Goal: Task Accomplishment & Management: Manage account settings

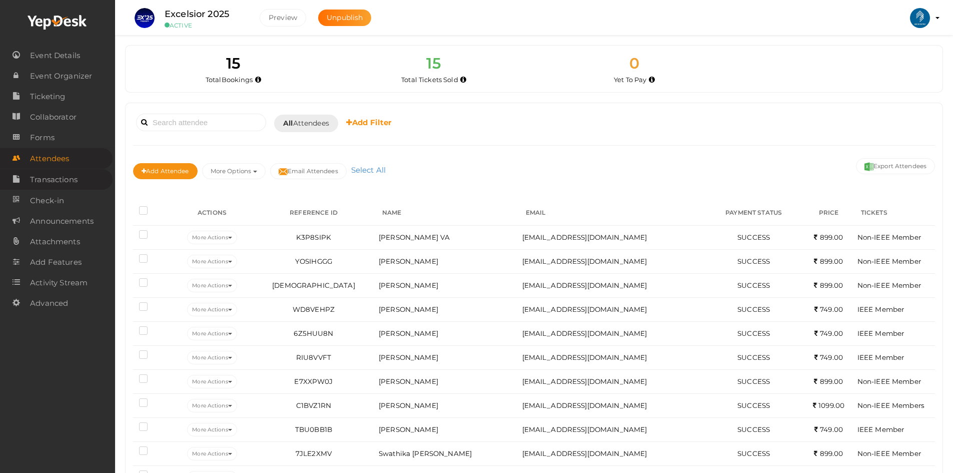
click at [53, 173] on span "Transactions" at bounding box center [54, 180] width 48 height 20
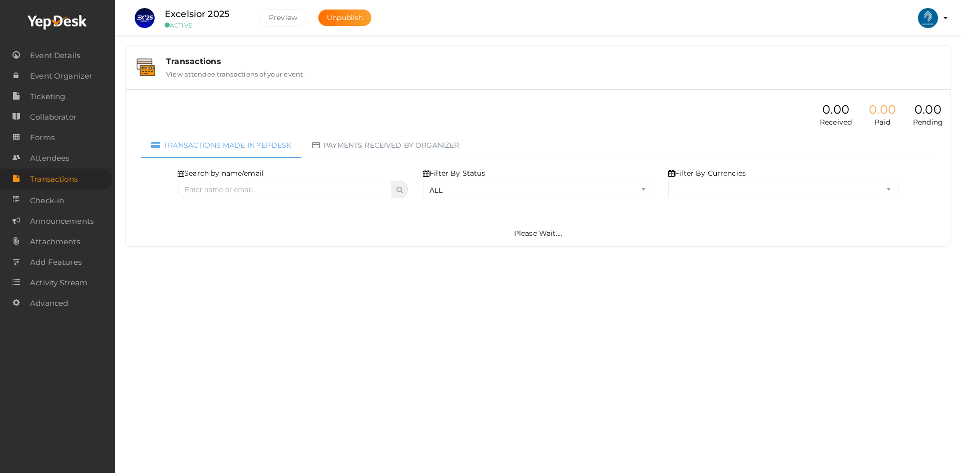
select select "ALL"
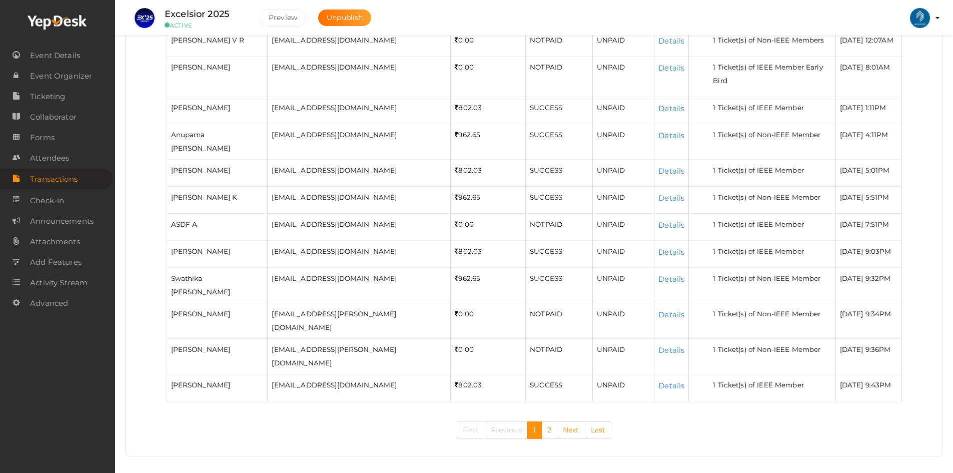
scroll to position [272, 0]
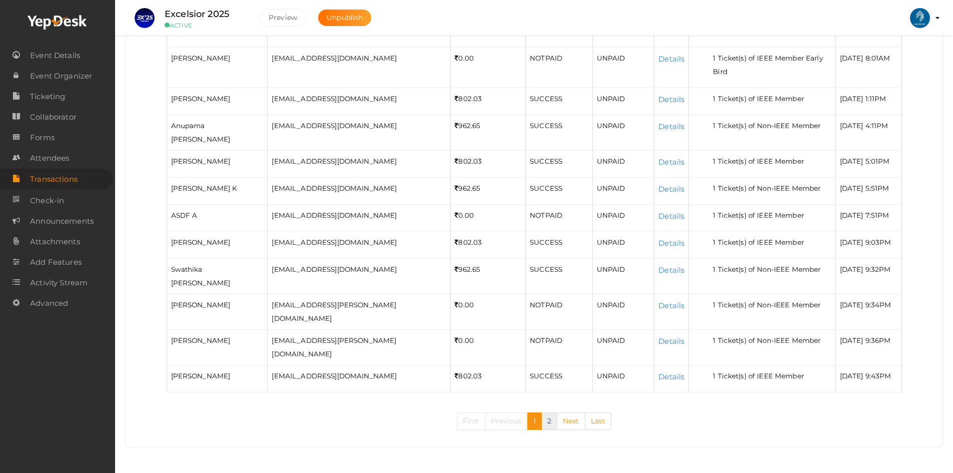
click at [552, 423] on link "2" at bounding box center [549, 421] width 16 height 18
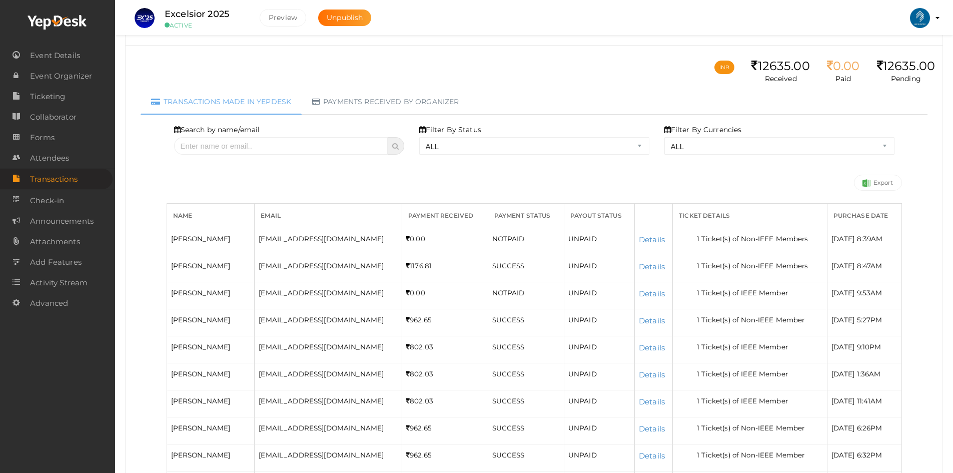
scroll to position [0, 0]
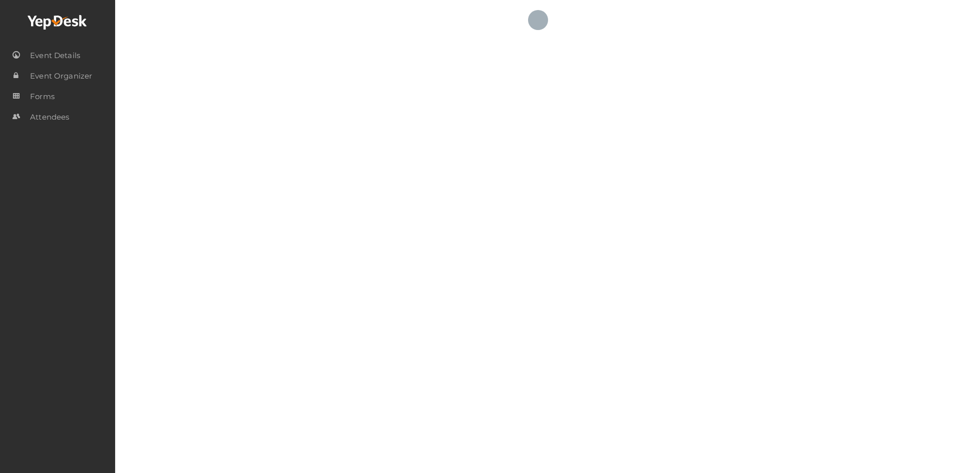
select select "ALL"
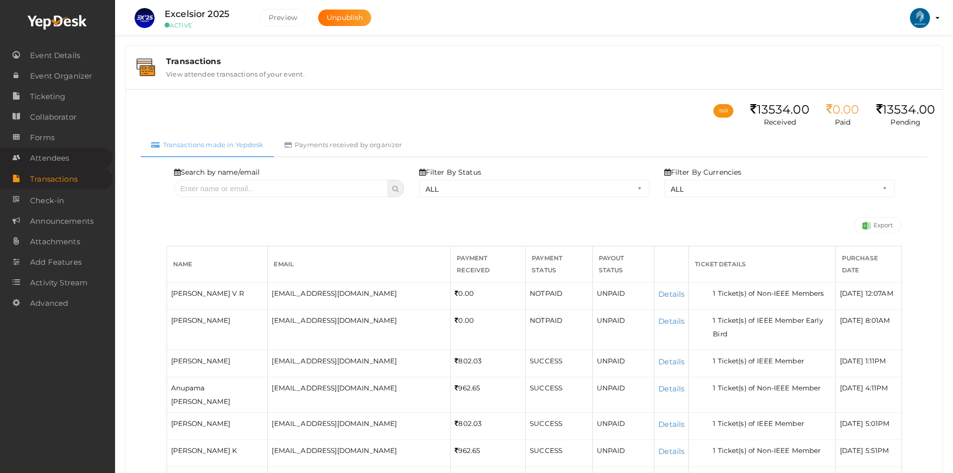
click at [35, 155] on span "Attendees" at bounding box center [49, 158] width 39 height 20
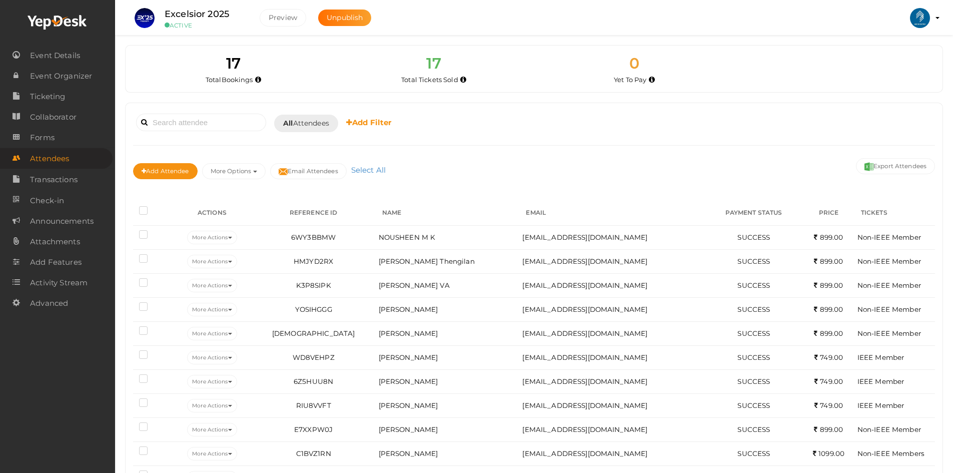
click at [493, 148] on div "Booked for Today Today Tomorrow This Week Custom Date All Attendees All Yet to …" at bounding box center [534, 150] width 802 height 79
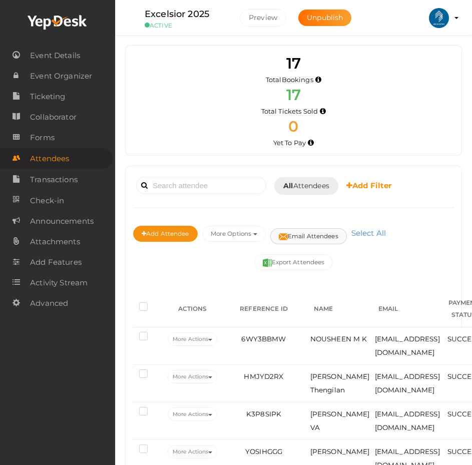
click at [309, 236] on button "Email Attendees" at bounding box center [308, 236] width 77 height 16
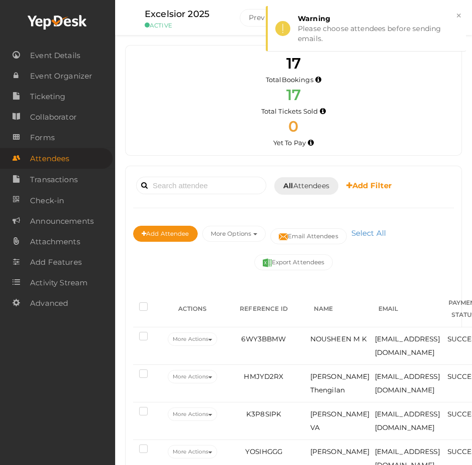
click at [426, 250] on div "Add Attendee More Options Publish to Facebook Resend Invites Invite Attendees A…" at bounding box center [293, 236] width 321 height 36
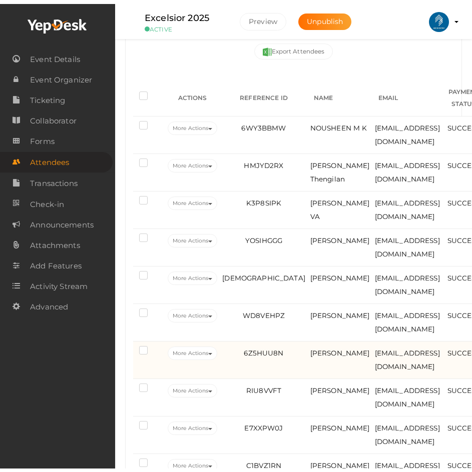
scroll to position [50, 0]
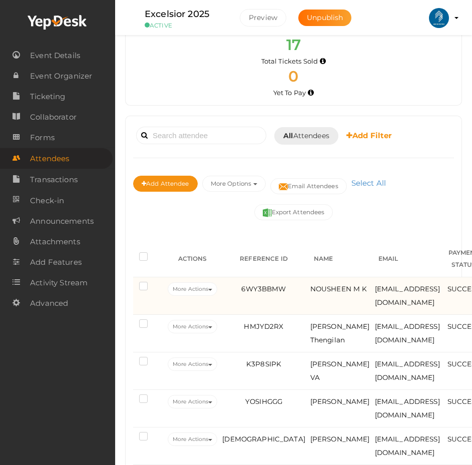
click at [140, 287] on label at bounding box center [145, 287] width 13 height 10
click at [129, 284] on input "checkbox" at bounding box center [129, 284] width 0 height 0
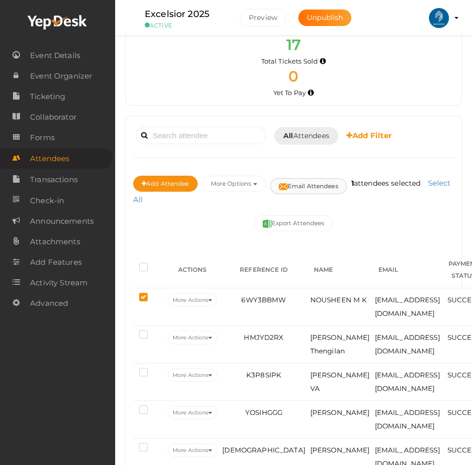
click at [315, 190] on button "Email Attendees" at bounding box center [308, 186] width 77 height 16
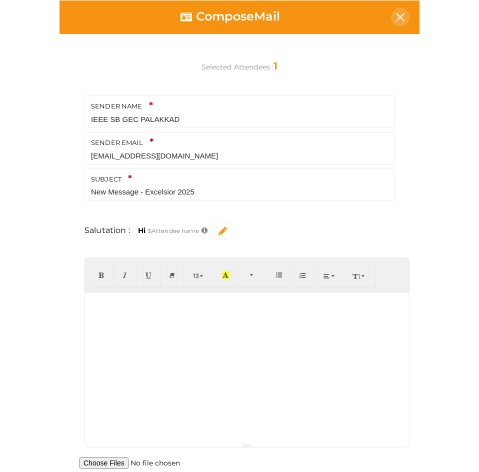
click at [396, 18] on icon at bounding box center [400, 17] width 9 height 9
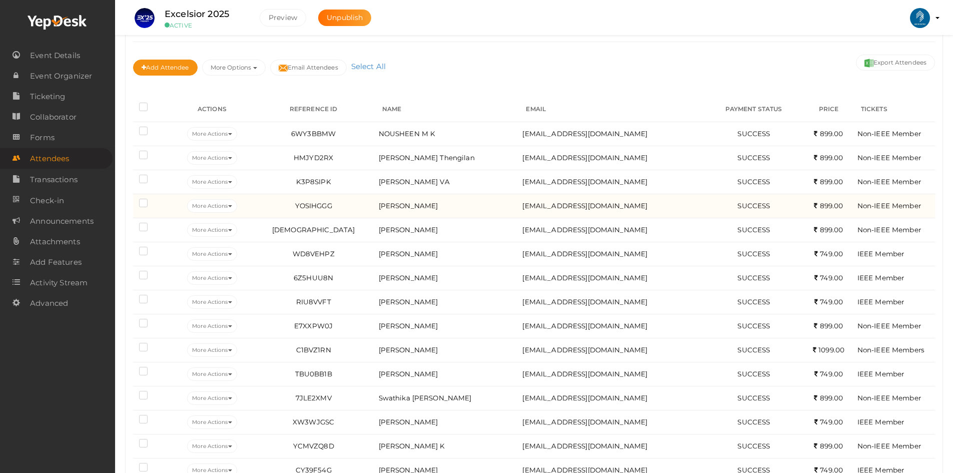
scroll to position [0, 0]
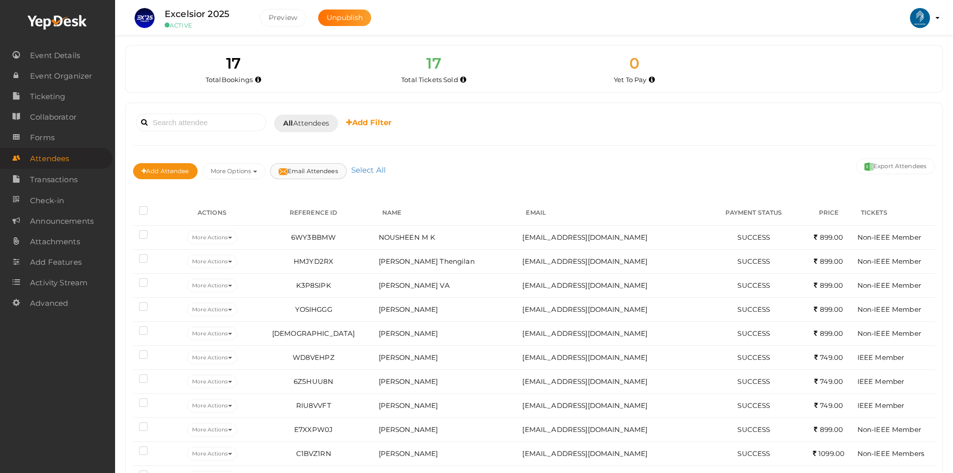
click at [333, 173] on button "Email Attendees" at bounding box center [308, 171] width 77 height 16
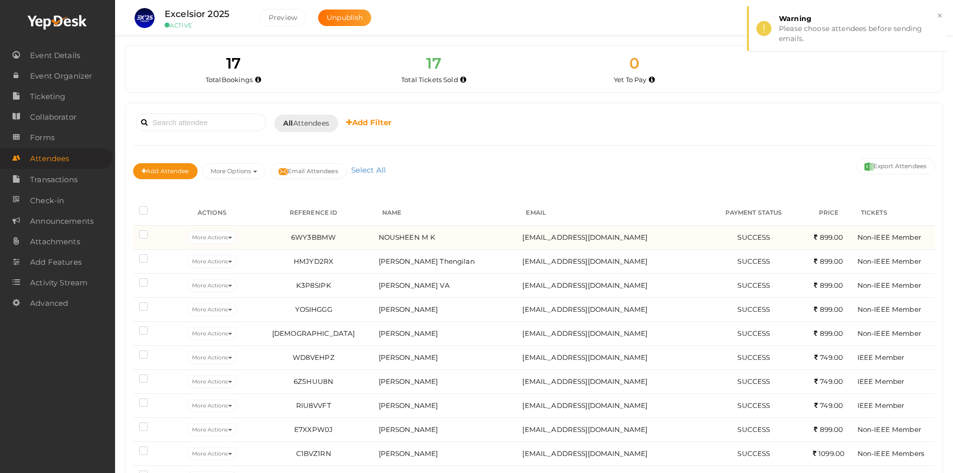
click at [143, 237] on label at bounding box center [145, 236] width 13 height 10
click at [129, 233] on input "checkbox" at bounding box center [129, 233] width 0 height 0
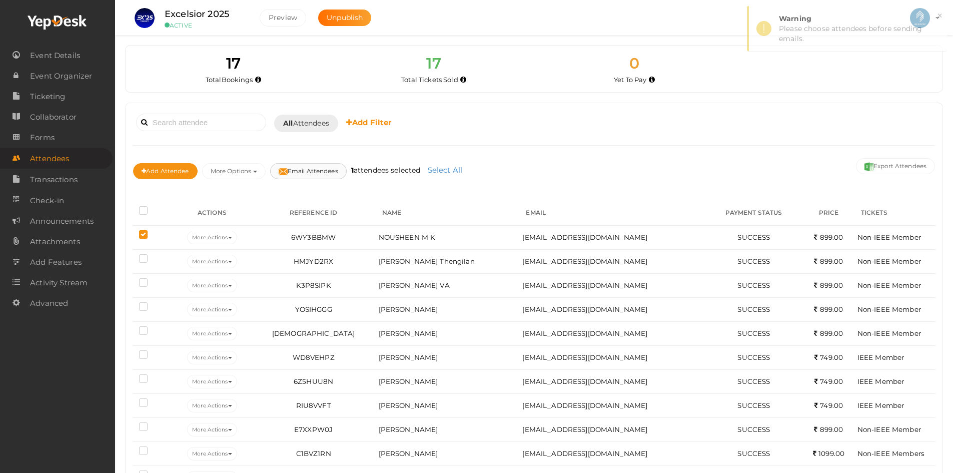
click at [312, 175] on button "Email Attendees" at bounding box center [308, 171] width 77 height 16
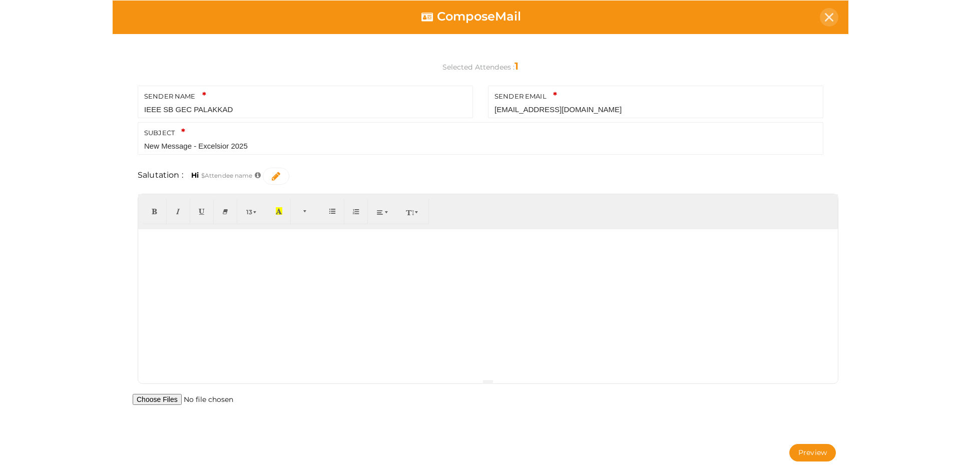
click at [830, 20] on icon at bounding box center [829, 17] width 9 height 9
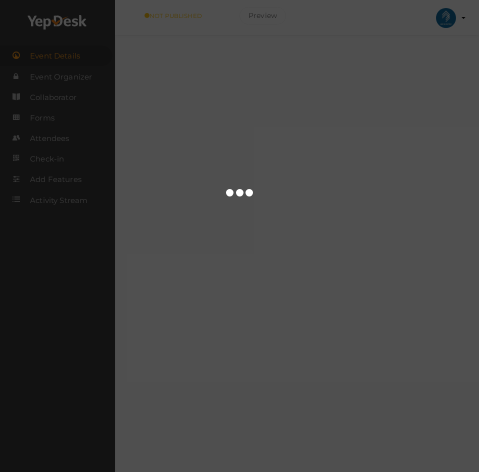
click at [34, 25] on div at bounding box center [239, 236] width 479 height 472
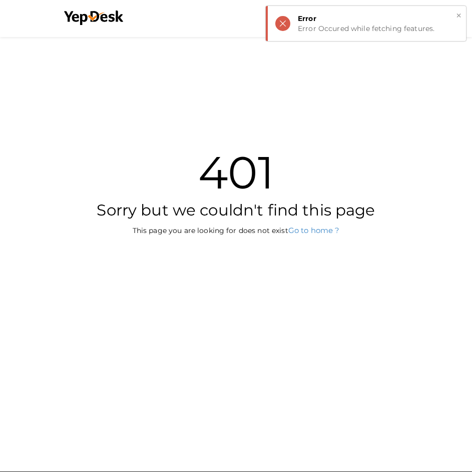
click at [447, 18] on div "Error" at bounding box center [378, 19] width 161 height 10
click at [459, 15] on button "×" at bounding box center [458, 16] width 7 height 12
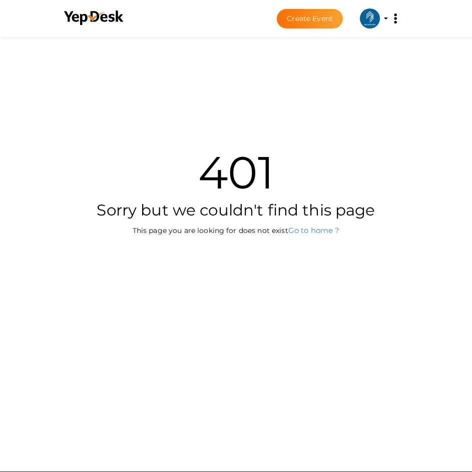
click at [371, 18] on img at bounding box center [370, 19] width 20 height 20
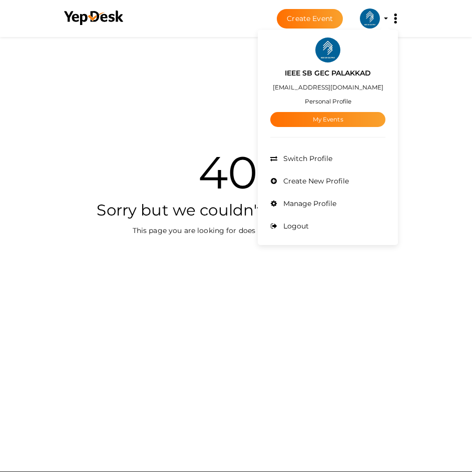
click at [318, 129] on div "IEEE SB GEC PALAKKAD ieee@gecskp.ac.in Personal Profile My Events Admin Switch …" at bounding box center [328, 138] width 140 height 210
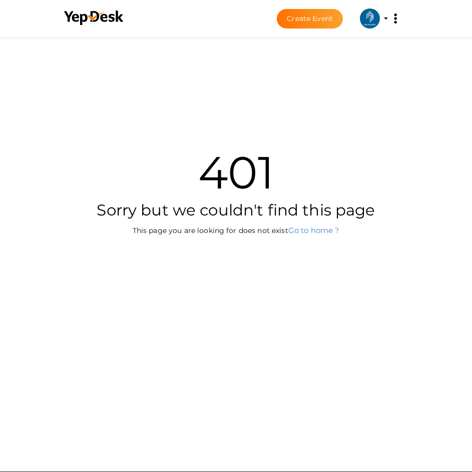
click at [374, 28] on button "IEEE SB GEC PALAKKAD ieee@gecskp.ac.in Personal Profile My Events Admin Switch …" at bounding box center [370, 18] width 26 height 21
click at [372, 24] on img at bounding box center [370, 19] width 20 height 20
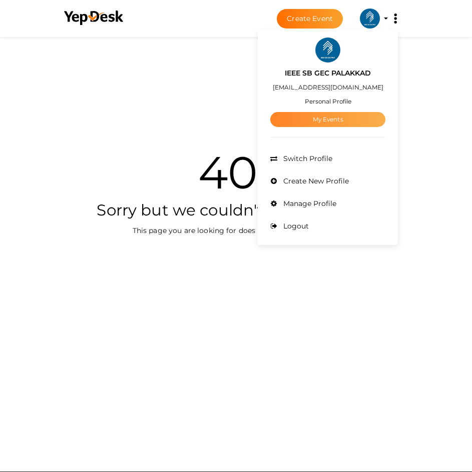
click at [338, 115] on link "My Events" at bounding box center [327, 119] width 115 height 15
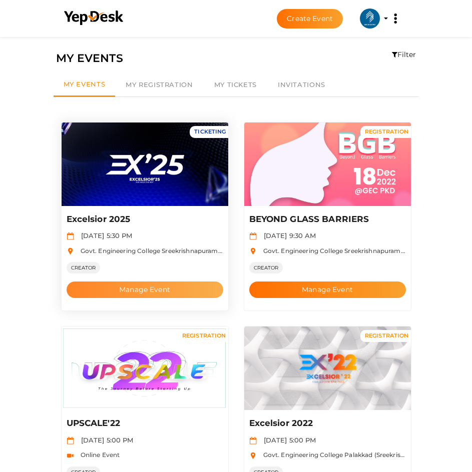
click at [97, 288] on button "Manage Event" at bounding box center [145, 290] width 157 height 17
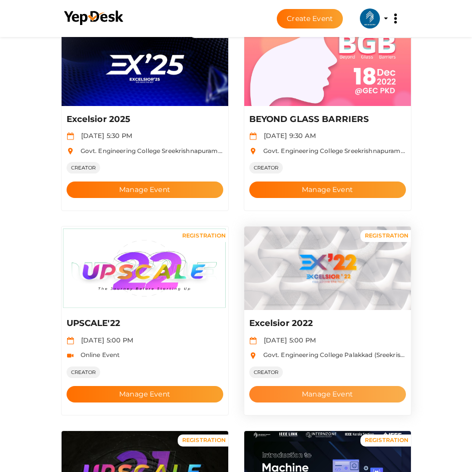
click at [293, 394] on button "Manage Event" at bounding box center [327, 394] width 157 height 17
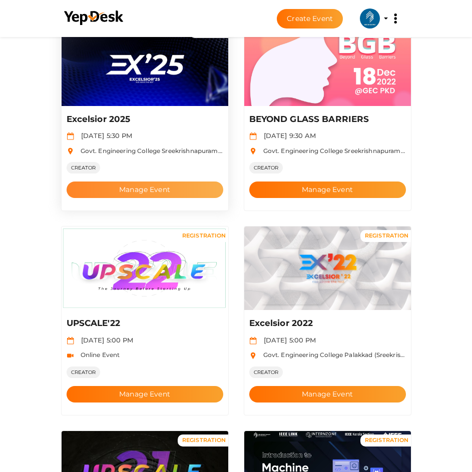
click at [141, 191] on button "Manage Event" at bounding box center [145, 190] width 157 height 17
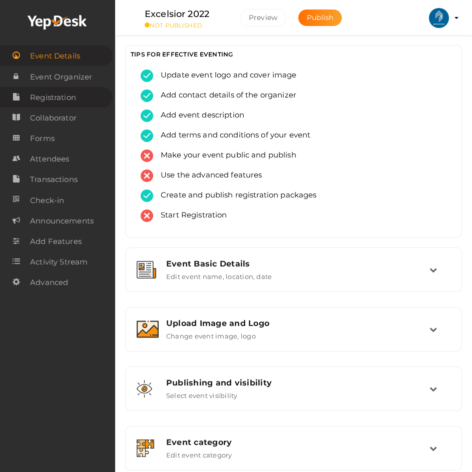
click at [74, 98] on span "Registration" at bounding box center [53, 98] width 46 height 20
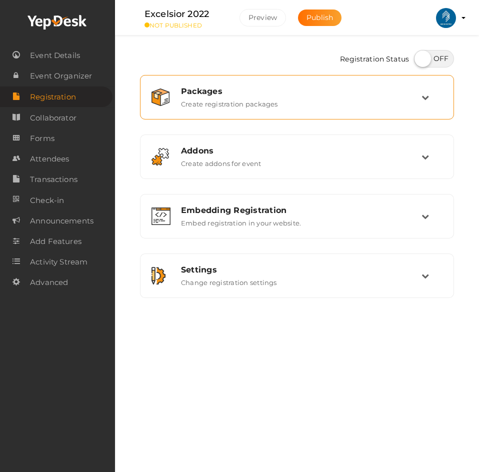
click at [283, 114] on div "Packages Create registration packages" at bounding box center [297, 97] width 314 height 45
click at [424, 98] on icon at bounding box center [426, 98] width 8 height 8
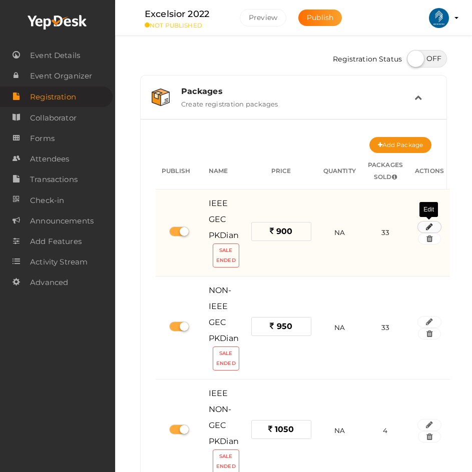
click at [426, 224] on icon "button" at bounding box center [429, 227] width 7 height 6
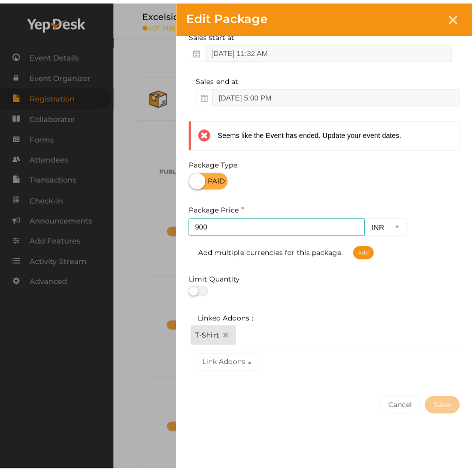
scroll to position [148, 0]
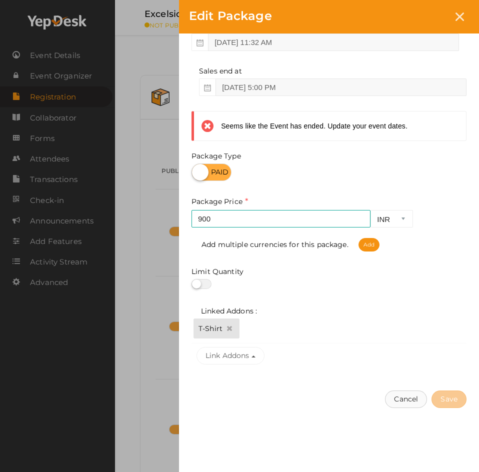
click at [405, 398] on button "Cancel" at bounding box center [406, 400] width 42 height 18
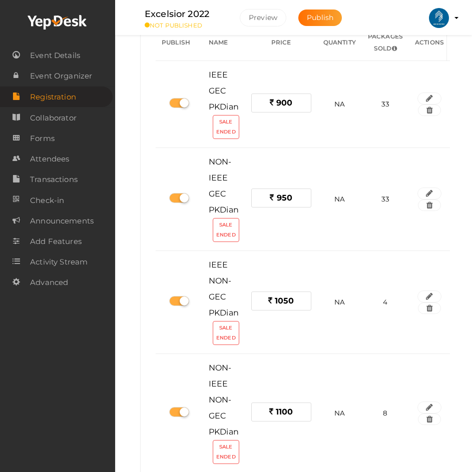
scroll to position [0, 0]
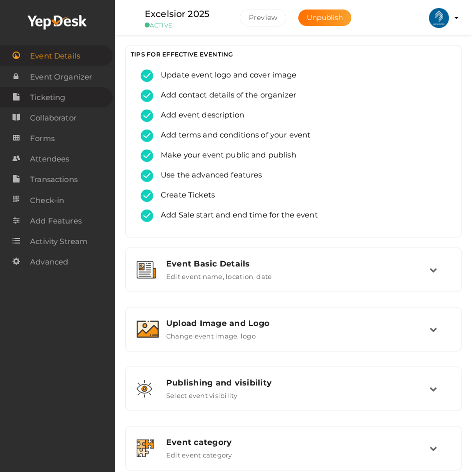
click at [74, 97] on link "Ticketing" at bounding box center [56, 97] width 113 height 21
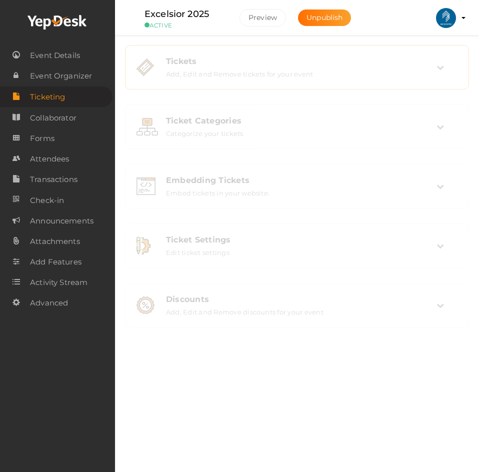
click at [318, 55] on div "Tickets Add, Edit and Remove tickets for your event" at bounding box center [297, 68] width 333 height 34
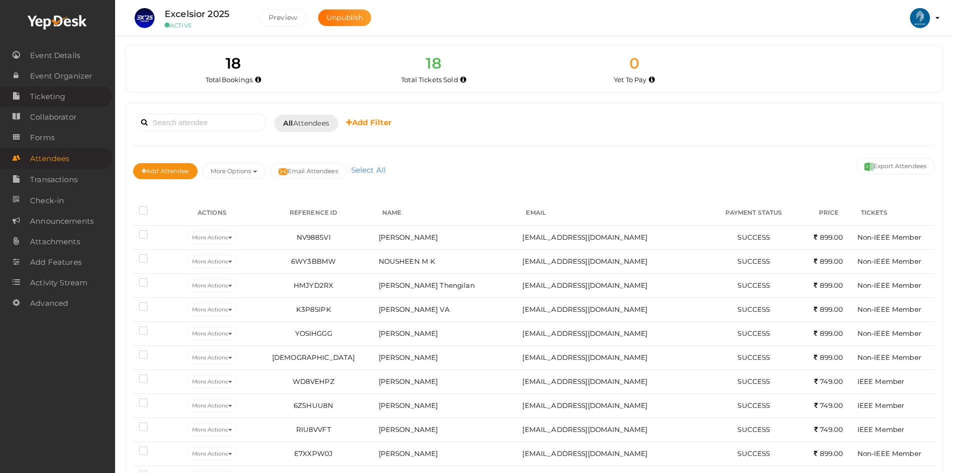
click at [49, 101] on span "Ticketing" at bounding box center [47, 97] width 35 height 20
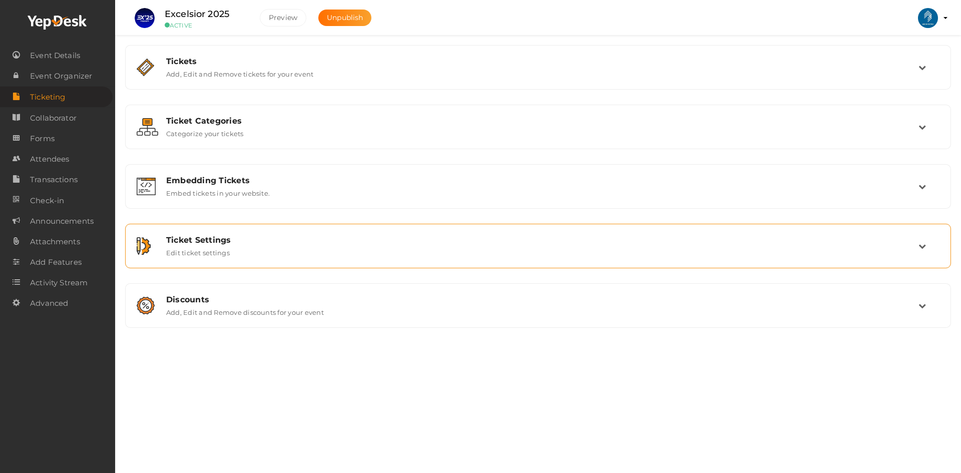
click at [241, 254] on div "Ticket Settings Edit ticket settings" at bounding box center [538, 246] width 759 height 22
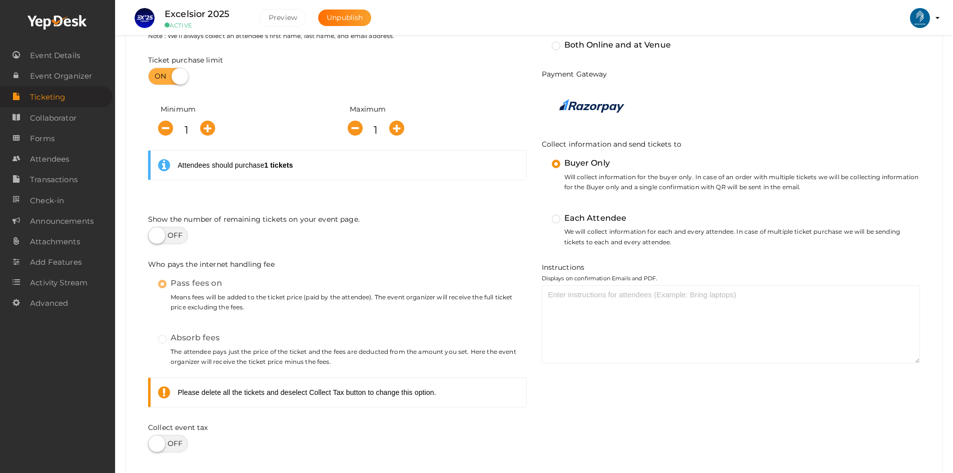
scroll to position [50, 0]
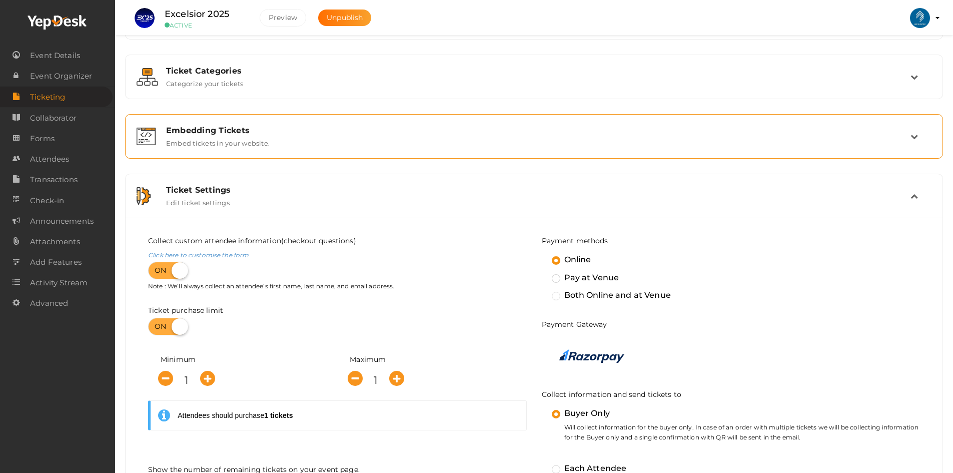
click at [234, 143] on label "Embed tickets in your website." at bounding box center [218, 141] width 104 height 12
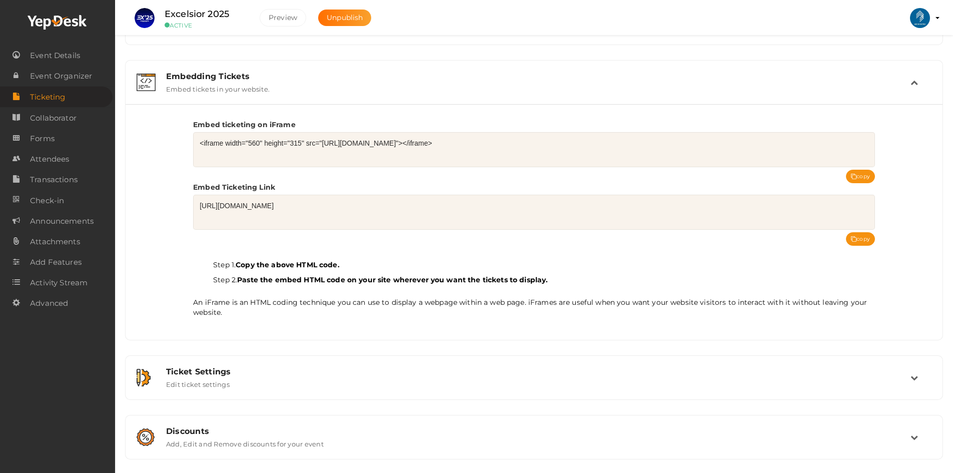
scroll to position [106, 0]
click at [55, 60] on span "Event Details" at bounding box center [55, 56] width 50 height 20
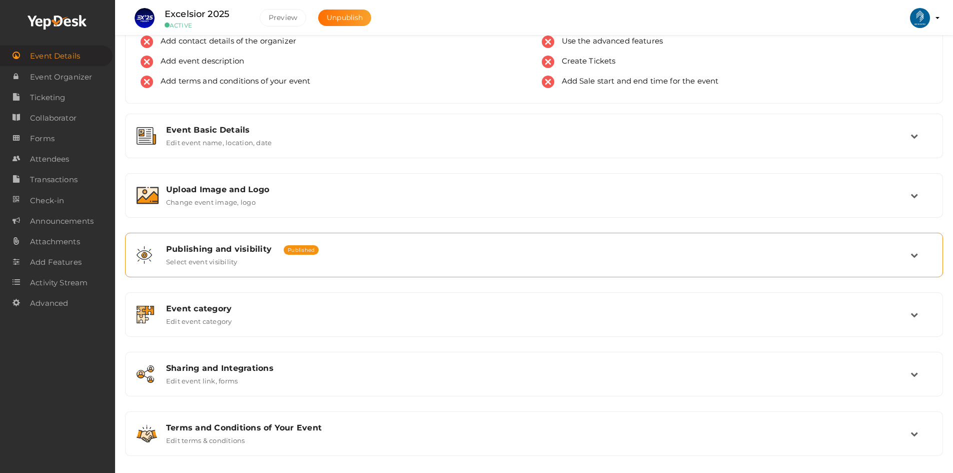
scroll to position [62, 0]
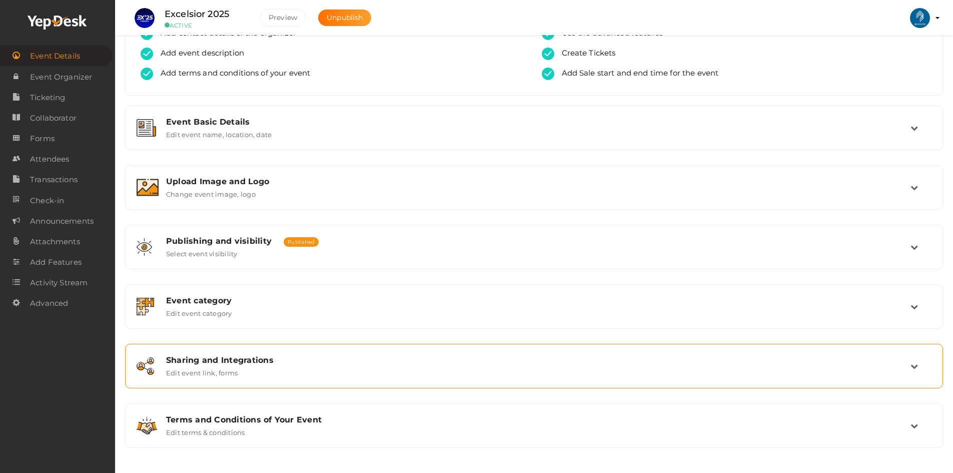
click at [226, 353] on div "Sharing and Integrations Edit event link, forms" at bounding box center [534, 366] width 807 height 34
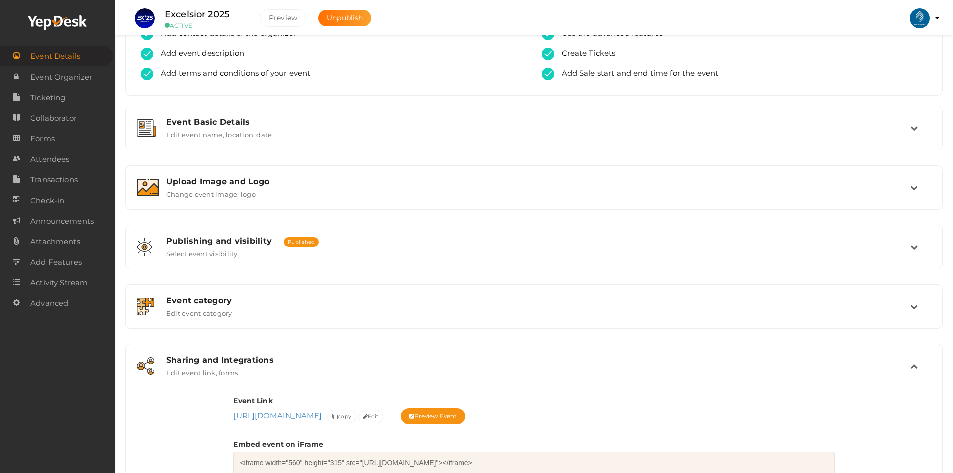
scroll to position [312, 0]
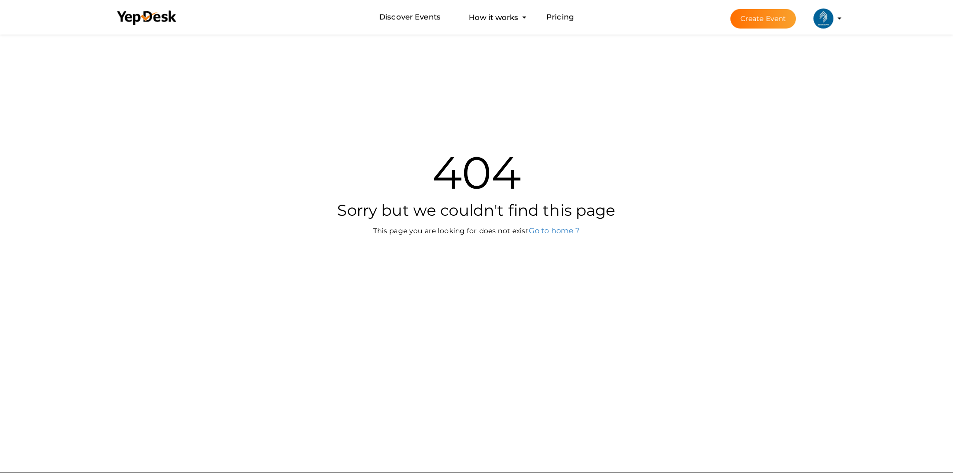
scroll to position [32, 0]
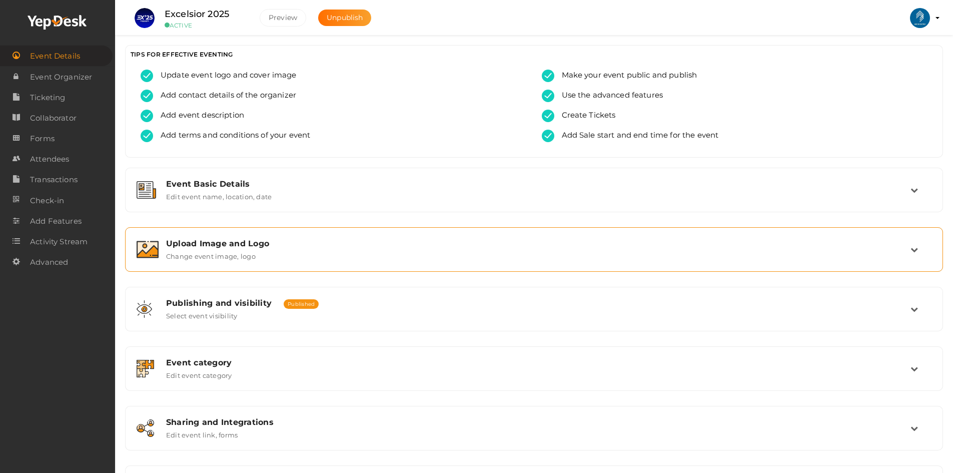
scroll to position [62, 0]
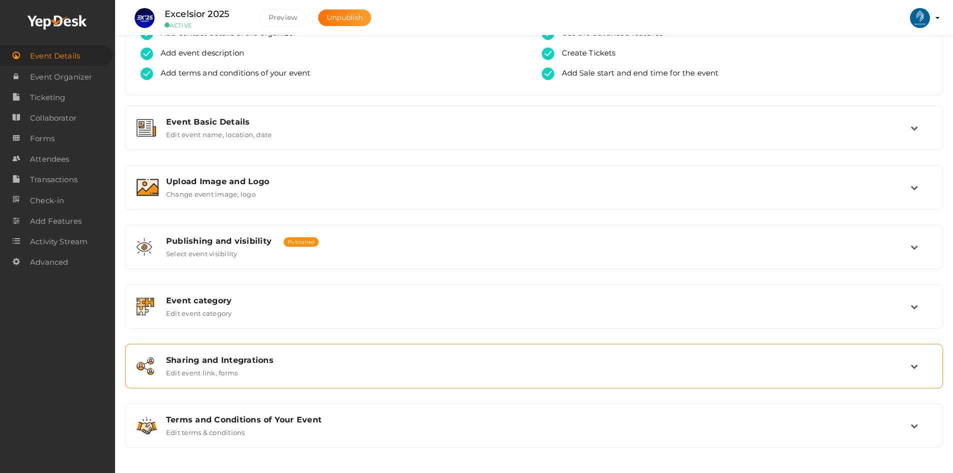
click at [233, 359] on div "Sharing and Integrations" at bounding box center [538, 360] width 744 height 10
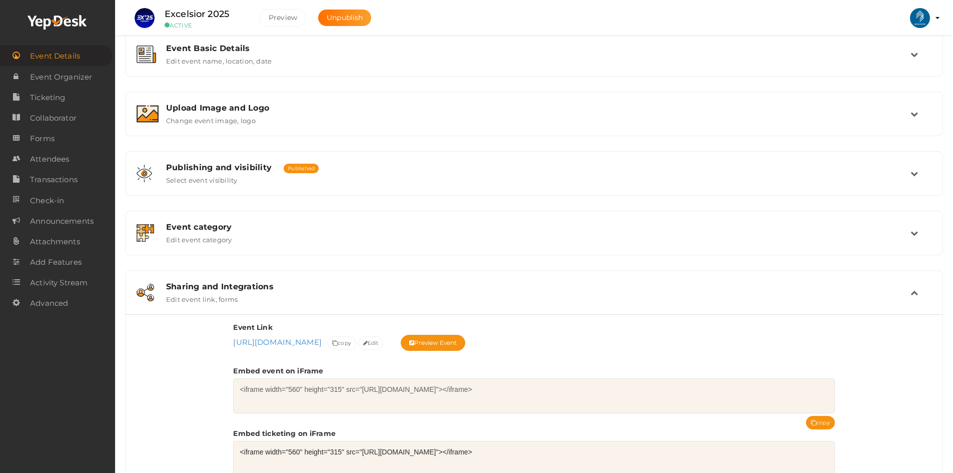
scroll to position [262, 0]
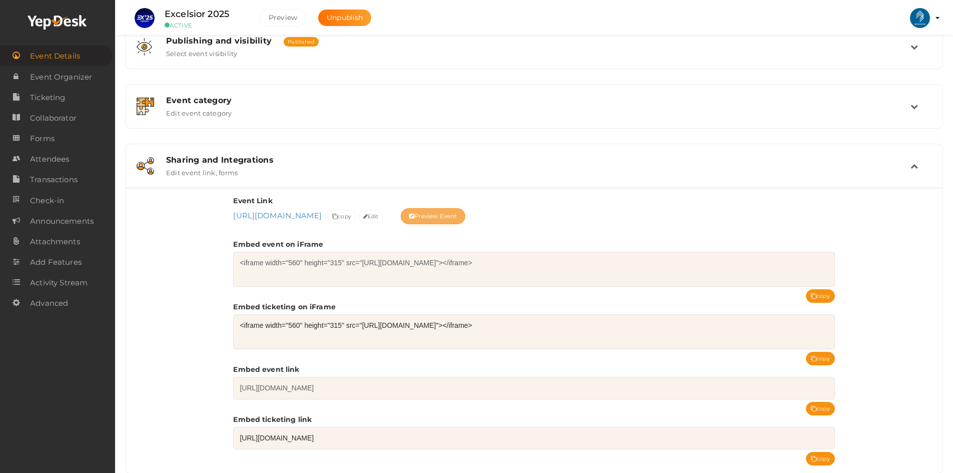
click at [466, 218] on button "Preview Event" at bounding box center [433, 216] width 65 height 16
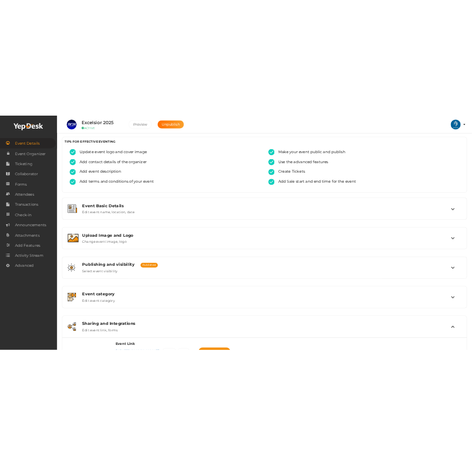
scroll to position [0, 0]
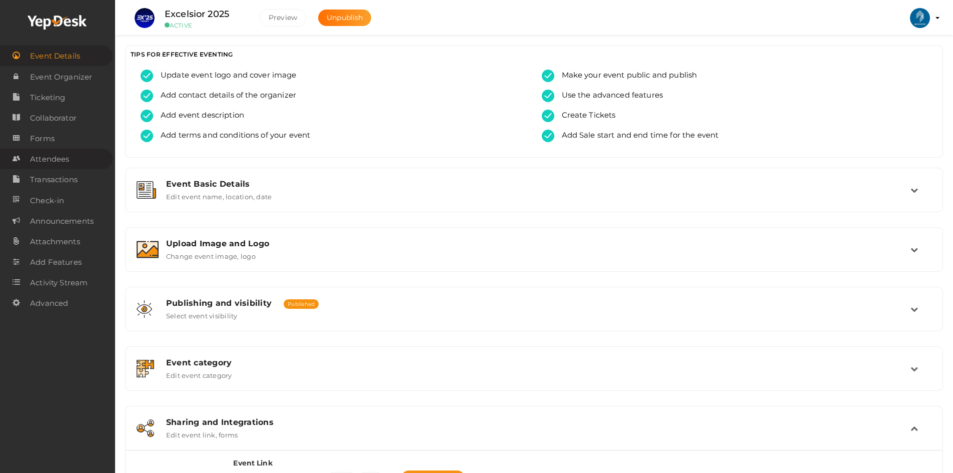
click at [57, 157] on span "Attendees" at bounding box center [49, 159] width 39 height 20
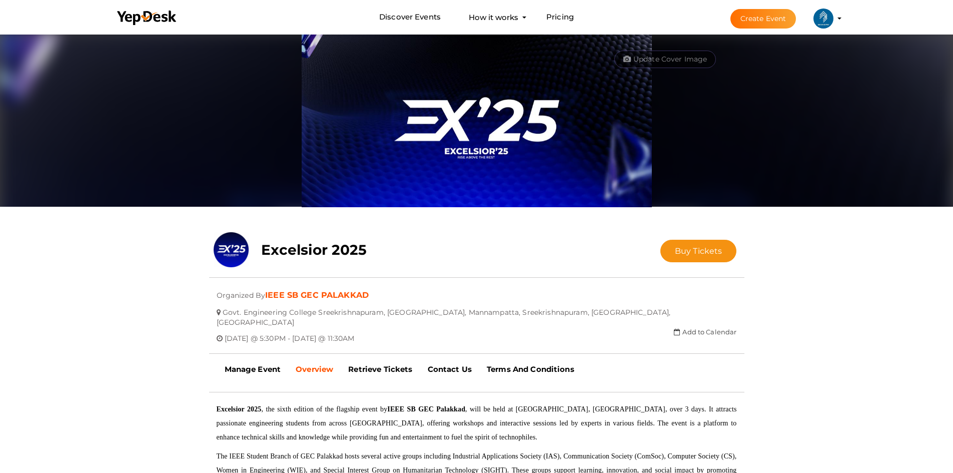
click at [830, 15] on img at bounding box center [824, 19] width 20 height 20
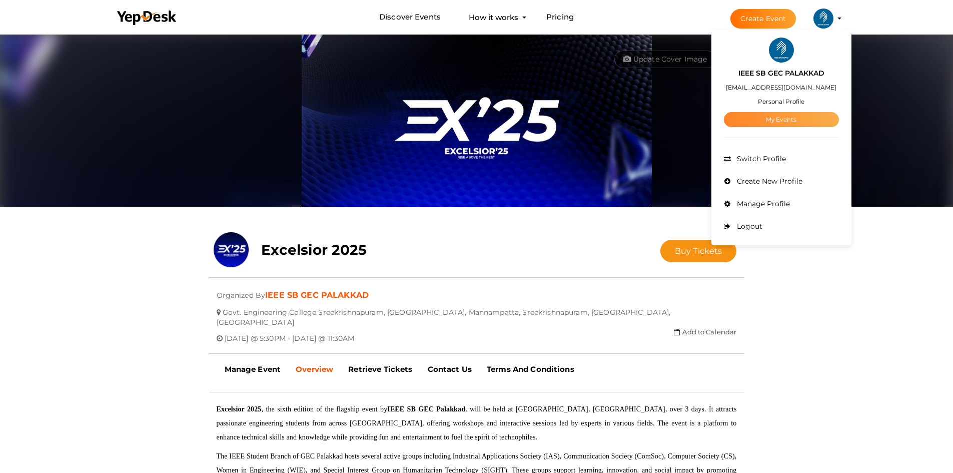
click at [770, 120] on link "My Events" at bounding box center [781, 119] width 115 height 15
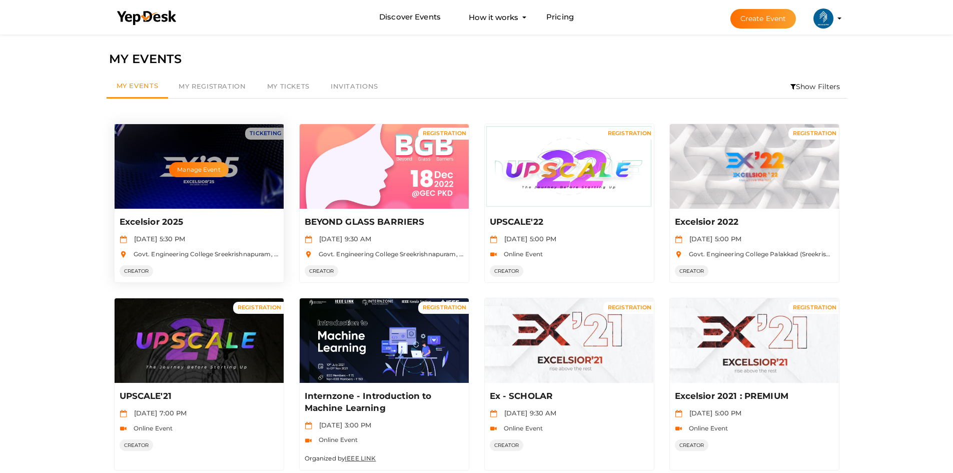
click at [194, 206] on div "Manage Event" at bounding box center [199, 166] width 169 height 85
click at [212, 166] on button "Manage Event" at bounding box center [198, 169] width 59 height 15
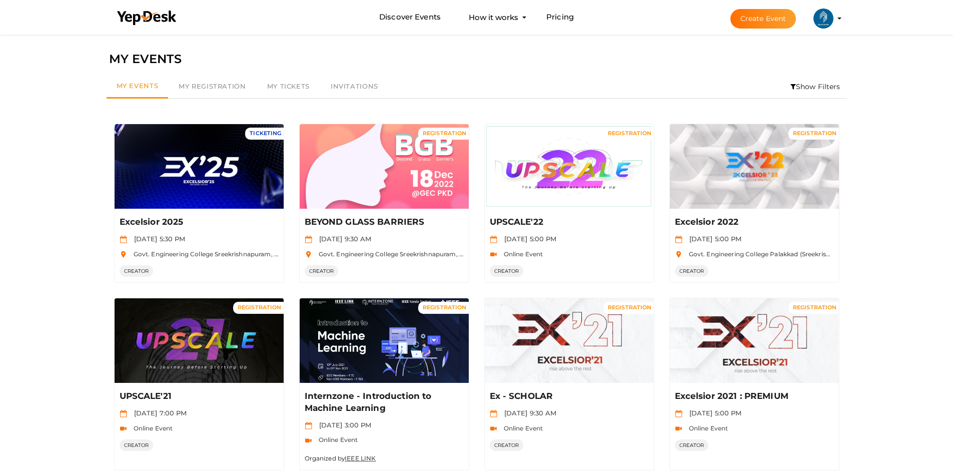
click at [441, 64] on div "MY EVENTS" at bounding box center [476, 59] width 735 height 19
click at [419, 58] on div "MY EVENTS" at bounding box center [476, 59] width 735 height 19
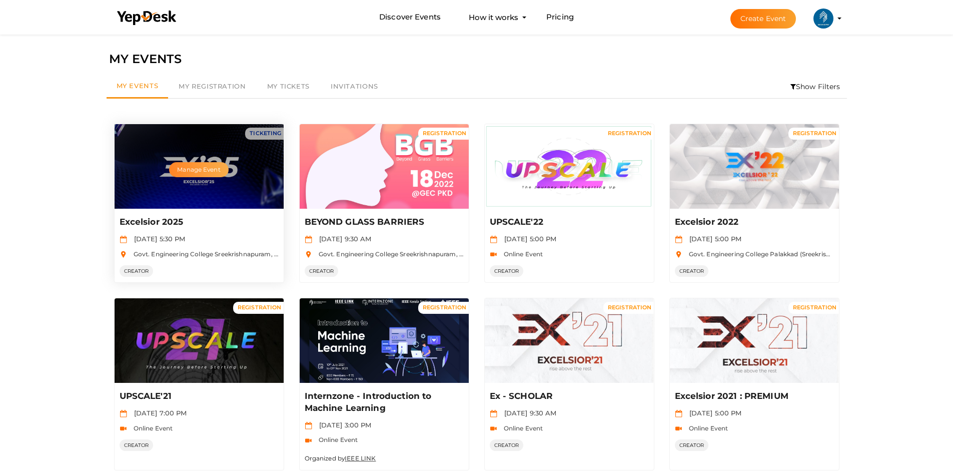
click at [200, 172] on button "Manage Event" at bounding box center [198, 169] width 59 height 15
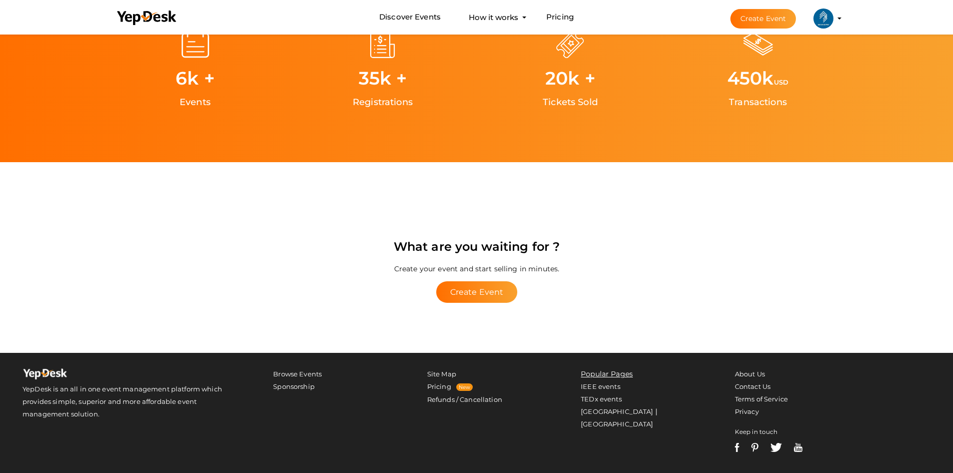
scroll to position [1951, 0]
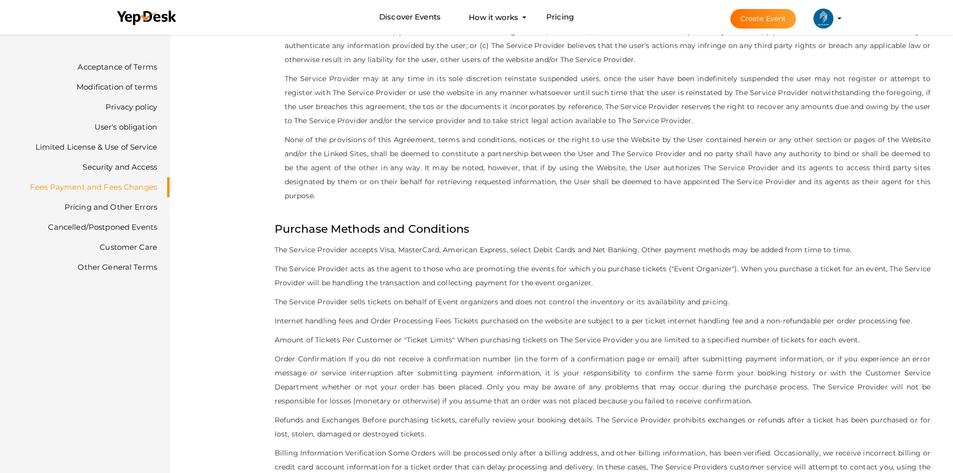
scroll to position [2952, 0]
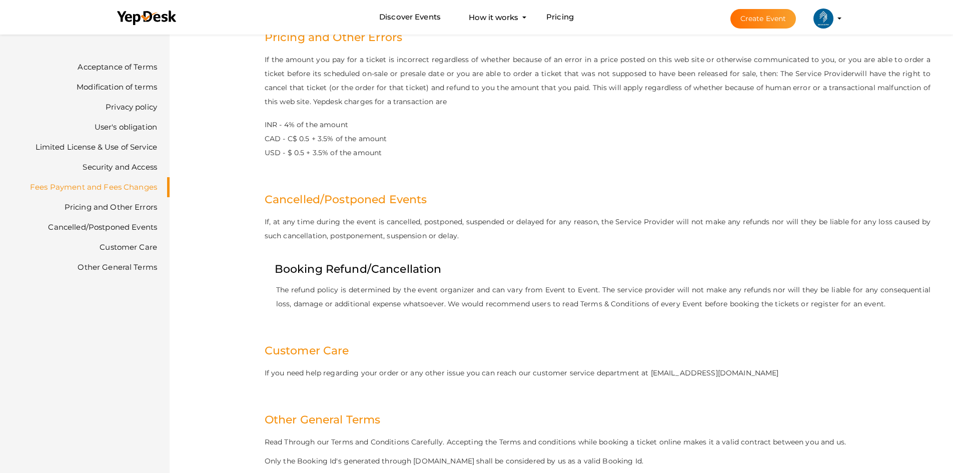
click at [118, 211] on link "Pricing and Other Errors" at bounding box center [111, 207] width 93 height 10
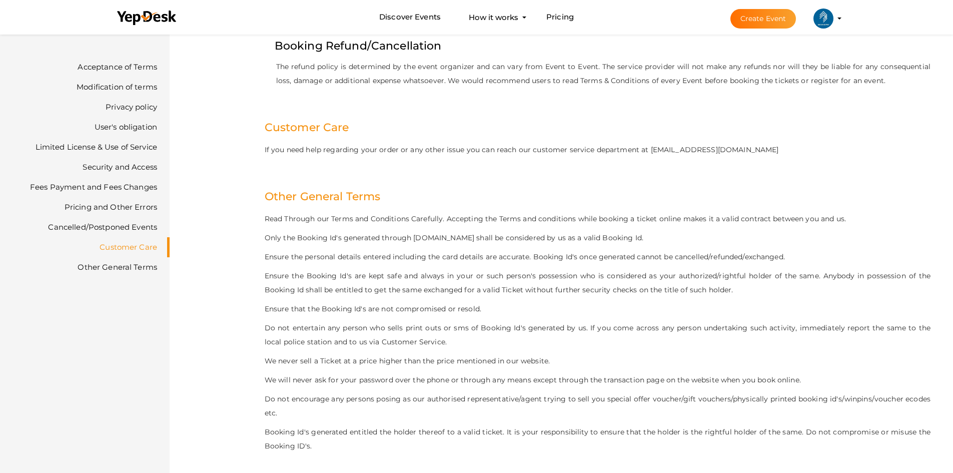
scroll to position [4804, 0]
click at [133, 273] on li "Other General Terms" at bounding box center [95, 267] width 150 height 20
click at [553, 21] on link "Pricing" at bounding box center [560, 17] width 28 height 19
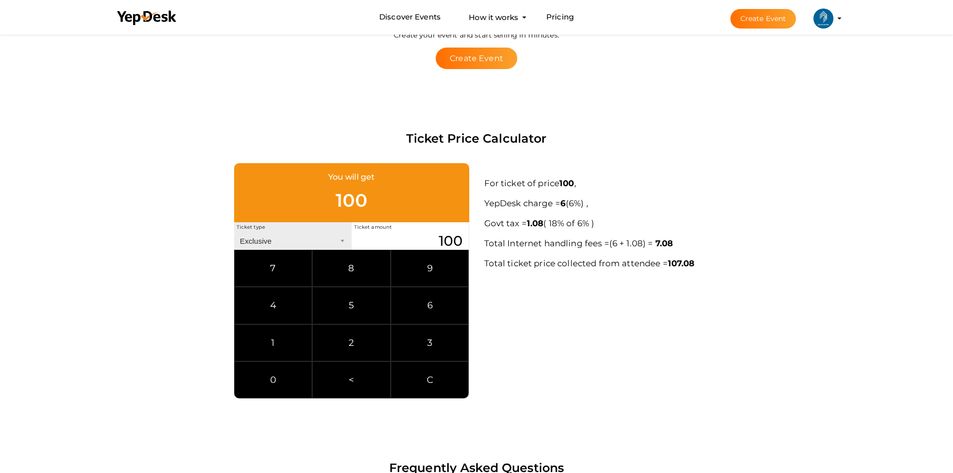
scroll to position [450, 0]
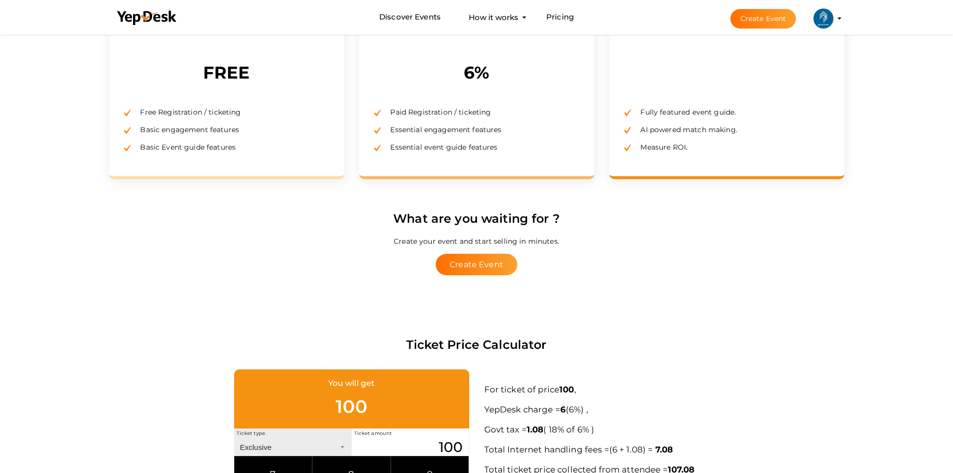
scroll to position [150, 0]
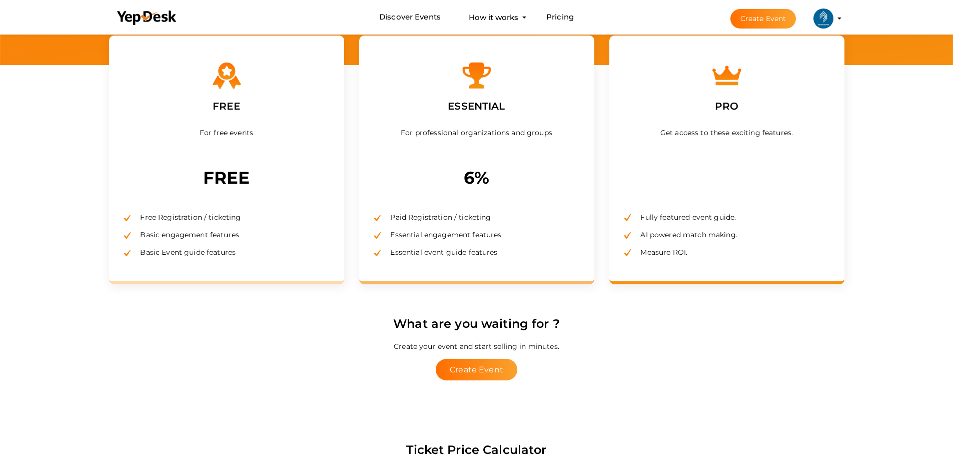
click at [835, 21] on button "IEEE SB GEC PALAKKAD [EMAIL_ADDRESS][DOMAIN_NAME] Personal Profile My Events Ad…" at bounding box center [824, 18] width 26 height 21
click at [834, 18] on profile-pic at bounding box center [824, 18] width 20 height 8
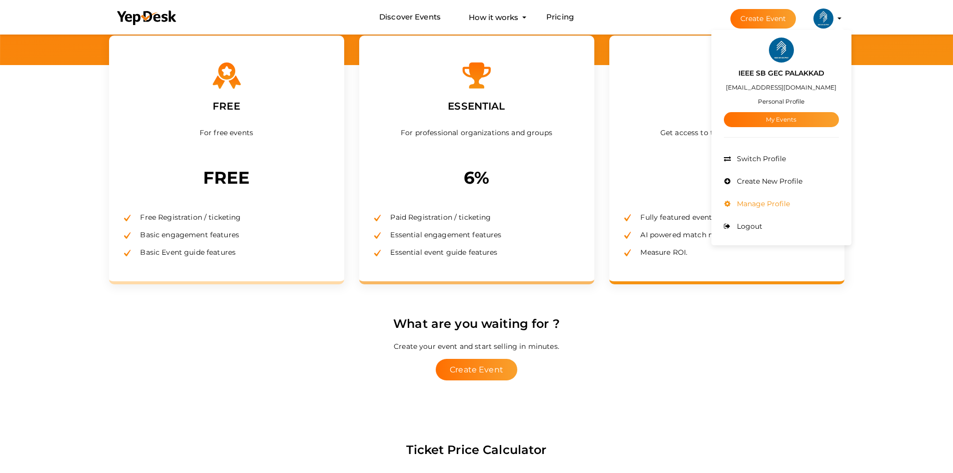
click at [753, 201] on span "Manage Profile" at bounding box center [762, 203] width 56 height 9
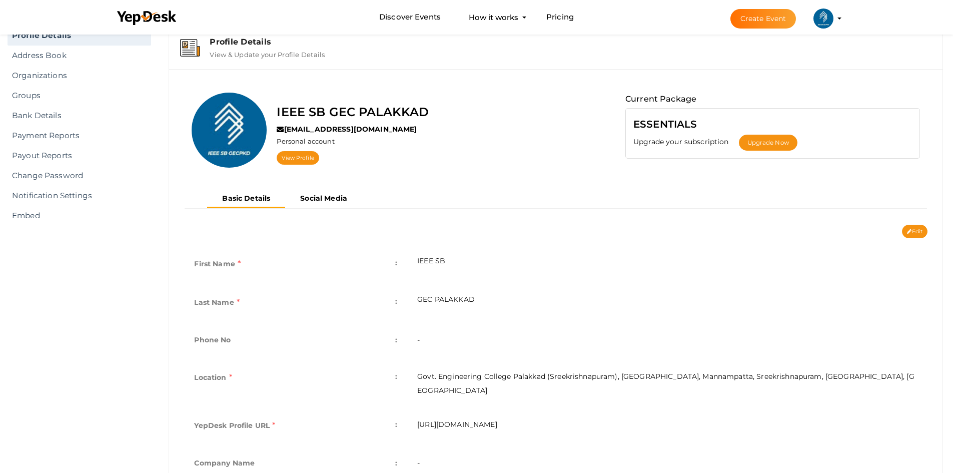
scroll to position [32, 0]
click at [751, 144] on button "Upgrade Now" at bounding box center [768, 143] width 59 height 16
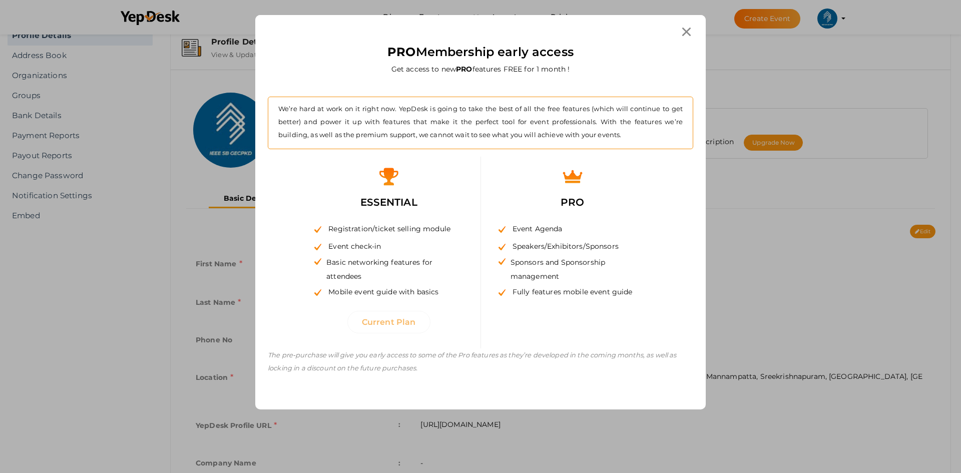
click at [684, 33] on icon at bounding box center [686, 32] width 9 height 9
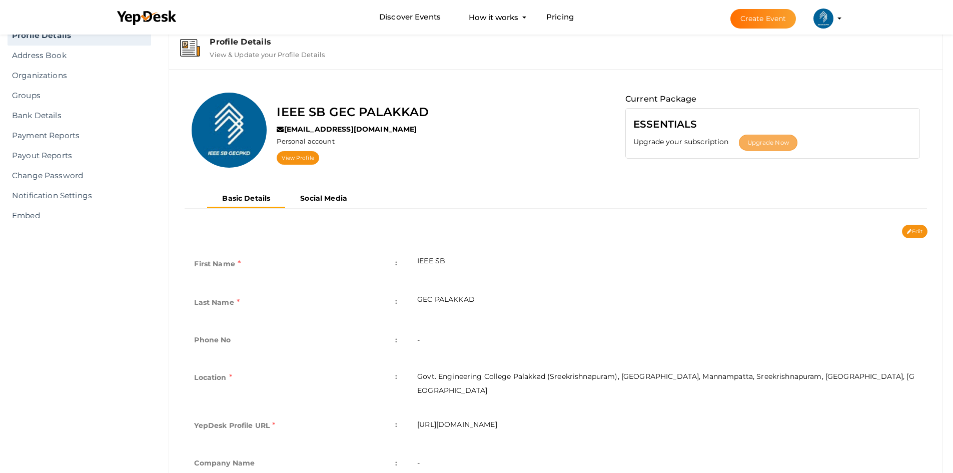
click at [763, 138] on button "Upgrade Now" at bounding box center [768, 143] width 59 height 16
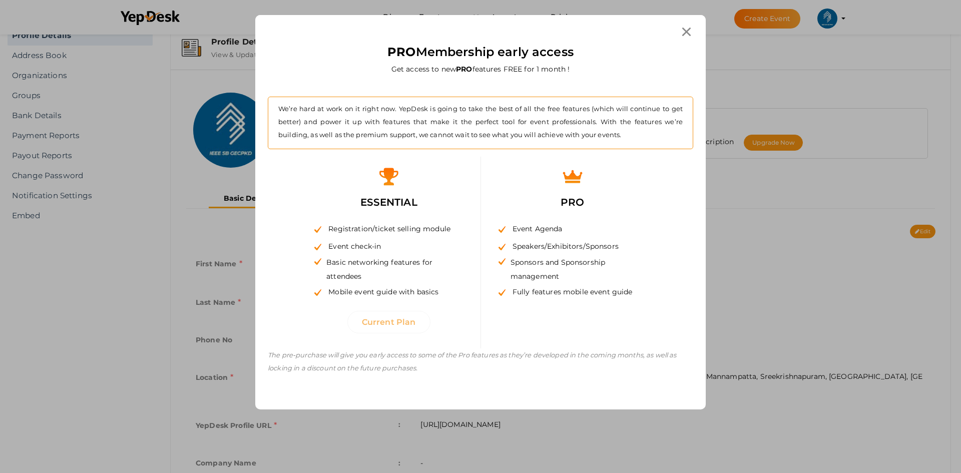
click at [569, 192] on label "PRO" at bounding box center [572, 202] width 39 height 31
click at [563, 310] on div "PRO Event Agenda Speakers/Exhibitors/Sponsors Sponsors and Sponsorship manageme…" at bounding box center [572, 236] width 168 height 159
click at [404, 326] on span "Current Plan" at bounding box center [389, 322] width 54 height 10
click at [571, 320] on div "PRO Event Agenda Speakers/Exhibitors/Sponsors Sponsors and Sponsorship manageme…" at bounding box center [572, 253] width 184 height 192
click at [682, 30] on icon at bounding box center [686, 32] width 9 height 9
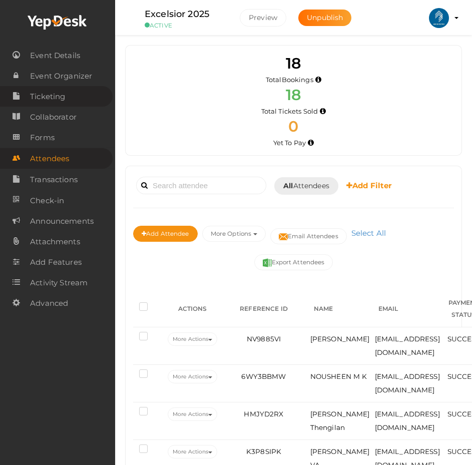
click at [51, 89] on span "Ticketing" at bounding box center [47, 97] width 35 height 20
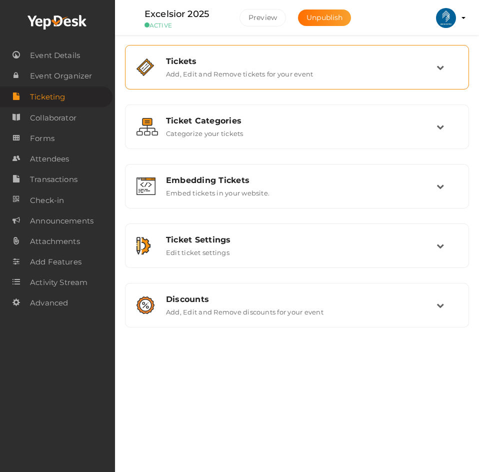
click at [240, 68] on label "Add, Edit and Remove tickets for your event" at bounding box center [239, 72] width 147 height 12
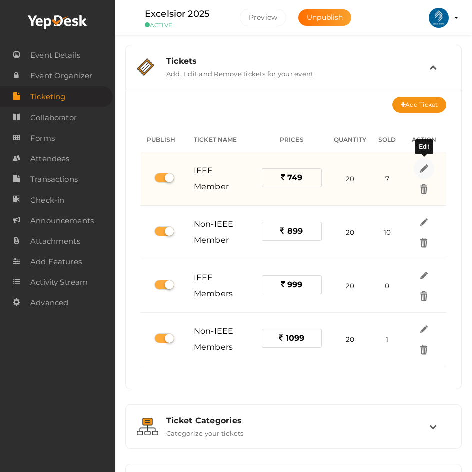
click at [421, 166] on img at bounding box center [424, 169] width 12 height 12
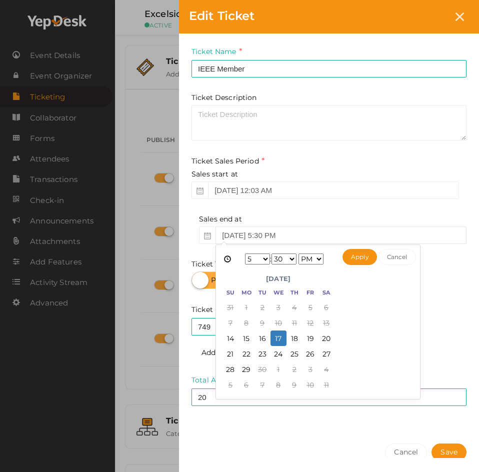
click at [256, 232] on input "Sep 17, 2025 5:30 PM" at bounding box center [341, 236] width 251 height 18
click at [263, 260] on select "1 2 3 4 5 6 7 8 9 10 11 12" at bounding box center [257, 259] width 25 height 11
click at [293, 258] on select "00 01 02 03 04 05 06 07 08 09 10 11 12 13 14 15 16 17 18 19 20 21 22 23 24 25 2…" at bounding box center [284, 259] width 25 height 11
click at [366, 252] on button "Apply" at bounding box center [360, 257] width 35 height 16
type input "Sep 14, 2025 11:59 PM"
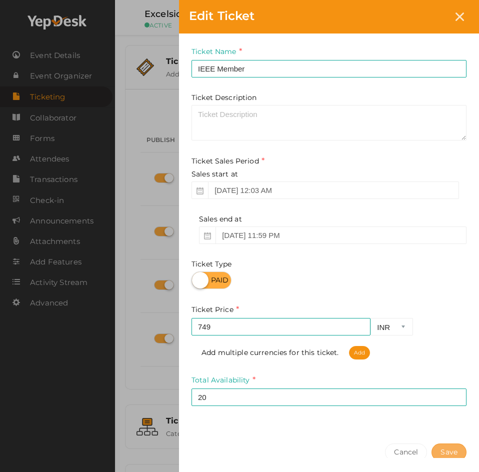
click at [441, 448] on button "Save" at bounding box center [449, 453] width 35 height 18
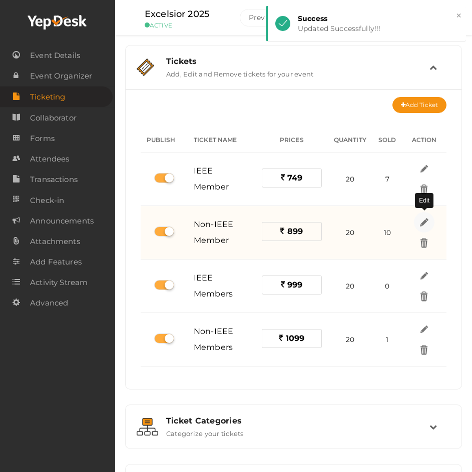
click at [425, 223] on img at bounding box center [424, 223] width 12 height 12
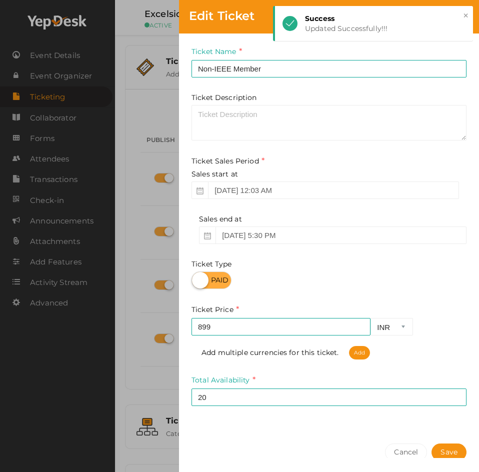
scroll to position [53, 0]
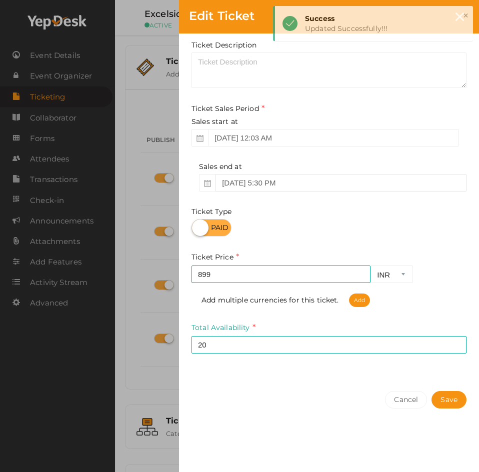
click at [268, 177] on input "Sep 27, 2025 5:30 PM" at bounding box center [341, 183] width 251 height 18
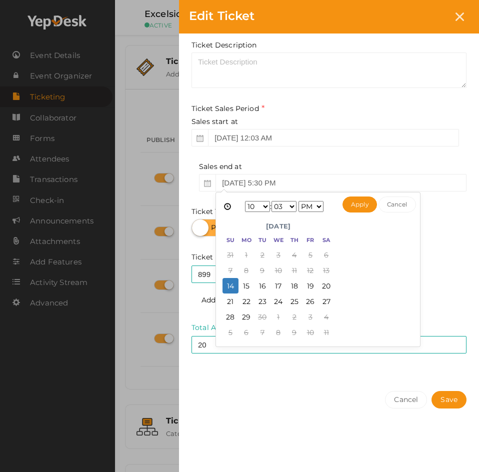
click at [266, 204] on select "1 2 3 4 5 6 7 8 9 10 11 12" at bounding box center [257, 206] width 25 height 11
click at [296, 208] on select "00 01 02 03 04 05 06 07 08 09 10 11 12 13 14 15 16 17 18 19 20 21 22 23 24 25 2…" at bounding box center [284, 206] width 25 height 11
click at [363, 203] on button "Apply" at bounding box center [360, 205] width 35 height 16
type input "Sep 14, 2025 11:59 PM"
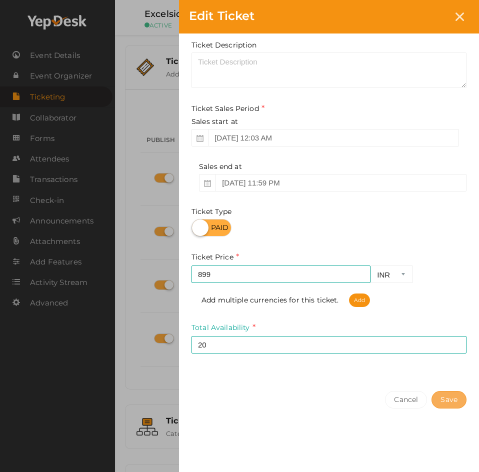
click at [449, 396] on button "Save" at bounding box center [449, 400] width 35 height 18
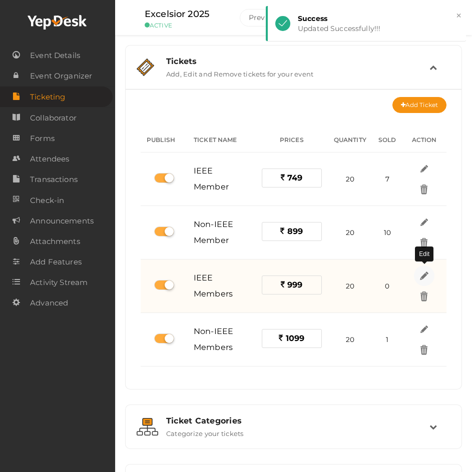
click at [424, 275] on img at bounding box center [424, 276] width 12 height 12
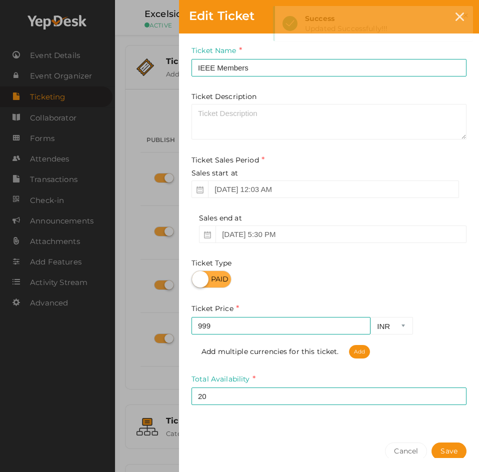
scroll to position [0, 0]
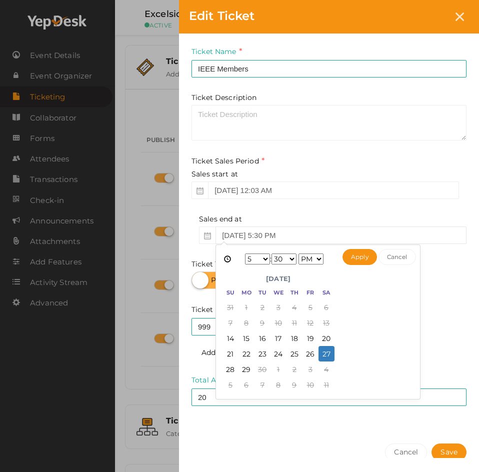
click at [239, 237] on input "Sep 27, 2025 5:30 PM" at bounding box center [341, 236] width 251 height 18
click at [263, 256] on select "1 2 3 4 5 6 7 8 9 10 11 12" at bounding box center [257, 259] width 25 height 11
click at [285, 256] on select "00 01 02 03 04 05 06 07 08 09 10 11 12 13 14 15 16 17 18 19 20 21 22 23 24 25 2…" at bounding box center [284, 259] width 25 height 11
click at [258, 262] on select "1 2 3 4 5 6 7 8 9 10 11 12" at bounding box center [257, 259] width 25 height 11
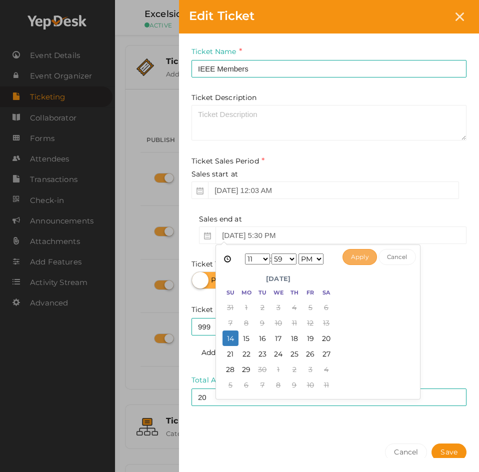
click at [359, 257] on button "Apply" at bounding box center [360, 257] width 35 height 16
type input "Sep 14, 2025 11:59 PM"
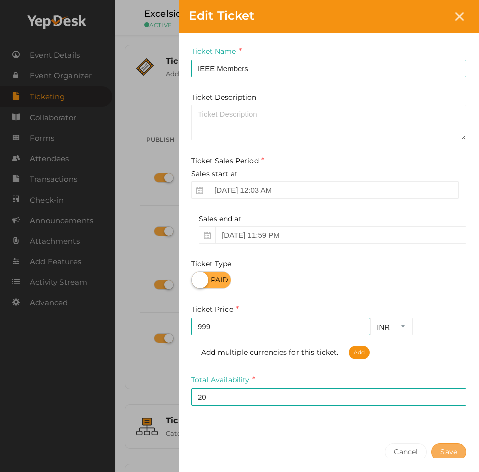
click at [451, 450] on button "Save" at bounding box center [449, 453] width 35 height 18
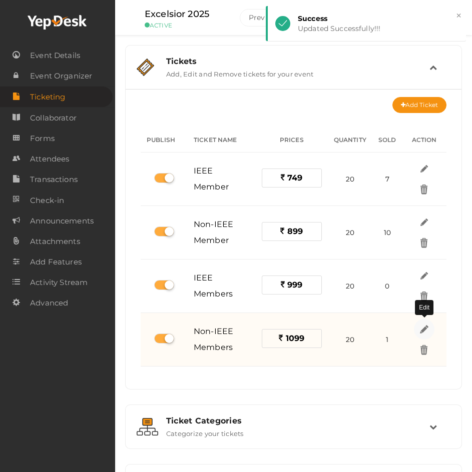
click at [421, 328] on img at bounding box center [424, 330] width 12 height 12
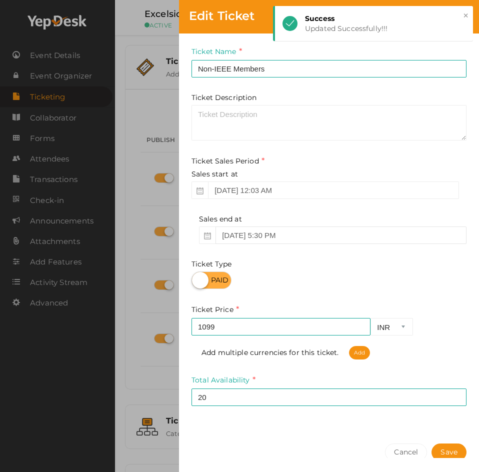
click at [251, 236] on input "Sep 27, 2025 5:30 PM" at bounding box center [341, 236] width 251 height 18
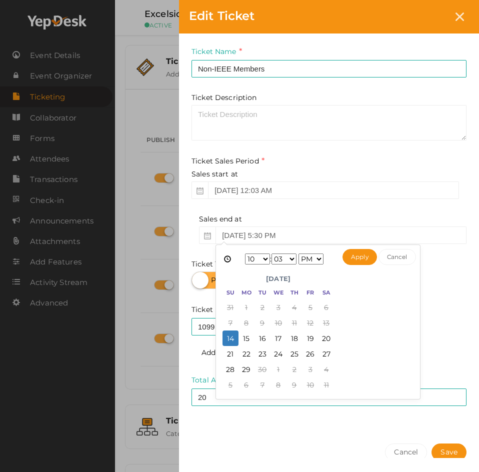
click at [263, 259] on select "1 2 3 4 5 6 7 8 9 10 11 12" at bounding box center [257, 259] width 25 height 11
click at [282, 261] on select "00 01 02 03 04 05 06 07 08 09 10 11 12 13 14 15 16 17 18 19 20 21 22 23 24 25 2…" at bounding box center [284, 259] width 25 height 11
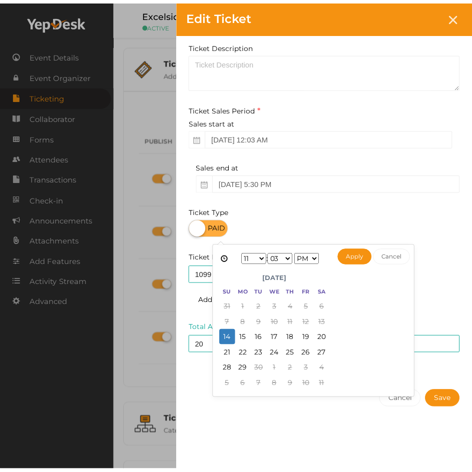
scroll to position [53, 0]
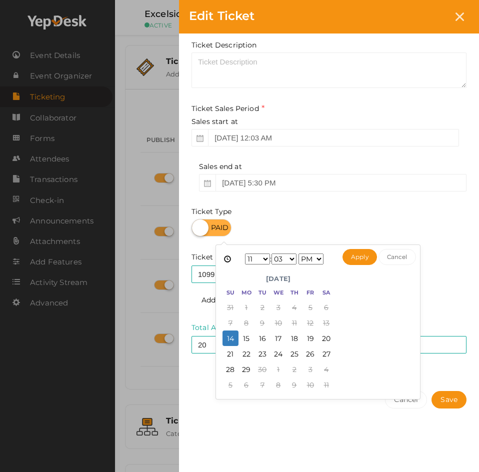
click at [285, 253] on div "1 2 3 4 5 6 7 8 9 10 11 12 : 00 01 02 03 04 05 06 07 08 09 10 11 12 13 14 15 16…" at bounding box center [284, 259] width 101 height 15
click at [285, 258] on select "00 01 02 03 04 05 06 07 08 09 10 11 12 13 14 15 16 17 18 19 20 21 22 23 24 25 2…" at bounding box center [284, 259] width 25 height 11
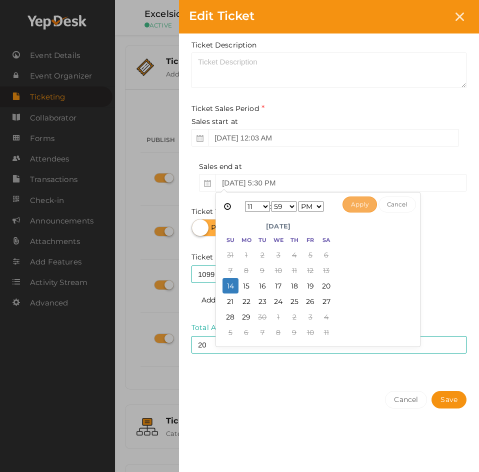
click at [348, 204] on button "Apply" at bounding box center [360, 205] width 35 height 16
type input "Sep 14, 2025 11:59 PM"
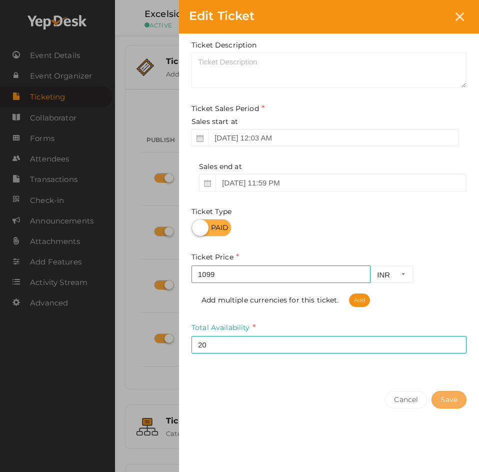
click button "Save"
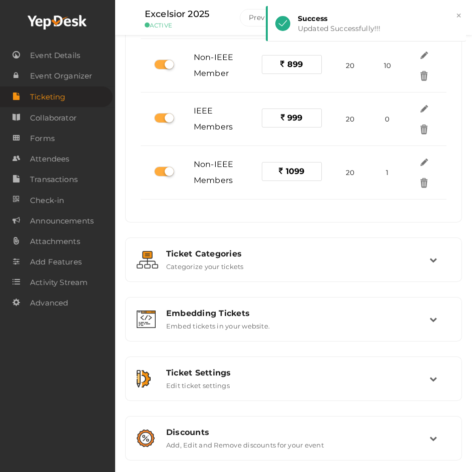
scroll to position [171, 0]
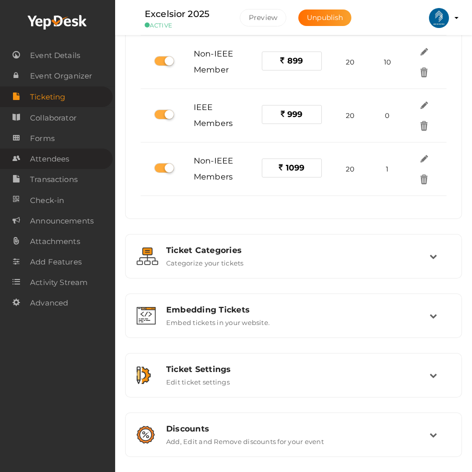
click span "Attendees"
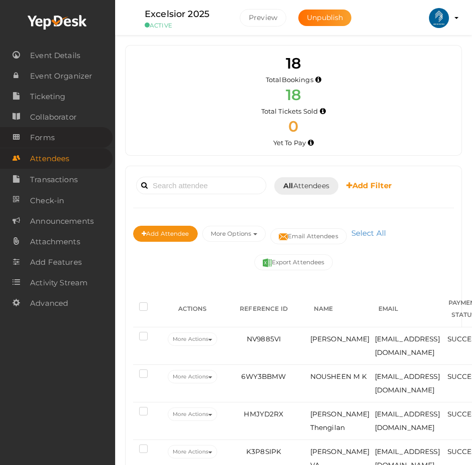
click at [47, 139] on span "Forms" at bounding box center [42, 138] width 25 height 20
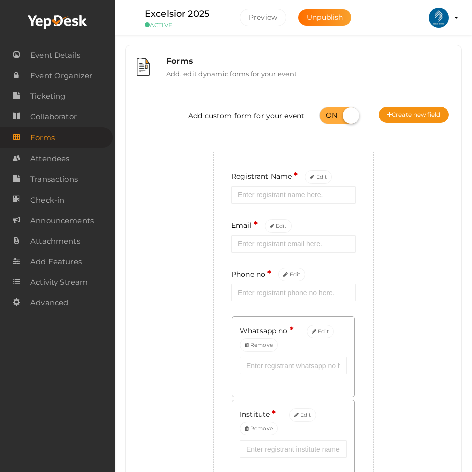
click at [46, 155] on span "Attendees" at bounding box center [49, 159] width 39 height 20
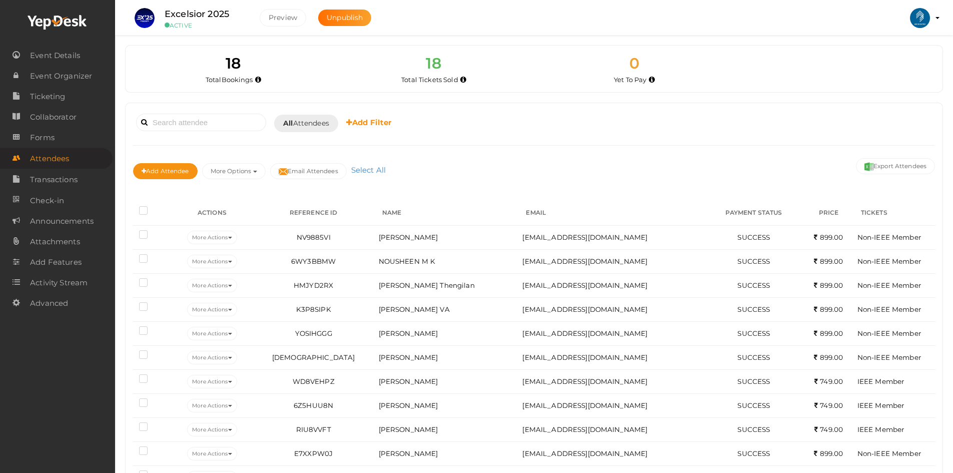
click at [148, 209] on label at bounding box center [145, 212] width 13 height 10
click at [129, 209] on input "checkbox" at bounding box center [129, 209] width 0 height 0
click at [148, 209] on label at bounding box center [145, 212] width 13 height 10
click at [129, 209] on input "checkbox" at bounding box center [129, 209] width 0 height 0
click at [314, 170] on button "Email Attendees" at bounding box center [308, 171] width 77 height 16
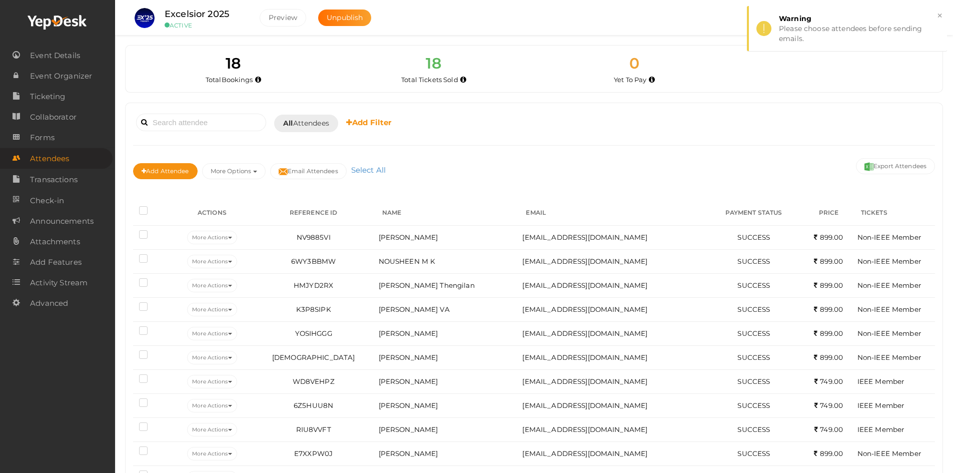
click at [144, 208] on label at bounding box center [145, 212] width 13 height 10
click at [129, 209] on input "checkbox" at bounding box center [129, 209] width 0 height 0
click at [139, 213] on th at bounding box center [153, 213] width 40 height 25
click at [145, 212] on label at bounding box center [145, 212] width 13 height 10
click at [129, 209] on input "checkbox" at bounding box center [129, 209] width 0 height 0
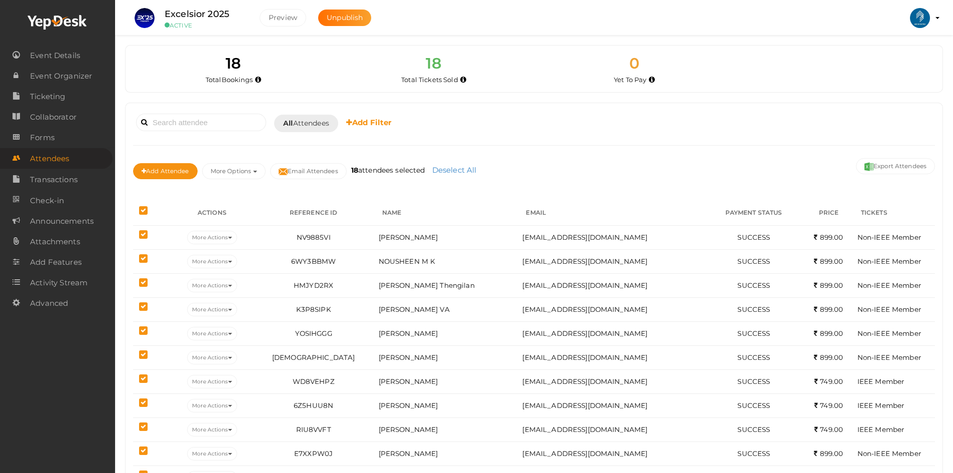
click at [143, 208] on label at bounding box center [145, 212] width 13 height 10
click at [129, 209] on input "checkbox" at bounding box center [129, 209] width 0 height 0
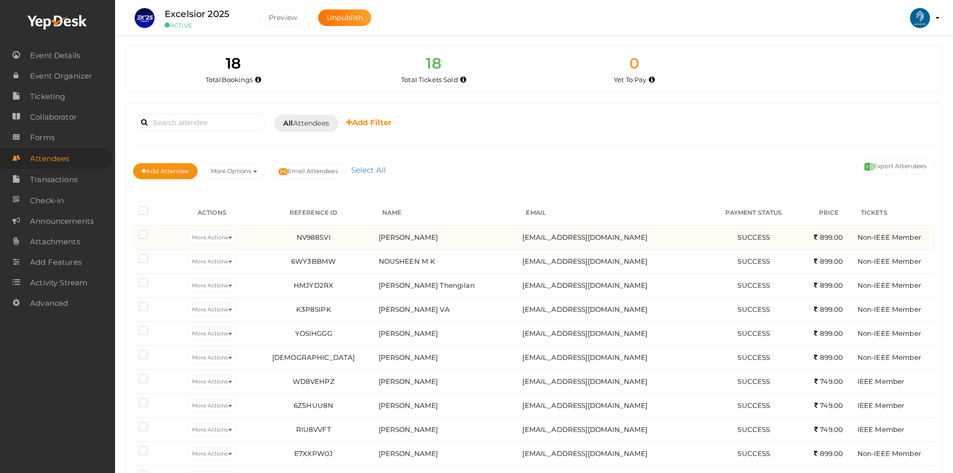
click at [145, 234] on label at bounding box center [145, 236] width 13 height 10
click at [129, 233] on input "checkbox" at bounding box center [129, 233] width 0 height 0
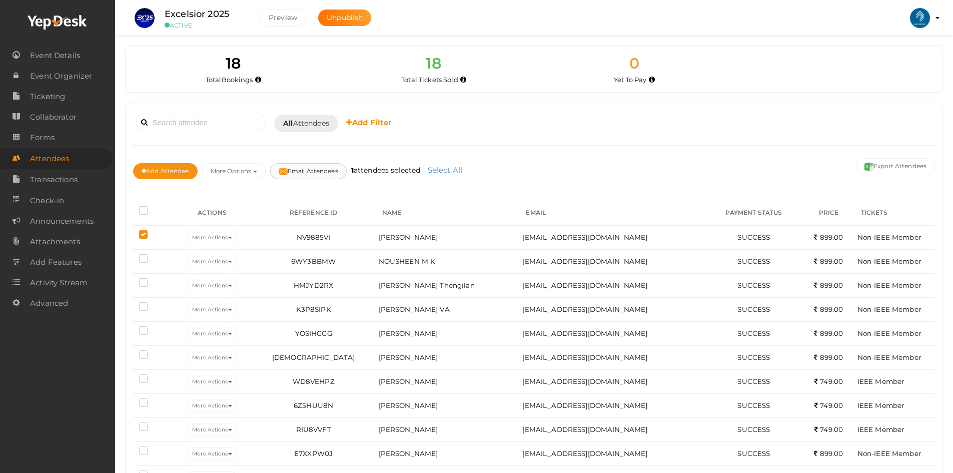
click at [313, 172] on button "Email Attendees" at bounding box center [308, 171] width 77 height 16
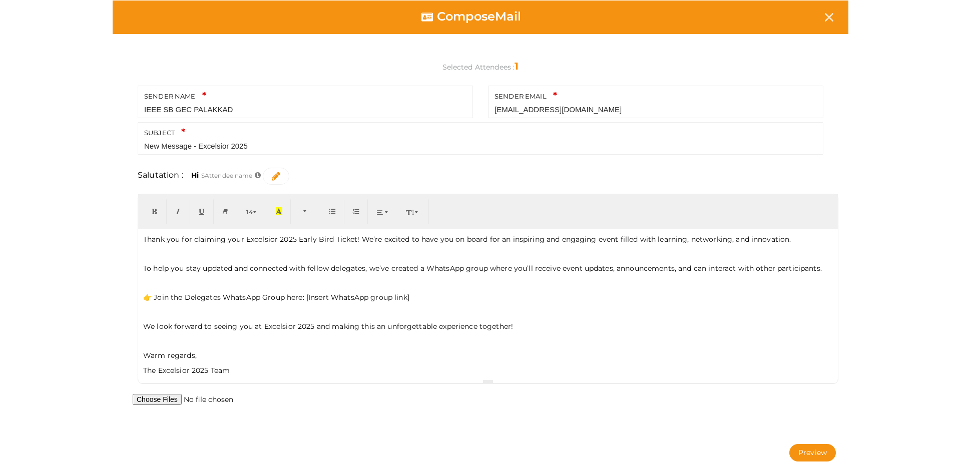
drag, startPoint x: 256, startPoint y: 143, endPoint x: 128, endPoint y: 141, distance: 128.6
click at [128, 141] on div "SENDER NAME IEEE SB GEC PALAKKAD Your sender name is required. SENDER EMAIL [EM…" at bounding box center [480, 122] width 715 height 73
paste input "Welcome to Excelsior 2025 – Join the Delegates WhatsApp Group!"
click at [105, 160] on div "Compose Mail Selected Attendees : 1 SENDER NAME IEEE SB GEC PALAKKAD Your sende…" at bounding box center [480, 235] width 961 height 471
drag, startPoint x: 234, startPoint y: 145, endPoint x: 454, endPoint y: 147, distance: 219.6
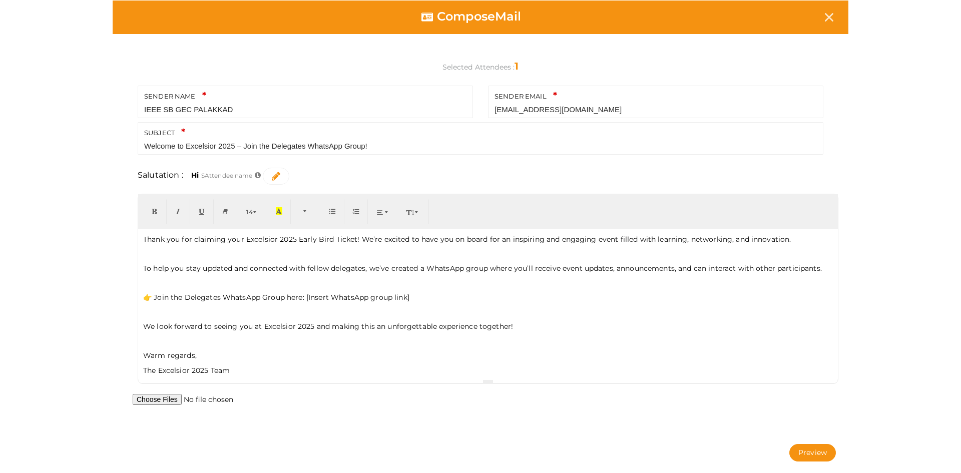
click at [454, 147] on input "Welcome to Excelsior 2025 – Join the Delegates WhatsApp Group!" at bounding box center [480, 146] width 672 height 13
drag, startPoint x: 185, startPoint y: 143, endPoint x: 250, endPoint y: 146, distance: 64.6
click at [250, 146] on input "Welcome to Excelsior 2025" at bounding box center [480, 146] width 672 height 13
type input "Welcome to Excelsior 2025"
click at [89, 151] on div "Compose Mail Selected Attendees : 1 SENDER NAME IEEE SB GEC PALAKKAD Your sende…" at bounding box center [480, 235] width 961 height 471
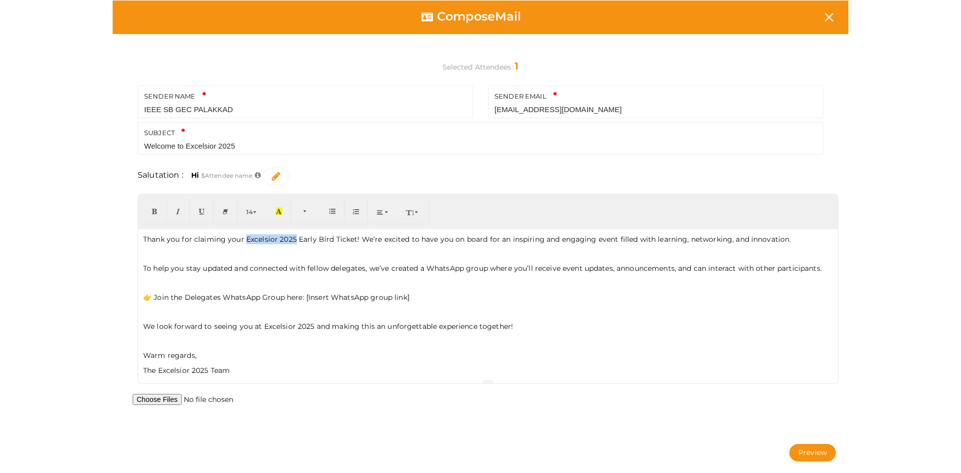
drag, startPoint x: 245, startPoint y: 240, endPoint x: 295, endPoint y: 236, distance: 50.7
click at [295, 236] on p "Thank you for claiming your Excelsior 2025 Early Bird Ticket! We’re excited to …" at bounding box center [487, 239] width 689 height 10
drag, startPoint x: 156, startPoint y: 293, endPoint x: 303, endPoint y: 294, distance: 147.1
click at [303, 294] on p "👉 Join the Delegates WhatsApp Group here: [Insert WhatsApp group link]" at bounding box center [487, 297] width 689 height 10
drag, startPoint x: 314, startPoint y: 297, endPoint x: 429, endPoint y: 297, distance: 114.6
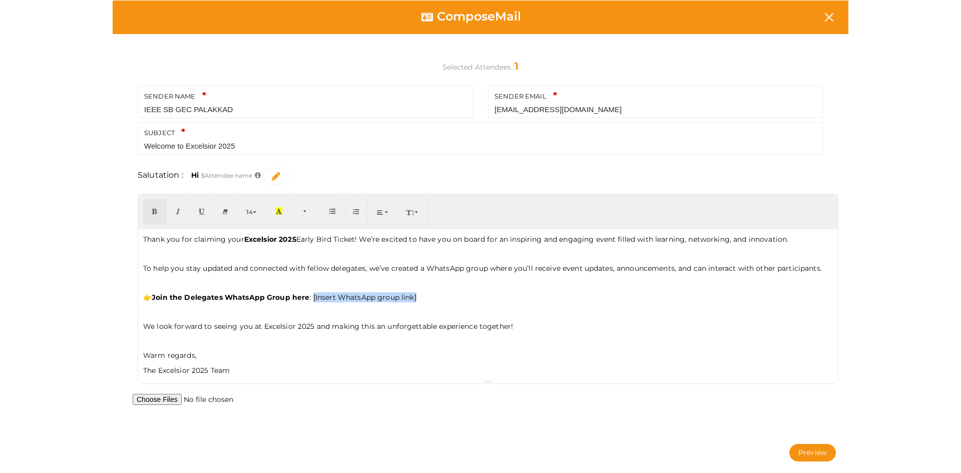
click at [429, 297] on p "👉 Join the Delegates WhatsApp Group here : [Insert WhatsApp group link]" at bounding box center [487, 297] width 689 height 10
click at [81, 200] on div "Compose Mail Selected Attendees : 1 SENDER NAME IEEE SB GEC PALAKKAD Your sende…" at bounding box center [480, 235] width 961 height 471
click at [319, 295] on p "👉 Join the Delegates WhatsApp Group here :" at bounding box center [487, 297] width 689 height 10
click at [802, 449] on button "Preview" at bounding box center [812, 453] width 47 height 18
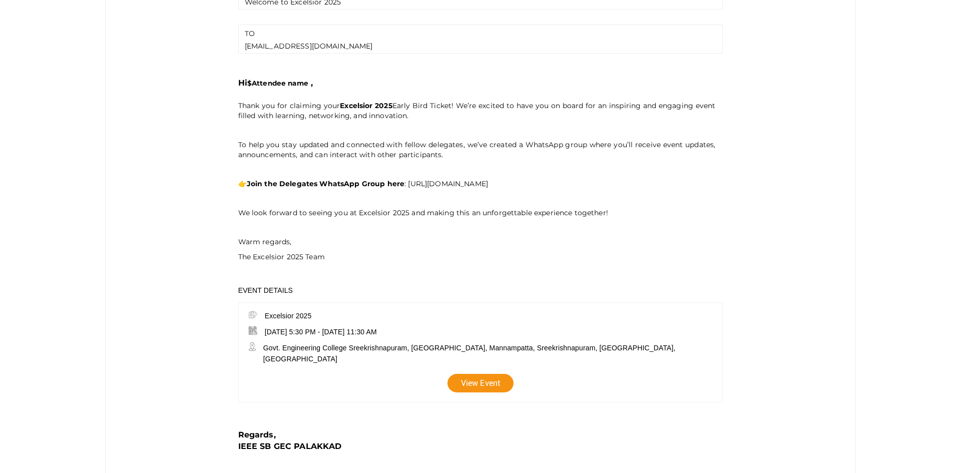
scroll to position [150, 0]
click at [243, 200] on p at bounding box center [476, 197] width 477 height 9
click at [675, 182] on p "👉 Join the Delegates WhatsApp Group here : https://chat.whatsapp.com/ETtVvH0u1Q…" at bounding box center [476, 183] width 477 height 10
click at [670, 183] on p "👉 Join the Delegates WhatsApp Group here : https://chat.whatsapp.com/ETtVvH0u1Q…" at bounding box center [476, 183] width 477 height 10
click at [668, 184] on p "👉 Join the Delegates WhatsApp Group here : https://chat.whatsapp.com/ETtVvH0u1Q…" at bounding box center [476, 183] width 477 height 10
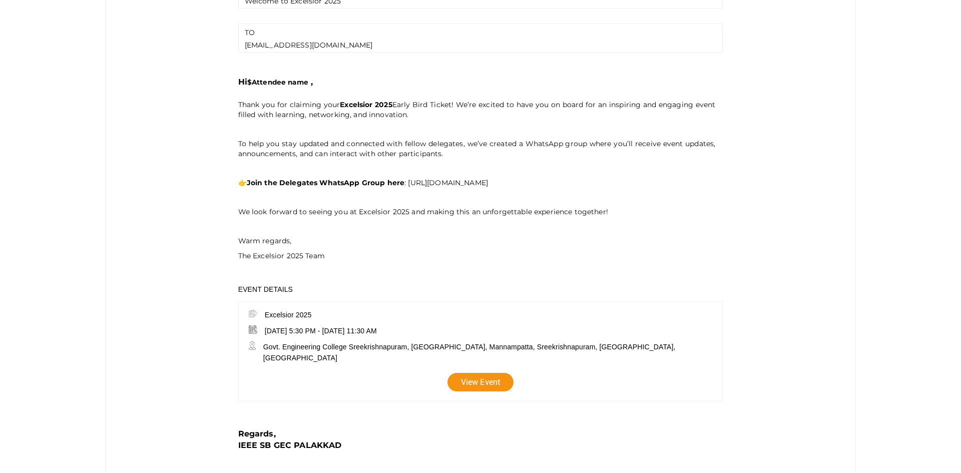
click at [667, 185] on p "👉 Join the Delegates WhatsApp Group here : https://chat.whatsapp.com/ETtVvH0u1Q…" at bounding box center [476, 183] width 477 height 10
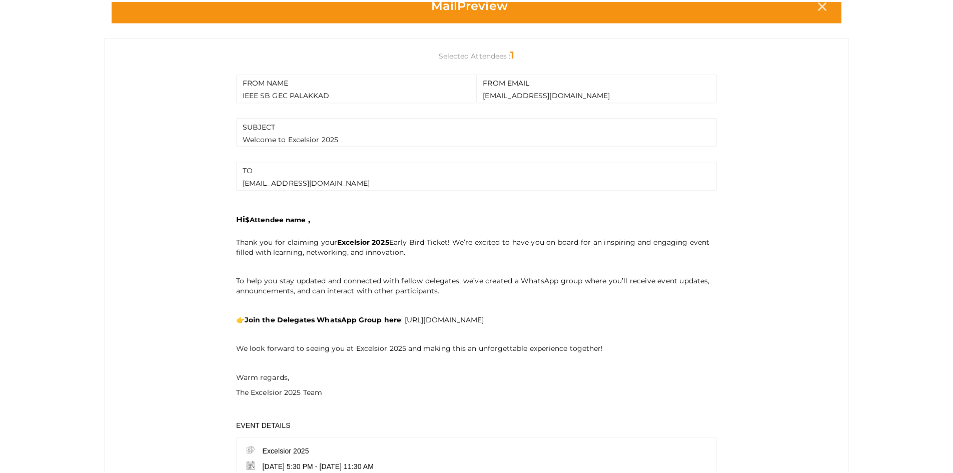
scroll to position [0, 0]
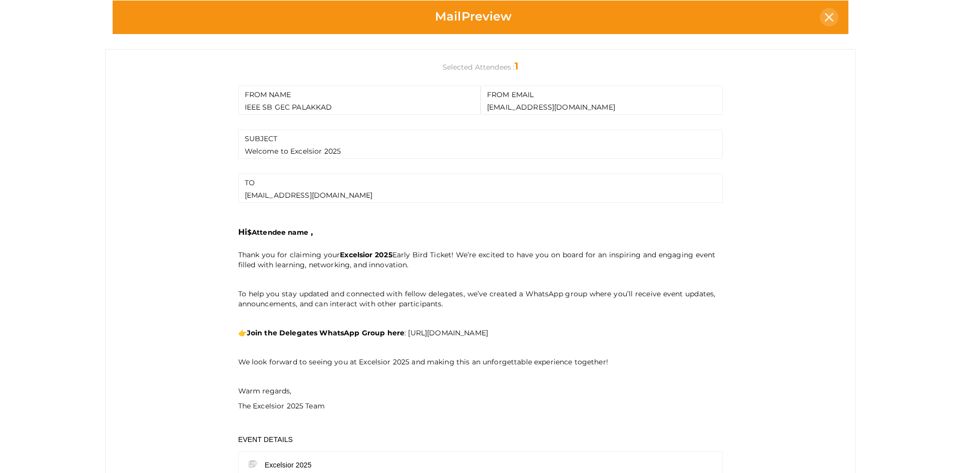
click at [825, 17] on icon at bounding box center [829, 17] width 9 height 9
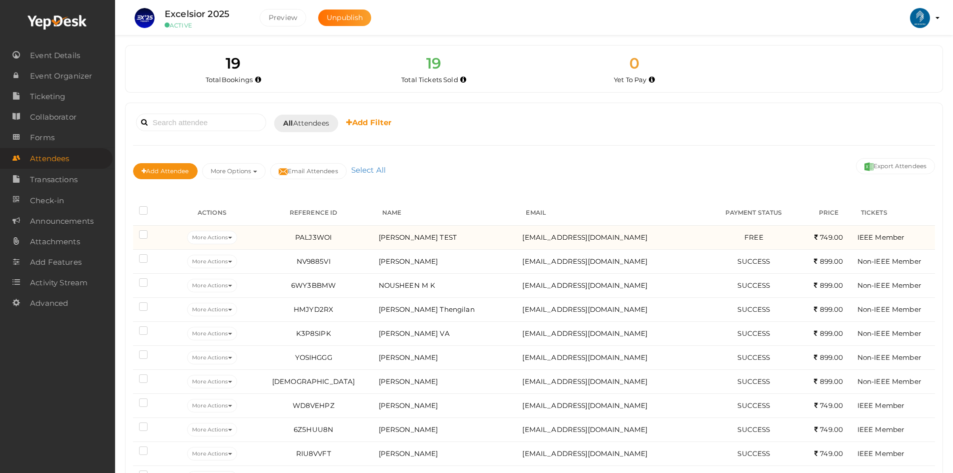
click at [144, 233] on label at bounding box center [145, 236] width 13 height 10
click at [129, 233] on input "checkbox" at bounding box center [129, 233] width 0 height 0
click at [202, 237] on button "More Actions" at bounding box center [212, 238] width 50 height 14
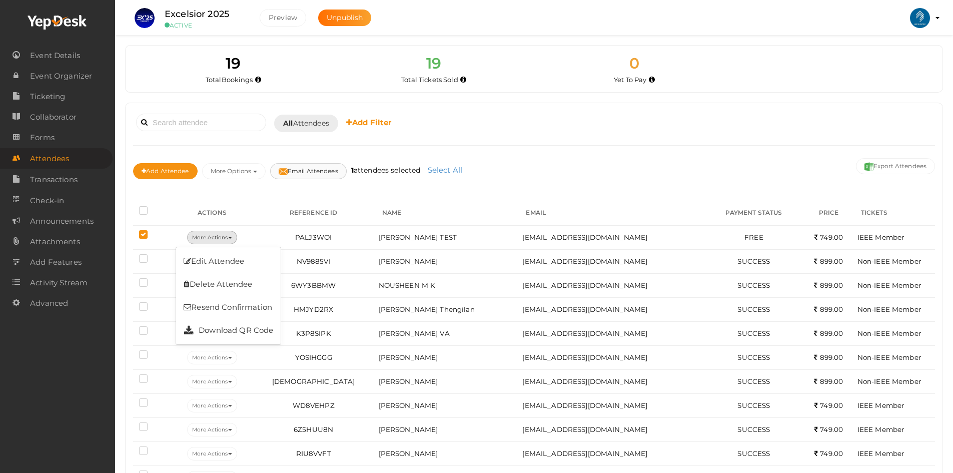
click at [313, 170] on button "Email Attendees" at bounding box center [308, 171] width 77 height 16
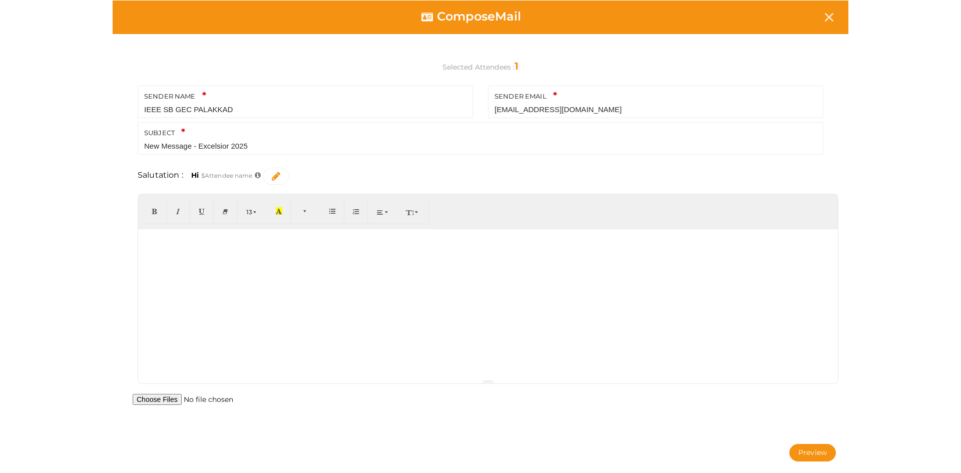
click at [252, 244] on div at bounding box center [487, 304] width 699 height 150
click at [232, 250] on div at bounding box center [487, 304] width 699 height 150
paste div
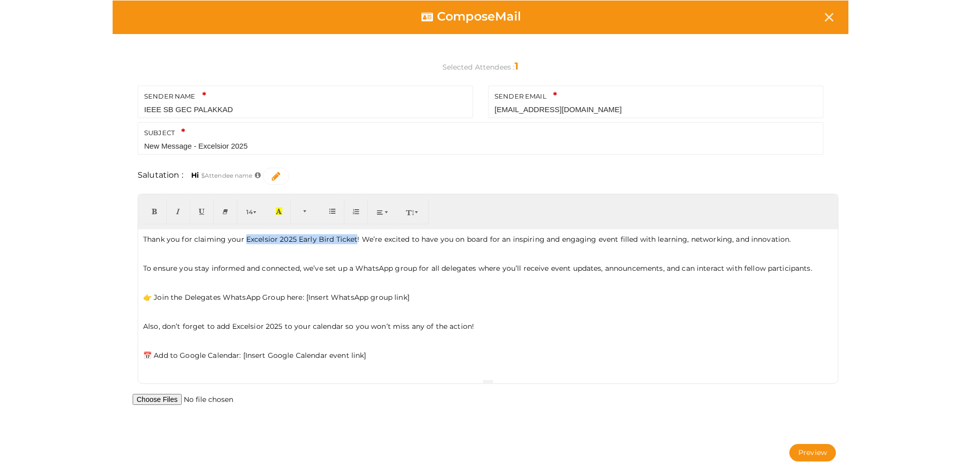
drag, startPoint x: 245, startPoint y: 240, endPoint x: 353, endPoint y: 239, distance: 108.1
click at [353, 239] on p "Thank you for claiming your Excelsior 2025 Early Bird Ticket! We’re excited to …" at bounding box center [487, 239] width 689 height 10
click at [461, 256] on p at bounding box center [487, 253] width 689 height 9
drag, startPoint x: 312, startPoint y: 296, endPoint x: 454, endPoint y: 297, distance: 141.6
click at [454, 297] on p "👉 Join the Delegates WhatsApp Group here: [Insert WhatsApp group link]" at bounding box center [487, 297] width 689 height 10
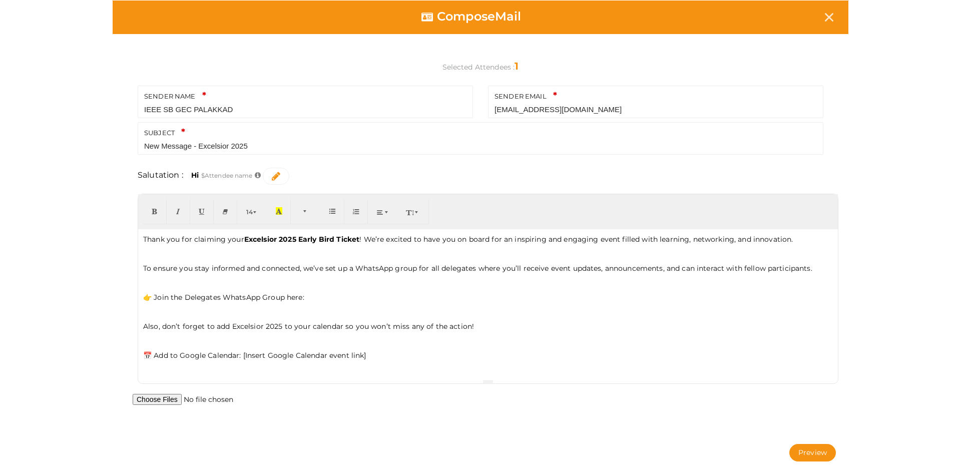
click at [488, 328] on p "Also, don’t forget to add Excelsior 2025 to your calendar so you won’t miss any…" at bounding box center [487, 326] width 689 height 10
drag, startPoint x: 241, startPoint y: 356, endPoint x: 407, endPoint y: 353, distance: 165.6
click at [407, 353] on p "📅 Add to Google Calendar: [Insert Google Calendar event link]" at bounding box center [487, 355] width 689 height 10
click at [312, 297] on p "👉 Join the Delegates WhatsApp Group here:" at bounding box center [487, 297] width 689 height 10
click at [240, 357] on p "📅 Add to Google Calendar:[URL][DOMAIN_NAME][EMAIL_ADDRESS][DOMAIN_NAME]" at bounding box center [487, 355] width 689 height 10
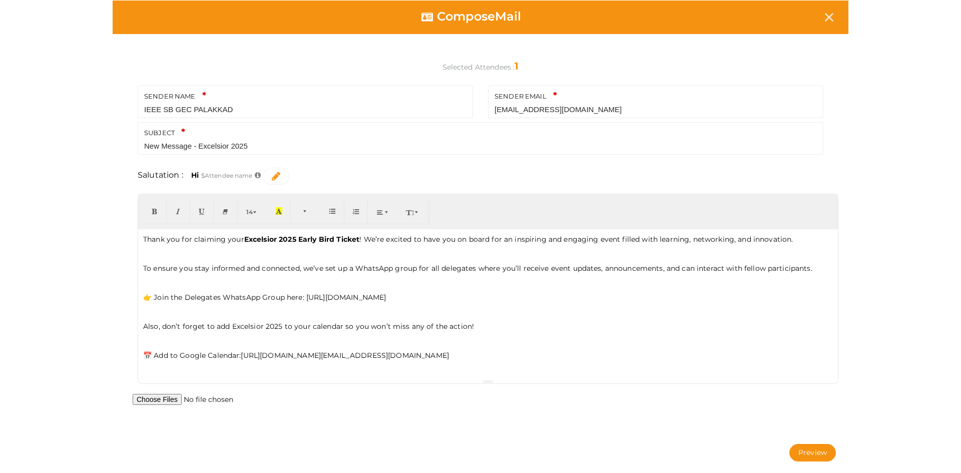
click at [241, 356] on p "📅 Add to Google Calendar:[URL][DOMAIN_NAME][EMAIL_ADDRESS][DOMAIN_NAME]" at bounding box center [487, 355] width 689 height 10
click at [459, 342] on p at bounding box center [487, 340] width 689 height 9
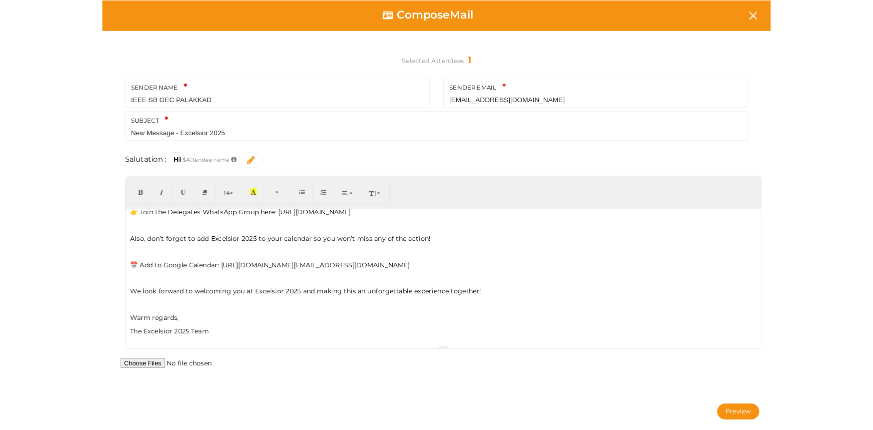
scroll to position [74, 0]
drag, startPoint x: 155, startPoint y: 281, endPoint x: 242, endPoint y: 278, distance: 87.6
click at [242, 286] on p "📅 Add to Google Calendar: https://calendar.google.com/calendar/event?action=TEM…" at bounding box center [487, 291] width 689 height 10
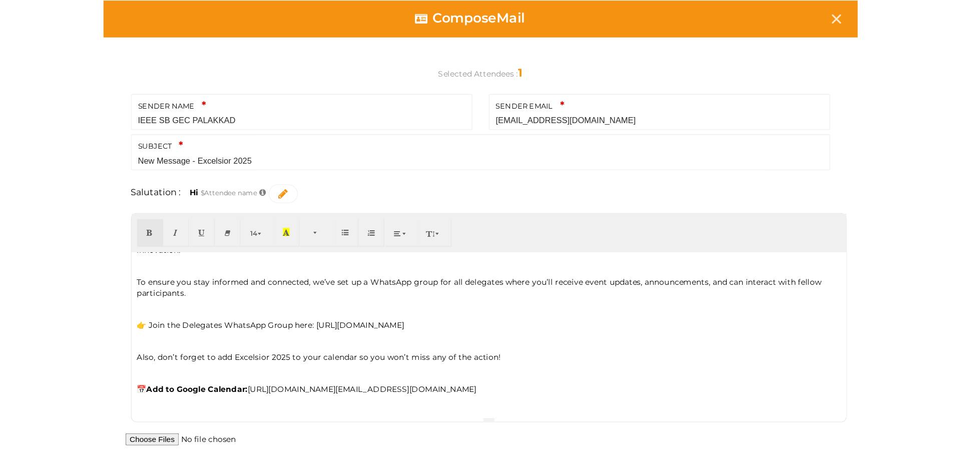
scroll to position [22, 0]
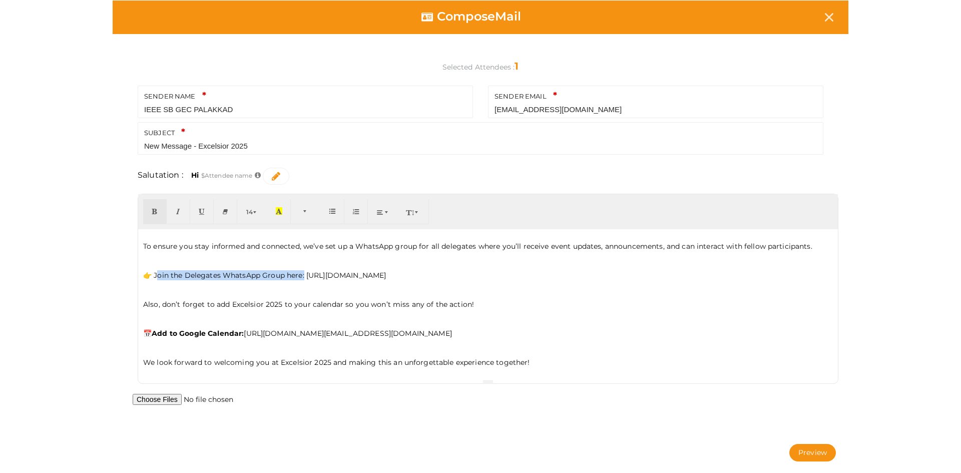
drag, startPoint x: 157, startPoint y: 275, endPoint x: 305, endPoint y: 274, distance: 148.6
click at [305, 274] on p "👉 Join the Delegates WhatsApp Group here: https://chat.whatsapp.com/ETtVvH0u1Q0…" at bounding box center [487, 275] width 689 height 10
click at [303, 302] on p "Also, don’t forget to add Excelsior 2025 to your calendar so you won’t miss any…" at bounding box center [487, 304] width 689 height 10
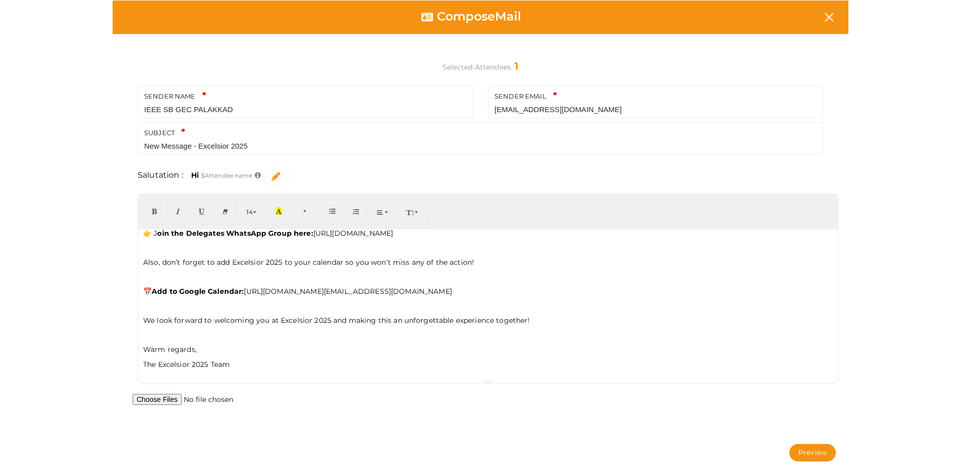
click at [153, 366] on p "The Excelsior 2025 Team" at bounding box center [487, 364] width 689 height 10
click at [820, 453] on button "Preview" at bounding box center [812, 453] width 47 height 18
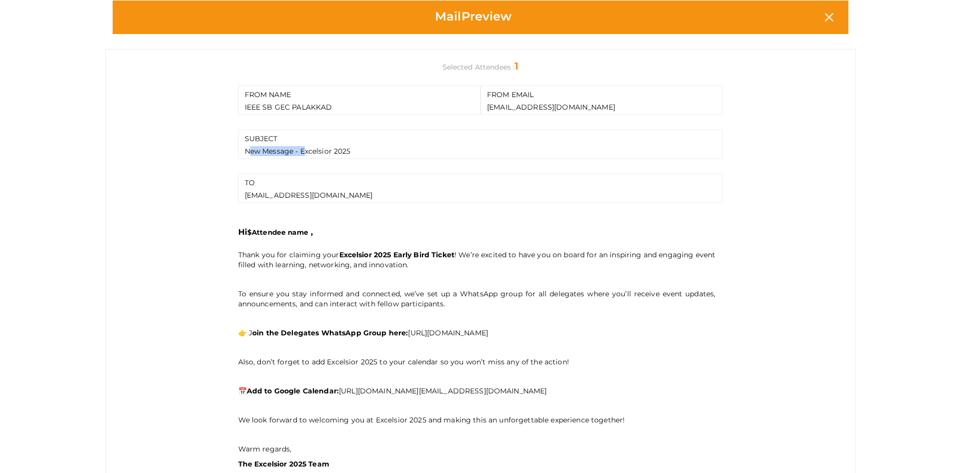
drag, startPoint x: 298, startPoint y: 150, endPoint x: 238, endPoint y: 150, distance: 59.5
click at [238, 150] on div "SUBJECT New Message - Excelsior 2025" at bounding box center [480, 144] width 485 height 29
click at [291, 149] on div "SUBJECT New Message - Excelsior 2025" at bounding box center [480, 144] width 485 height 29
drag, startPoint x: 295, startPoint y: 152, endPoint x: 258, endPoint y: 154, distance: 37.6
click at [258, 154] on div "SUBJECT New Message - Excelsior 2025" at bounding box center [480, 144] width 485 height 29
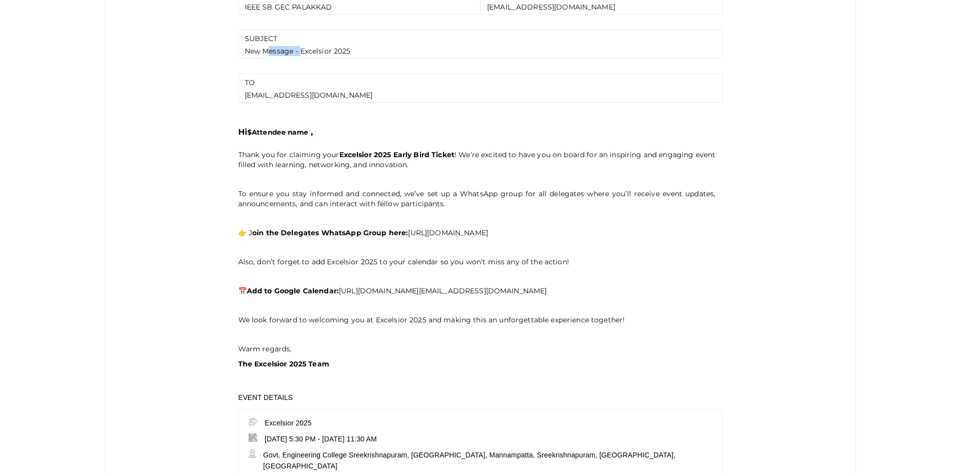
scroll to position [294, 0]
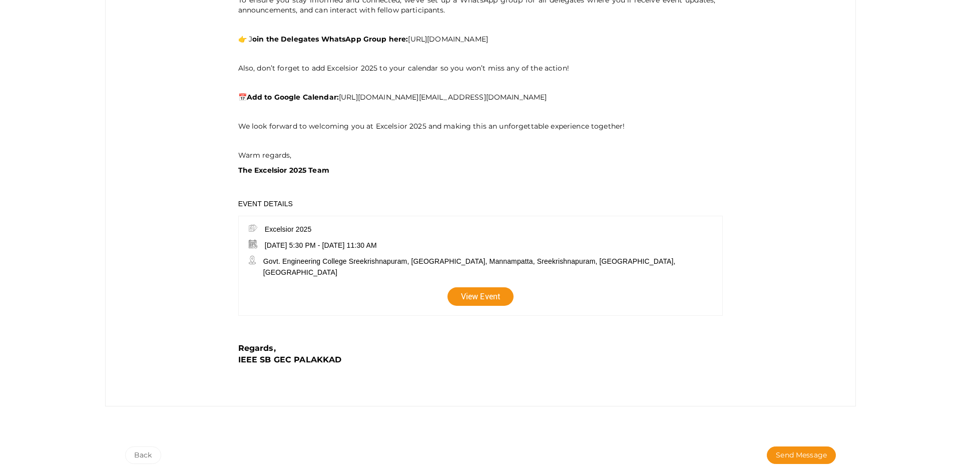
click at [171, 269] on div "FROM NAME IEEE SB GEC PALAKKAD FROM EMAIL ieee@gecskp.ac.in SUBJECT New Message…" at bounding box center [480, 80] width 750 height 651
click at [139, 450] on button "Back" at bounding box center [143, 455] width 36 height 18
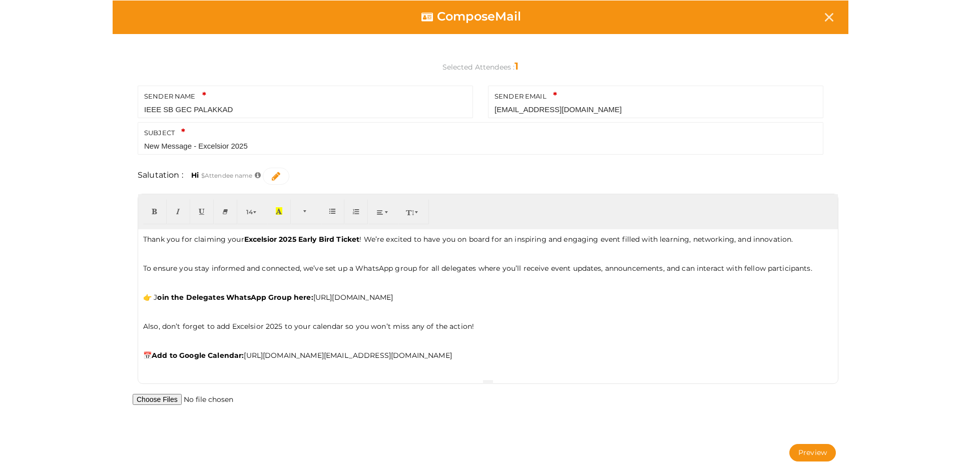
scroll to position [0, 0]
click at [194, 150] on input "New Message - Excelsior 2025" at bounding box center [480, 146] width 672 height 13
drag, startPoint x: 196, startPoint y: 148, endPoint x: 118, endPoint y: 151, distance: 77.6
click at [124, 151] on div "SENDER NAME IEEE SB GEC PALAKKAD Your sender name is required. SENDER EMAIL iee…" at bounding box center [480, 122] width 715 height 73
type input "Welcome to Excelsior 2025"
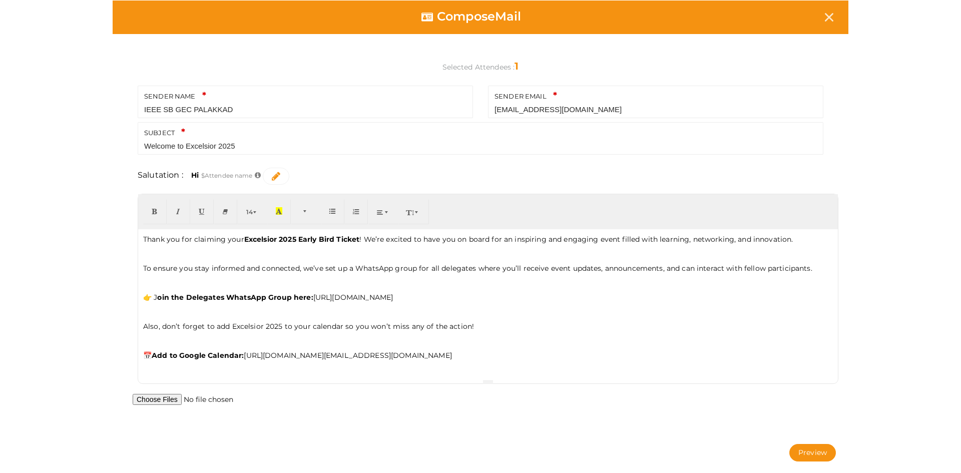
click at [437, 327] on p "Also, don’t forget to add Excelsior 2025 to your calendar so you won’t miss any…" at bounding box center [487, 326] width 689 height 10
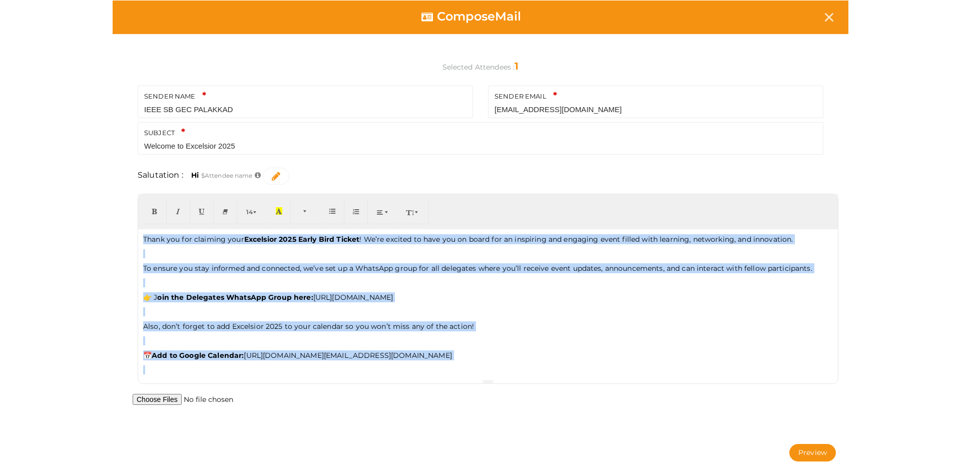
copy div "Thank you for claiming your Excelsior 2025 Early Bird Ticket ! We’re excited to…"
click at [197, 271] on p "To ensure you stay informed and connected, we’ve set up a WhatsApp group for al…" at bounding box center [487, 268] width 689 height 10
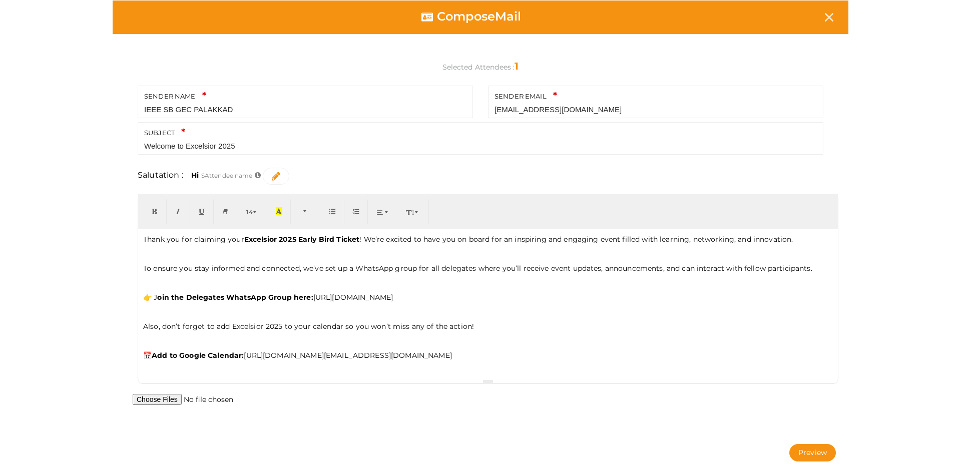
click at [161, 256] on p at bounding box center [487, 253] width 689 height 9
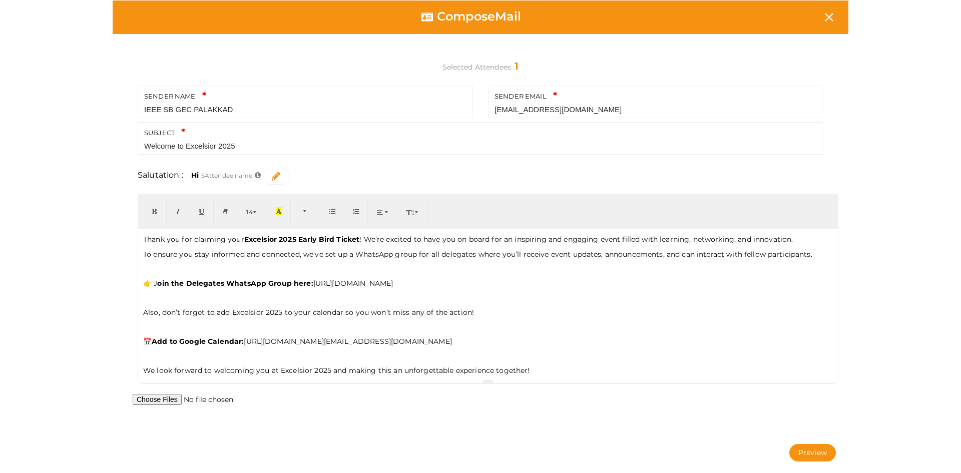
click at [153, 273] on p at bounding box center [487, 268] width 689 height 9
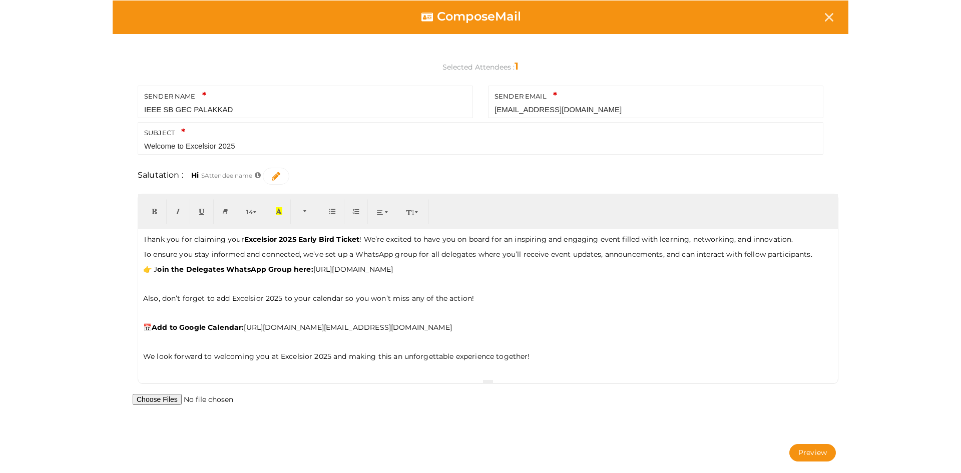
click at [157, 291] on div "Thank you for claiming your Excelsior 2025 Early Bird Ticket ! We’re excited to…" at bounding box center [487, 304] width 699 height 150
click at [153, 286] on p at bounding box center [487, 283] width 689 height 9
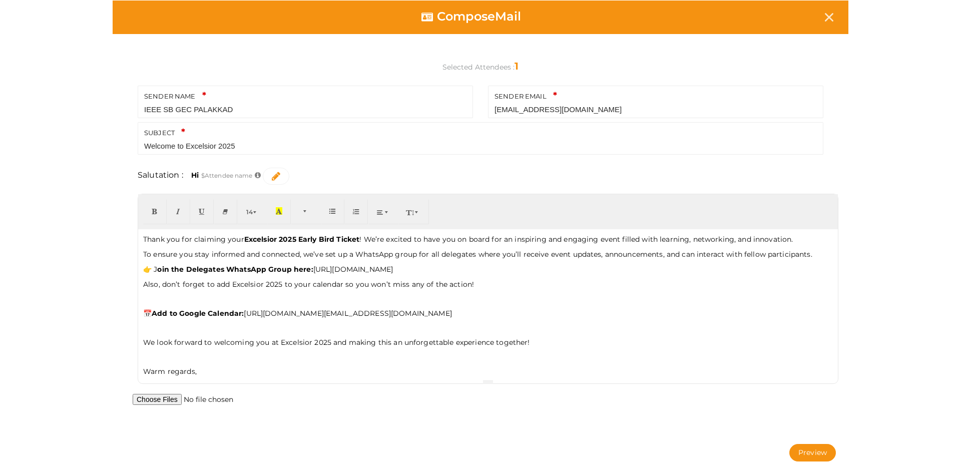
click at [156, 298] on p at bounding box center [487, 298] width 689 height 9
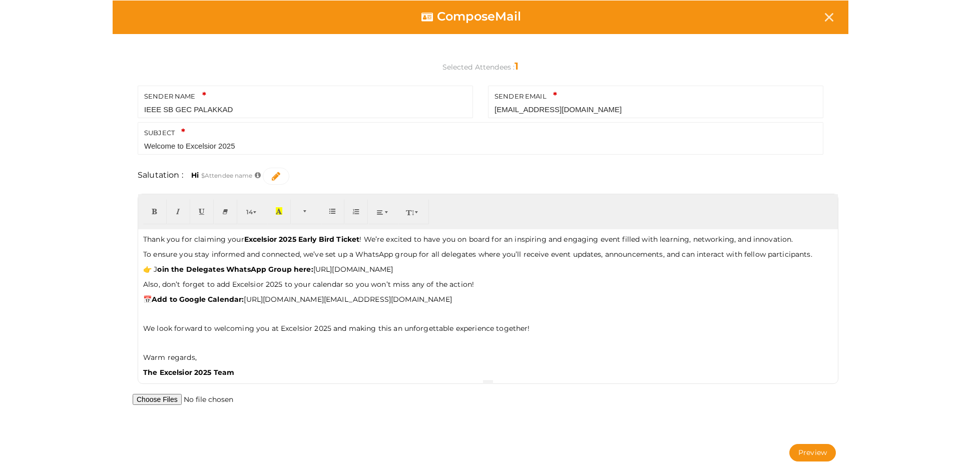
click at [157, 318] on p at bounding box center [487, 313] width 689 height 9
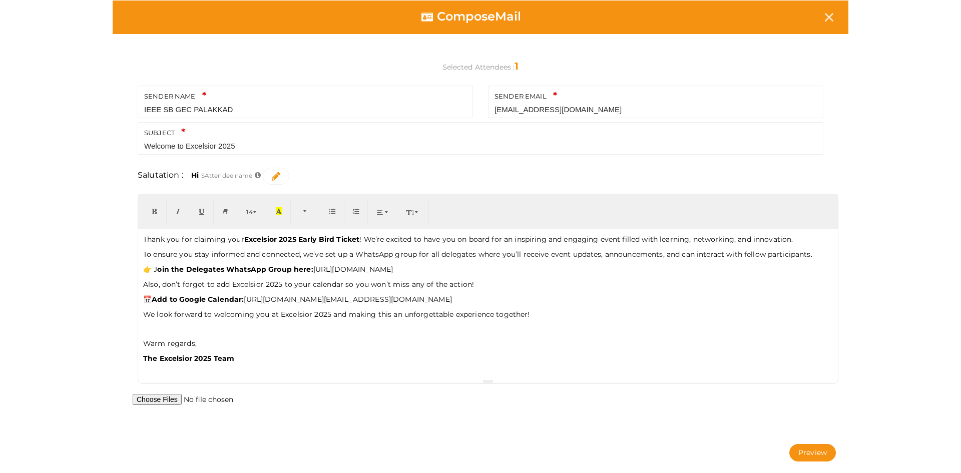
click at [159, 344] on div "Thank you for claiming your Excelsior 2025 Early Bird Ticket ! We’re excited to…" at bounding box center [487, 304] width 699 height 150
click at [155, 333] on p at bounding box center [487, 328] width 689 height 9
click at [382, 213] on icon "button" at bounding box center [380, 212] width 6 height 8
click at [452, 240] on icon "button" at bounding box center [453, 242] width 6 height 8
click at [463, 279] on p "Also, don’t forget to add Excelsior 2025 to your calendar so you won’t miss any…" at bounding box center [487, 284] width 689 height 10
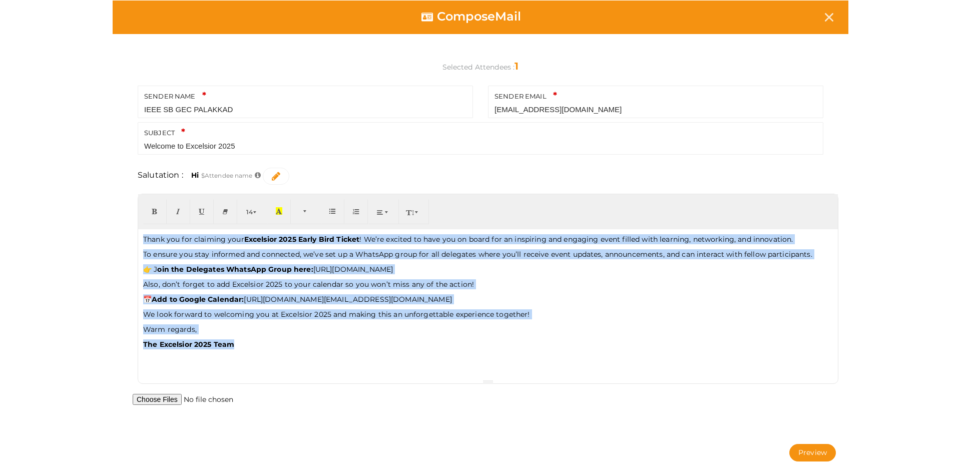
click at [377, 209] on icon "button" at bounding box center [380, 212] width 6 height 8
click at [447, 241] on button "button" at bounding box center [454, 242] width 24 height 25
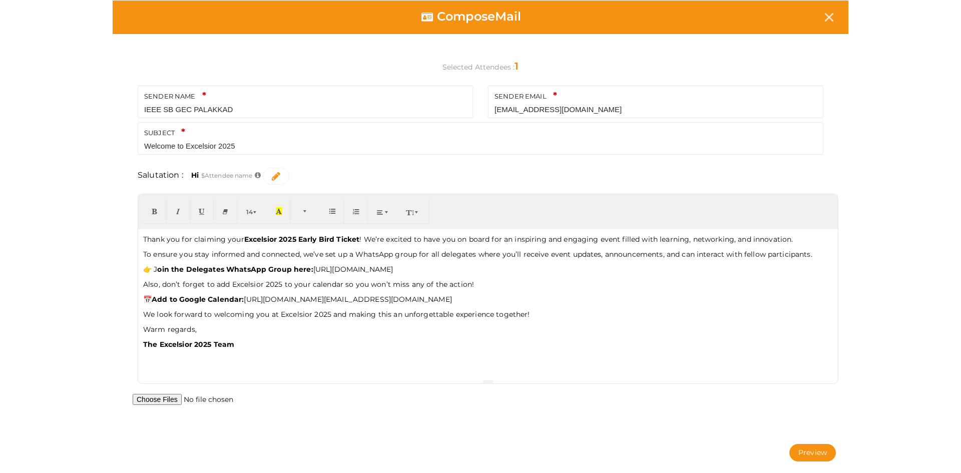
click at [463, 288] on p "Also, don’t forget to add Excelsior 2025 to your calendar so you won’t miss any…" at bounding box center [487, 284] width 689 height 10
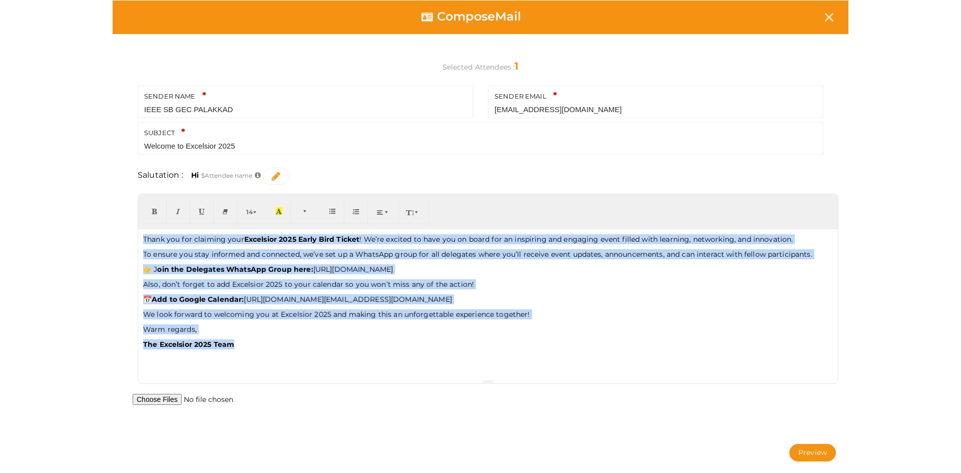
click at [382, 214] on icon "button" at bounding box center [380, 212] width 6 height 8
click at [382, 236] on button "button" at bounding box center [383, 242] width 24 height 25
click at [379, 209] on icon "button" at bounding box center [380, 212] width 6 height 8
click at [413, 212] on button "button" at bounding box center [413, 211] width 31 height 25
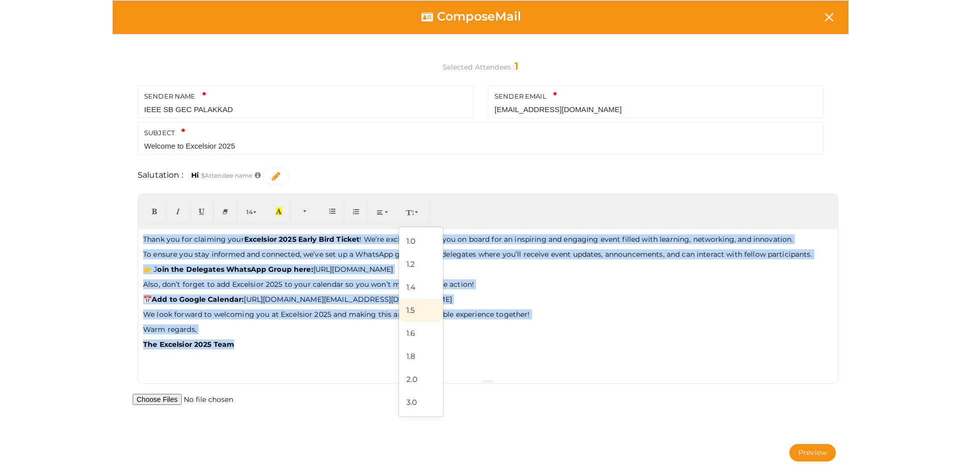
click at [415, 305] on link "1.5" at bounding box center [421, 310] width 44 height 23
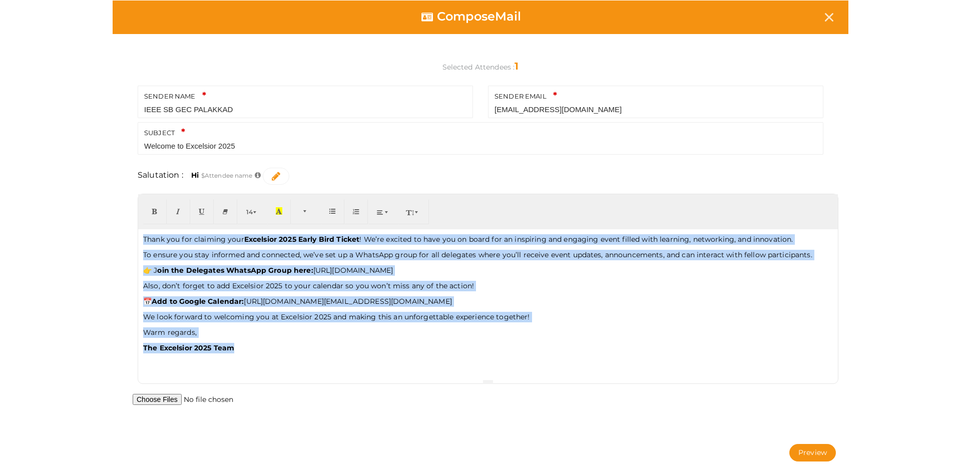
click at [409, 201] on button "button" at bounding box center [413, 211] width 31 height 25
click at [414, 352] on link "1.8" at bounding box center [421, 356] width 44 height 23
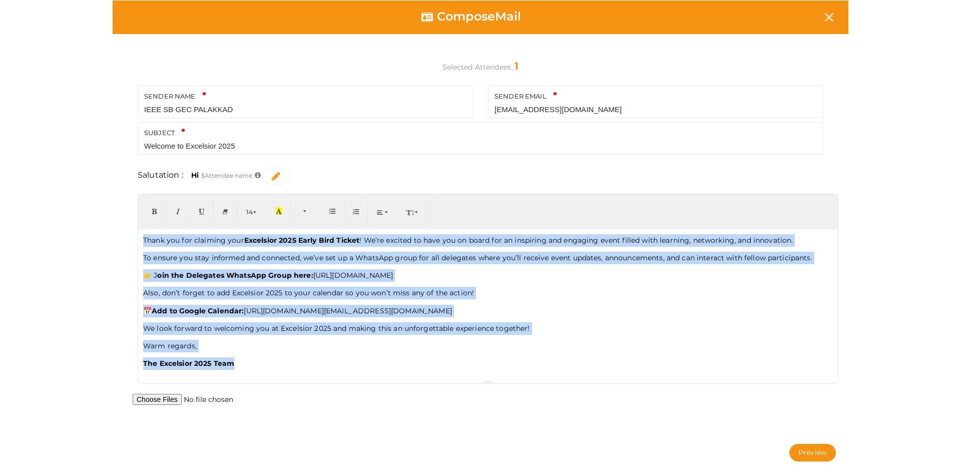
click at [492, 317] on p "📅 Add to Google Calendar: https://calendar.google.com/calendar/event?action=TEM…" at bounding box center [487, 311] width 689 height 13
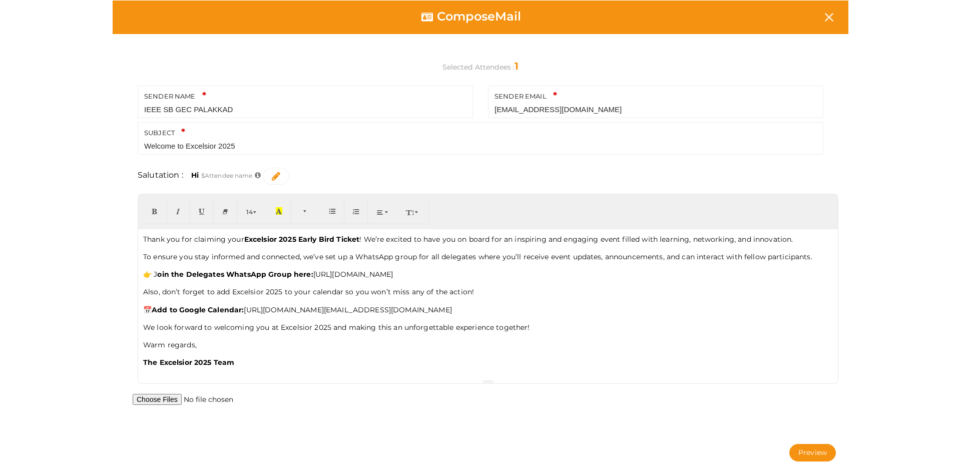
scroll to position [13, 0]
click at [292, 305] on p "📅 Add to Google Calendar: https://calendar.google.com/calendar/event?action=TEM…" at bounding box center [487, 310] width 689 height 13
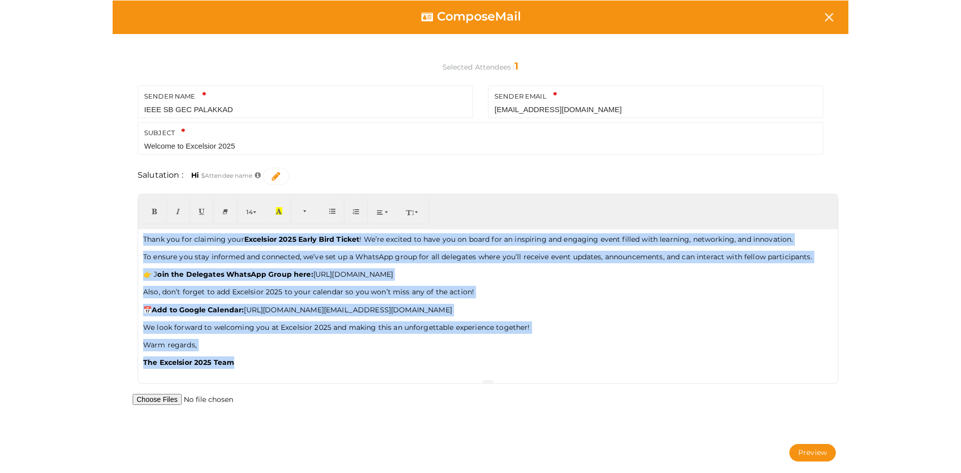
copy div "Thank you for claiming your Excelsior 2025 Early Bird Ticket ! We’re excited to…"
click at [501, 335] on p "We look forward to welcoming you at Excelsior 2025 and making this an unforgett…" at bounding box center [487, 328] width 689 height 13
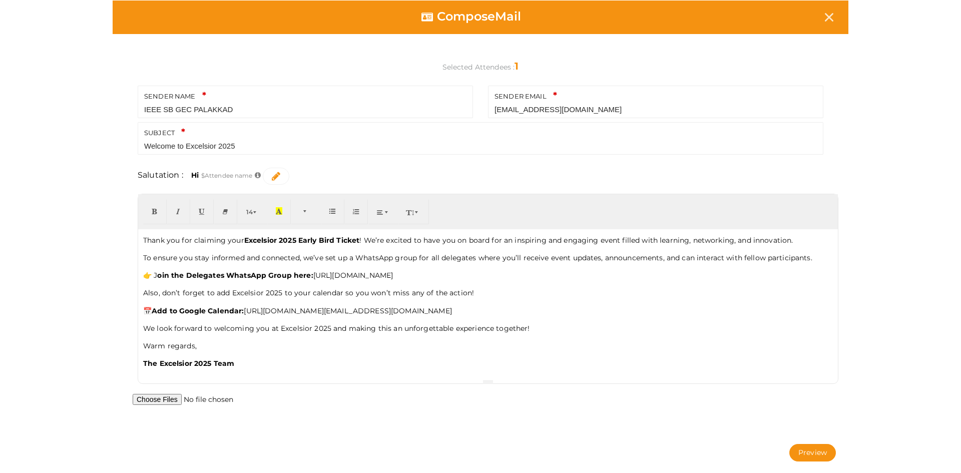
drag, startPoint x: 247, startPoint y: 312, endPoint x: 685, endPoint y: 325, distance: 438.5
click at [685, 317] on p "📅 Add to Google Calendar: https://calendar.google.com/calendar/event?action=TEM…" at bounding box center [487, 311] width 689 height 13
copy p "https://calendar.google.com/calendar/event?action=TEMPLATE&tmeid=NDZ2dms2dTQ0bH…"
click at [814, 454] on button "Preview" at bounding box center [812, 453] width 47 height 18
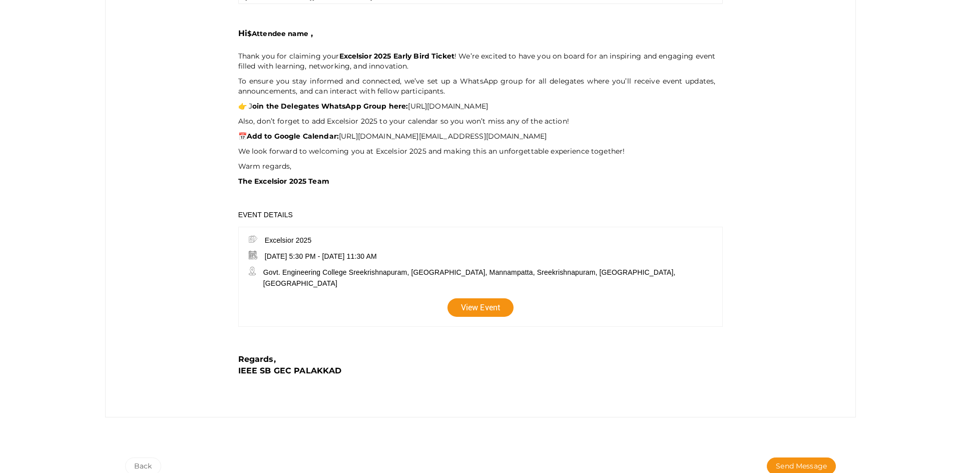
scroll to position [210, 0]
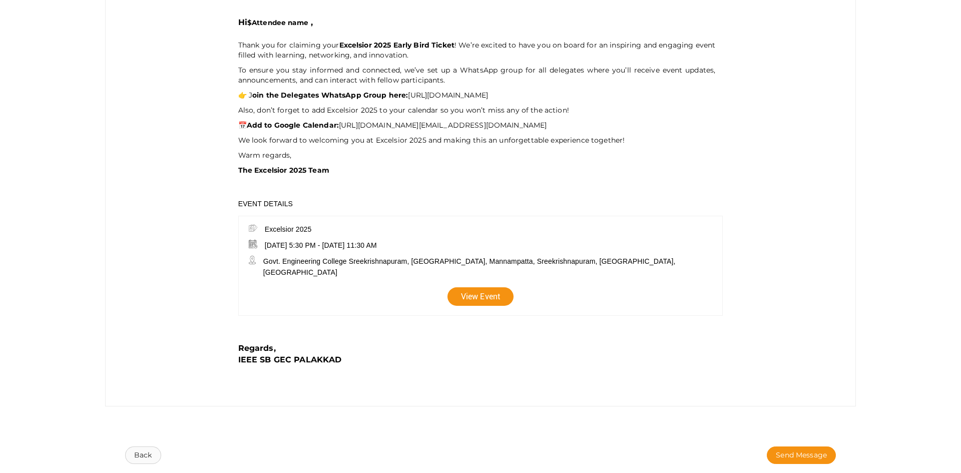
click at [141, 451] on button "Back" at bounding box center [143, 455] width 36 height 18
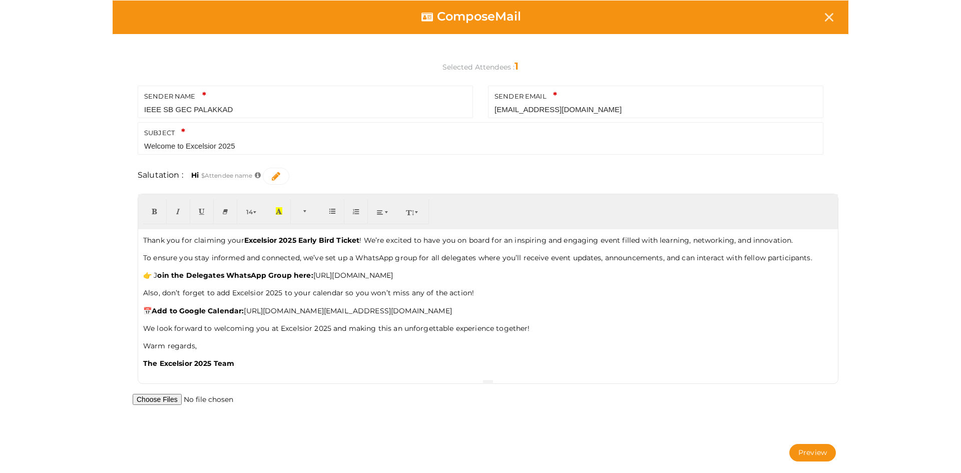
scroll to position [0, 0]
click at [267, 317] on p "📅 Add to Google Calendar: https://calendar.google.com/calendar/event?action=TEM…" at bounding box center [487, 311] width 689 height 13
drag, startPoint x: 644, startPoint y: 323, endPoint x: 107, endPoint y: 302, distance: 537.7
click at [107, 302] on div "Compose Mail Selected Attendees : 1 SENDER NAME IEEE SB GEC PALAKKAD Your sende…" at bounding box center [480, 235] width 750 height 471
click at [378, 209] on icon "button" at bounding box center [380, 212] width 6 height 8
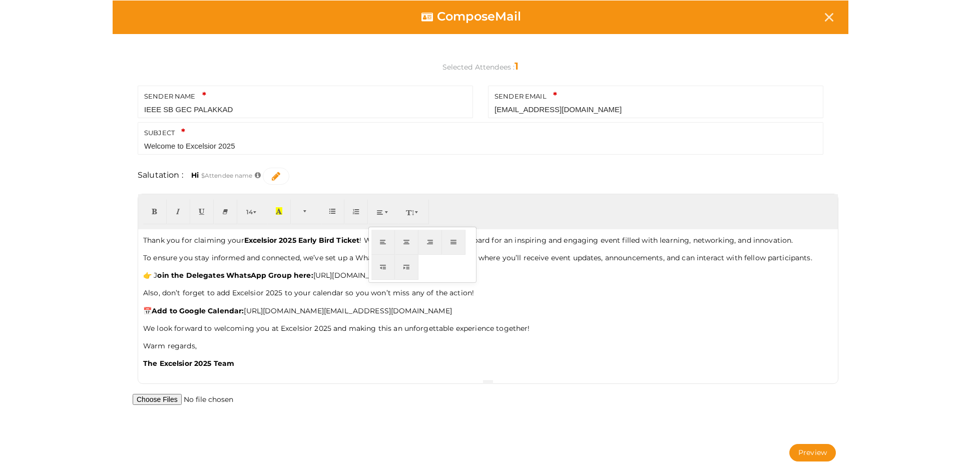
click at [385, 244] on icon "button" at bounding box center [383, 242] width 6 height 8
click at [693, 350] on div "Thank you for claiming your Excelsior 2025 Early Bird Ticket ! We’re excited to…" at bounding box center [487, 304] width 699 height 150
click at [807, 453] on button "Preview" at bounding box center [812, 453] width 47 height 18
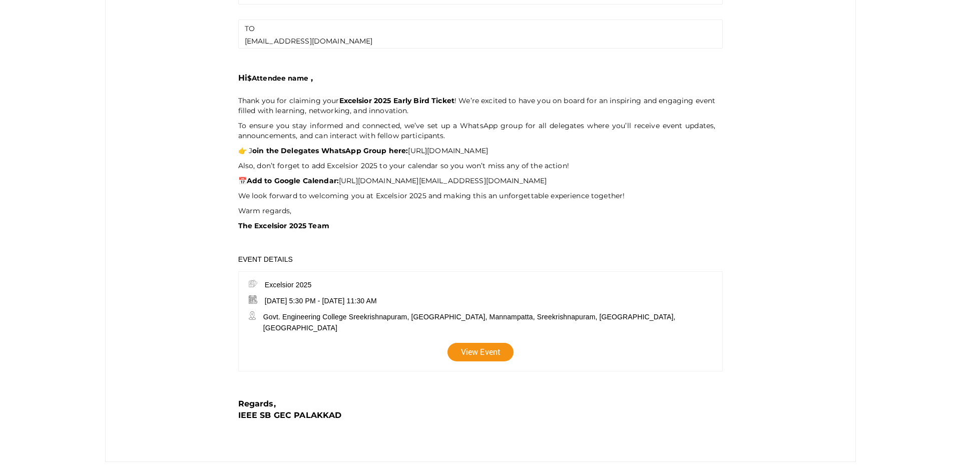
scroll to position [210, 0]
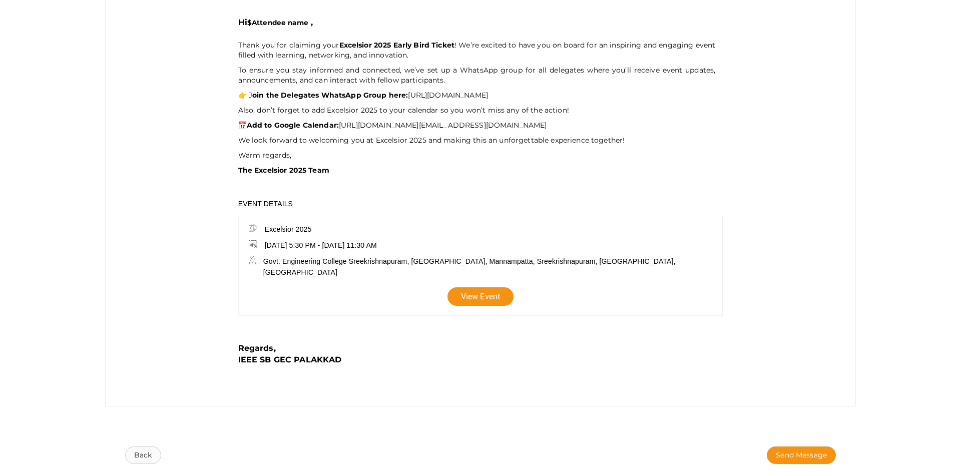
click at [139, 450] on button "Back" at bounding box center [143, 455] width 36 height 18
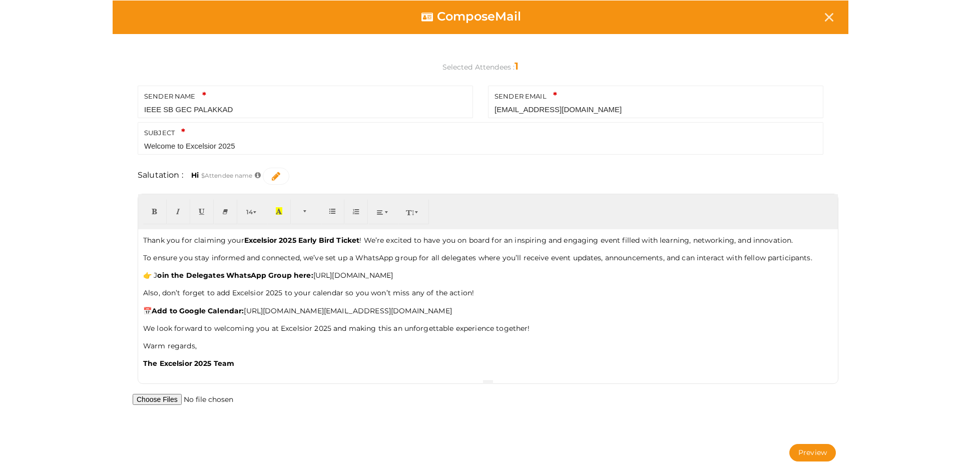
scroll to position [0, 0]
click at [175, 317] on p "📅 Add to Google Calendar: https://calendar.google.com/calendar/event?action=TEM…" at bounding box center [487, 311] width 689 height 13
drag, startPoint x: 142, startPoint y: 312, endPoint x: 688, endPoint y: 325, distance: 546.0
click at [688, 325] on div "Thank you for claiming your Excelsior 2025 Early Bird Ticket ! We’re excited to…" at bounding box center [487, 304] width 699 height 150
click at [387, 213] on span "button" at bounding box center [387, 212] width 6 height 8
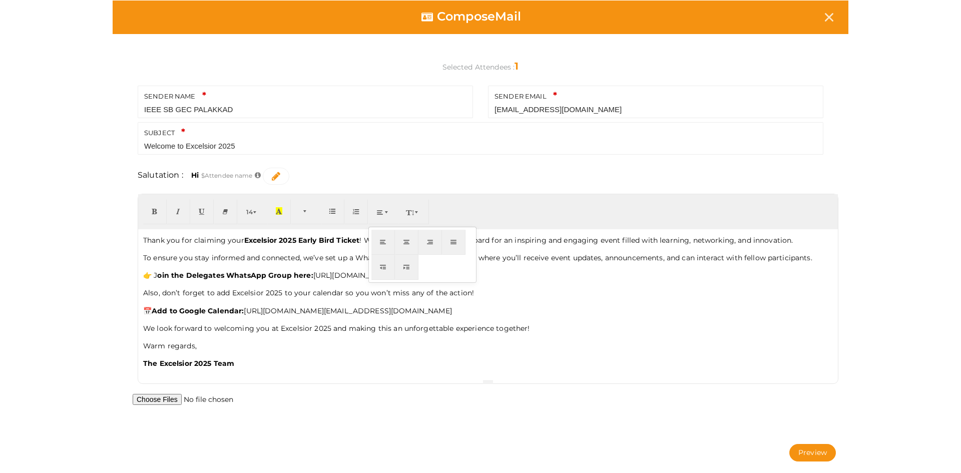
click at [400, 239] on button "button" at bounding box center [407, 242] width 24 height 25
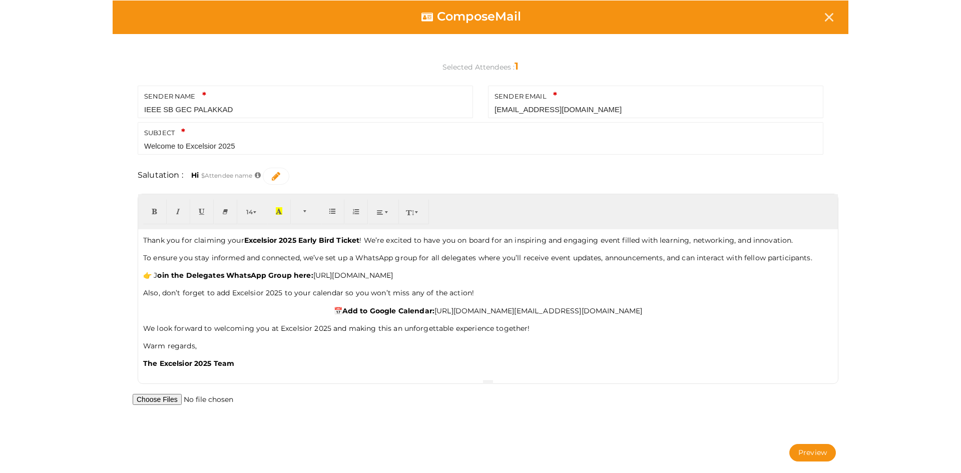
click at [380, 210] on icon "button" at bounding box center [380, 212] width 6 height 8
click at [380, 233] on button "button" at bounding box center [383, 242] width 24 height 25
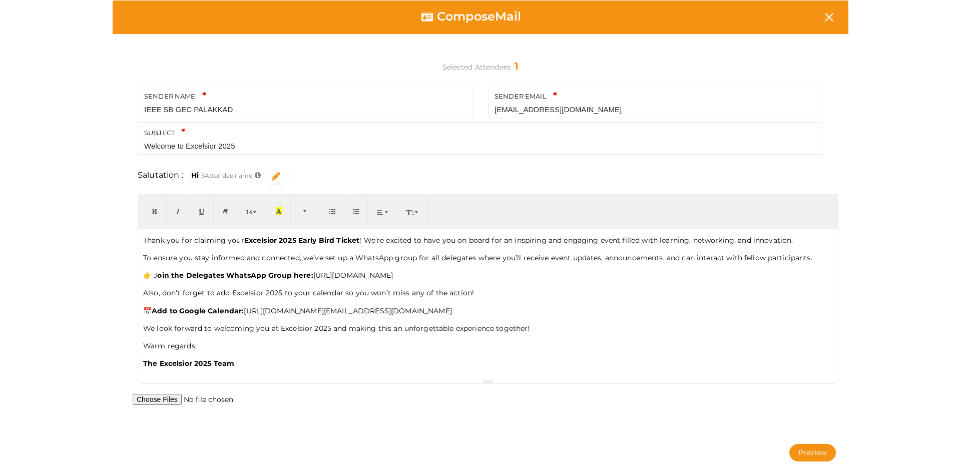
click at [728, 352] on p "Warm regards," at bounding box center [487, 346] width 689 height 13
click at [801, 448] on button "Preview" at bounding box center [812, 453] width 47 height 18
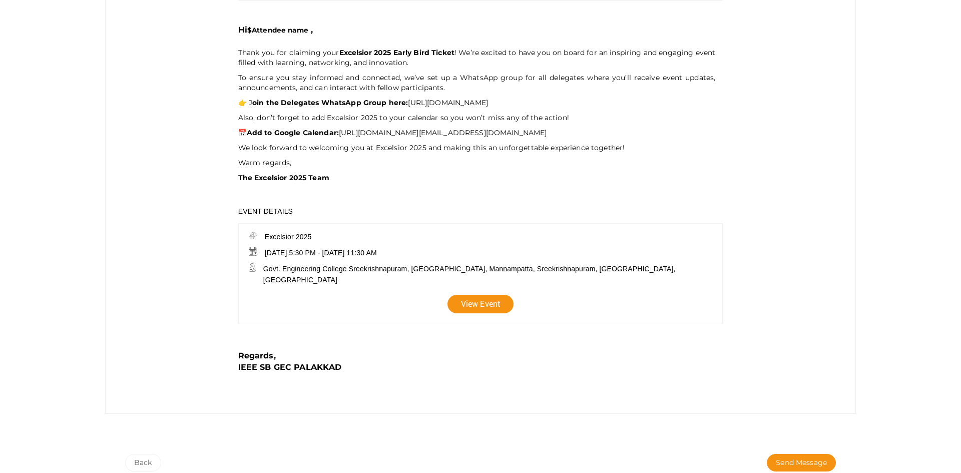
scroll to position [210, 0]
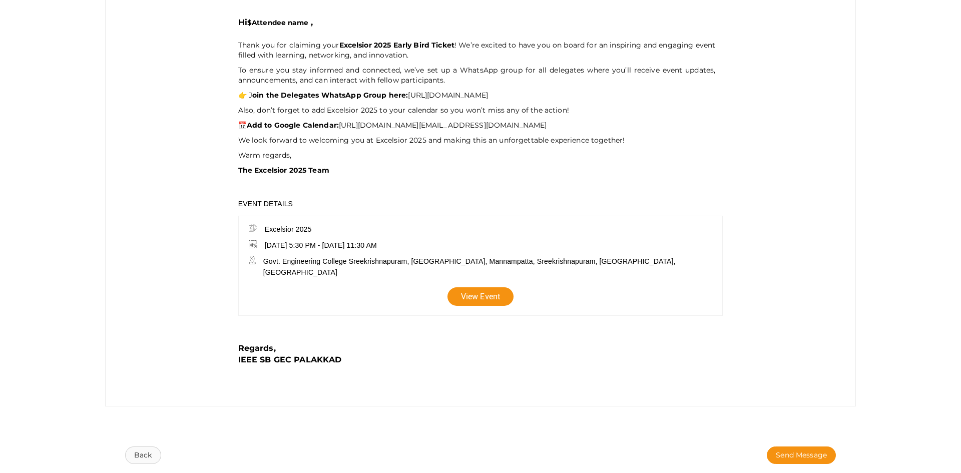
click at [135, 451] on button "Back" at bounding box center [143, 455] width 36 height 18
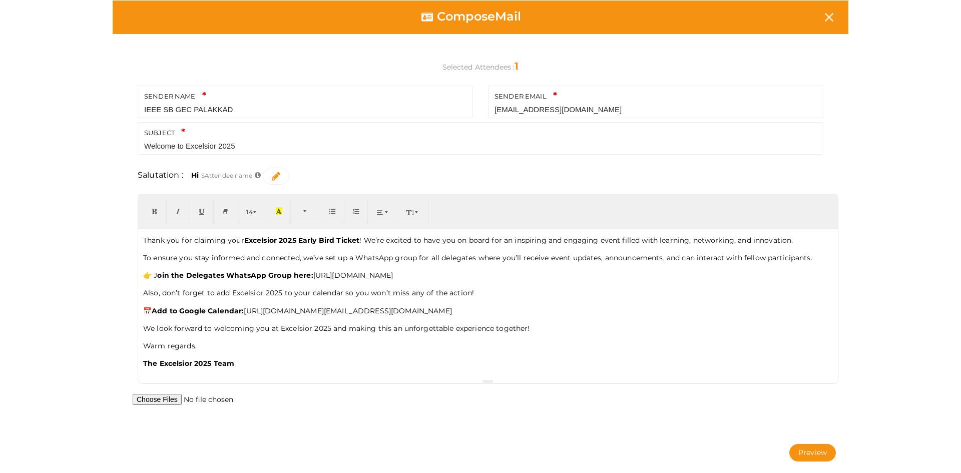
scroll to position [0, 0]
click at [230, 330] on div "Thank you for claiming your Excelsior 2025 Early Bird Ticket ! We’re excited to…" at bounding box center [487, 304] width 699 height 150
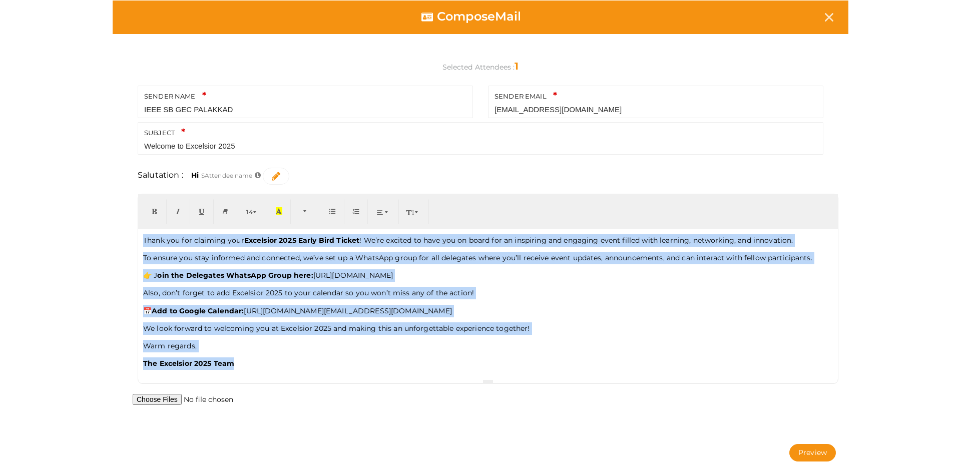
click at [388, 211] on span "button" at bounding box center [387, 212] width 6 height 8
click at [453, 239] on icon "button" at bounding box center [453, 242] width 6 height 8
click at [384, 211] on span "button" at bounding box center [387, 212] width 6 height 8
click at [385, 239] on icon "button" at bounding box center [383, 242] width 6 height 8
click at [507, 310] on p "📅 Add to Google Calendar: https://calendar.google.com/calendar/event?action=TEM…" at bounding box center [487, 311] width 689 height 13
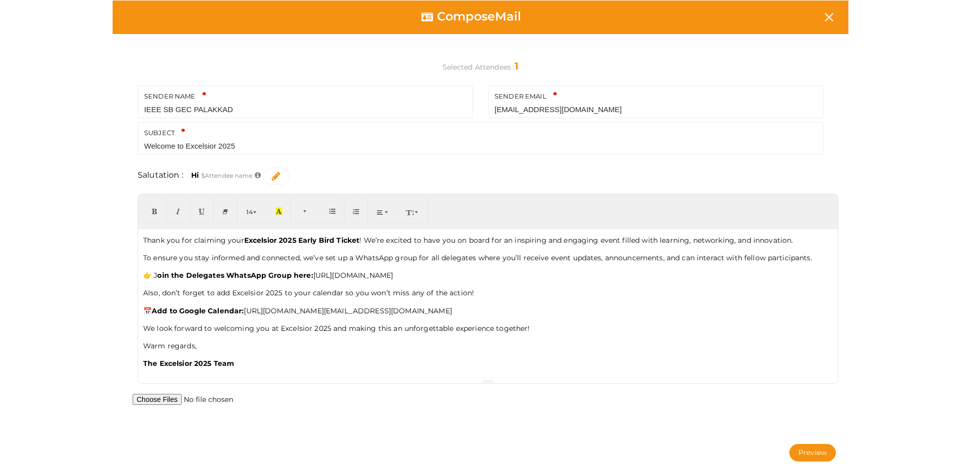
click at [787, 456] on div "Preview" at bounding box center [661, 453] width 363 height 18
click at [798, 452] on button "Preview" at bounding box center [812, 453] width 47 height 18
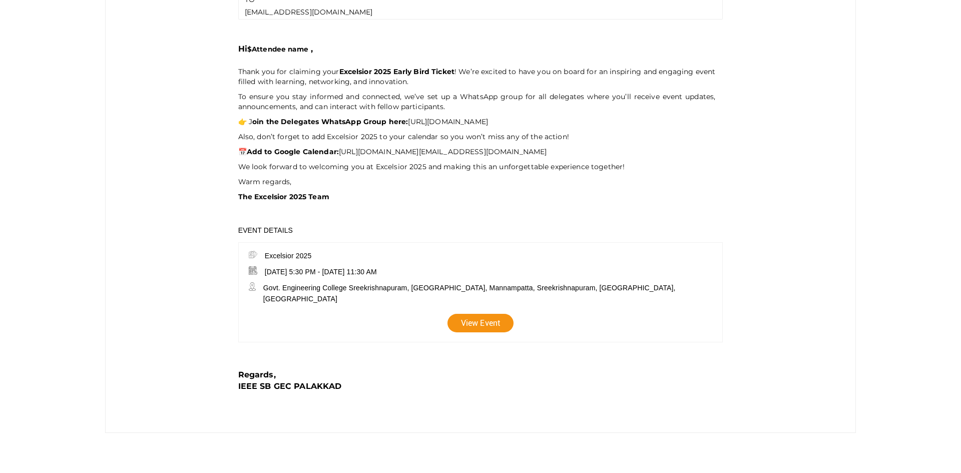
scroll to position [210, 0]
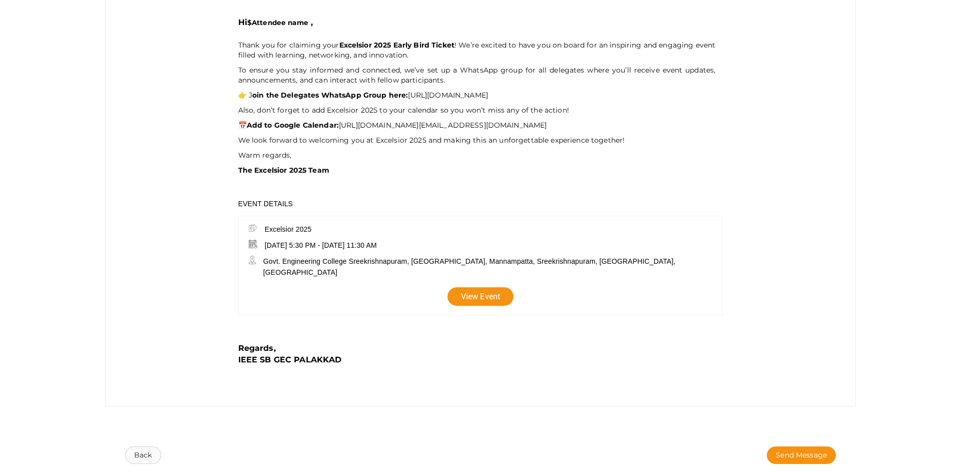
click at [125, 450] on button "Back" at bounding box center [143, 455] width 36 height 18
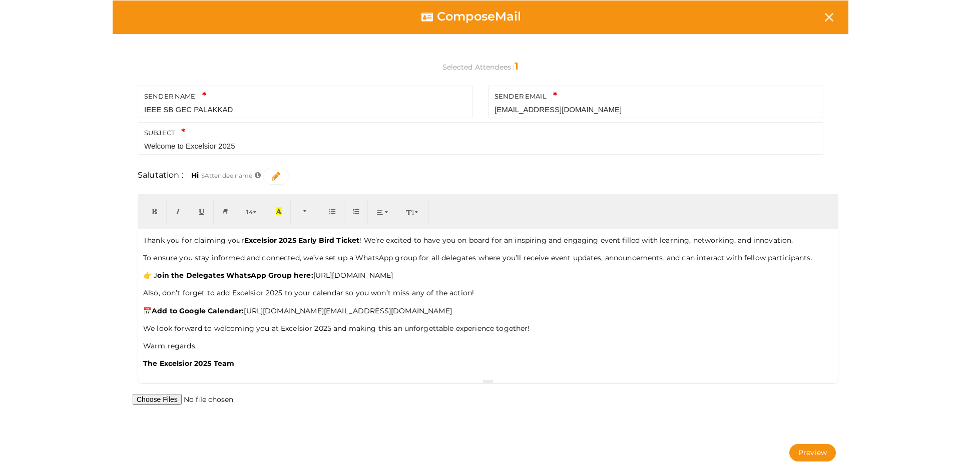
scroll to position [0, 0]
drag, startPoint x: 616, startPoint y: 321, endPoint x: 129, endPoint y: 301, distance: 487.7
click at [129, 301] on div "SENDER NAME IEEE SB GEC PALAKKAD Your sender name is required. SENDER EMAIL iee…" at bounding box center [480, 241] width 735 height 385
drag, startPoint x: 642, startPoint y: 324, endPoint x: 135, endPoint y: 309, distance: 507.5
click at [135, 309] on div "Thank you for claiming your Excelsior 2025 Early Bird Ticket ! We’re excited to…" at bounding box center [487, 294] width 715 height 200
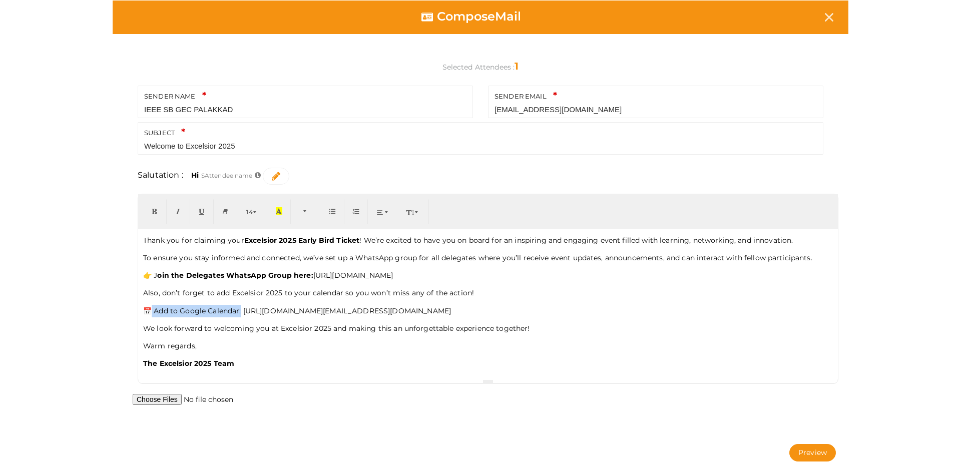
drag, startPoint x: 154, startPoint y: 310, endPoint x: 241, endPoint y: 309, distance: 87.6
click at [241, 309] on p "📅 Add to Google Calendar: https://calendar.google.com/calendar/event?action=TEM…" at bounding box center [487, 311] width 689 height 13
click at [799, 449] on button "Preview" at bounding box center [812, 453] width 47 height 18
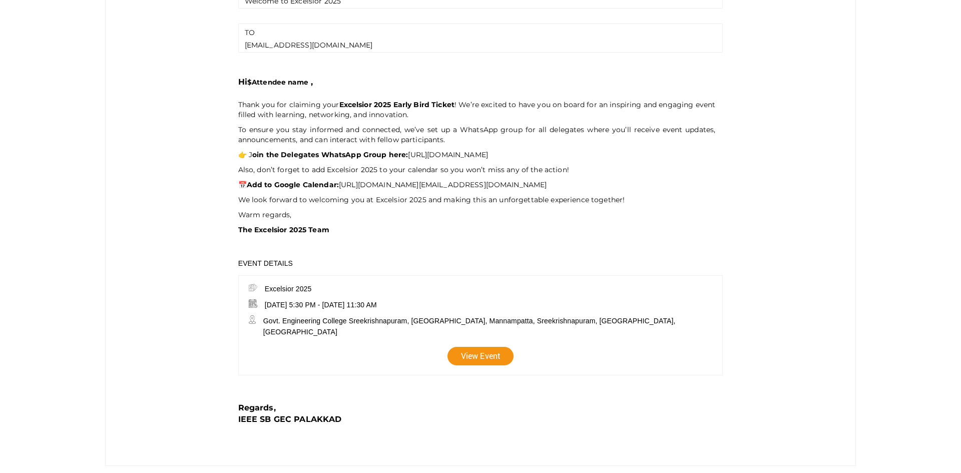
scroll to position [210, 0]
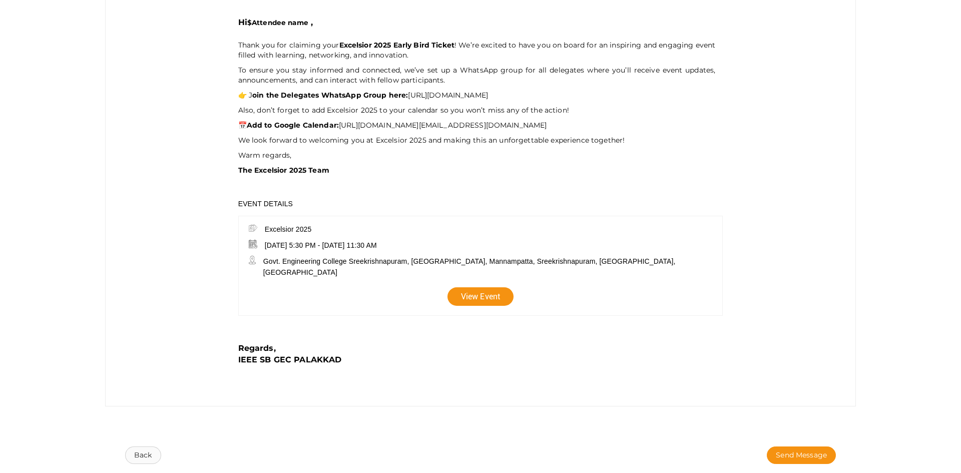
click at [143, 452] on button "Back" at bounding box center [143, 455] width 36 height 18
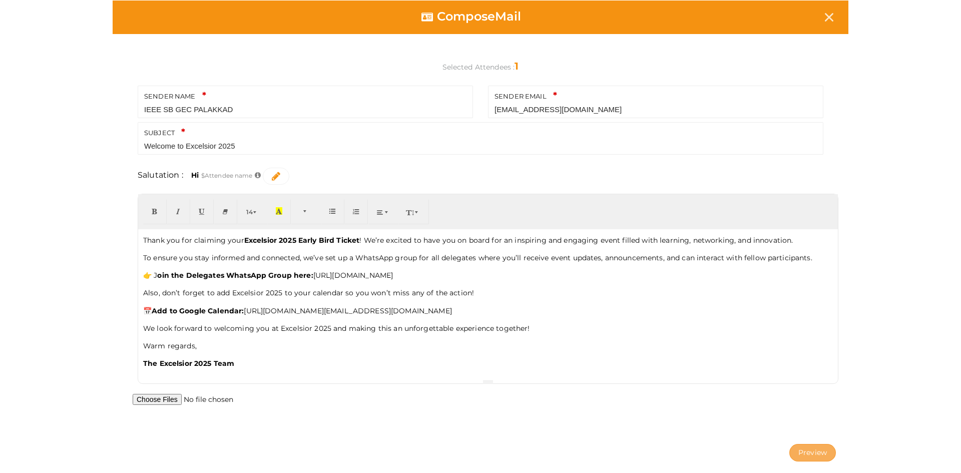
click at [802, 450] on button "Preview" at bounding box center [812, 453] width 47 height 18
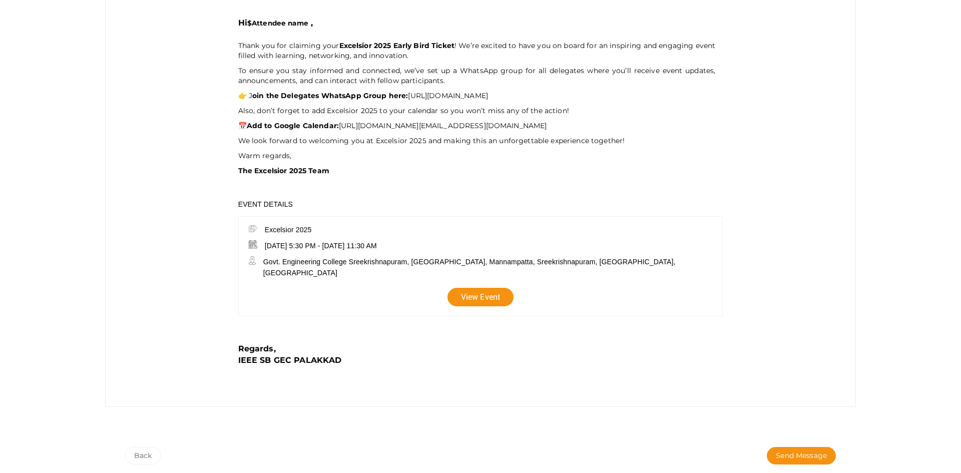
scroll to position [210, 0]
click at [142, 451] on button "Back" at bounding box center [143, 455] width 36 height 18
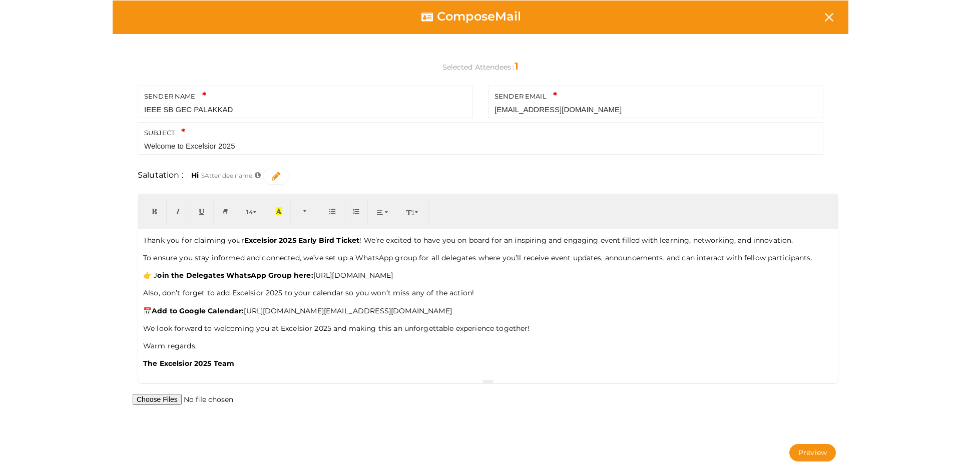
scroll to position [0, 0]
click at [436, 352] on p "Warm regards," at bounding box center [487, 346] width 689 height 13
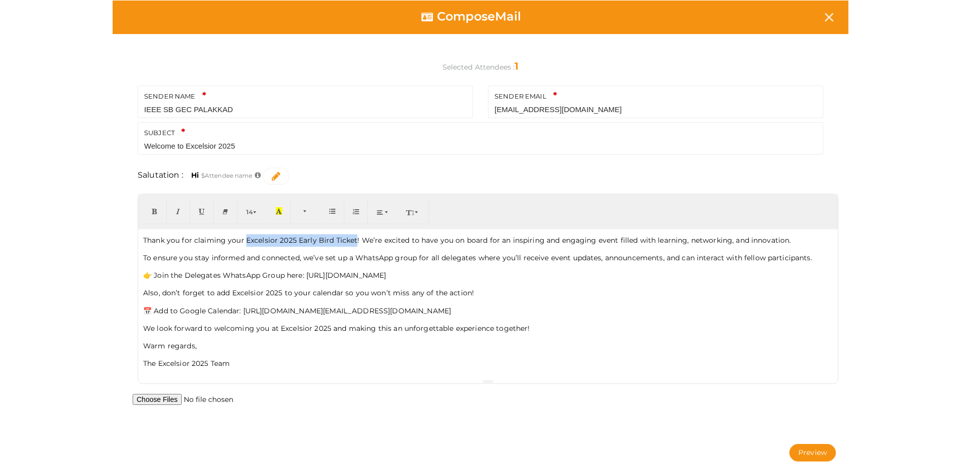
drag, startPoint x: 246, startPoint y: 239, endPoint x: 353, endPoint y: 242, distance: 106.6
click at [353, 242] on p "Thank you for claiming your Excelsior 2025 Early Bird Ticket! We’re excited to …" at bounding box center [487, 240] width 689 height 13
click at [360, 241] on p "Thank you for claiming your Excelsior 2025 Early Bird Ticket ! We’re excited to…" at bounding box center [487, 240] width 689 height 13
click at [338, 281] on p "👉 Join the Delegates WhatsApp Group here: https://chat.whatsapp.com/ETtVvH0u1Q0…" at bounding box center [487, 275] width 689 height 13
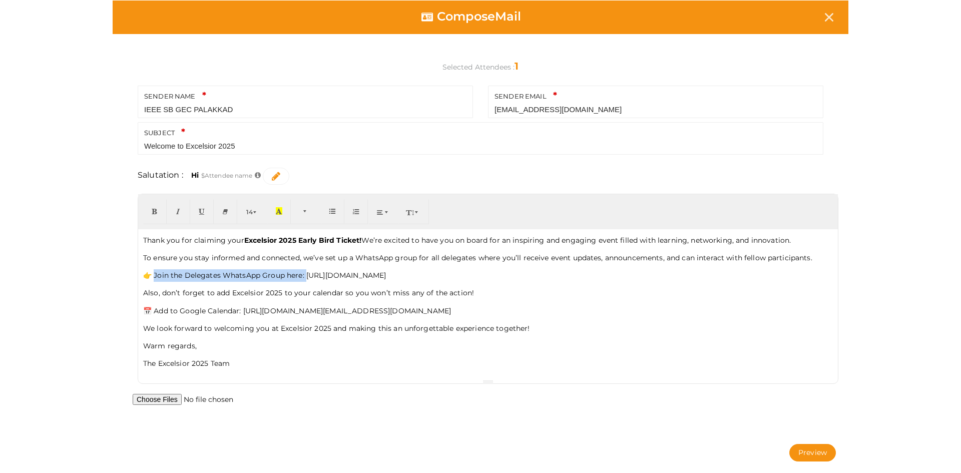
drag, startPoint x: 154, startPoint y: 273, endPoint x: 306, endPoint y: 276, distance: 152.1
click at [306, 276] on p "👉 Join the Delegates WhatsApp Group here: https://chat.whatsapp.com/ETtVvH0u1Q0…" at bounding box center [487, 275] width 689 height 13
drag, startPoint x: 155, startPoint y: 309, endPoint x: 243, endPoint y: 308, distance: 88.1
click at [243, 308] on p "📅 Add to Google Calendar: https://calendar.google.com/calendar/event?action=TEM…" at bounding box center [487, 311] width 689 height 13
click at [236, 335] on p "We look forward to welcoming you at Excelsior 2025 and making this an unforgett…" at bounding box center [487, 328] width 689 height 13
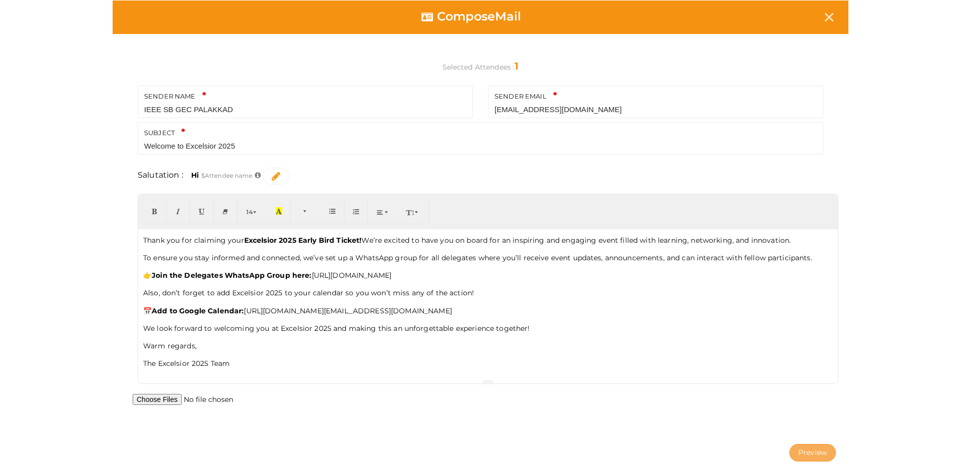
click at [802, 446] on button "Preview" at bounding box center [812, 453] width 47 height 18
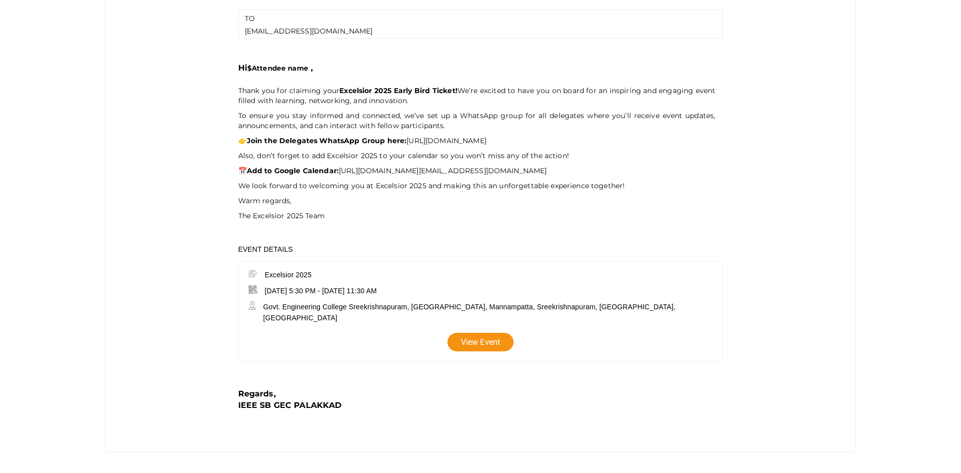
scroll to position [210, 0]
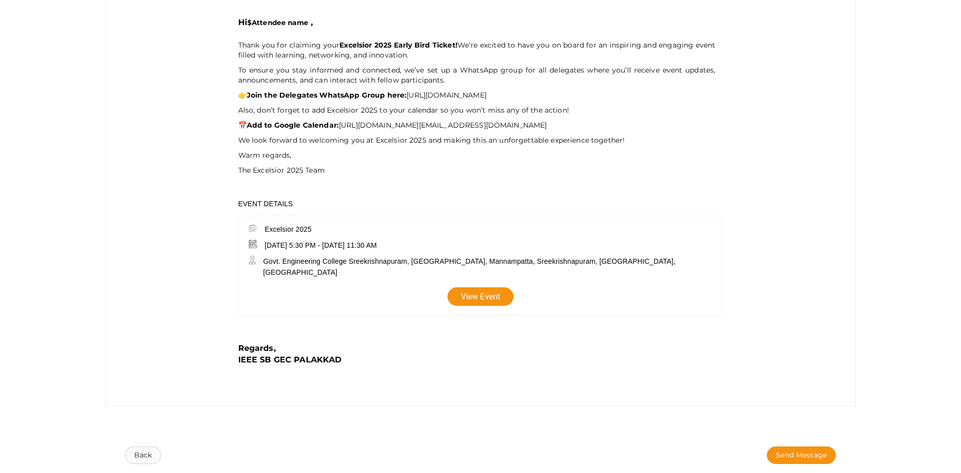
click at [138, 452] on button "Back" at bounding box center [143, 455] width 36 height 18
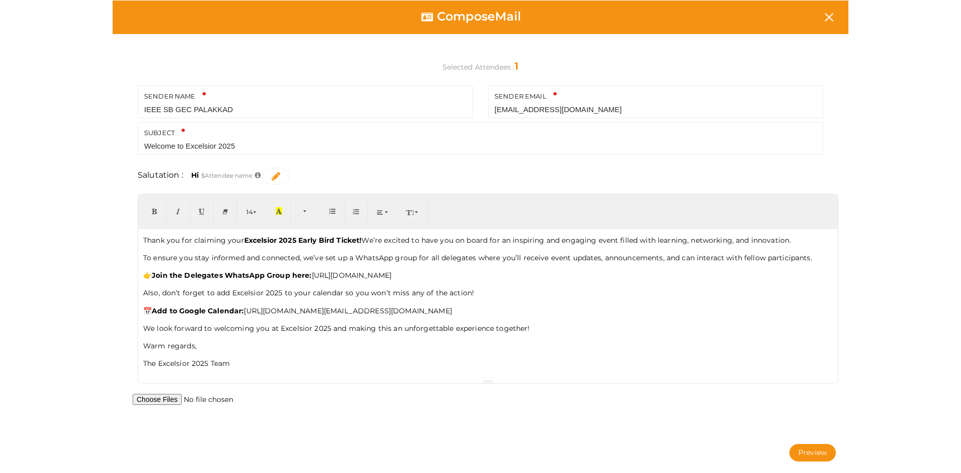
click at [244, 312] on b "Add to Google Calendar:" at bounding box center [198, 310] width 92 height 9
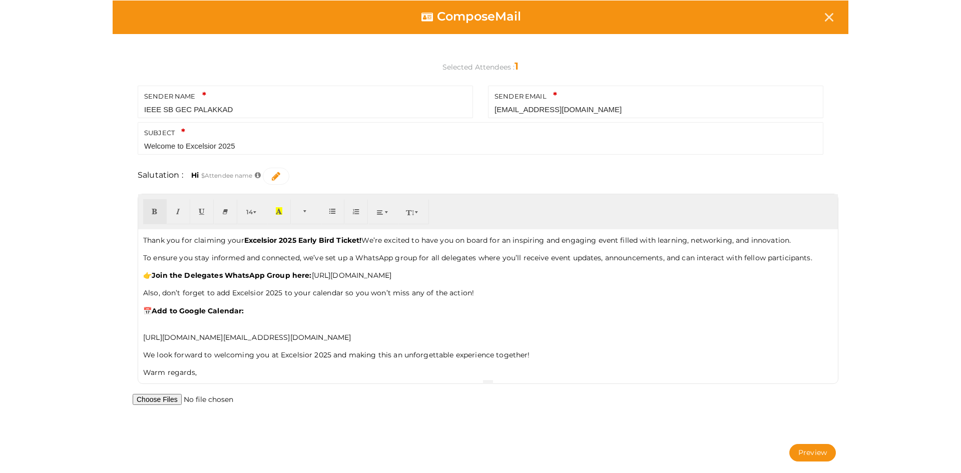
click at [226, 211] on icon "button" at bounding box center [225, 211] width 6 height 8
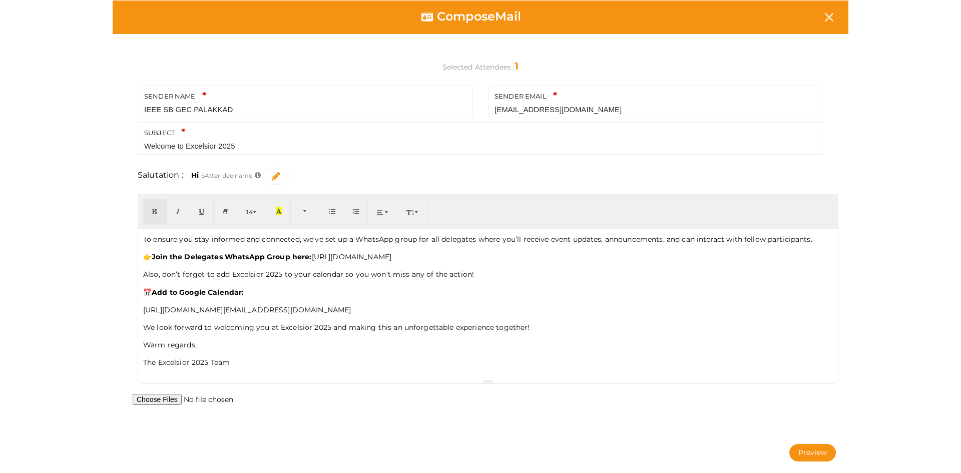
scroll to position [19, 0]
click at [807, 453] on button "Preview" at bounding box center [812, 453] width 47 height 18
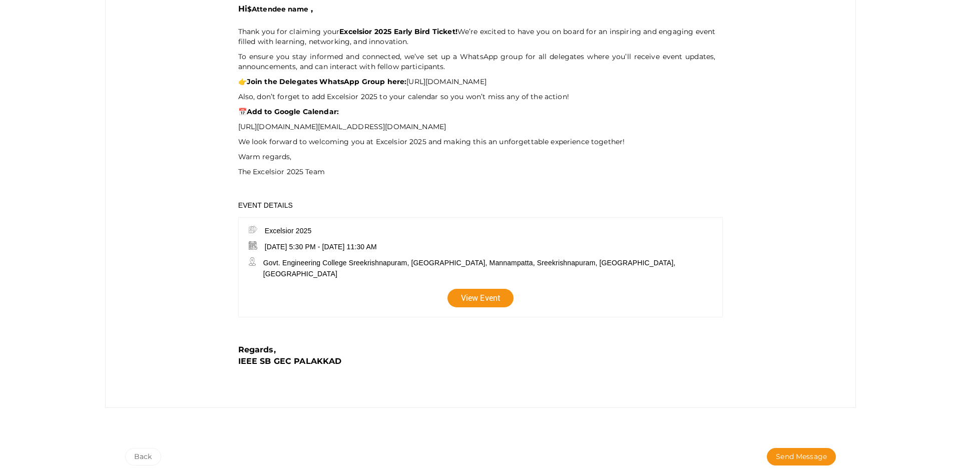
scroll to position [225, 0]
click at [131, 452] on button "Back" at bounding box center [143, 455] width 36 height 18
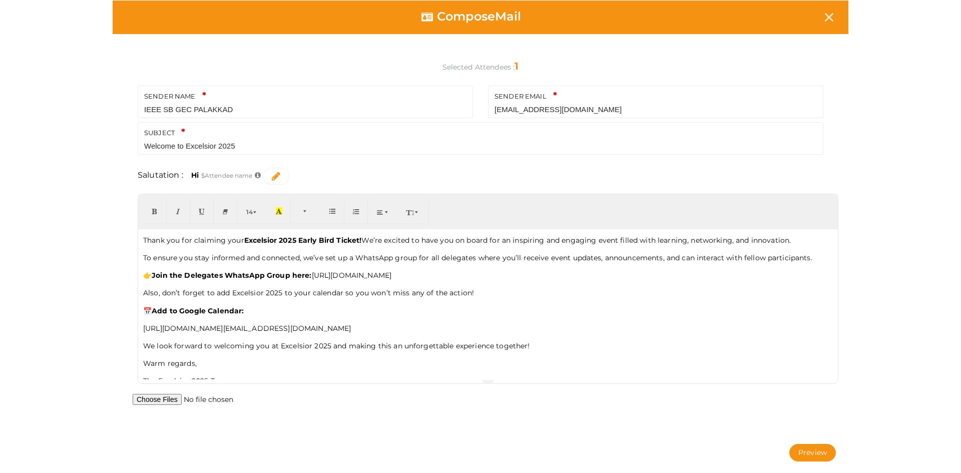
click at [314, 276] on p "👉 Join the Delegates WhatsApp Group here: https://chat.whatsapp.com/ETtVvH0u1Q0…" at bounding box center [487, 275] width 689 height 13
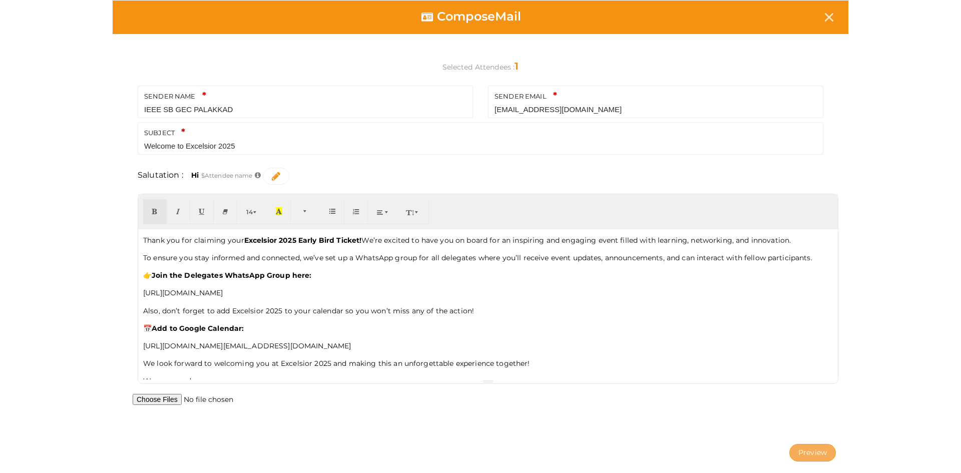
click at [798, 447] on button "Preview" at bounding box center [812, 453] width 47 height 18
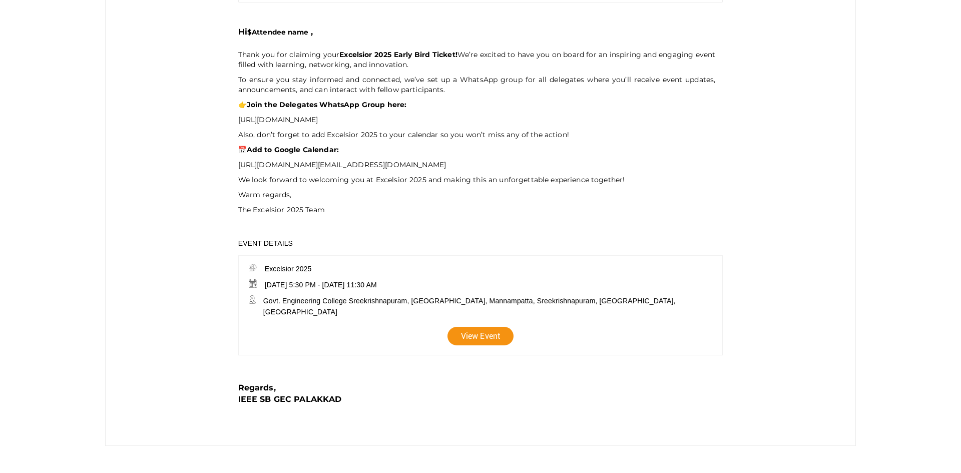
scroll to position [240, 0]
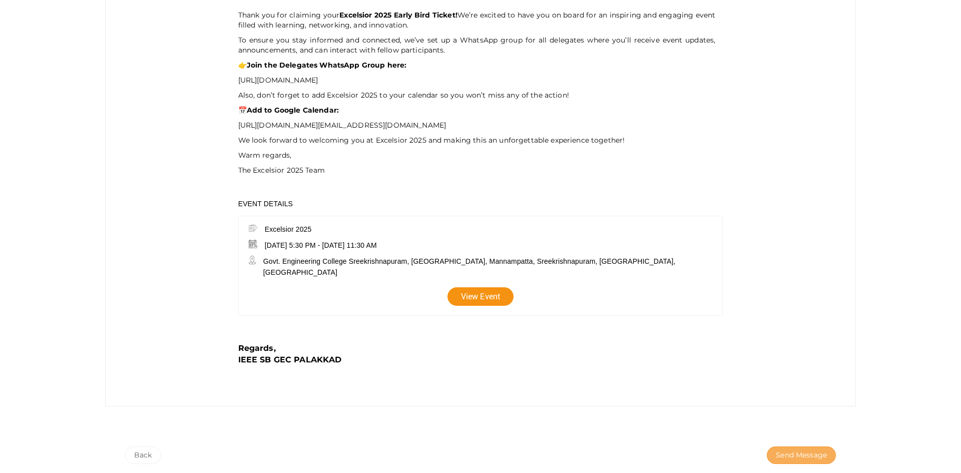
click at [786, 450] on span "Send Message" at bounding box center [800, 455] width 51 height 11
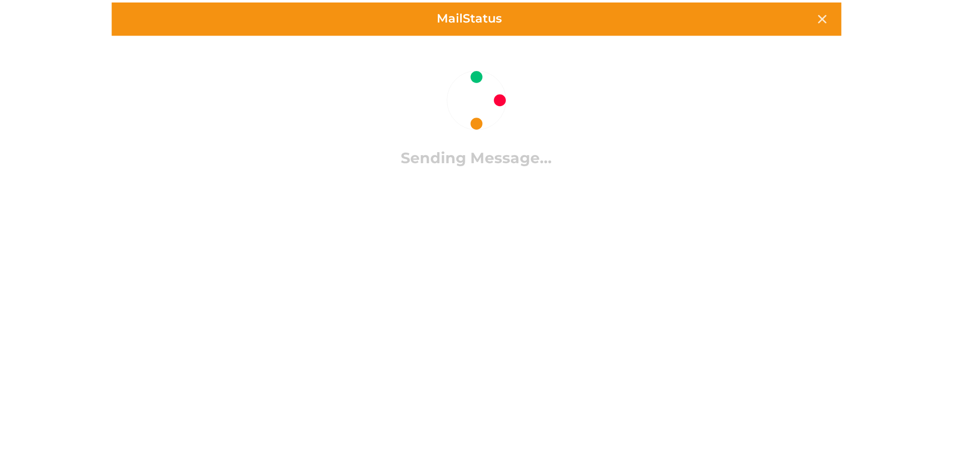
scroll to position [0, 0]
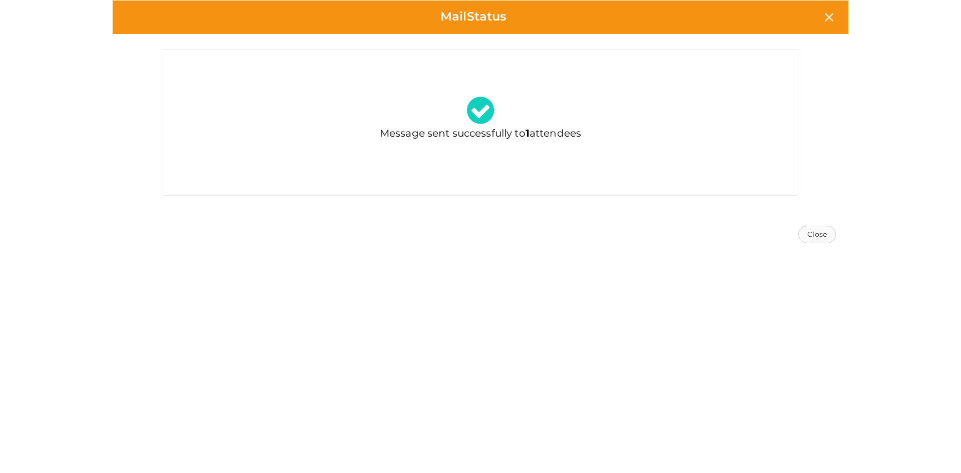
click at [814, 235] on button "Close" at bounding box center [817, 235] width 38 height 18
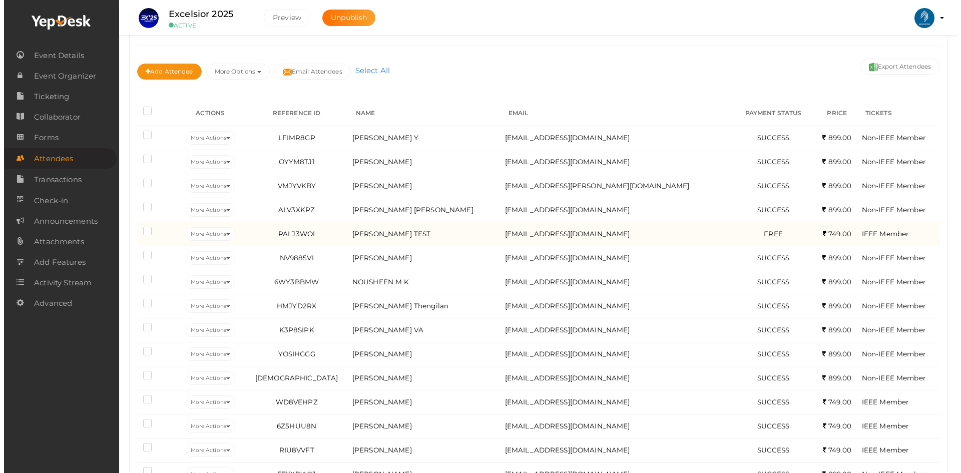
scroll to position [100, 0]
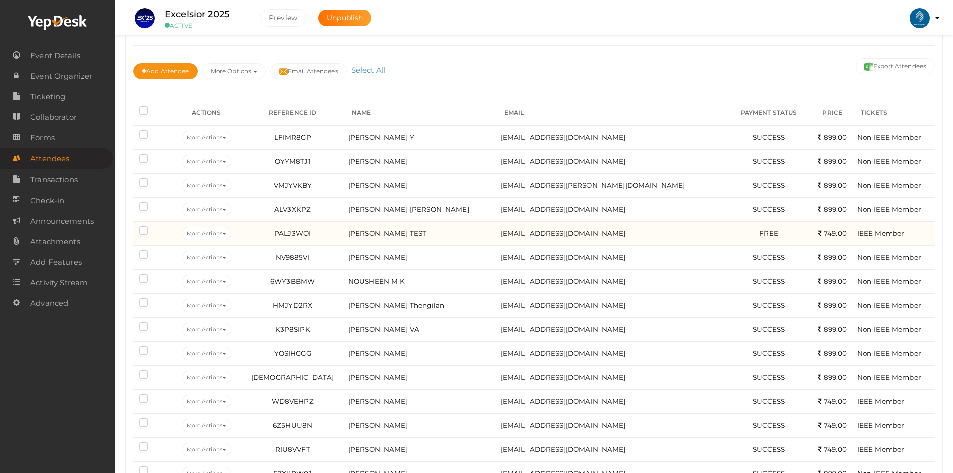
click at [140, 231] on label at bounding box center [145, 232] width 13 height 10
click at [129, 229] on input "checkbox" at bounding box center [129, 229] width 0 height 0
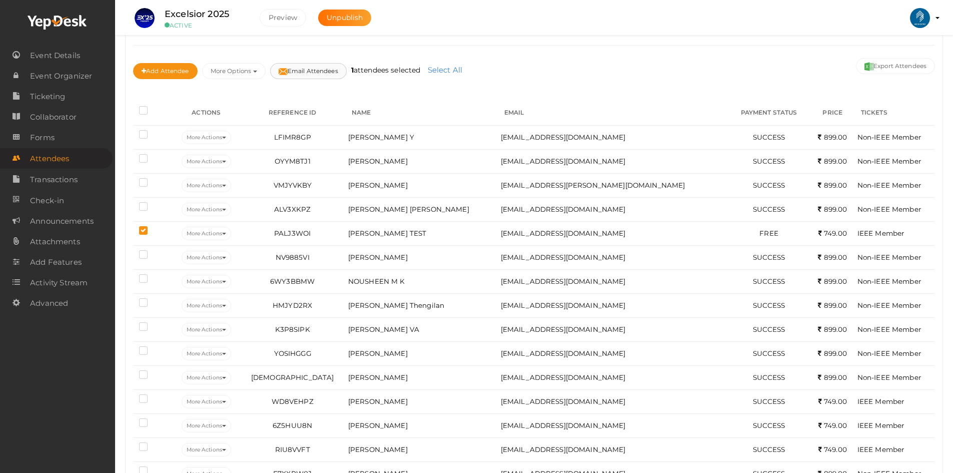
click at [291, 75] on button "Email Attendees" at bounding box center [308, 71] width 77 height 16
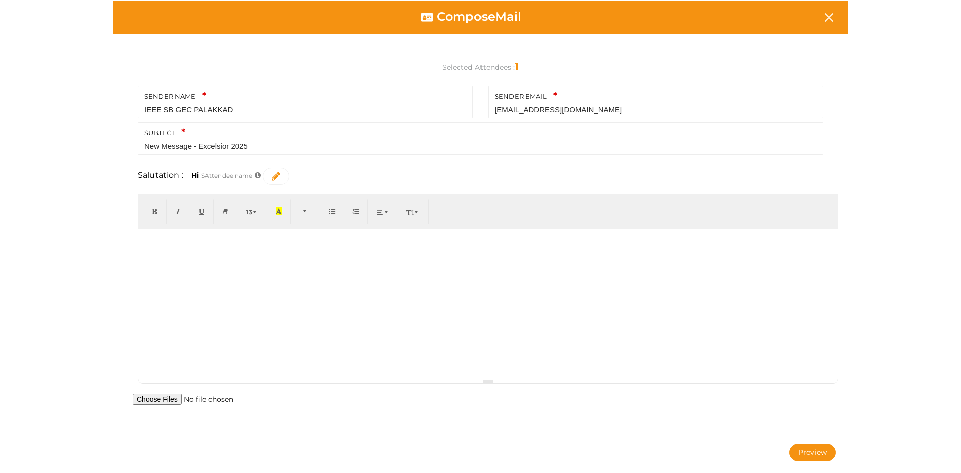
click at [305, 210] on span "button" at bounding box center [306, 211] width 6 height 8
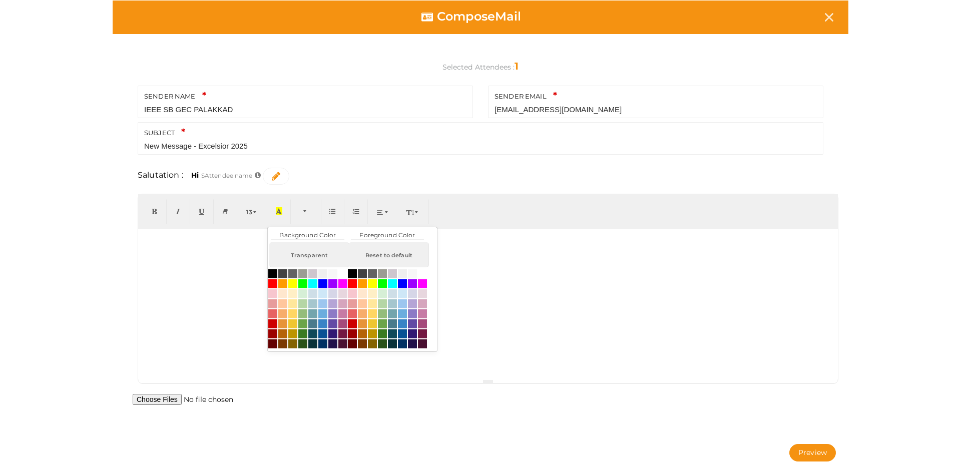
click at [305, 210] on span "button" at bounding box center [306, 211] width 6 height 8
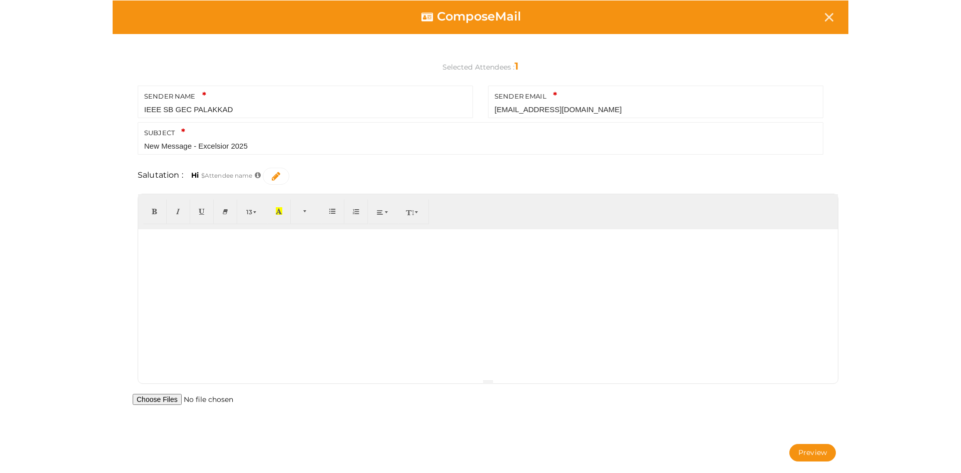
click at [283, 210] on button "button" at bounding box center [279, 211] width 24 height 25
click at [281, 209] on icon "button" at bounding box center [279, 211] width 6 height 8
click at [259, 266] on div at bounding box center [487, 304] width 699 height 150
drag, startPoint x: 105, startPoint y: 242, endPoint x: 94, endPoint y: 242, distance: 11.0
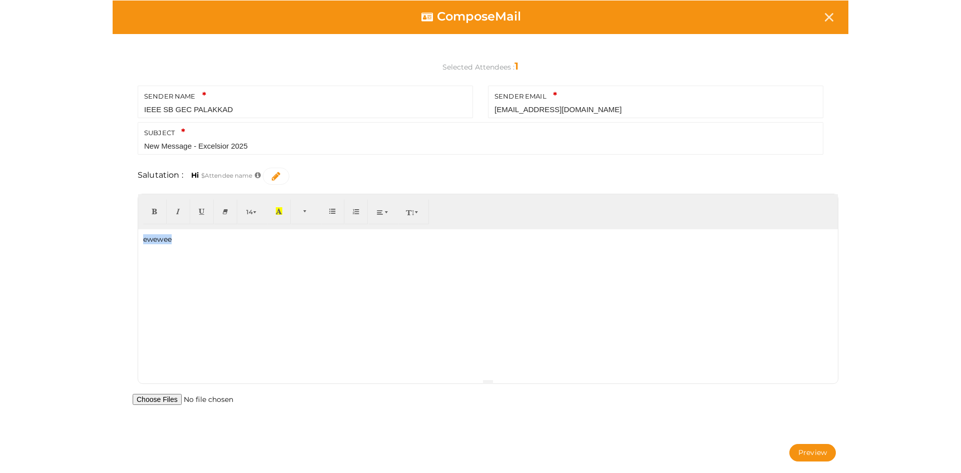
click at [94, 242] on div "Compose Mail Selected Attendees : 1 SENDER NAME IEEE SB GEC PALAKKAD Your sende…" at bounding box center [480, 235] width 961 height 471
drag, startPoint x: 154, startPoint y: 238, endPoint x: 186, endPoint y: 266, distance: 42.5
click at [186, 266] on div "ewewee" at bounding box center [487, 304] width 699 height 150
drag, startPoint x: 180, startPoint y: 245, endPoint x: 100, endPoint y: 238, distance: 80.4
click at [110, 239] on div "Compose Mail Selected Attendees : 1 SENDER NAME IEEE SB GEC PALAKKAD Your sende…" at bounding box center [480, 235] width 750 height 471
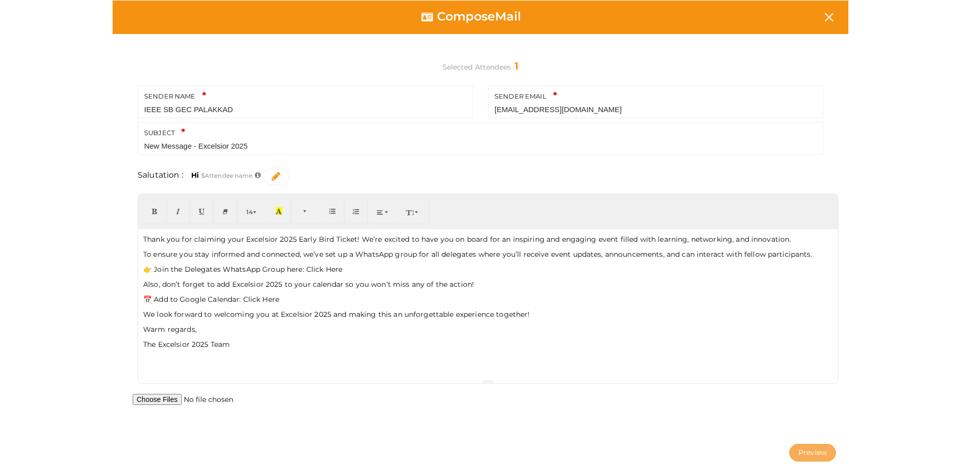
click at [819, 456] on button "Preview" at bounding box center [812, 453] width 47 height 18
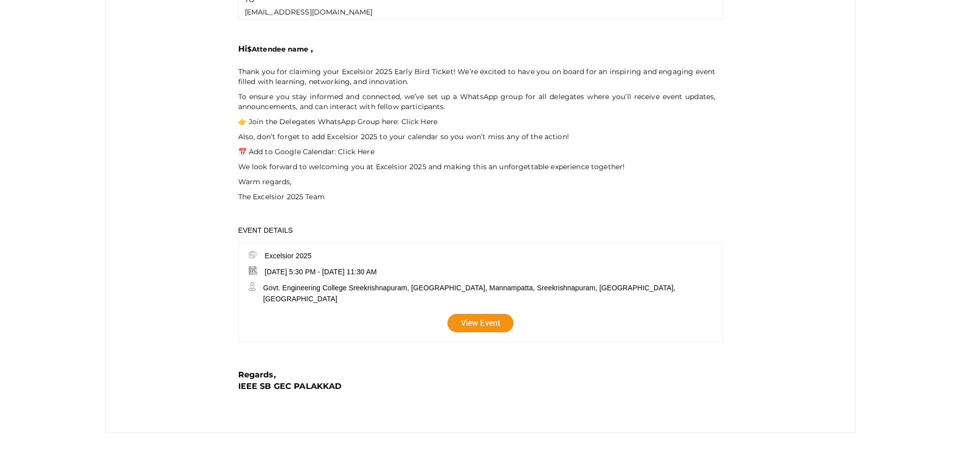
scroll to position [200, 0]
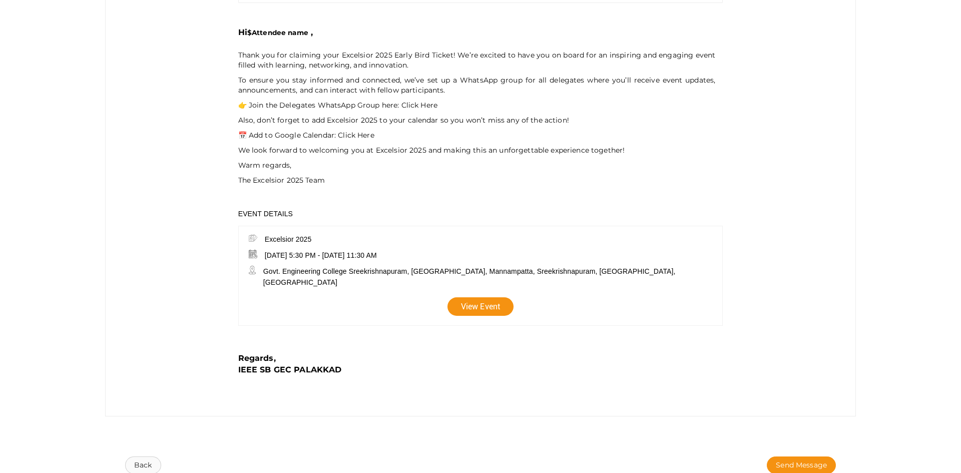
click at [145, 456] on button "Back" at bounding box center [143, 465] width 36 height 18
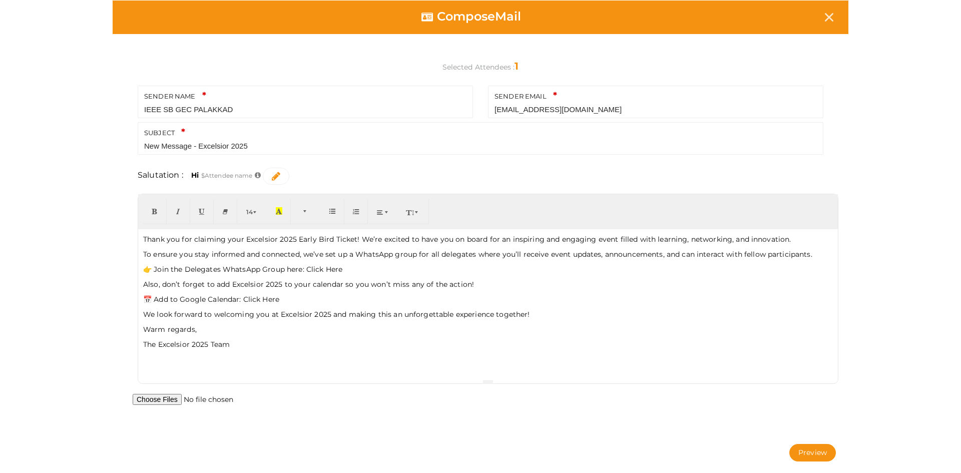
scroll to position [0, 0]
click at [831, 21] on icon at bounding box center [829, 17] width 9 height 9
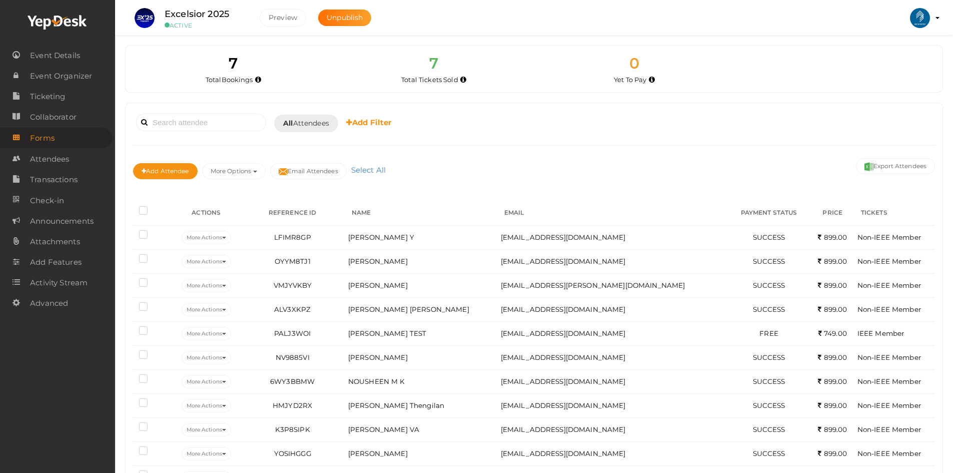
click at [145, 214] on label at bounding box center [145, 212] width 13 height 10
click at [129, 209] on input "checkbox" at bounding box center [129, 209] width 0 height 0
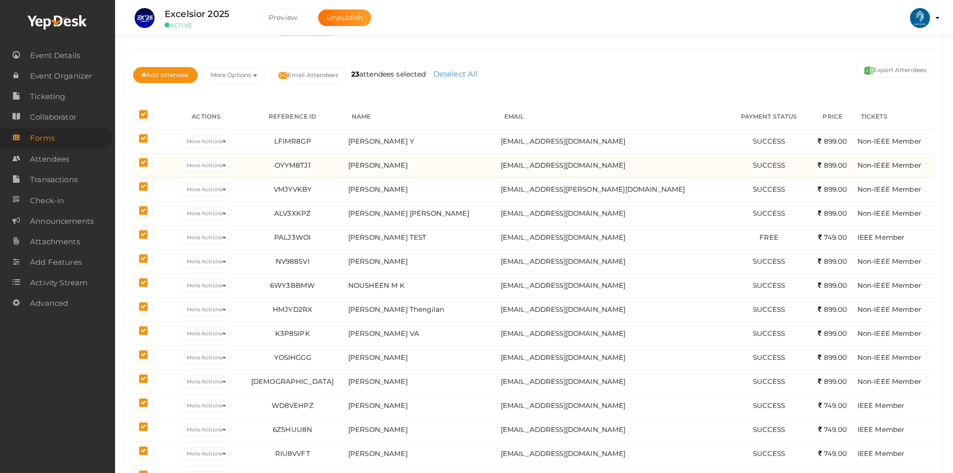
scroll to position [150, 0]
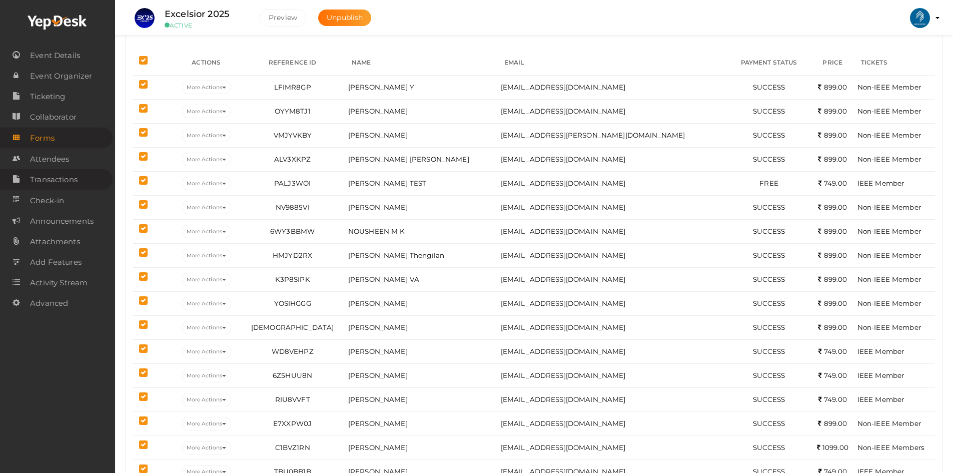
click at [60, 189] on span "Transactions" at bounding box center [54, 180] width 48 height 20
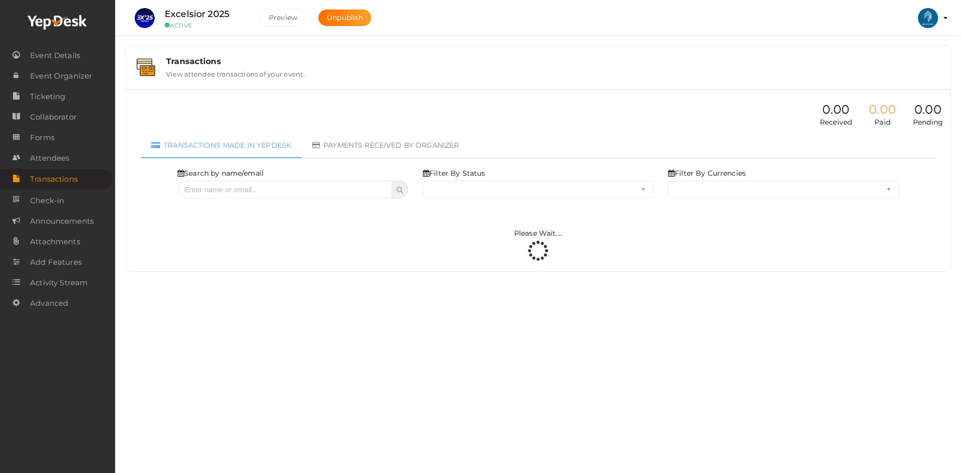
select select "ALL"
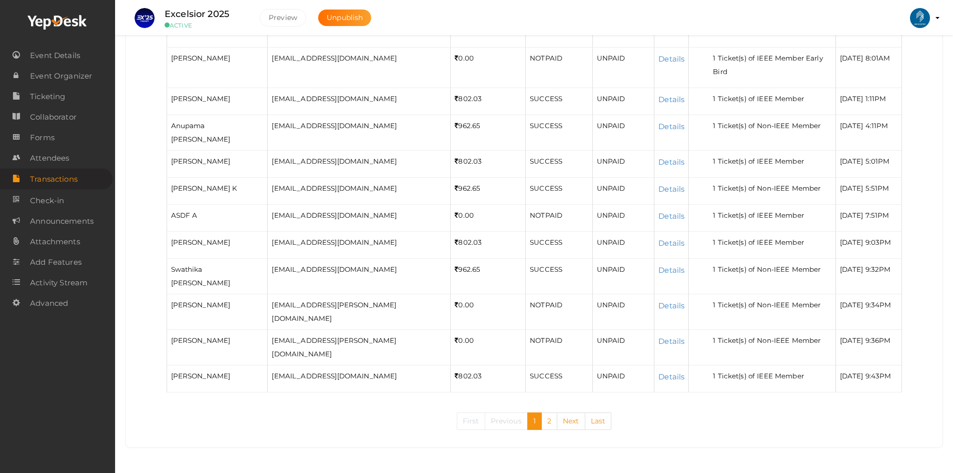
scroll to position [272, 0]
click at [553, 424] on link "2" at bounding box center [549, 421] width 16 height 18
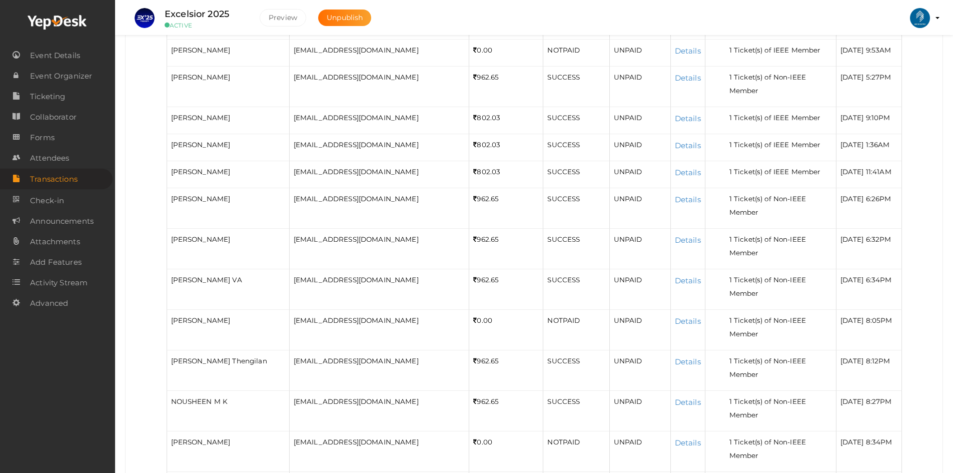
scroll to position [324, 0]
click at [47, 158] on span "Attendees" at bounding box center [49, 158] width 39 height 20
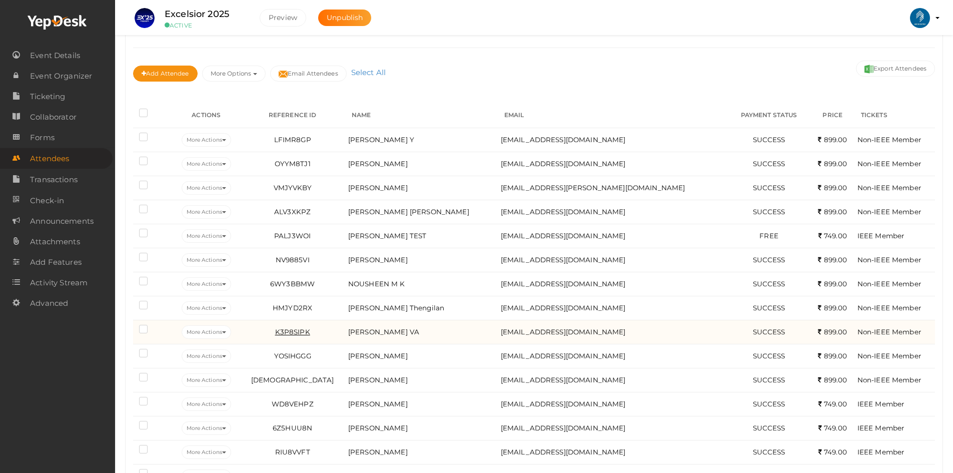
scroll to position [150, 0]
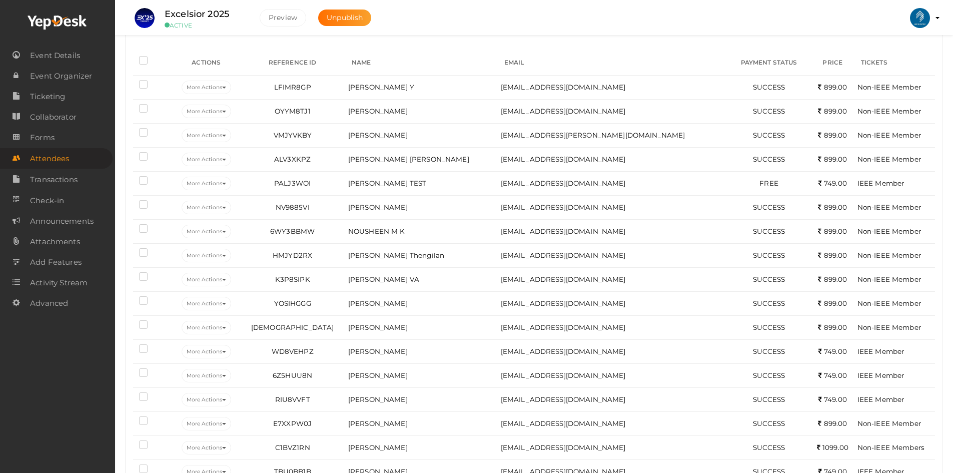
click at [140, 61] on label at bounding box center [145, 62] width 13 height 10
click at [129, 59] on input "checkbox" at bounding box center [129, 59] width 0 height 0
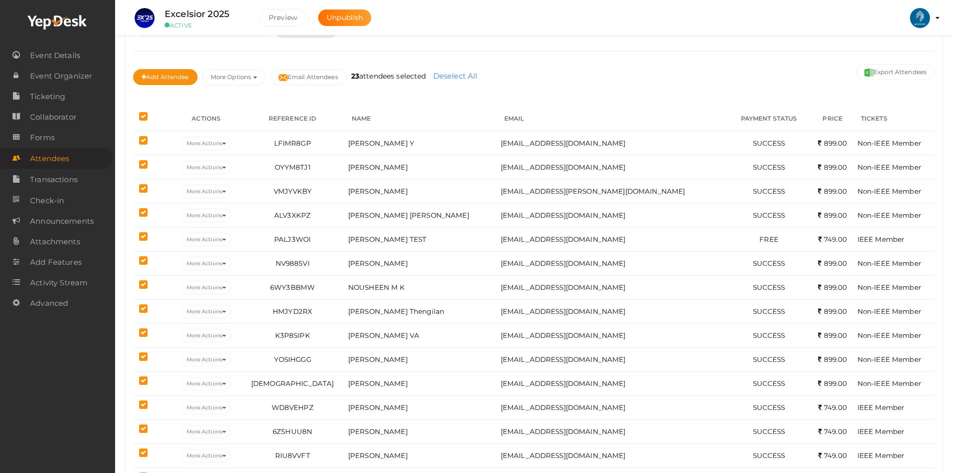
scroll to position [93, 0]
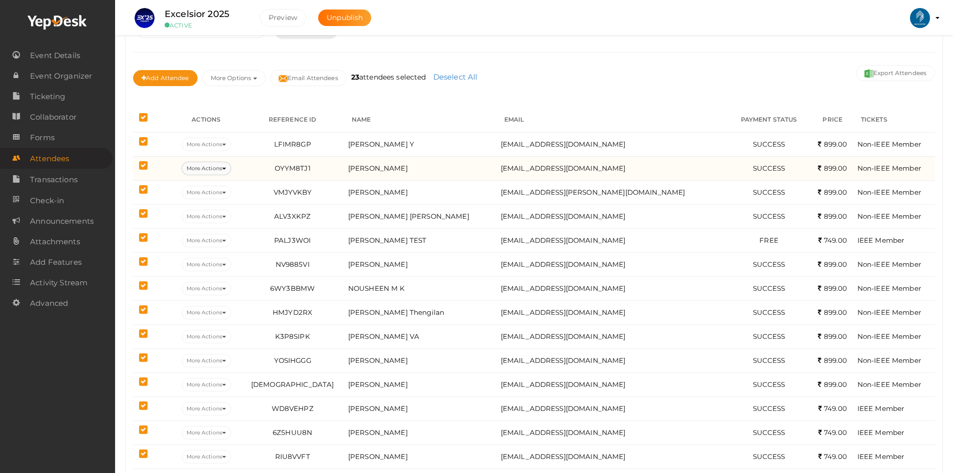
click at [231, 167] on button "More Actions" at bounding box center [207, 169] width 50 height 14
click at [489, 172] on td "Nandana T" at bounding box center [422, 168] width 153 height 24
click at [351, 172] on span "Nandana T" at bounding box center [378, 168] width 60 height 8
click at [353, 169] on span "Nandana T" at bounding box center [378, 168] width 60 height 8
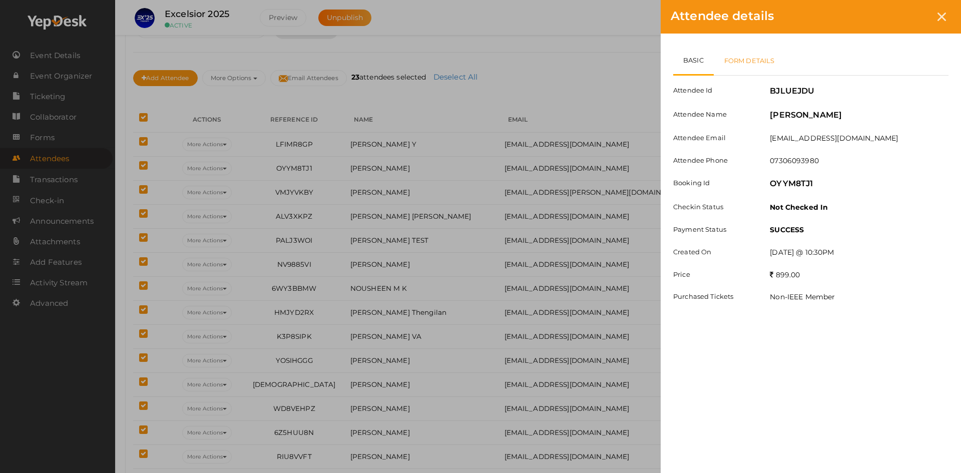
click at [738, 66] on link "Form Details" at bounding box center [749, 60] width 72 height 29
click at [710, 58] on link "Basic" at bounding box center [694, 60] width 42 height 29
click at [732, 63] on link "Form Details" at bounding box center [749, 60] width 72 height 29
click at [947, 18] on div at bounding box center [941, 17] width 19 height 19
click at [752, 60] on link "Form Details" at bounding box center [749, 60] width 72 height 29
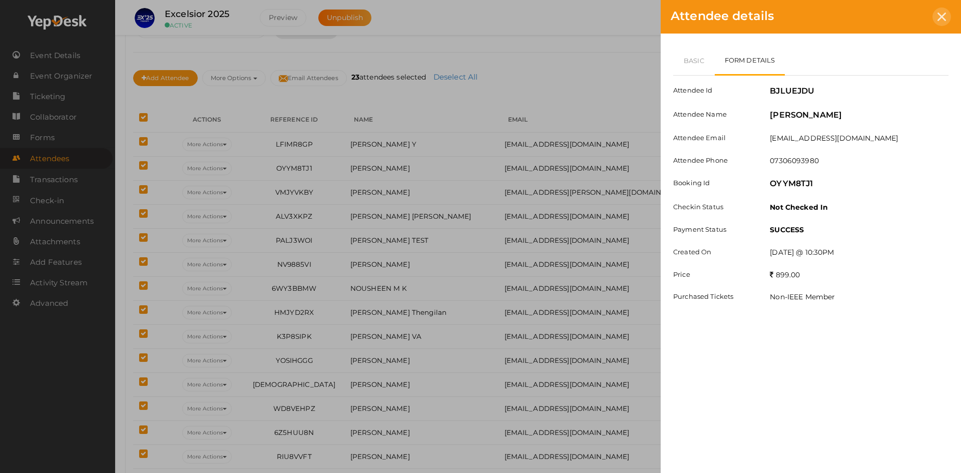
click at [945, 17] on icon at bounding box center [941, 17] width 9 height 9
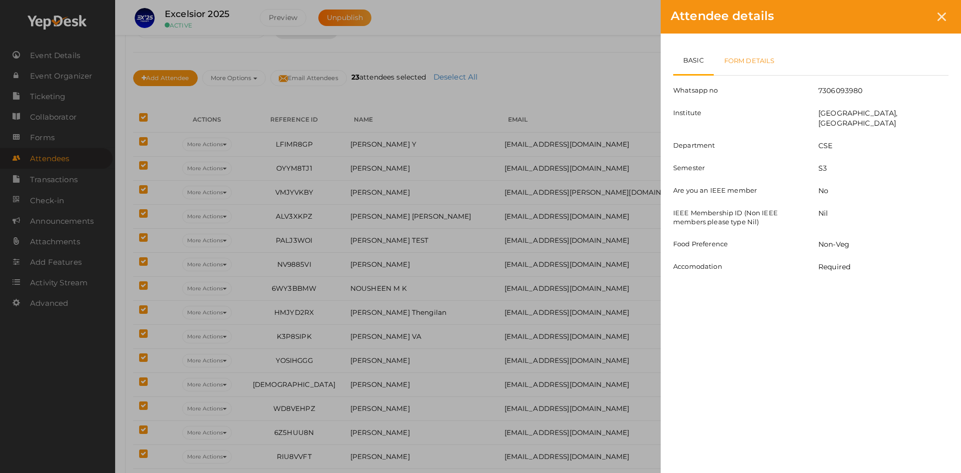
click at [754, 61] on link "Form Details" at bounding box center [749, 60] width 72 height 29
click at [946, 20] on div at bounding box center [941, 17] width 19 height 19
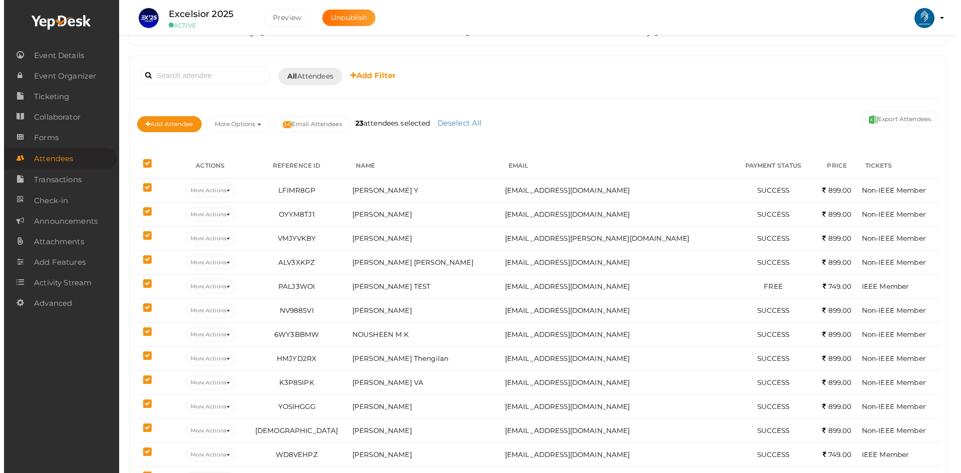
scroll to position [43, 0]
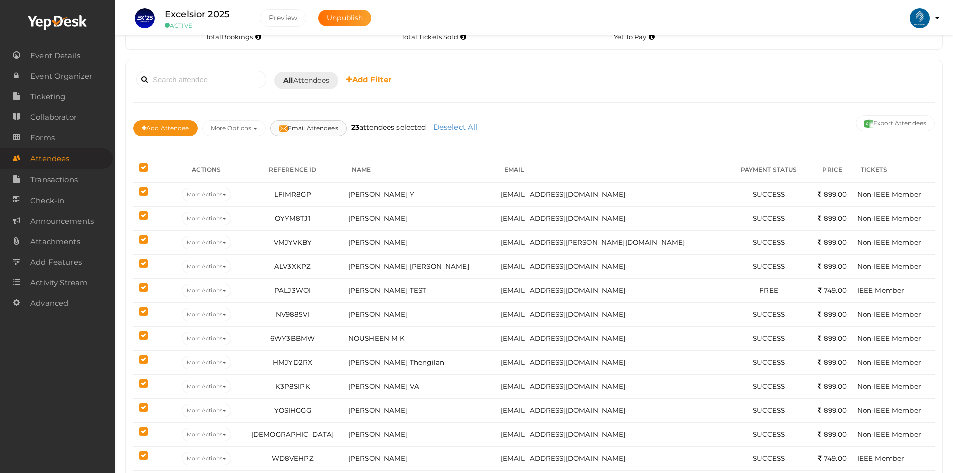
click at [317, 126] on button "Email Attendees" at bounding box center [308, 128] width 77 height 16
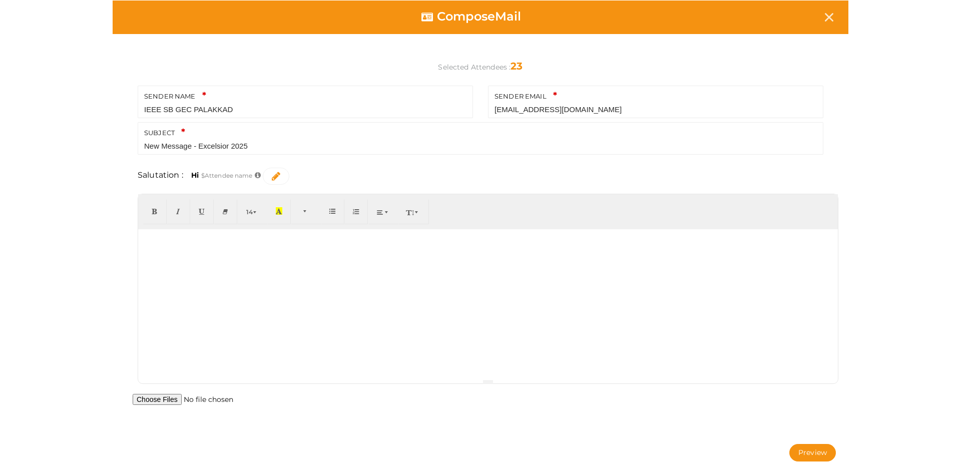
click at [266, 144] on input "New Message - Excelsior 2025" at bounding box center [480, 146] width 672 height 13
drag, startPoint x: 196, startPoint y: 149, endPoint x: 129, endPoint y: 145, distance: 66.7
click at [129, 145] on div "SENDER NAME IEEE SB GEC PALAKKAD Your sender name is required. SENDER EMAIL iee…" at bounding box center [480, 122] width 715 height 73
type input "Welocme to Excelsior 2025"
click at [375, 253] on div at bounding box center [487, 304] width 699 height 150
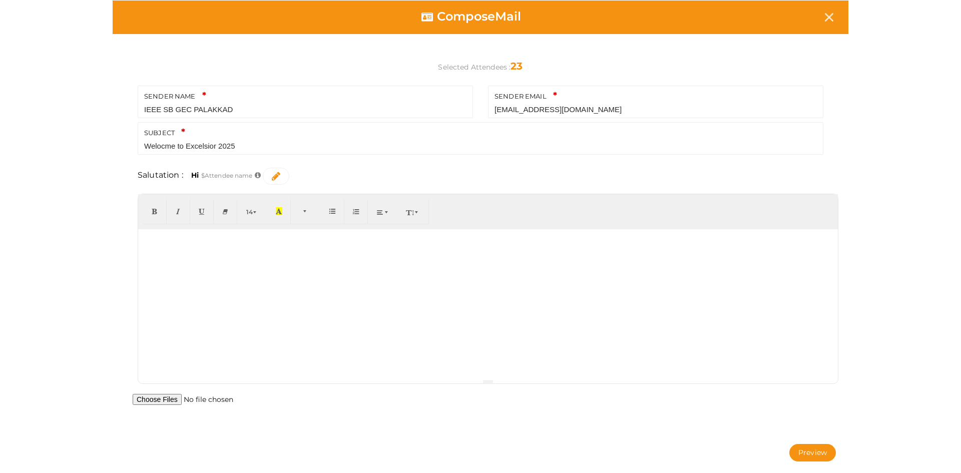
paste div
click at [375, 253] on div "ttt" at bounding box center [487, 304] width 699 height 150
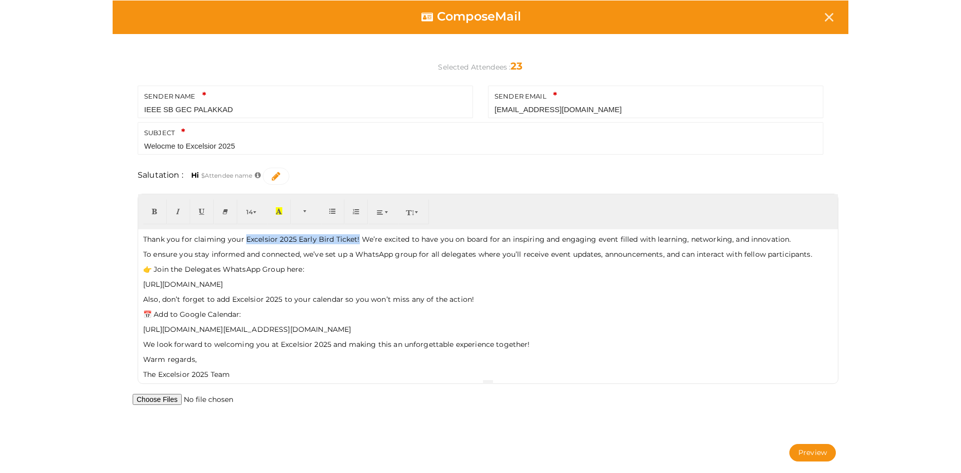
drag, startPoint x: 245, startPoint y: 237, endPoint x: 356, endPoint y: 238, distance: 111.6
click at [356, 238] on p "Thank you for claiming your Excelsior 2025 Early Bird Ticket! We’re excited to …" at bounding box center [487, 239] width 689 height 10
drag, startPoint x: 153, startPoint y: 267, endPoint x: 312, endPoint y: 268, distance: 158.6
click at [312, 268] on p "👉 Join the Delegates WhatsApp Group here:" at bounding box center [487, 269] width 689 height 10
drag, startPoint x: 158, startPoint y: 312, endPoint x: 208, endPoint y: 312, distance: 50.0
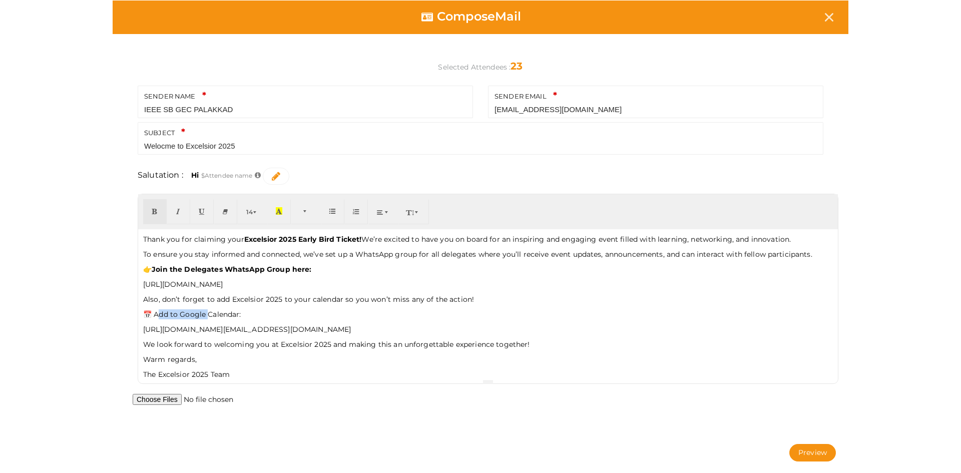
click at [208, 312] on p "📅 Add to Google Calendar:" at bounding box center [487, 314] width 689 height 10
drag, startPoint x: 154, startPoint y: 315, endPoint x: 248, endPoint y: 313, distance: 93.6
click at [248, 313] on p "📅 Add to Google Calendar:" at bounding box center [487, 314] width 689 height 10
click at [163, 377] on p "The Excelsior 2025 Team" at bounding box center [487, 374] width 689 height 10
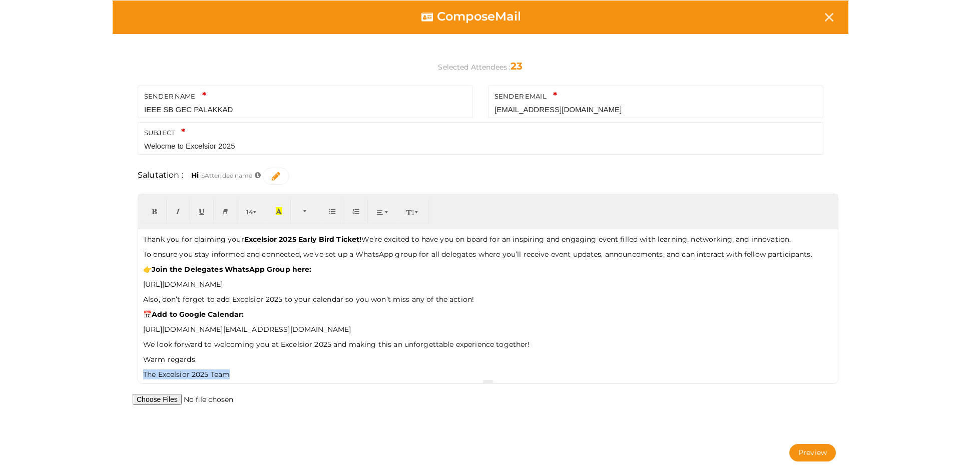
click at [163, 377] on p "The Excelsior 2025 Team" at bounding box center [487, 374] width 689 height 10
click at [273, 372] on p "The Excelsior 2025 Team" at bounding box center [487, 374] width 689 height 10
click at [170, 109] on input "IEEE SB GEC PALAKKAD" at bounding box center [305, 109] width 322 height 13
type input "IEEE SB GEC PALAKKAD"
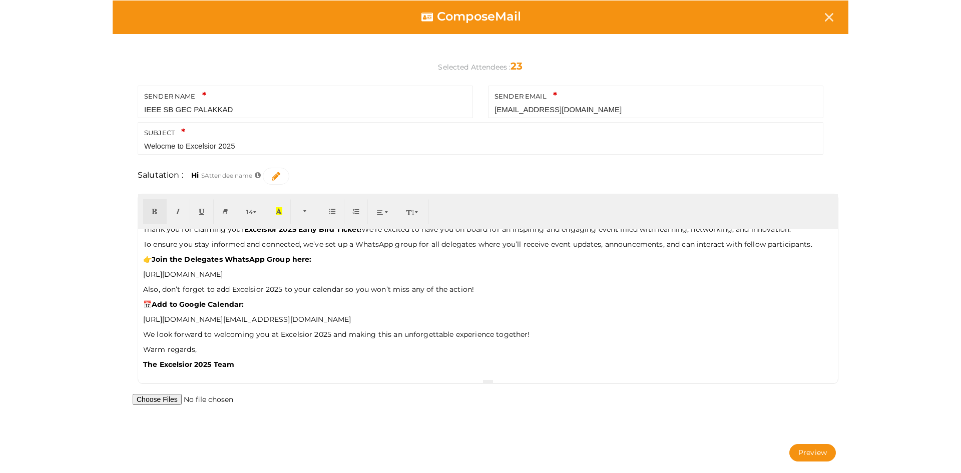
scroll to position [0, 0]
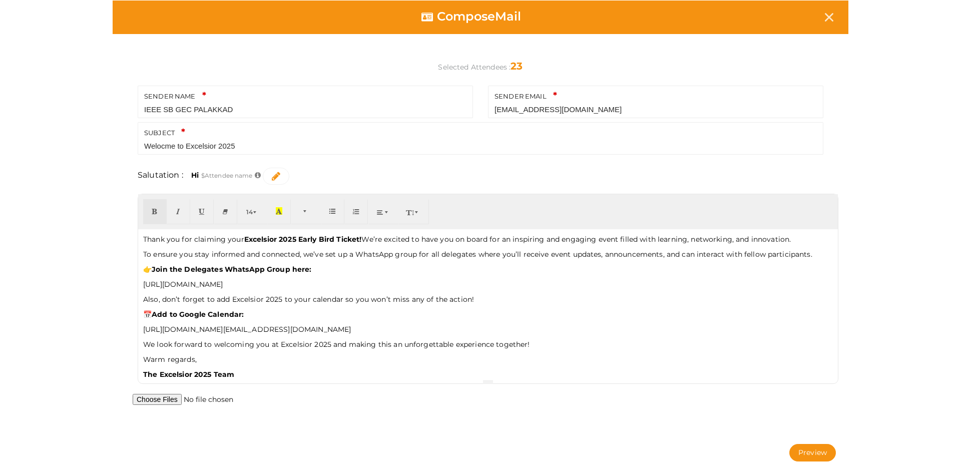
drag, startPoint x: 342, startPoint y: 283, endPoint x: 139, endPoint y: 278, distance: 203.2
click at [139, 278] on div "Thank you for claiming your Excelsior 2025 Early Bird Ticket! We’re excited to …" at bounding box center [487, 304] width 699 height 150
copy p "https://chat.whatsapp.com/ETtVvH0u1Q0CZ84gb8eaWk"
click at [430, 283] on p "https://chat.whatsapp.com/ETtVvH0u1Q0CZ84gb8eaWk?mode=ems_wa_t" at bounding box center [487, 284] width 689 height 10
drag, startPoint x: 413, startPoint y: 283, endPoint x: 341, endPoint y: 280, distance: 72.6
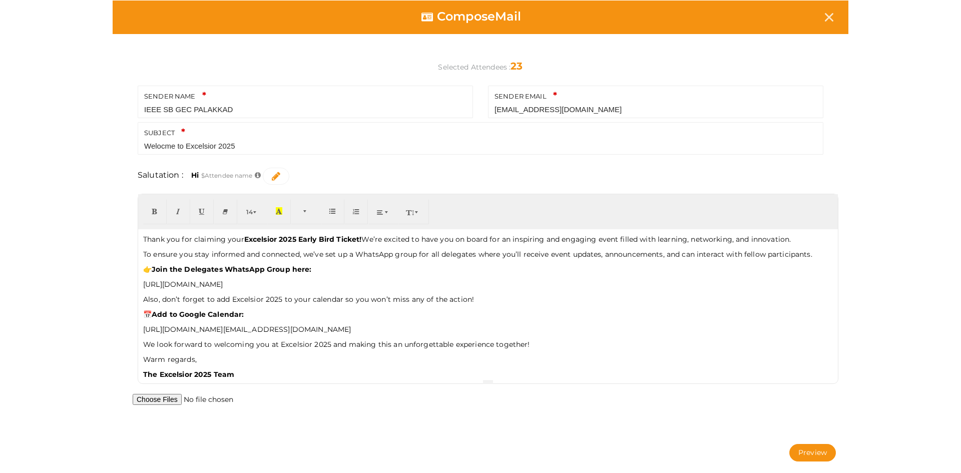
click at [341, 280] on p "https://chat.whatsapp.com/ETtVvH0u1Q0CZ84gb8eaWk?mode=ems_wa_t" at bounding box center [487, 284] width 689 height 10
click at [473, 302] on p "Also, don’t forget to add Excelsior 2025 to your calendar so you won’t miss any…" at bounding box center [487, 299] width 689 height 10
click at [807, 452] on button "Preview" at bounding box center [812, 453] width 47 height 18
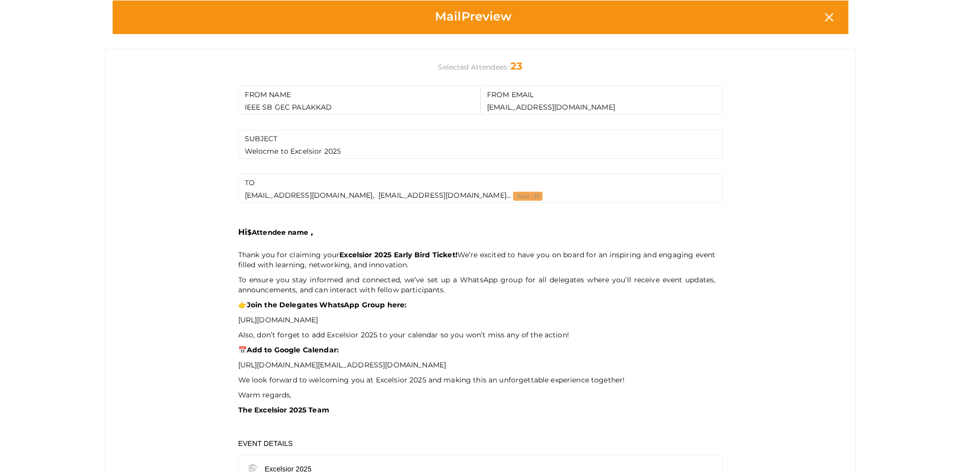
drag, startPoint x: 341, startPoint y: 150, endPoint x: 209, endPoint y: 155, distance: 132.7
click at [209, 155] on div "FROM NAME IEEE SB GEC PALAKKAD FROM EMAIL ieee@gecskp.ac.in SUBJECT Welocme to …" at bounding box center [480, 347] width 750 height 597
click at [240, 147] on div "SUBJECT Welocme to Excelsior 2025" at bounding box center [480, 144] width 485 height 29
click at [250, 148] on div "SUBJECT Welocme to Excelsior 2025" at bounding box center [480, 144] width 485 height 29
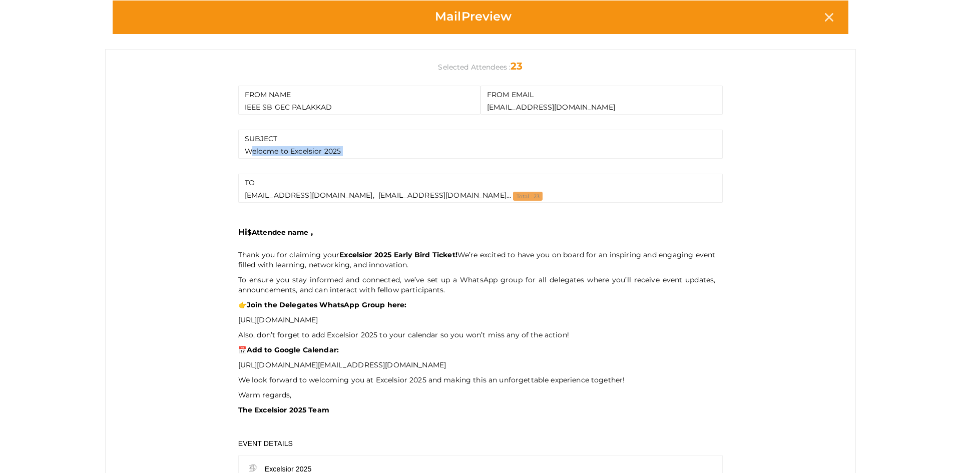
click at [250, 148] on div "SUBJECT Welocme to Excelsior 2025" at bounding box center [480, 144] width 485 height 29
click at [322, 148] on div "SUBJECT Welocme to Excelsior 2025" at bounding box center [480, 144] width 485 height 29
drag, startPoint x: 345, startPoint y: 150, endPoint x: 211, endPoint y: 157, distance: 134.3
click at [211, 157] on div "FROM NAME IEEE SB GEC PALAKKAD FROM EMAIL ieee@gecskp.ac.in SUBJECT Welocme to …" at bounding box center [480, 347] width 750 height 597
click at [315, 150] on div "SUBJECT Welocme to Excelsior 2025" at bounding box center [480, 144] width 485 height 29
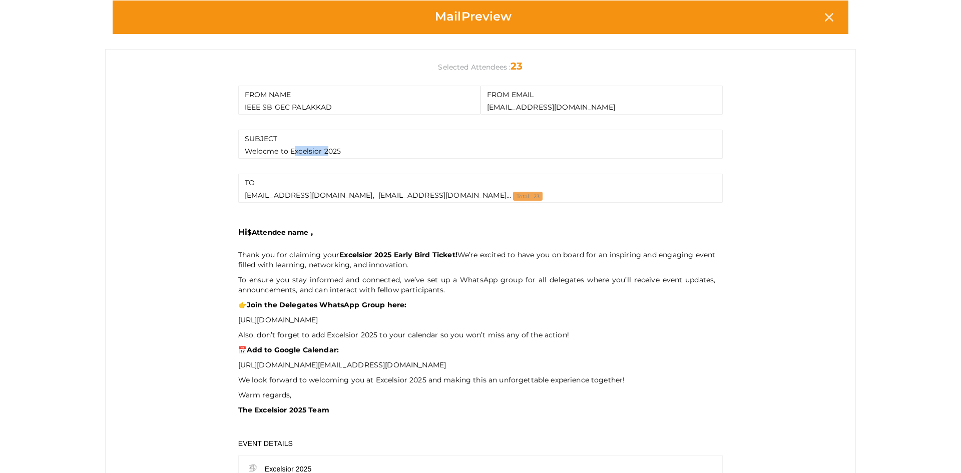
click at [315, 150] on div "SUBJECT Welocme to Excelsior 2025" at bounding box center [480, 144] width 485 height 29
drag, startPoint x: 315, startPoint y: 150, endPoint x: 338, endPoint y: 145, distance: 23.2
click at [338, 145] on div "SUBJECT Welocme to Excelsior 2025" at bounding box center [480, 144] width 485 height 29
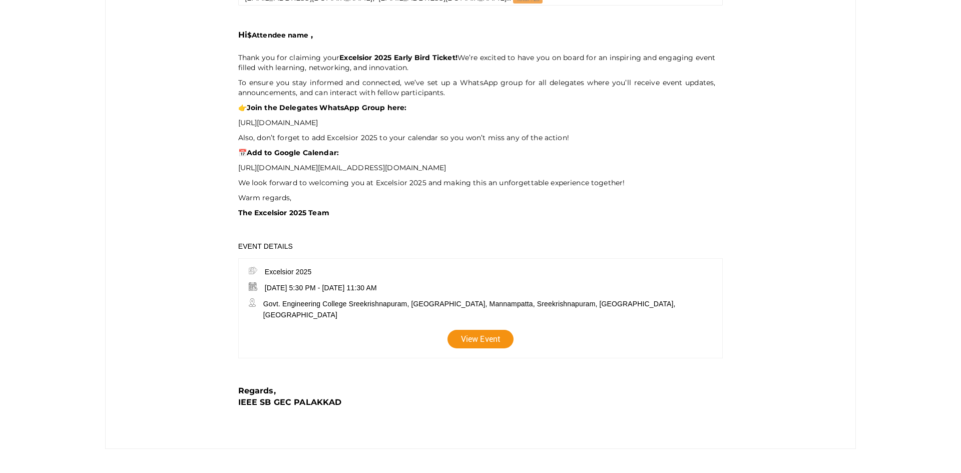
scroll to position [240, 0]
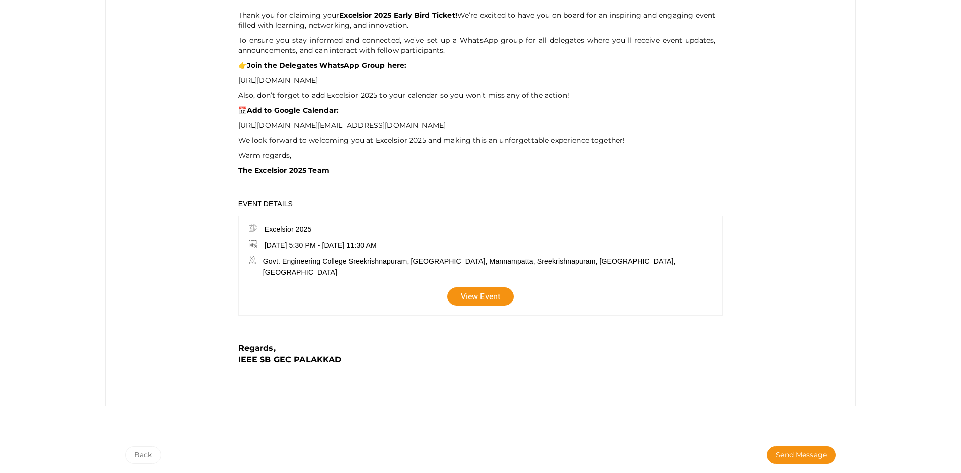
click at [159, 450] on div "Back" at bounding box center [299, 455] width 363 height 18
click at [149, 450] on button "Back" at bounding box center [143, 455] width 36 height 18
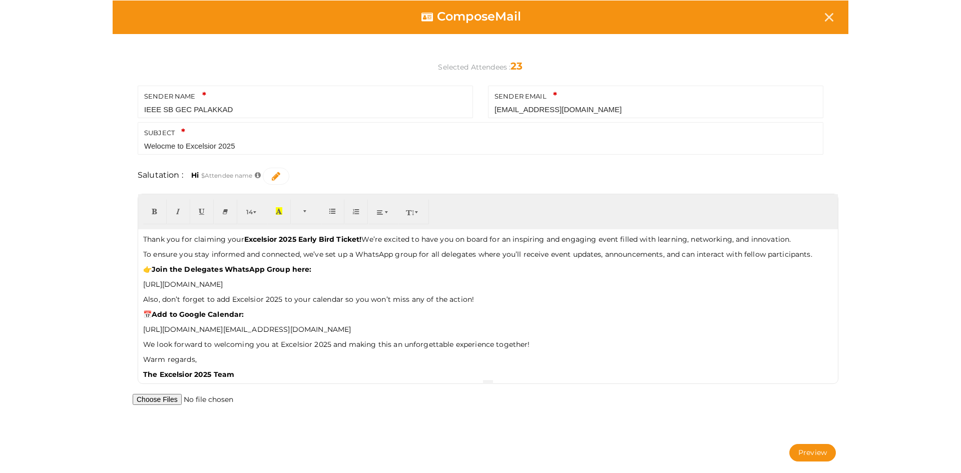
click at [236, 149] on input "Welocme to Excelsior 2025" at bounding box center [480, 146] width 672 height 13
paste input "You’re In! 🎉 Welco"
type input "You’re In! 🎉 Welcome to Excelsior 2025"
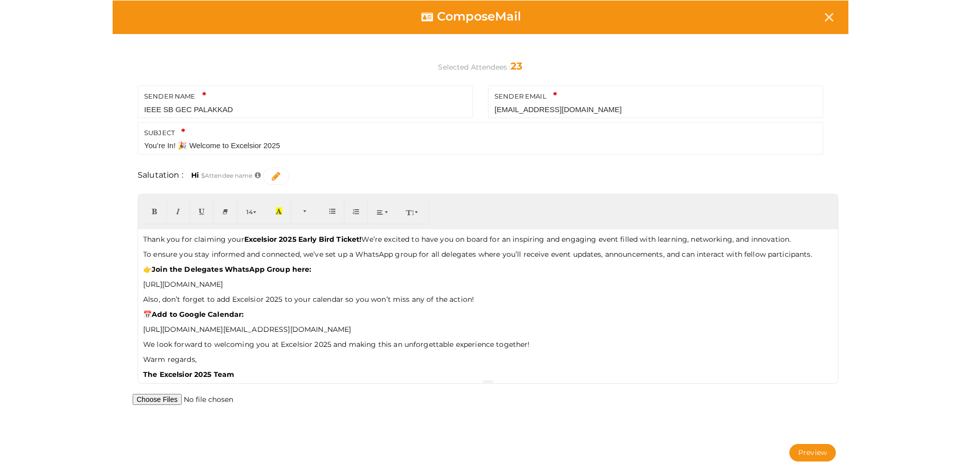
click at [122, 156] on div "SENDER NAME IEEE SB GEC PALAKKAD Your sender name is required. SENDER EMAIL iee…" at bounding box center [480, 241] width 735 height 385
click at [808, 446] on button "Preview" at bounding box center [812, 453] width 47 height 18
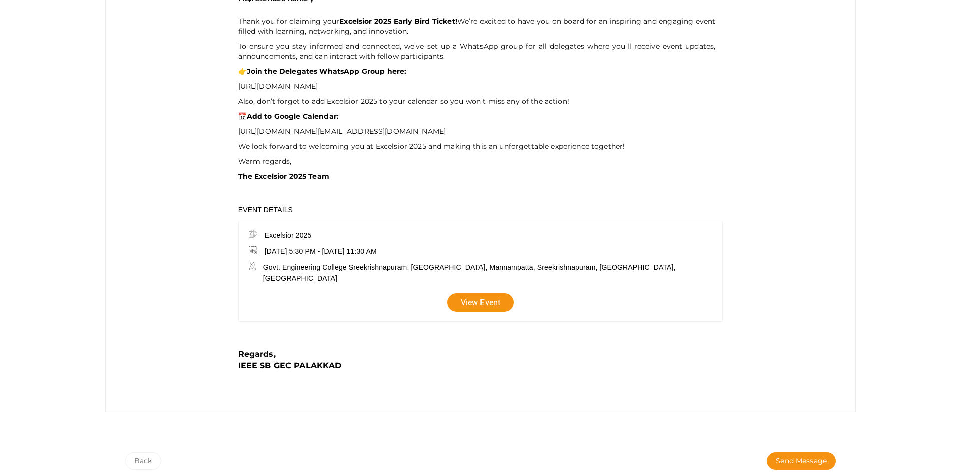
scroll to position [240, 0]
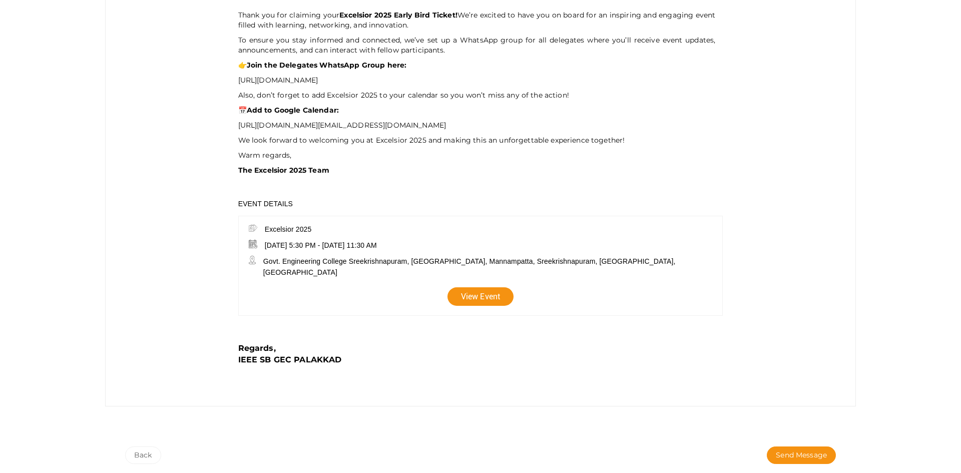
click at [301, 172] on p "Thank you for claiming your Excelsior 2025 Early Bird Ticket! We’re excited to …" at bounding box center [476, 92] width 477 height 165
click at [288, 160] on p "Warm regards," at bounding box center [476, 155] width 477 height 10
drag, startPoint x: 234, startPoint y: 165, endPoint x: 336, endPoint y: 185, distance: 103.6
click at [336, 175] on p "Thank you for claiming your Excelsior 2025 Early Bird Ticket! We’re excited to …" at bounding box center [476, 92] width 477 height 165
click at [134, 453] on button "Back" at bounding box center [143, 455] width 36 height 18
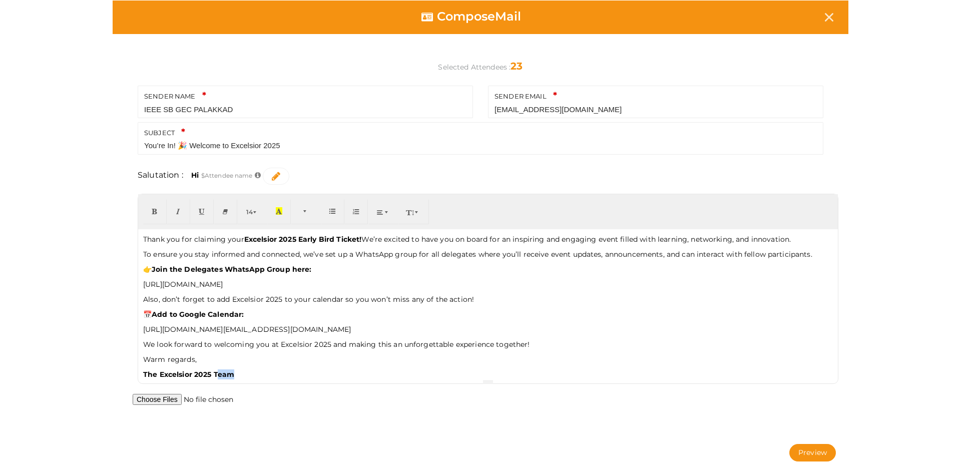
scroll to position [10, 0]
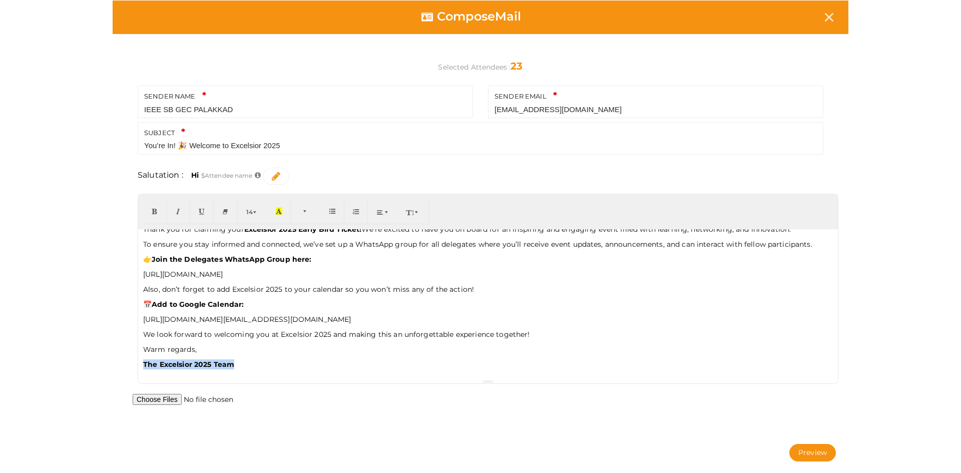
drag, startPoint x: 242, startPoint y: 377, endPoint x: 142, endPoint y: 358, distance: 101.4
click at [142, 358] on div "Thank you for claiming your Excelsior 2025 Early Bird Ticket! We’re excited to …" at bounding box center [487, 304] width 699 height 150
drag, startPoint x: 142, startPoint y: 347, endPoint x: 246, endPoint y: 365, distance: 105.2
click at [246, 365] on div "Thank you for claiming your Excelsior 2025 Early Bird Ticket! We’re excited to …" at bounding box center [487, 304] width 699 height 150
click at [415, 213] on span "button" at bounding box center [417, 212] width 6 height 8
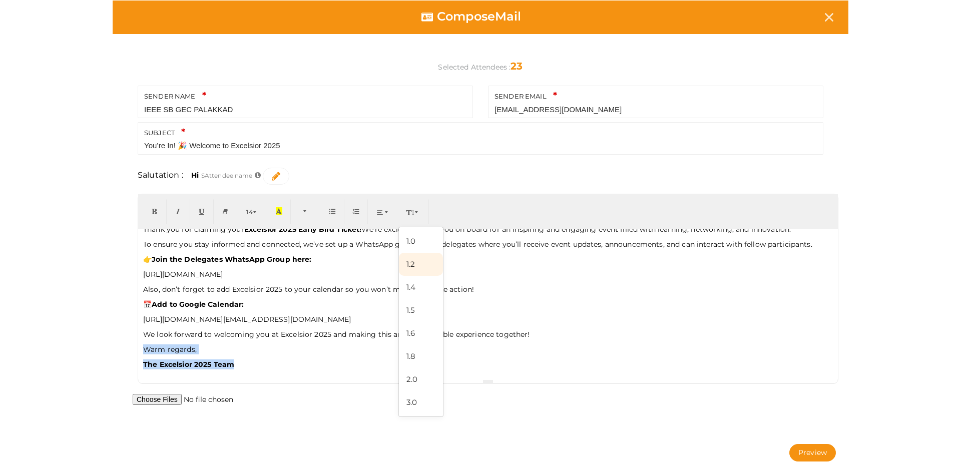
click at [413, 259] on link "1.2" at bounding box center [421, 264] width 44 height 23
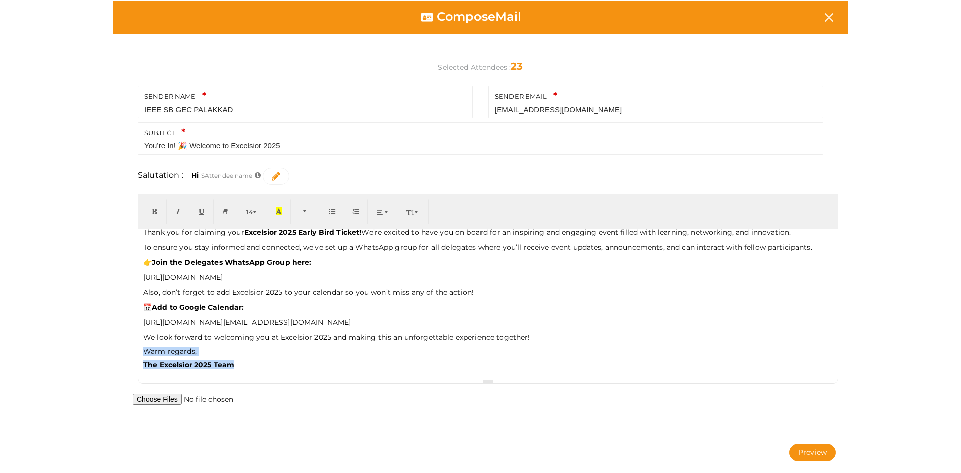
scroll to position [7, 0]
click at [264, 371] on div "Thank you for claiming your Excelsior 2025 Early Bird Ticket! We’re excited to …" at bounding box center [487, 304] width 699 height 150
click at [793, 450] on button "Preview" at bounding box center [812, 453] width 47 height 18
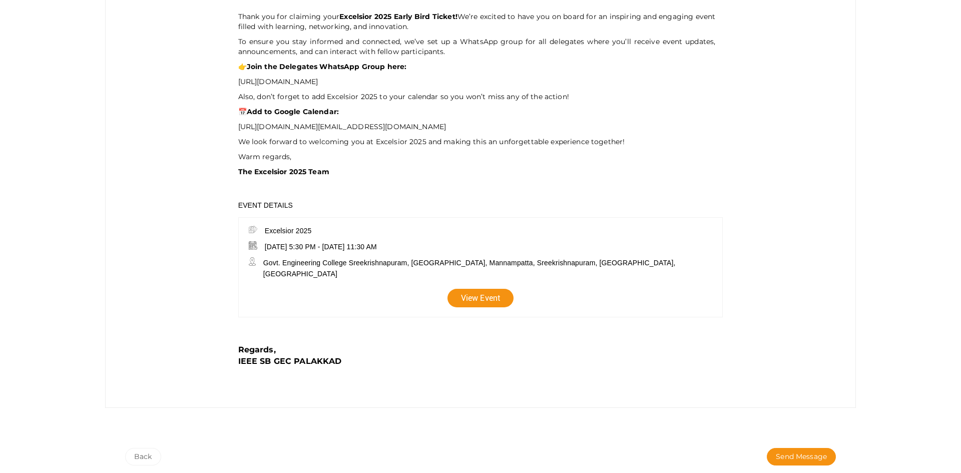
scroll to position [240, 0]
click at [139, 456] on button "Back" at bounding box center [143, 455] width 36 height 18
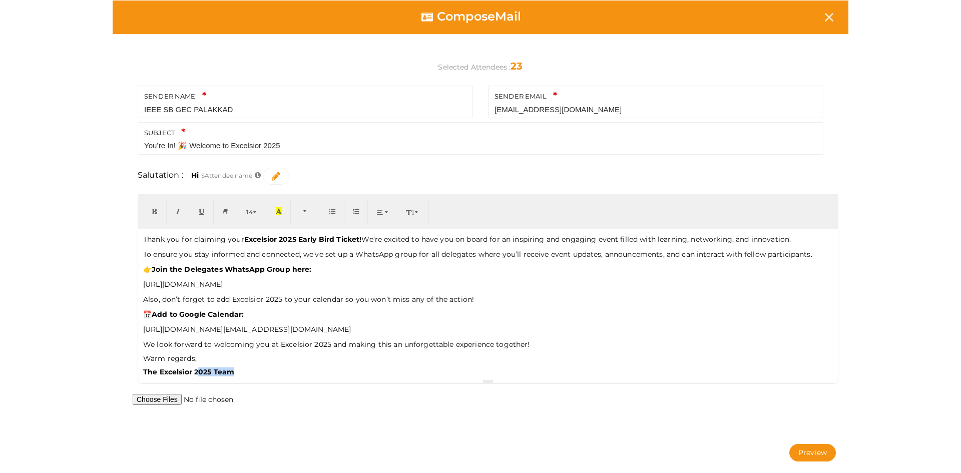
scroll to position [7, 0]
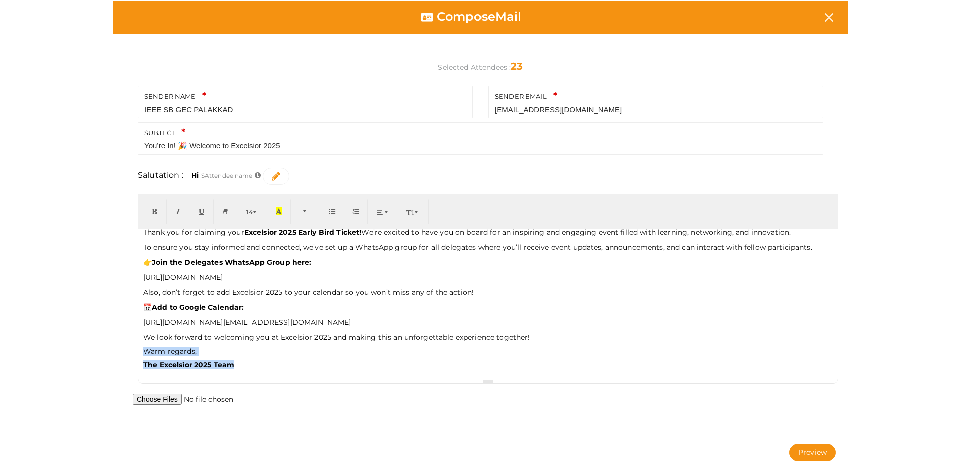
drag, startPoint x: 240, startPoint y: 373, endPoint x: 130, endPoint y: 349, distance: 112.2
click at [130, 349] on div "Thank you for claiming your Excelsior 2025 Early Bird Ticket! We’re excited to …" at bounding box center [487, 294] width 715 height 200
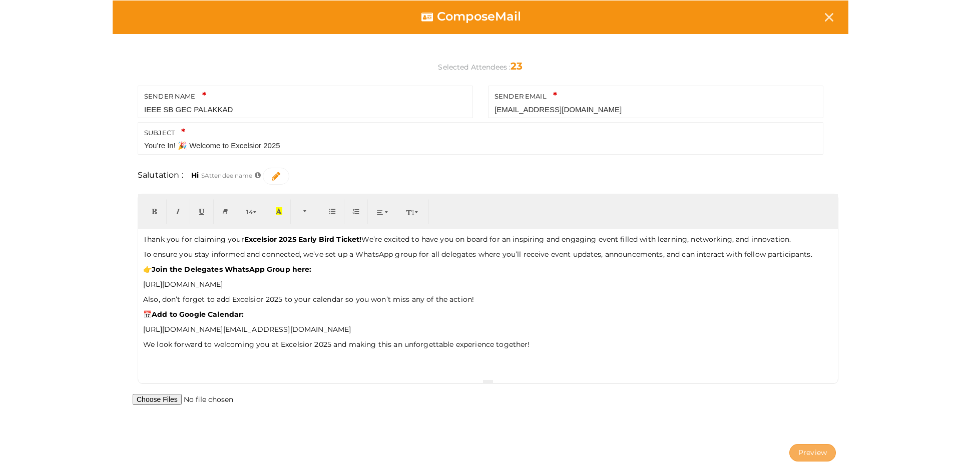
click at [831, 455] on button "Preview" at bounding box center [812, 453] width 47 height 18
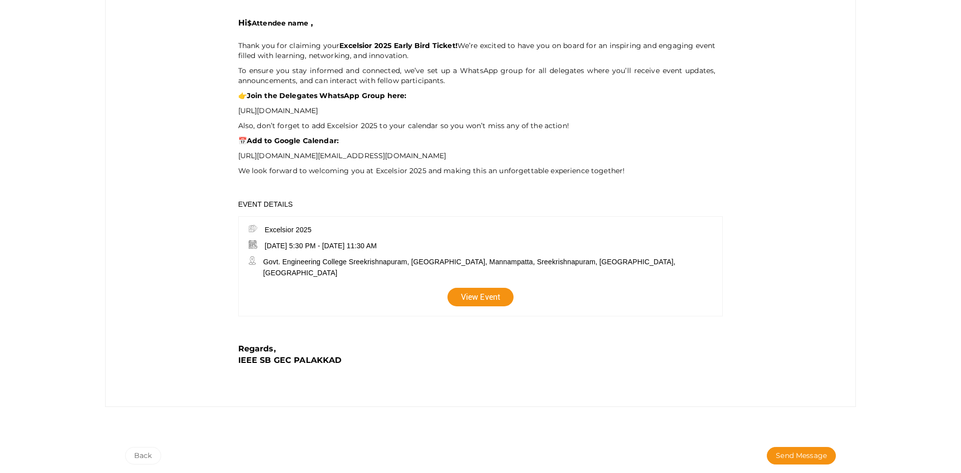
scroll to position [210, 0]
click at [776, 448] on button "Send Message" at bounding box center [800, 455] width 69 height 18
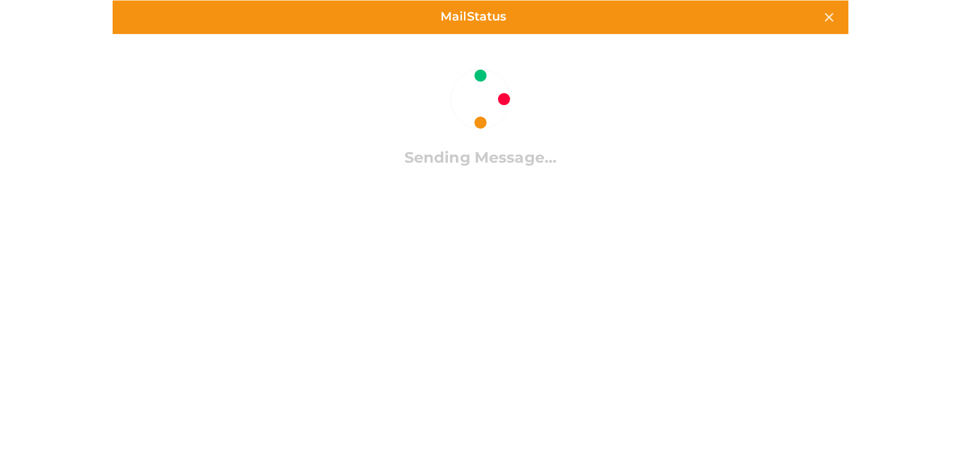
scroll to position [0, 0]
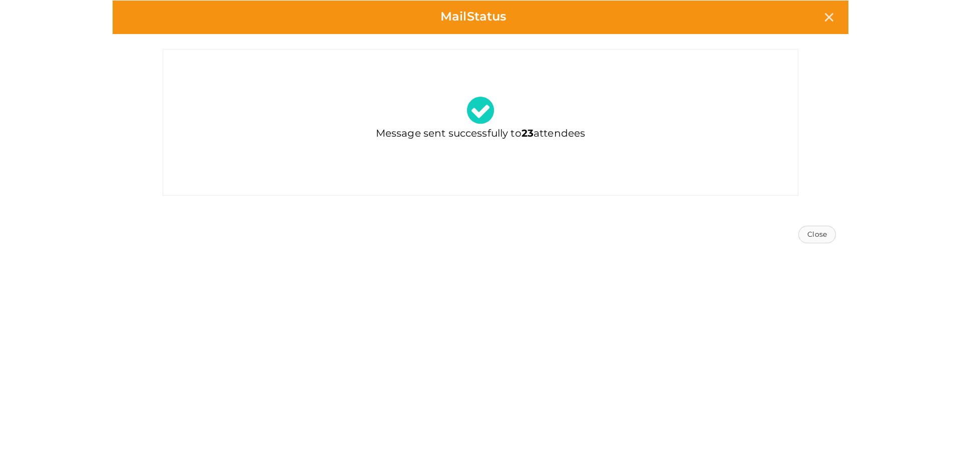
click at [809, 235] on button "Close" at bounding box center [817, 235] width 38 height 18
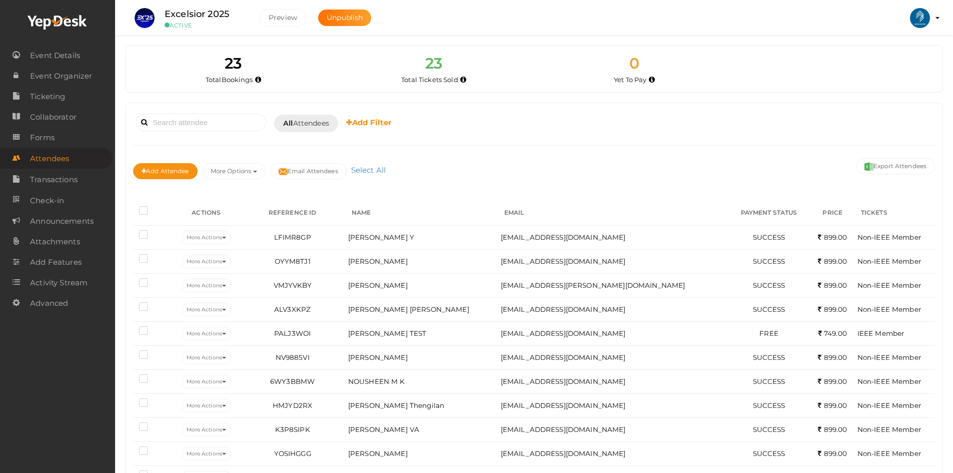
click at [930, 18] on profile-pic at bounding box center [920, 17] width 20 height 9
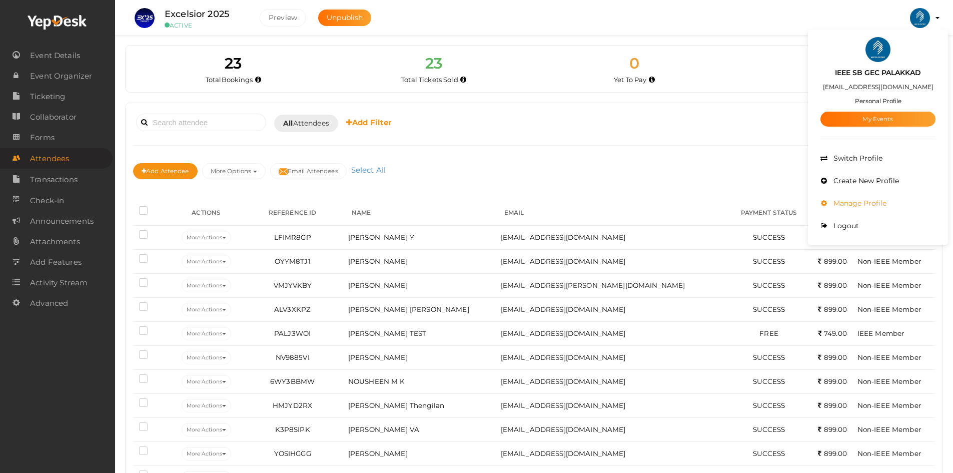
click at [861, 200] on span "Manage Profile" at bounding box center [859, 203] width 56 height 9
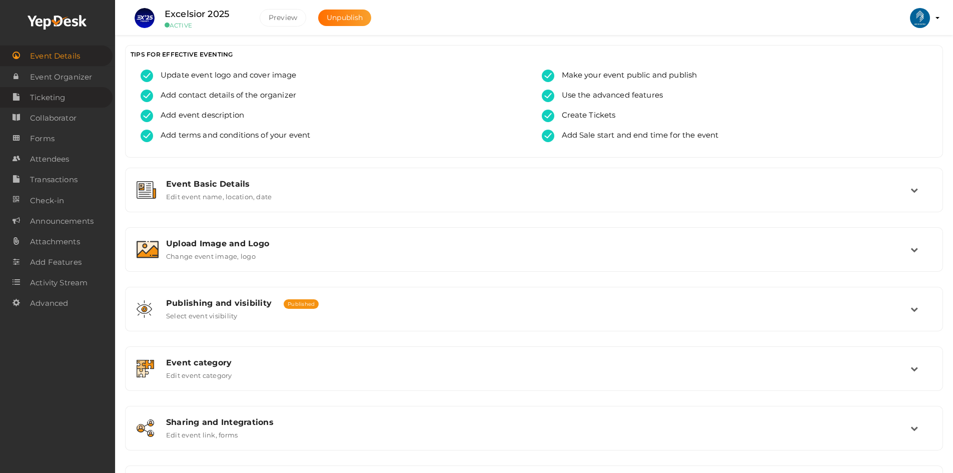
click at [73, 99] on link "Ticketing" at bounding box center [56, 97] width 113 height 21
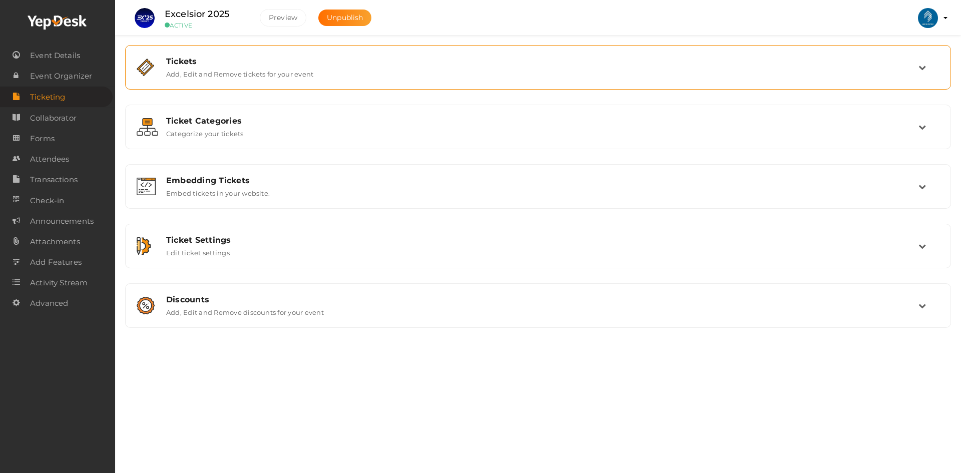
click at [351, 79] on div "Tickets Add, Edit and Remove tickets for your event" at bounding box center [538, 68] width 815 height 34
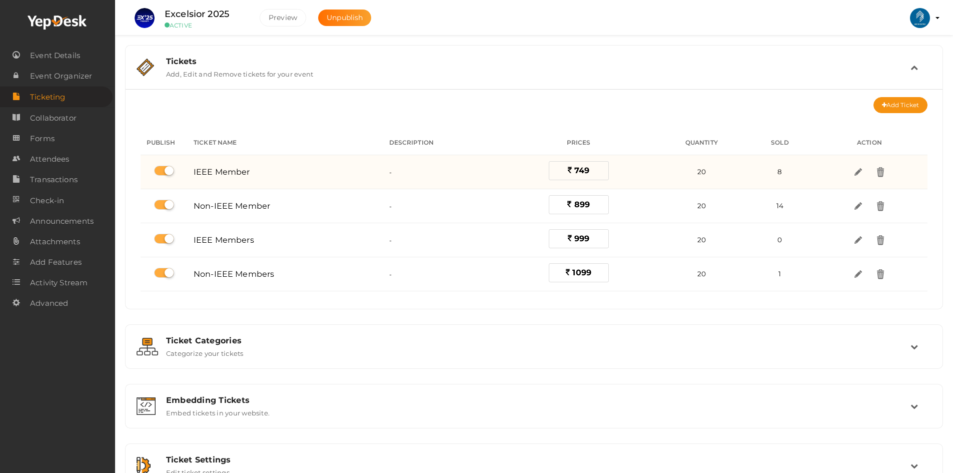
click at [161, 173] on label at bounding box center [164, 171] width 20 height 10
click at [161, 173] on input "checkbox" at bounding box center [157, 171] width 7 height 7
checkbox input "false"
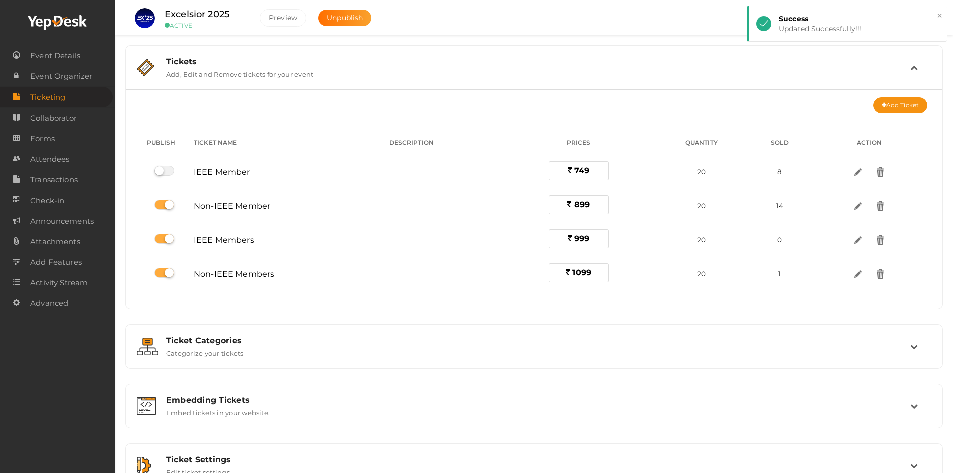
click at [165, 206] on label at bounding box center [164, 205] width 20 height 10
click at [161, 206] on input "checkbox" at bounding box center [157, 205] width 7 height 7
checkbox input "false"
click at [163, 238] on label at bounding box center [164, 239] width 20 height 10
click at [161, 238] on input "checkbox" at bounding box center [157, 239] width 7 height 7
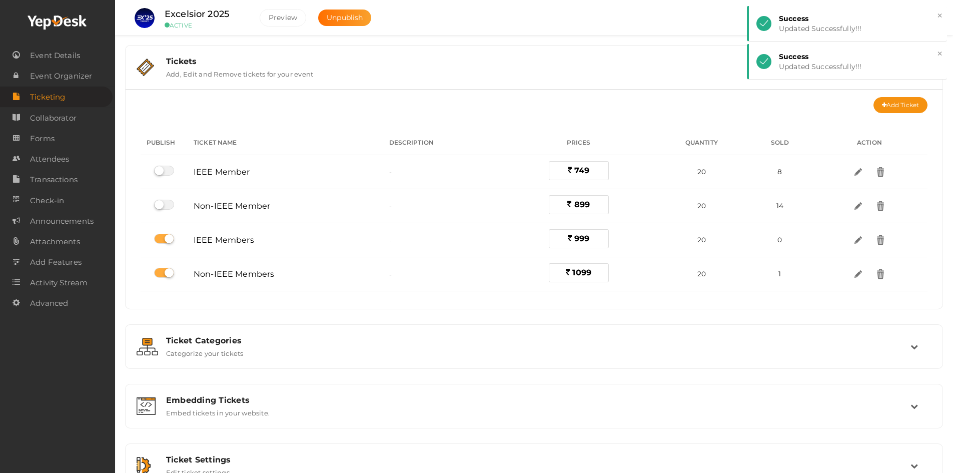
checkbox input "false"
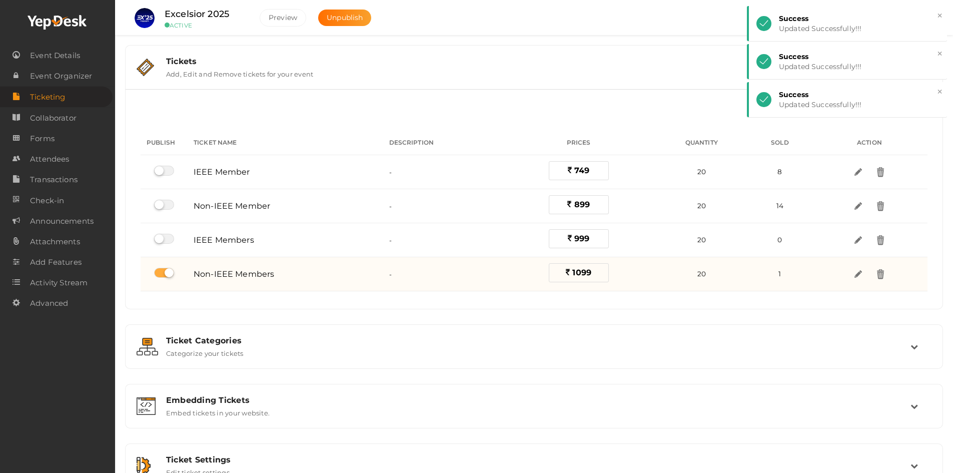
click at [163, 273] on label at bounding box center [164, 273] width 20 height 10
click at [161, 273] on input "checkbox" at bounding box center [157, 273] width 7 height 7
checkbox input "false"
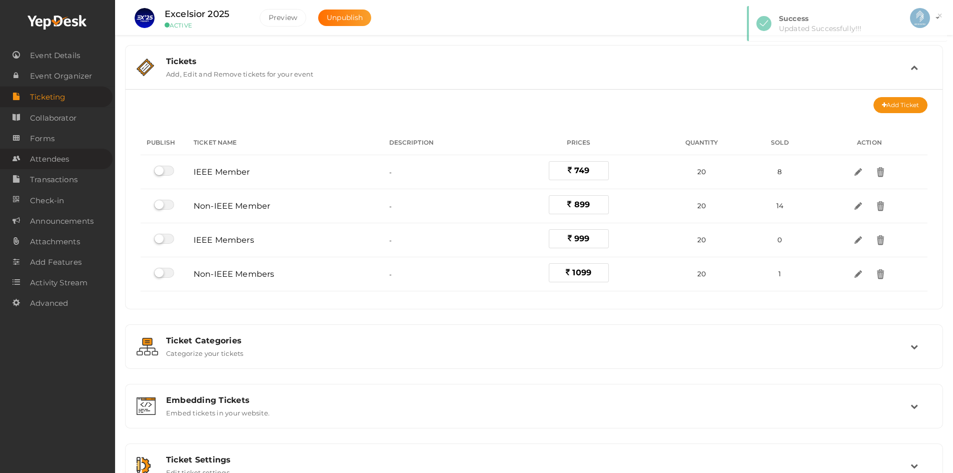
click at [43, 153] on span "Attendees" at bounding box center [49, 159] width 39 height 20
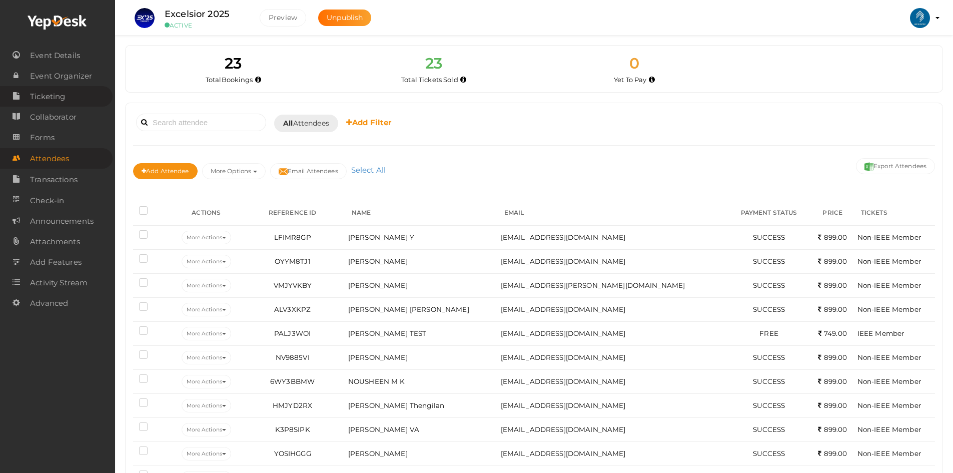
click at [67, 96] on link "Ticketing" at bounding box center [56, 96] width 113 height 21
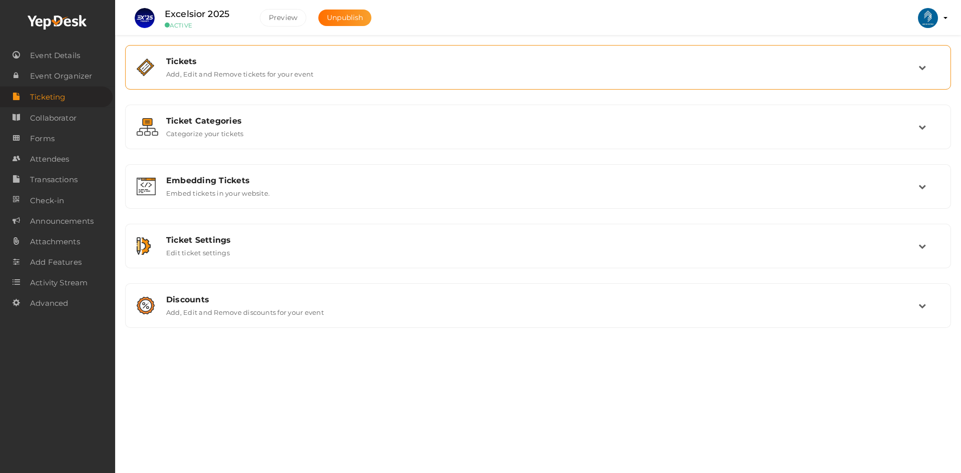
click at [300, 64] on div "Tickets" at bounding box center [542, 62] width 752 height 10
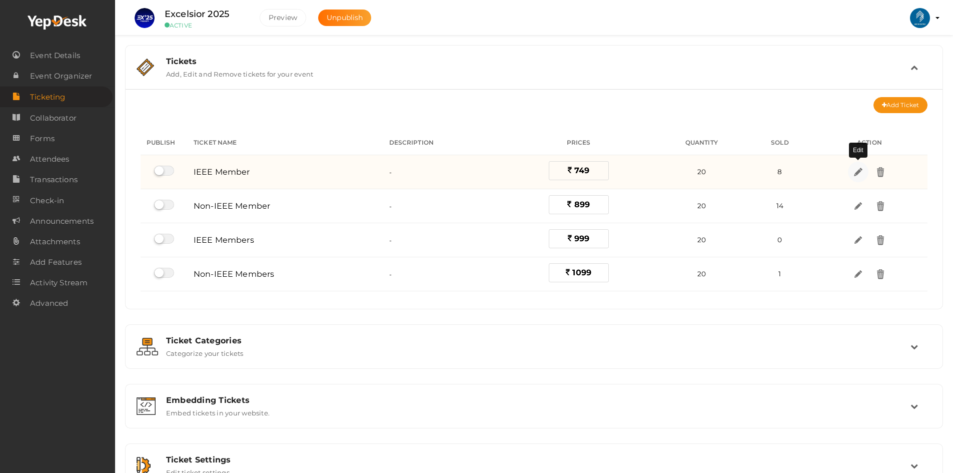
click at [861, 172] on img at bounding box center [859, 172] width 12 height 12
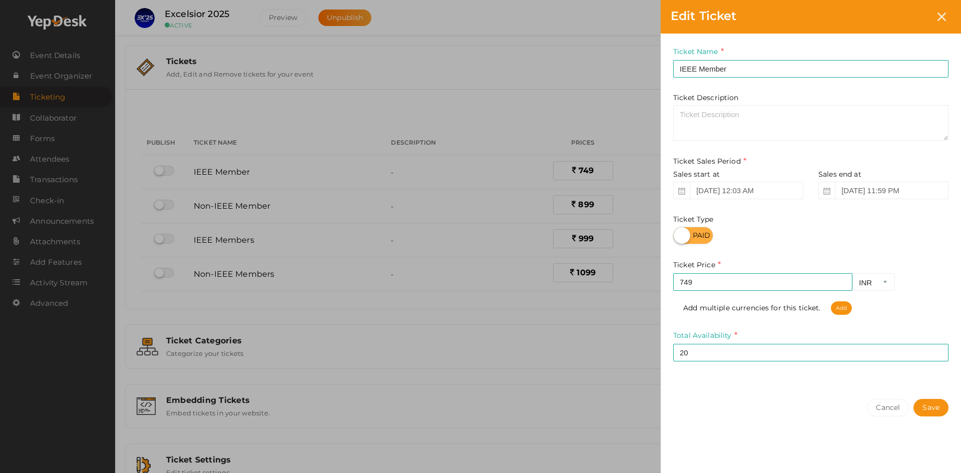
click at [586, 384] on div "Edit Ticket Ticket Name IEEE Member Required. Ticket Name already used. Ticket …" at bounding box center [480, 236] width 961 height 473
click at [950, 20] on div at bounding box center [941, 17] width 19 height 19
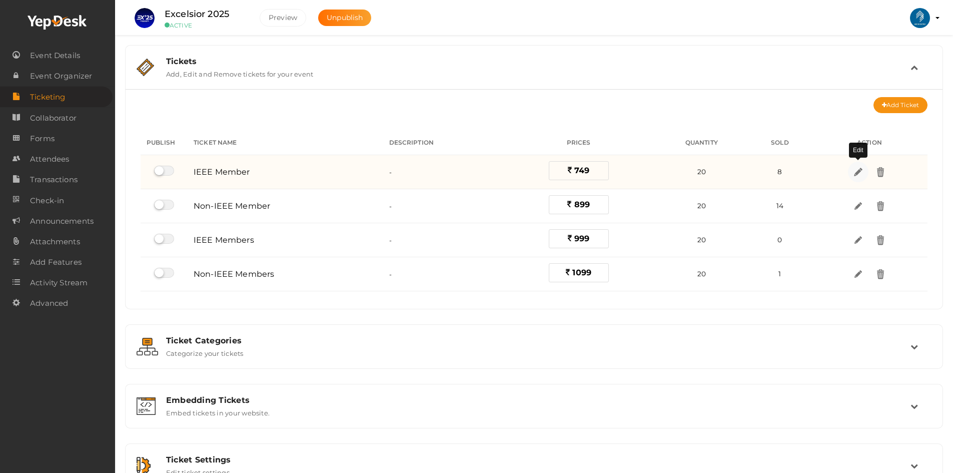
click at [859, 172] on img at bounding box center [859, 172] width 12 height 12
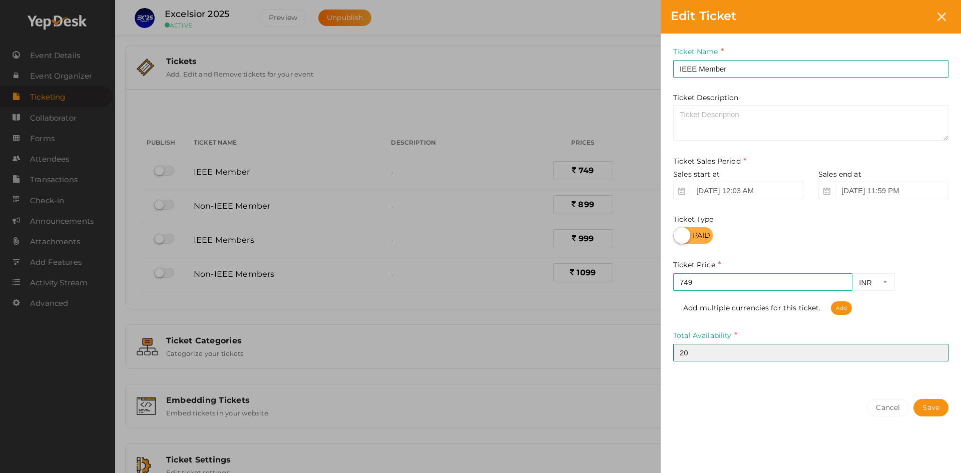
drag, startPoint x: 703, startPoint y: 349, endPoint x: 644, endPoint y: 352, distance: 59.6
click at [654, 352] on div "Edit Ticket Ticket Name IEEE Member Required. Ticket Name already used. Ticket …" at bounding box center [480, 236] width 961 height 473
type input "8"
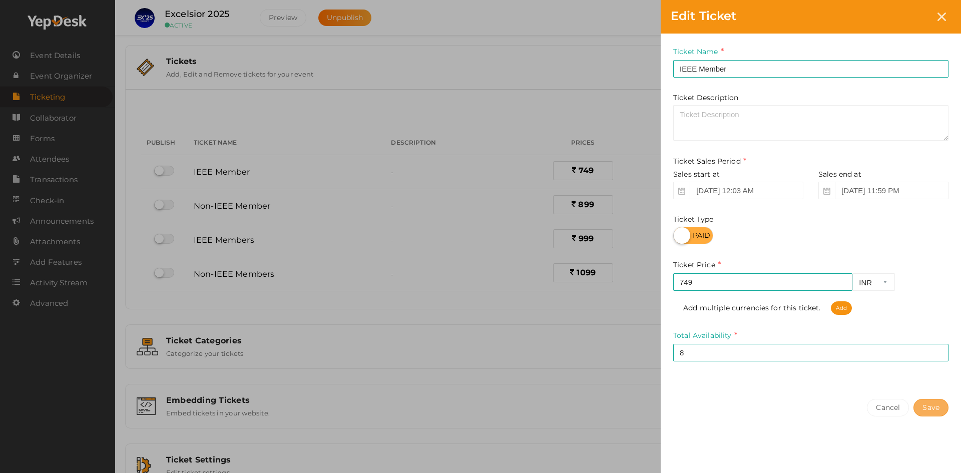
click at [932, 407] on button "Save" at bounding box center [930, 408] width 35 height 18
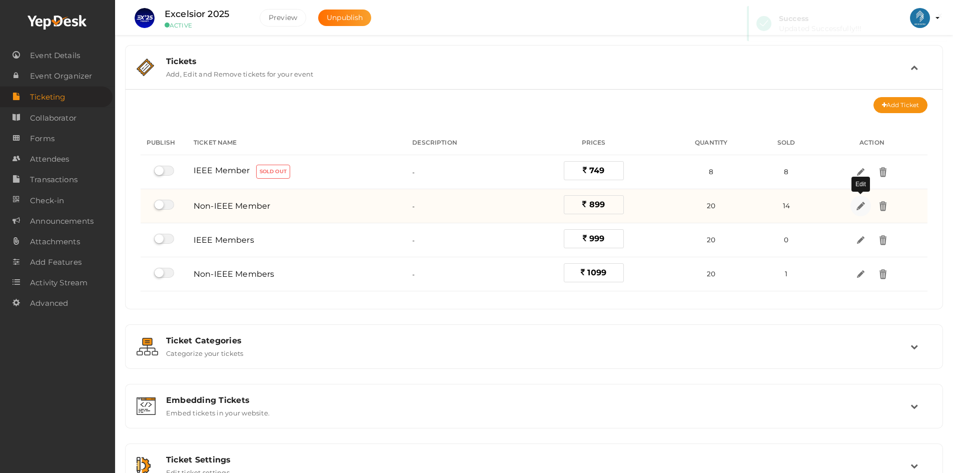
click at [862, 211] on img at bounding box center [861, 206] width 12 height 12
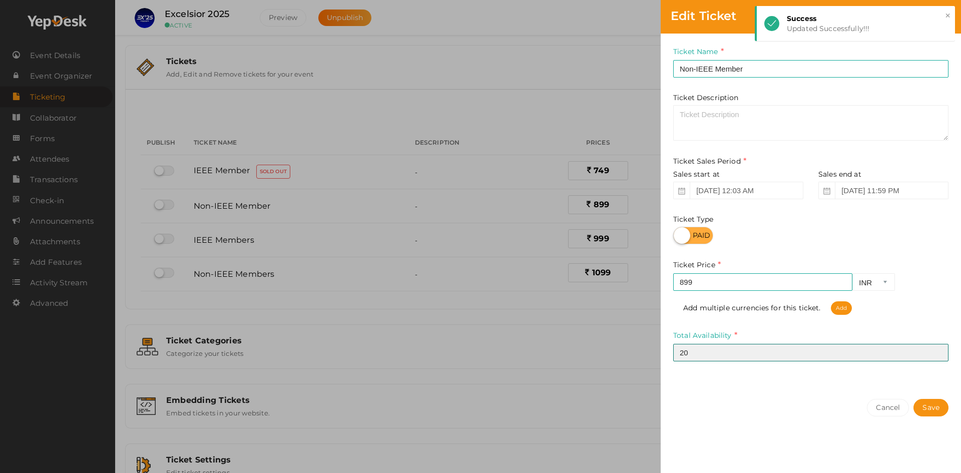
drag, startPoint x: 677, startPoint y: 346, endPoint x: 631, endPoint y: 344, distance: 46.1
click at [642, 345] on div "Edit Ticket Ticket Name Non-IEEE Member Required. Ticket Name already used. Tic…" at bounding box center [480, 236] width 961 height 473
click at [617, 357] on div "Edit Ticket Ticket Name Non-IEEE Member Required. Ticket Name already used. Tic…" at bounding box center [480, 236] width 961 height 473
click at [878, 408] on button "Cancel" at bounding box center [888, 408] width 42 height 18
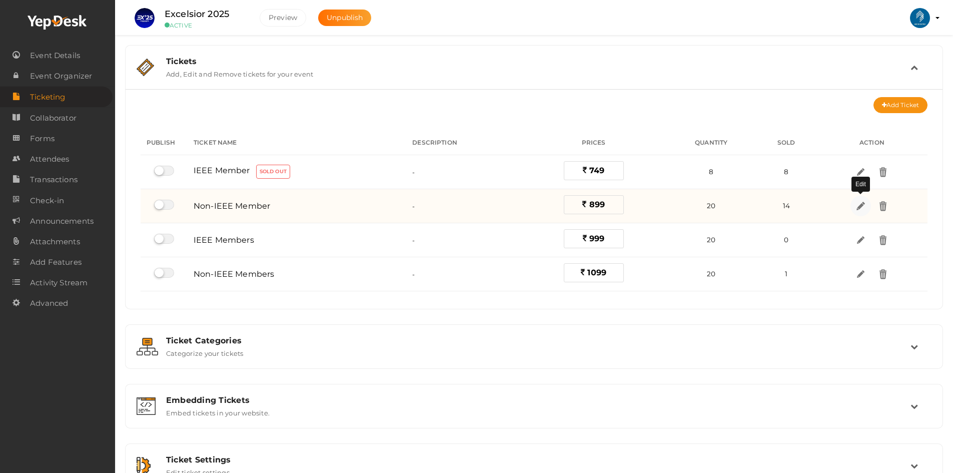
click at [856, 207] on img at bounding box center [861, 206] width 12 height 12
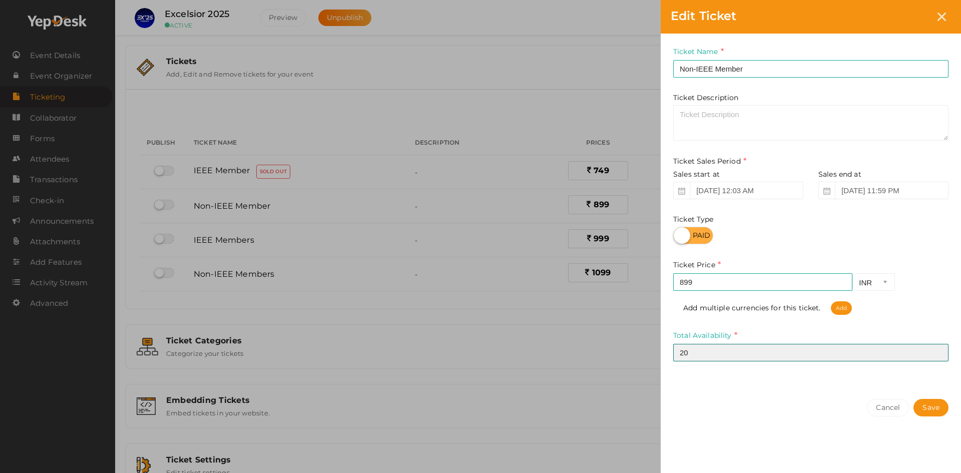
drag, startPoint x: 701, startPoint y: 349, endPoint x: 605, endPoint y: 346, distance: 96.1
click at [623, 348] on div "Edit Ticket Ticket Name Non-IEEE Member Required. Ticket Name already used. Tic…" at bounding box center [480, 236] width 961 height 473
type input "14"
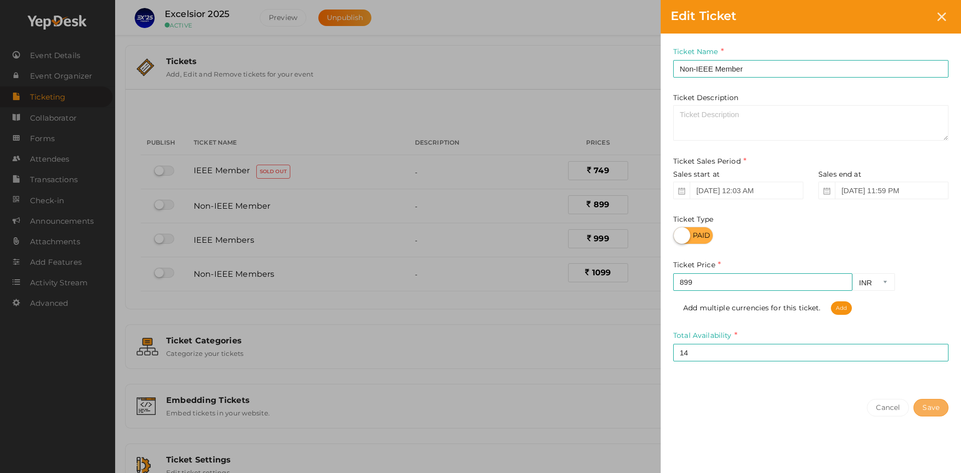
click at [928, 412] on button "Save" at bounding box center [930, 408] width 35 height 18
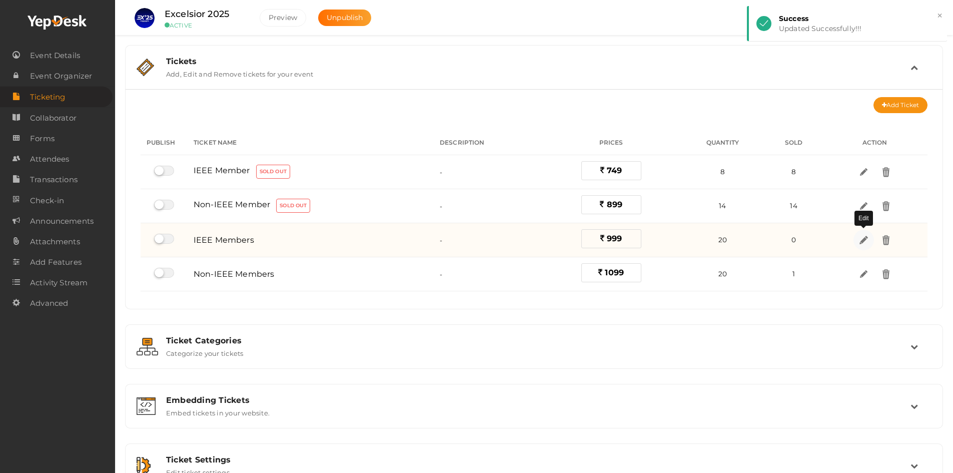
click at [861, 239] on img at bounding box center [864, 240] width 12 height 12
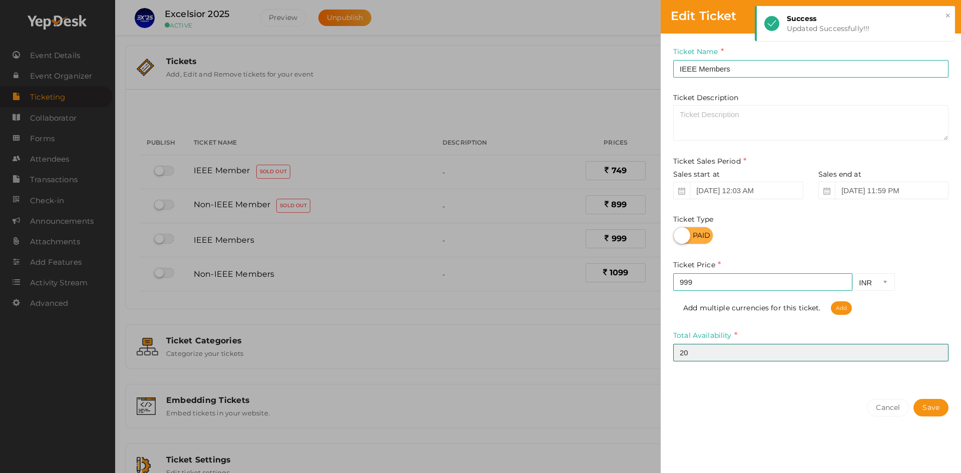
drag, startPoint x: 701, startPoint y: 356, endPoint x: 644, endPoint y: 353, distance: 57.1
click at [663, 356] on div "Ticket Name IEEE Members Required. Ticket Name already used. Ticket Description…" at bounding box center [810, 211] width 300 height 355
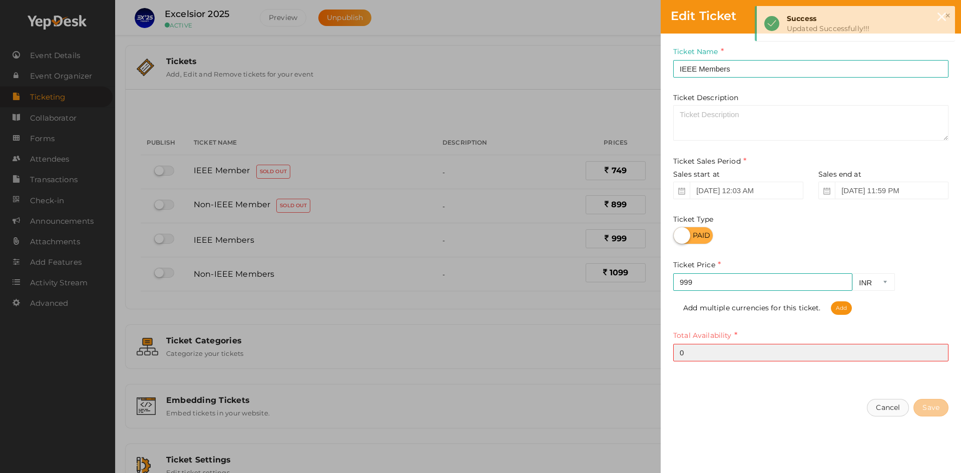
type input "0"
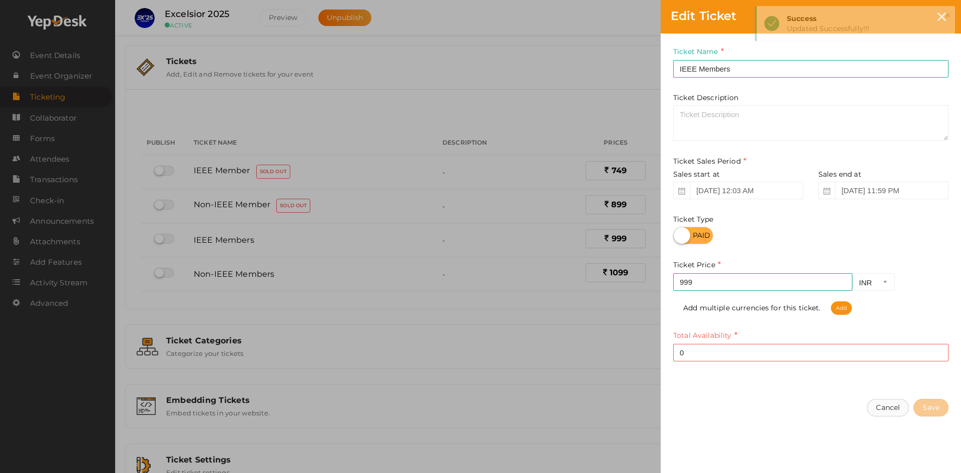
click at [889, 407] on button "Cancel" at bounding box center [888, 408] width 42 height 18
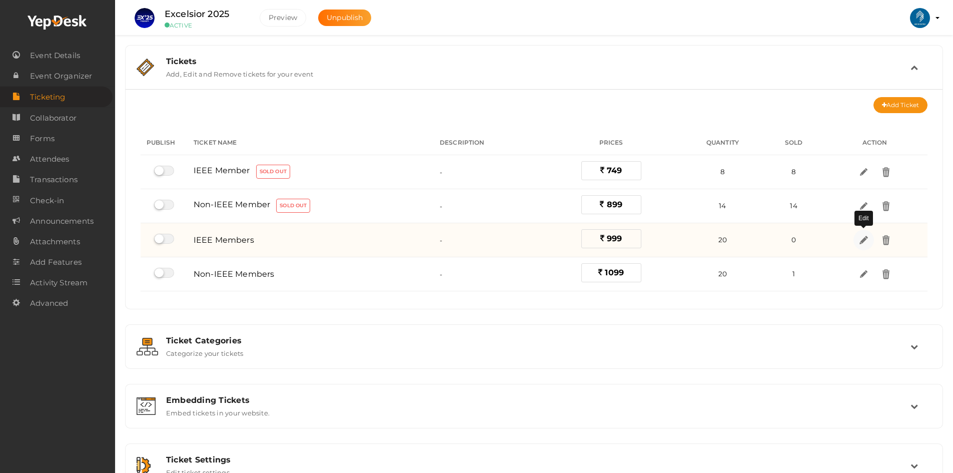
click at [857, 238] on link at bounding box center [864, 240] width 21 height 21
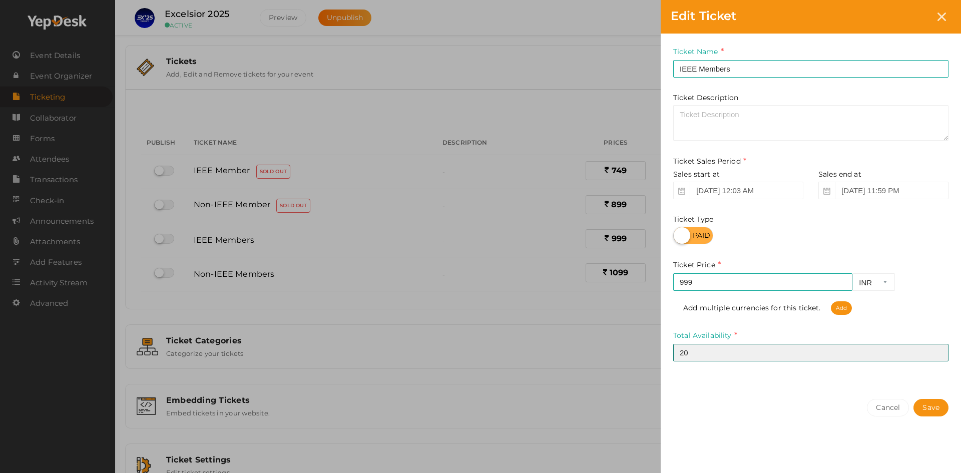
click at [662, 352] on div "Ticket Name IEEE Members Required. Ticket Name already used. Ticket Description…" at bounding box center [810, 211] width 300 height 355
click at [597, 390] on div "Edit Ticket Ticket Name IEEE Members Required. Ticket Name already used. Ticket…" at bounding box center [480, 236] width 961 height 473
click at [615, 348] on div "Edit Ticket Ticket Name IEEE Members Required. Ticket Name already used. Ticket…" at bounding box center [480, 236] width 961 height 473
click at [884, 416] on button "Cancel" at bounding box center [888, 408] width 42 height 18
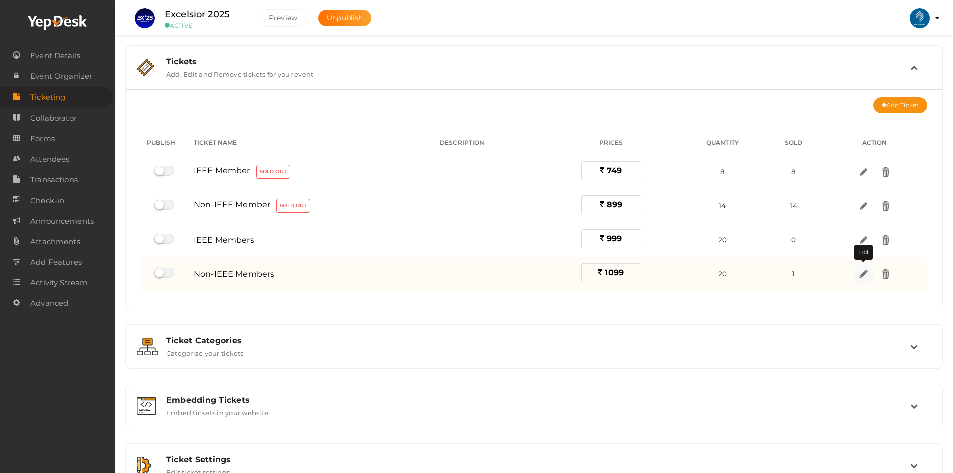
click at [866, 274] on img at bounding box center [864, 274] width 12 height 12
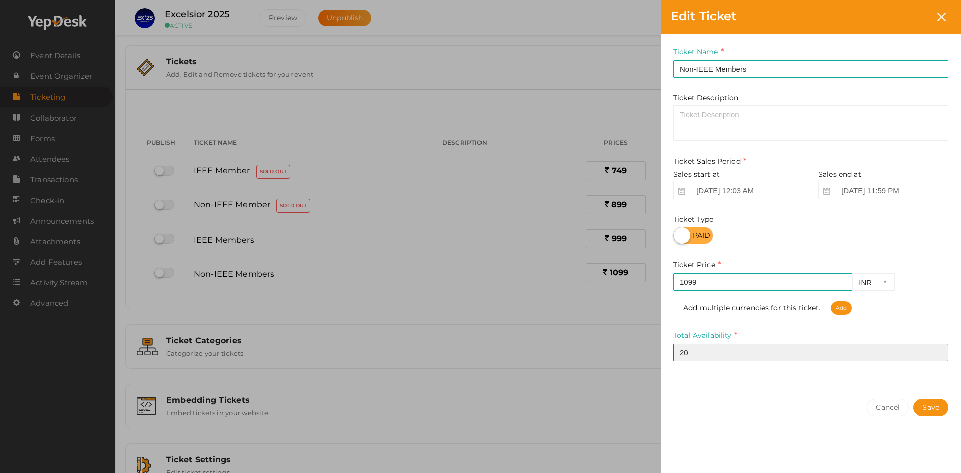
drag, startPoint x: 721, startPoint y: 350, endPoint x: 639, endPoint y: 349, distance: 82.1
click at [654, 350] on div "Edit Ticket Ticket Name Non-IEEE Members Required. Ticket Name already used. Ti…" at bounding box center [480, 236] width 961 height 473
type input "1"
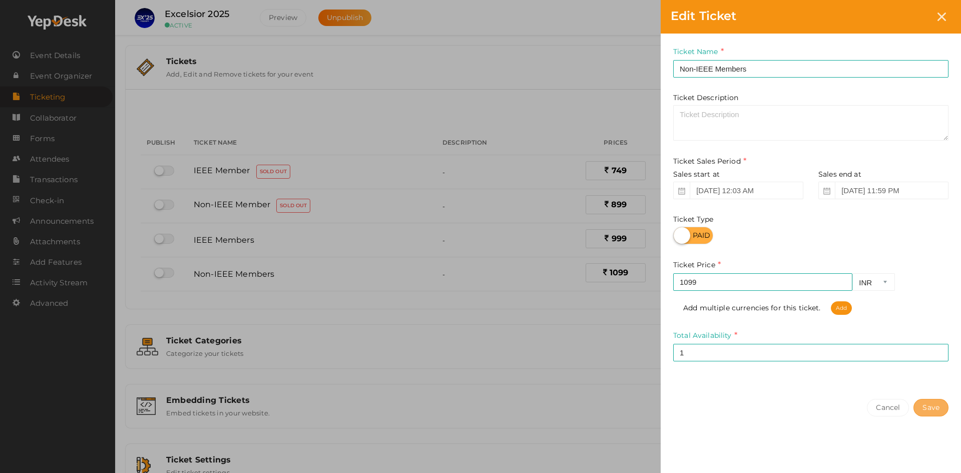
click at [941, 408] on button "Save" at bounding box center [930, 408] width 35 height 18
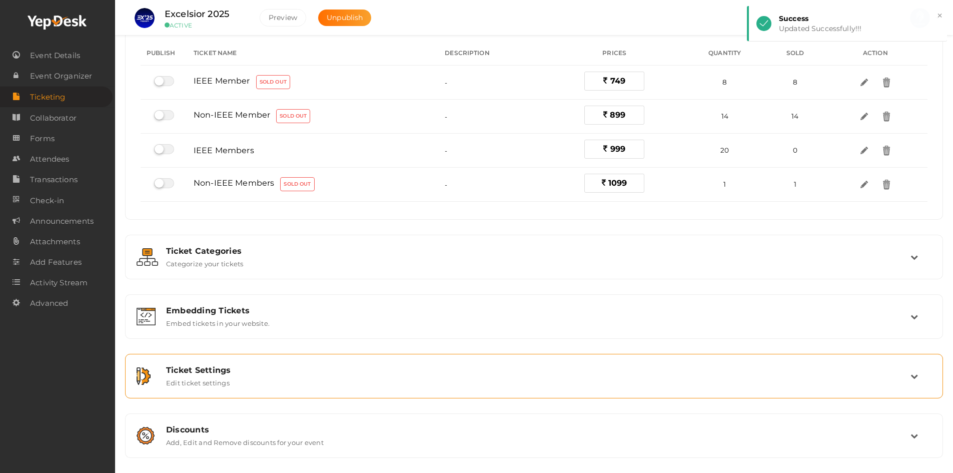
click at [198, 381] on label "Edit ticket settings" at bounding box center [198, 381] width 64 height 12
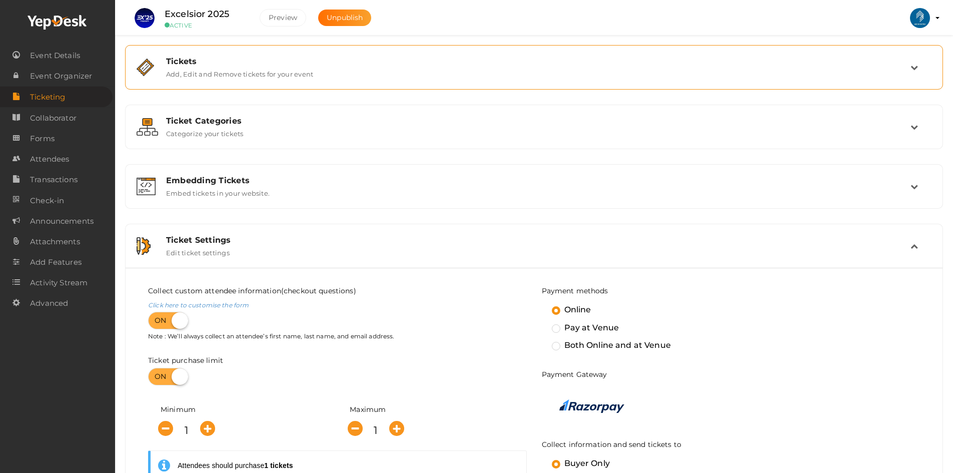
click at [280, 67] on label "Add, Edit and Remove tickets for your event" at bounding box center [239, 72] width 147 height 12
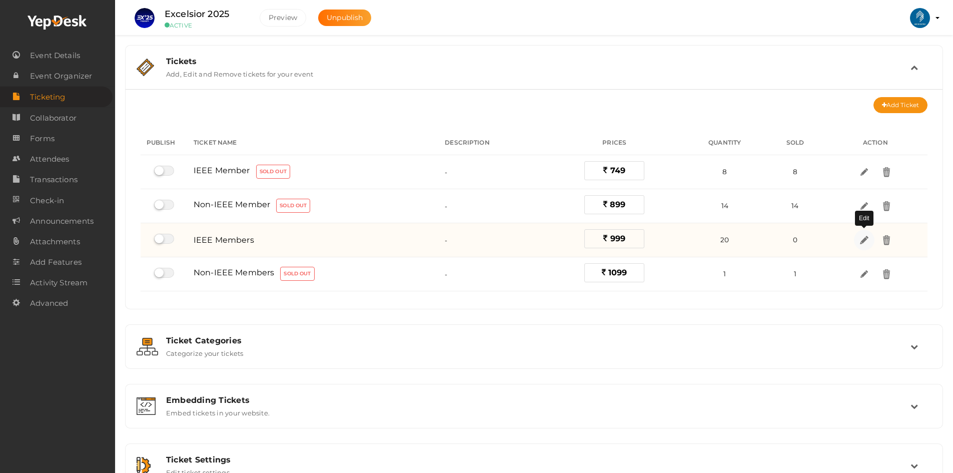
click at [860, 241] on img at bounding box center [865, 240] width 12 height 12
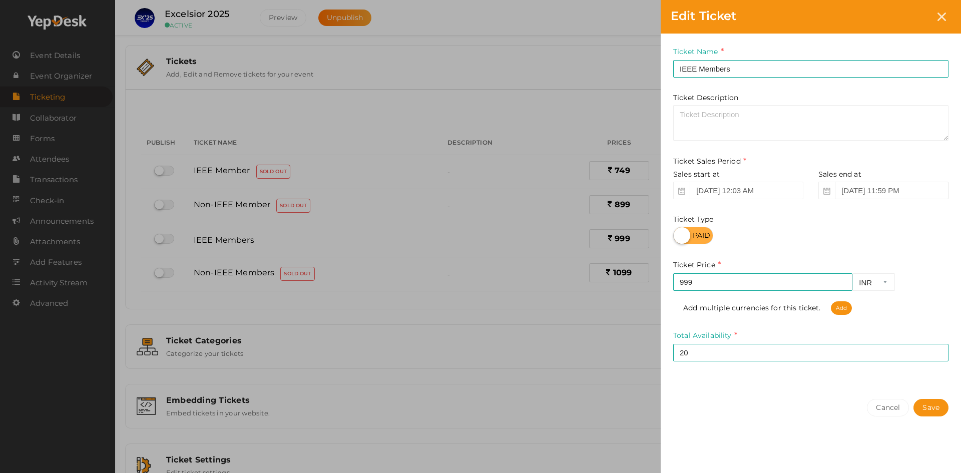
click at [902, 191] on input "Sep 14, 2025 11:59 PM" at bounding box center [892, 191] width 114 height 18
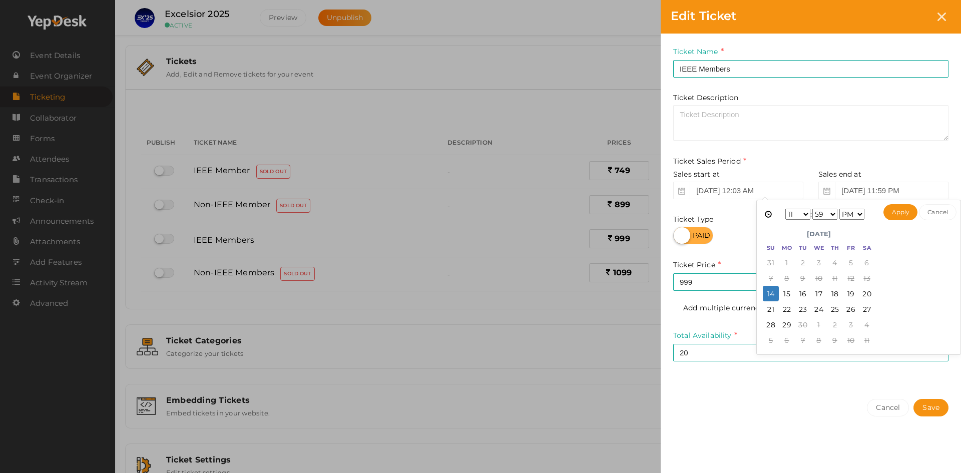
click at [801, 215] on select "1 2 3 4 5 6 7 8 9 10 11 12" at bounding box center [797, 214] width 25 height 11
click at [830, 210] on select "00 01 02 03 04 05 06 07 08 09 10 11 12 13 14 15 16 17 18 19 20 21 22 23 24 25 2…" at bounding box center [824, 214] width 25 height 11
click at [896, 212] on button "Apply" at bounding box center [900, 212] width 35 height 16
type input "Sep 14, 2025 10:45 PM"
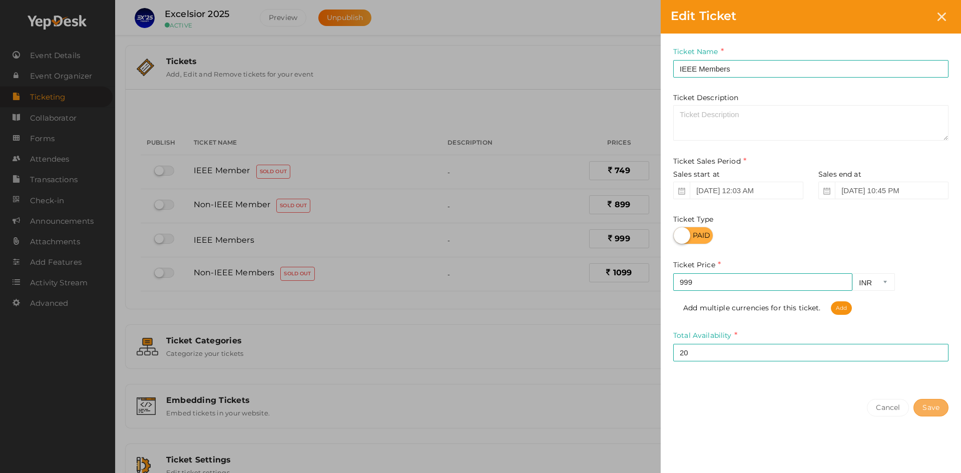
click at [925, 403] on button "Save" at bounding box center [930, 408] width 35 height 18
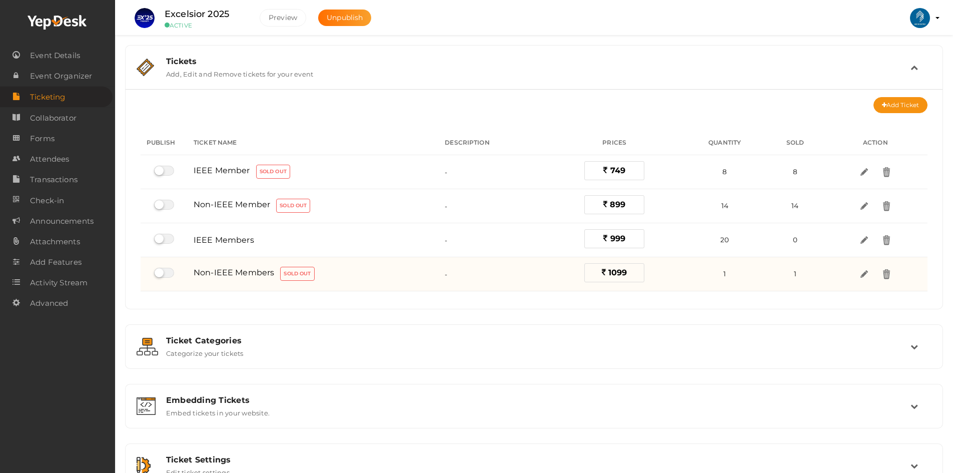
click at [160, 272] on label at bounding box center [164, 273] width 20 height 10
click at [160, 272] on input "checkbox" at bounding box center [157, 273] width 7 height 7
checkbox input "true"
click at [163, 271] on label at bounding box center [164, 273] width 20 height 10
click at [161, 271] on input "checkbox" at bounding box center [157, 273] width 7 height 7
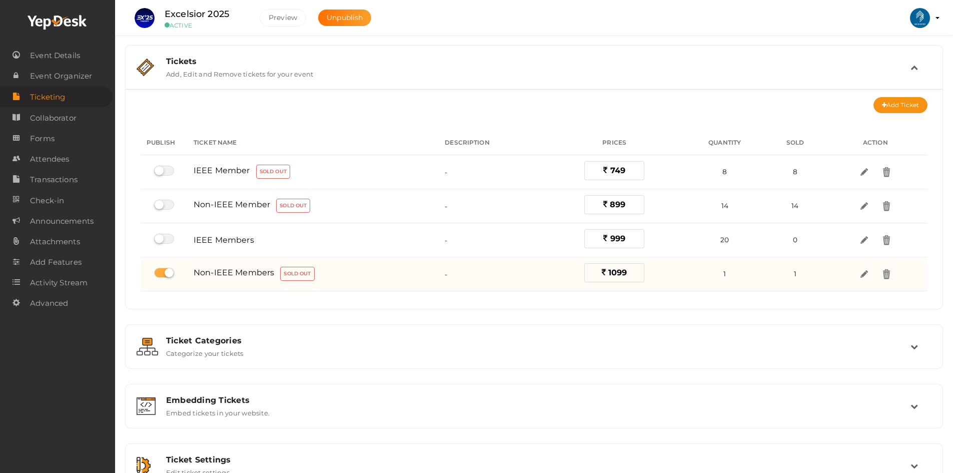
checkbox input "false"
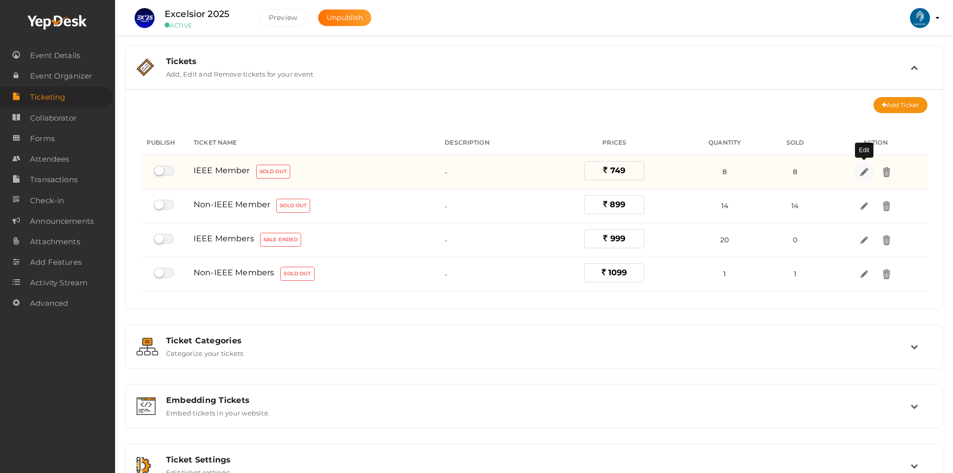
click at [860, 174] on img at bounding box center [865, 172] width 12 height 12
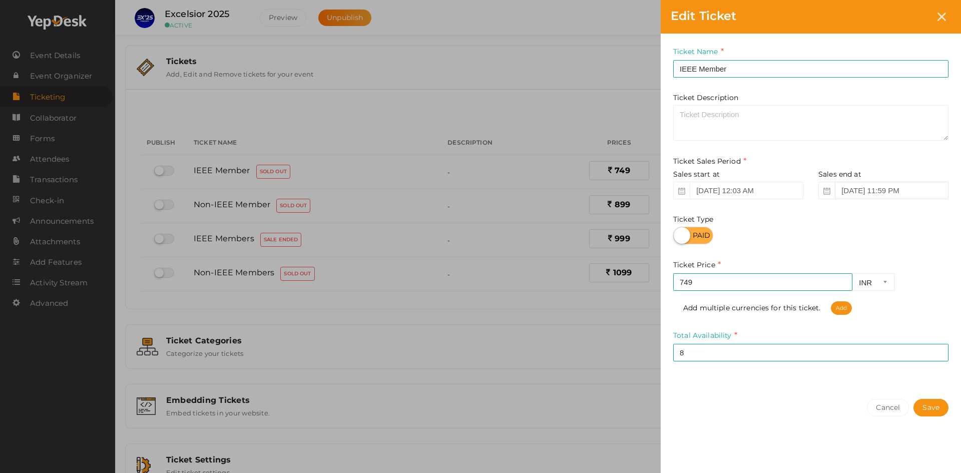
click at [894, 190] on input "Sep 14, 2025 11:59 PM" at bounding box center [892, 191] width 114 height 18
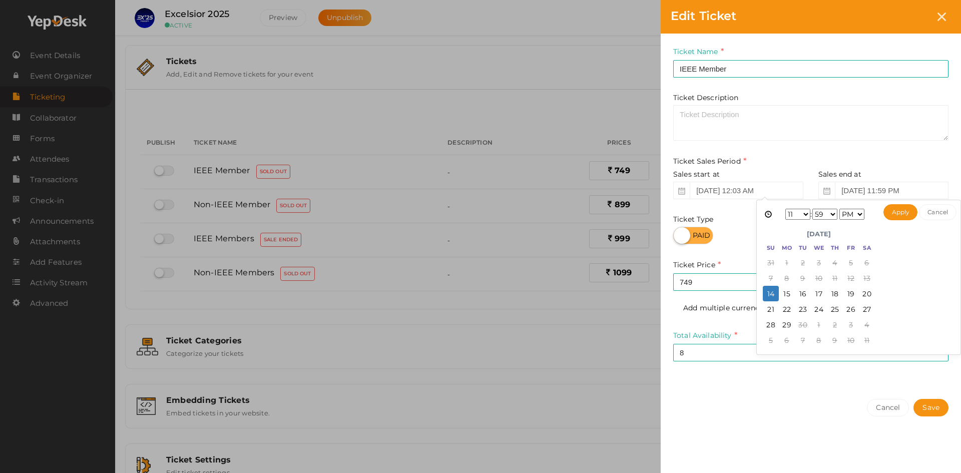
click at [802, 216] on select "1 2 3 4 5 6 7 8 9 10 11 12" at bounding box center [797, 214] width 25 height 11
click at [831, 214] on select "00 01 02 03 04 05 06 07 08 09 10 11 12 13 14 15 16 17 18 19 20 21 22 23 24 25 2…" at bounding box center [824, 214] width 25 height 11
click at [900, 214] on button "Apply" at bounding box center [900, 212] width 35 height 16
type input "Sep 14, 2025 10:46 PM"
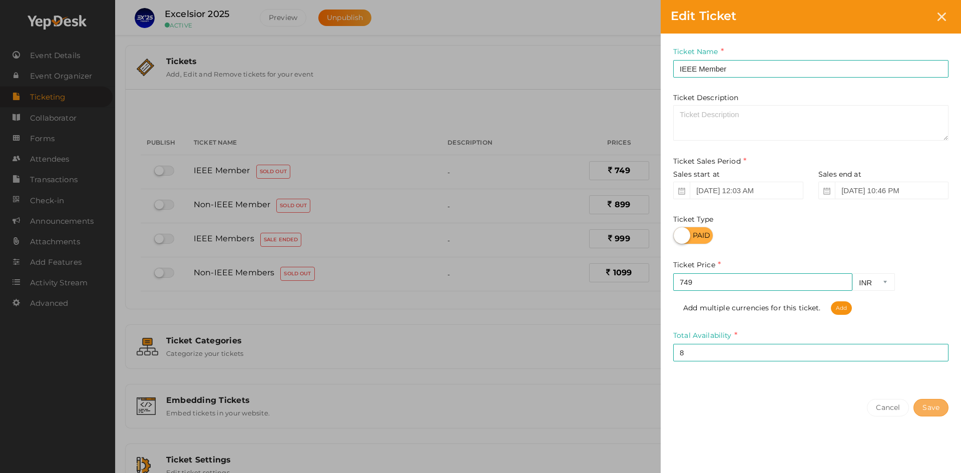
click at [927, 406] on button "Save" at bounding box center [930, 408] width 35 height 18
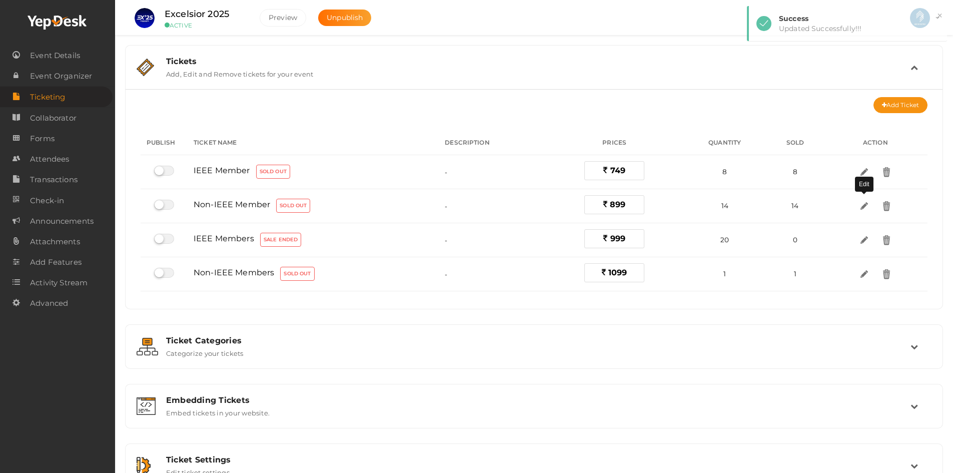
click at [864, 206] on img at bounding box center [864, 206] width 11 height 11
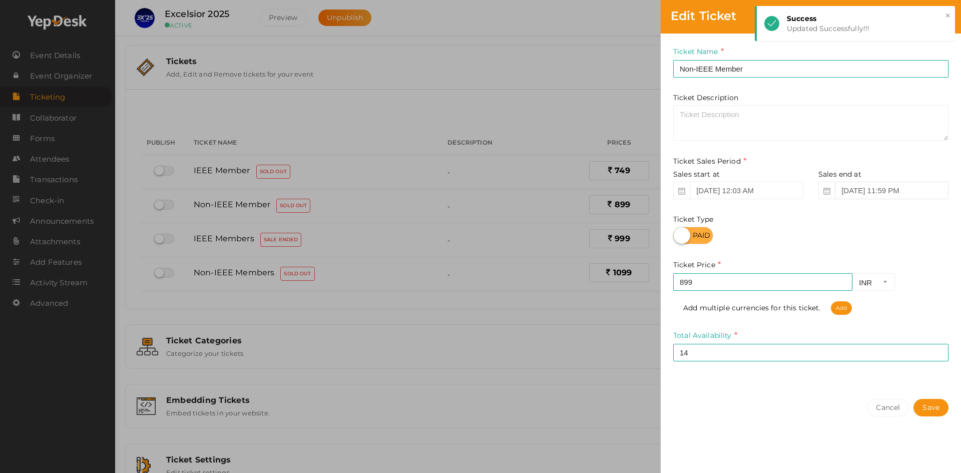
click at [889, 191] on input "Sep 14, 2025 11:59 PM" at bounding box center [892, 191] width 114 height 18
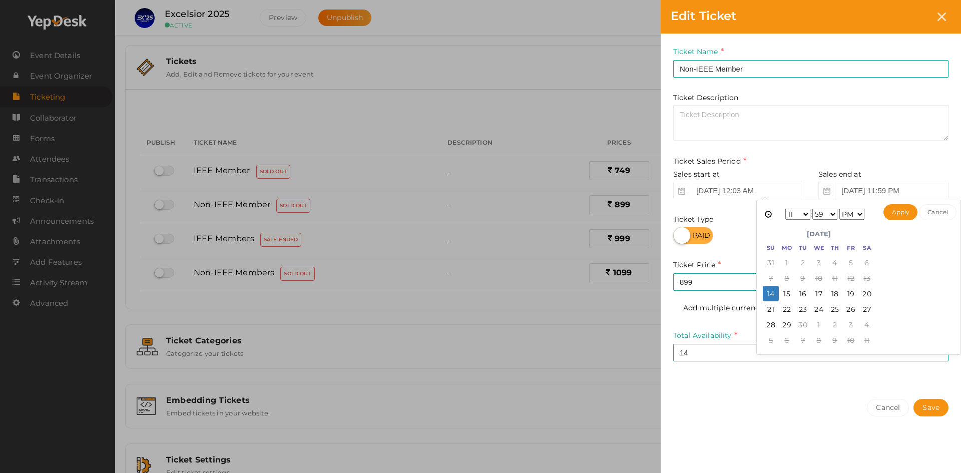
click at [800, 215] on select "1 2 3 4 5 6 7 8 9 10 11 12" at bounding box center [797, 214] width 25 height 11
click at [829, 216] on select "00 01 02 03 04 05 06 07 08 09 10 11 12 13 14 15 16 17 18 19 20 21 22 23 24 25 2…" at bounding box center [824, 214] width 25 height 11
click at [899, 215] on button "Apply" at bounding box center [900, 212] width 35 height 16
type input "Sep 14, 2025 10:46 PM"
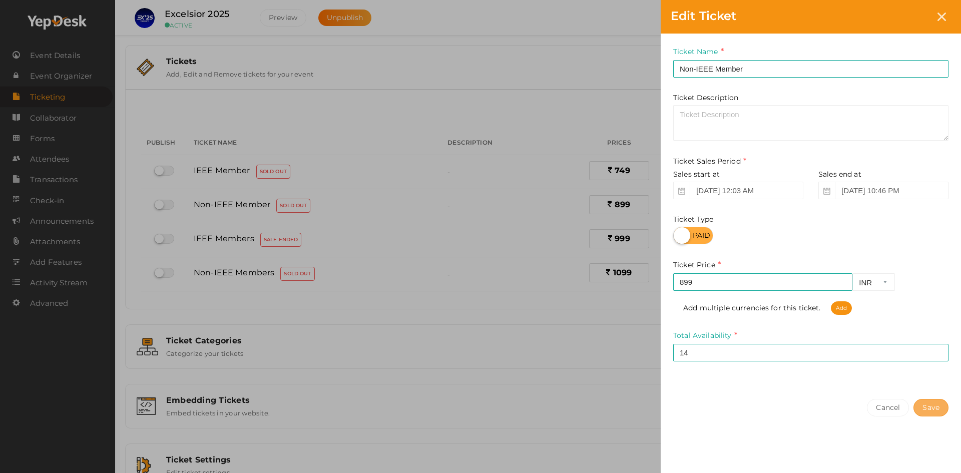
click at [930, 402] on button "Save" at bounding box center [930, 408] width 35 height 18
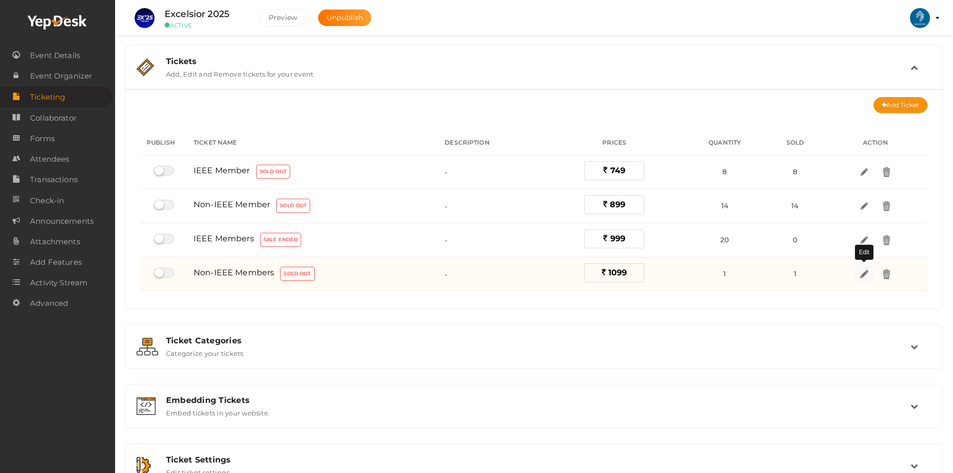
click at [872, 275] on link at bounding box center [864, 274] width 21 height 21
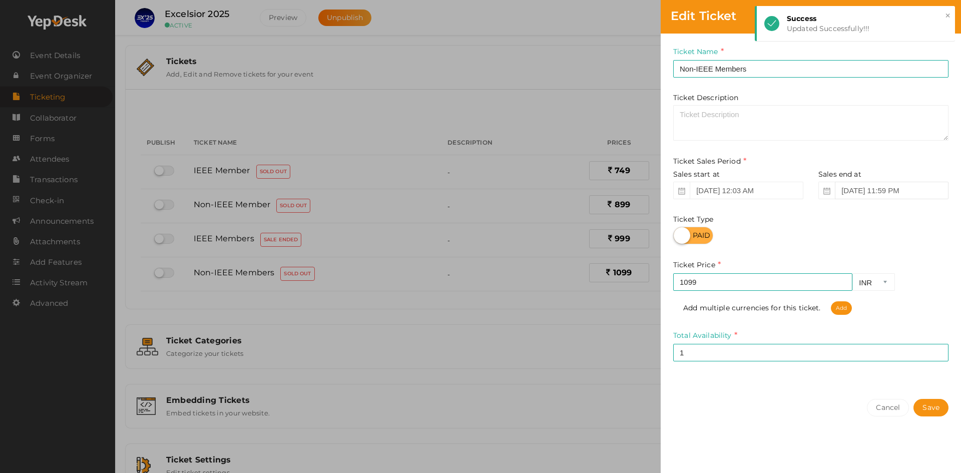
click at [847, 186] on input "Sep 14, 2025 11:59 PM" at bounding box center [892, 191] width 114 height 18
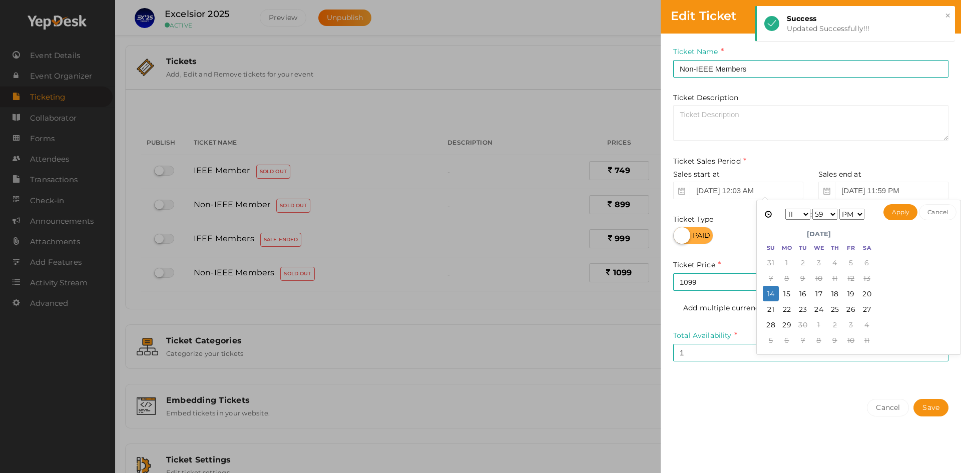
click at [797, 215] on select "1 2 3 4 5 6 7 8 9 10 11 12" at bounding box center [797, 214] width 25 height 11
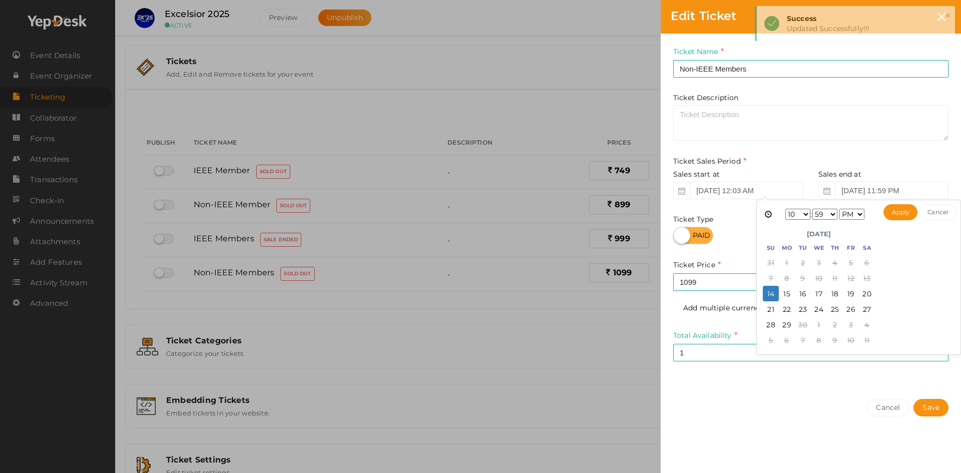
click at [826, 215] on select "00 01 02 03 04 05 06 07 08 09 10 11 12 13 14 15 16 17 18 19 20 21 22 23 24 25 2…" at bounding box center [824, 214] width 25 height 11
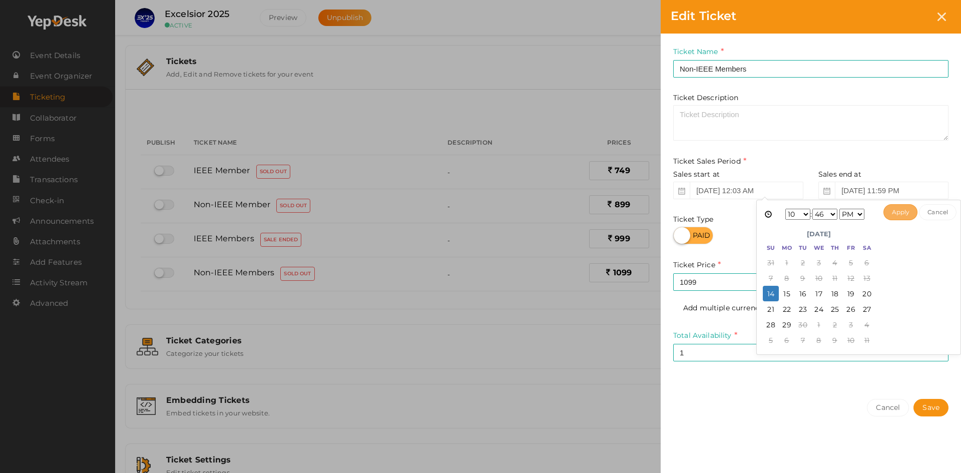
click at [898, 215] on button "Apply" at bounding box center [900, 212] width 35 height 16
type input "Sep 14, 2025 10:46 PM"
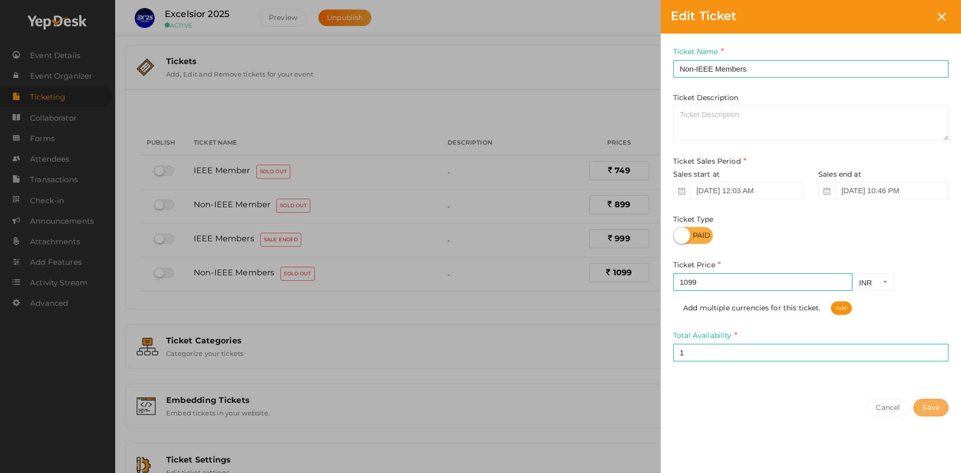
click at [925, 405] on button "Save" at bounding box center [930, 408] width 35 height 18
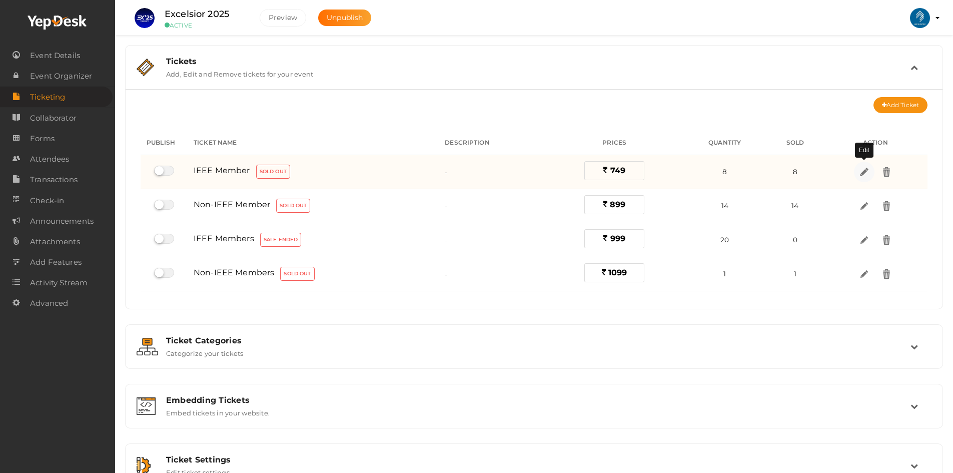
click at [870, 170] on img at bounding box center [865, 172] width 12 height 12
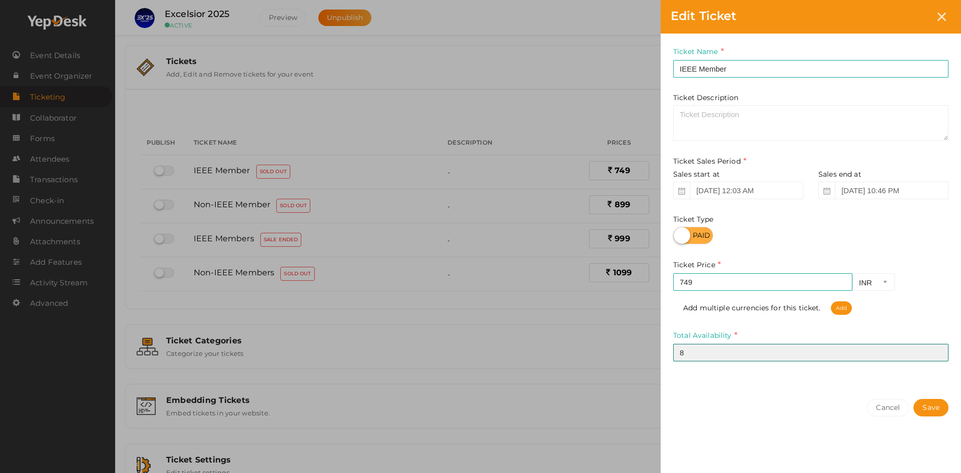
click at [701, 347] on input "8" at bounding box center [810, 353] width 275 height 18
type input "9"
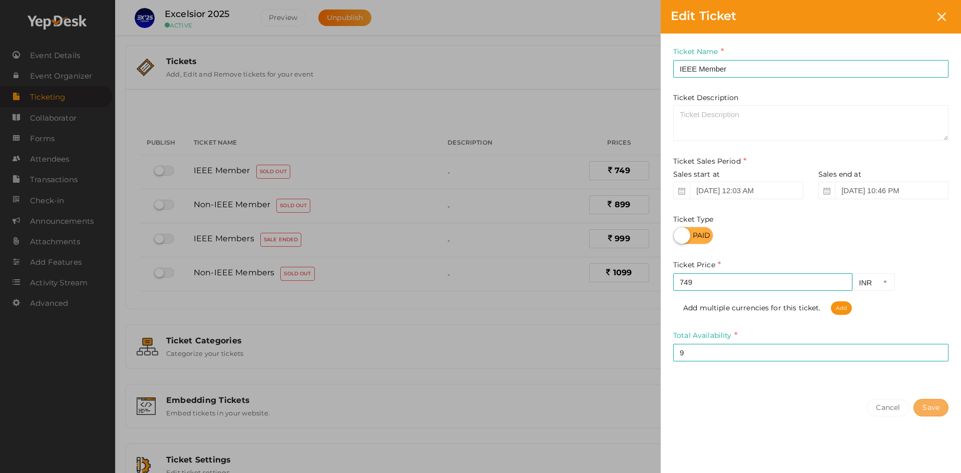
click at [936, 411] on button "Save" at bounding box center [930, 408] width 35 height 18
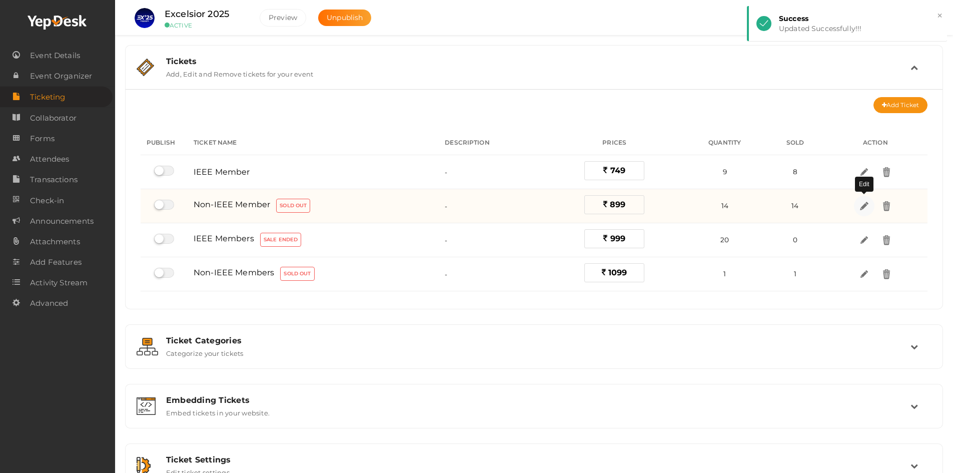
click at [869, 209] on img at bounding box center [865, 206] width 12 height 12
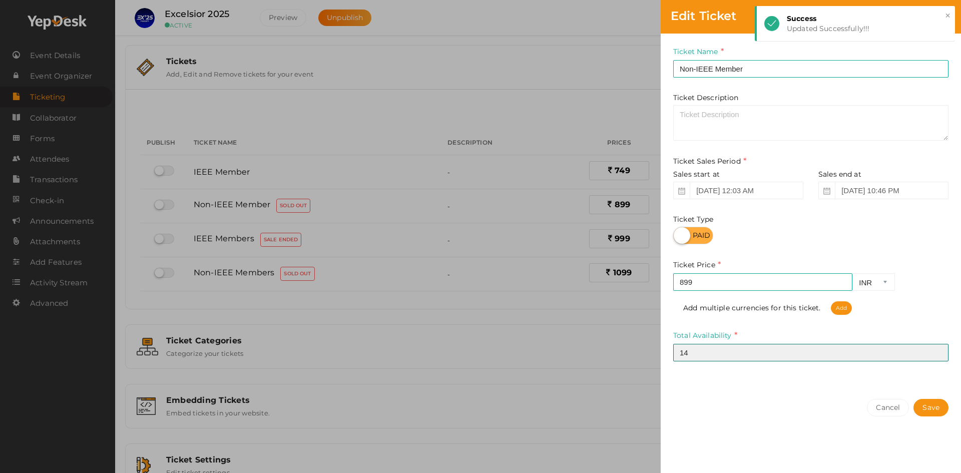
drag, startPoint x: 717, startPoint y: 352, endPoint x: 621, endPoint y: 348, distance: 96.2
click at [636, 350] on div "Edit Ticket Ticket Name Non-IEEE Member Required. Ticket Name already used. Tic…" at bounding box center [480, 236] width 961 height 473
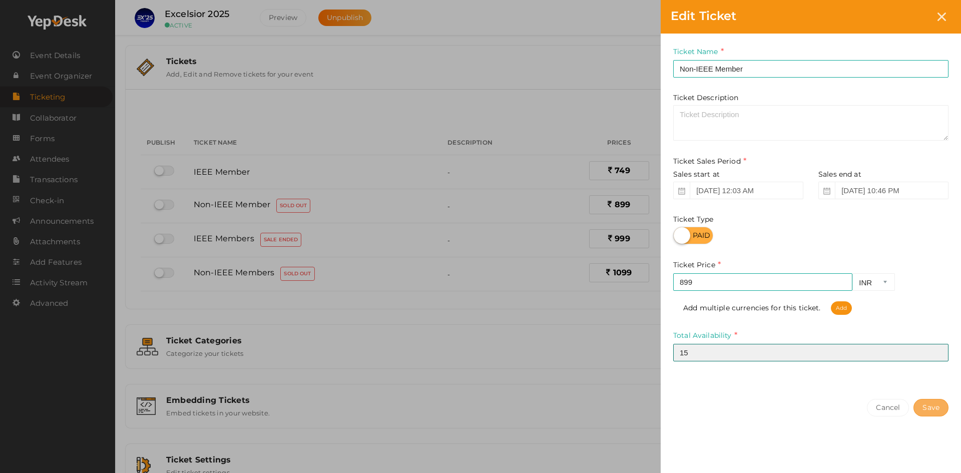
type input "15"
click at [934, 404] on button "Save" at bounding box center [930, 408] width 35 height 18
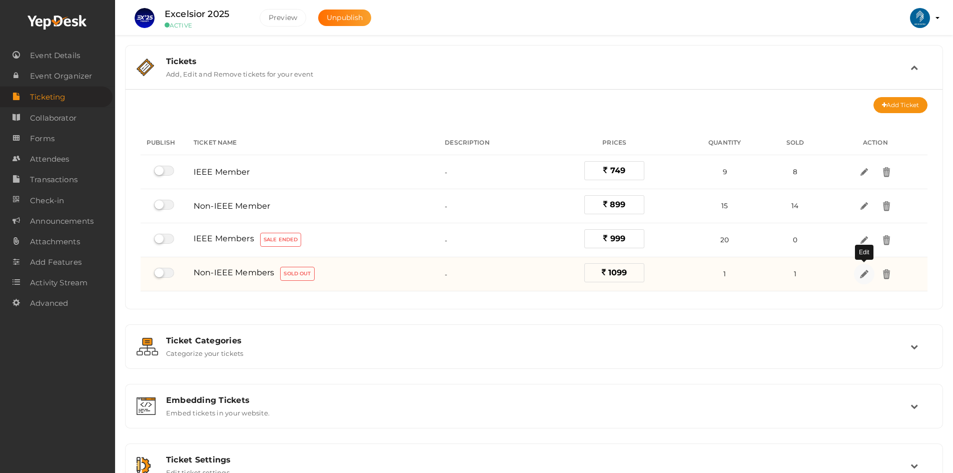
click at [866, 273] on img at bounding box center [865, 274] width 12 height 12
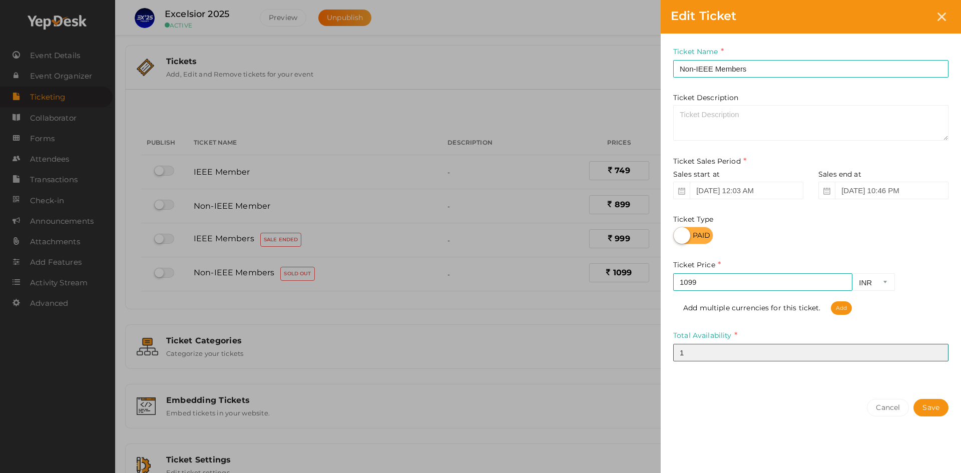
drag, startPoint x: 665, startPoint y: 349, endPoint x: 620, endPoint y: 347, distance: 44.6
click at [646, 349] on div "Edit Ticket Ticket Name Non-IEEE Members Required. Ticket Name already used. Ti…" at bounding box center [480, 236] width 961 height 473
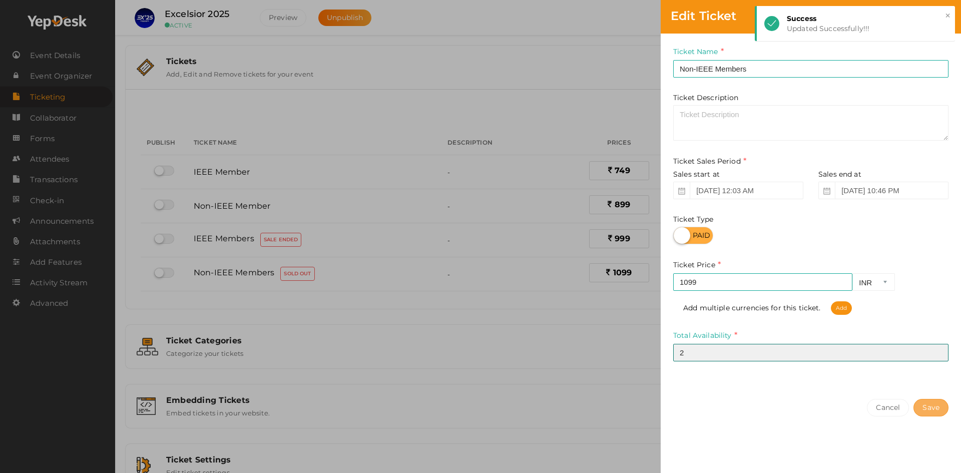
type input "2"
click at [939, 404] on button "Save" at bounding box center [930, 408] width 35 height 18
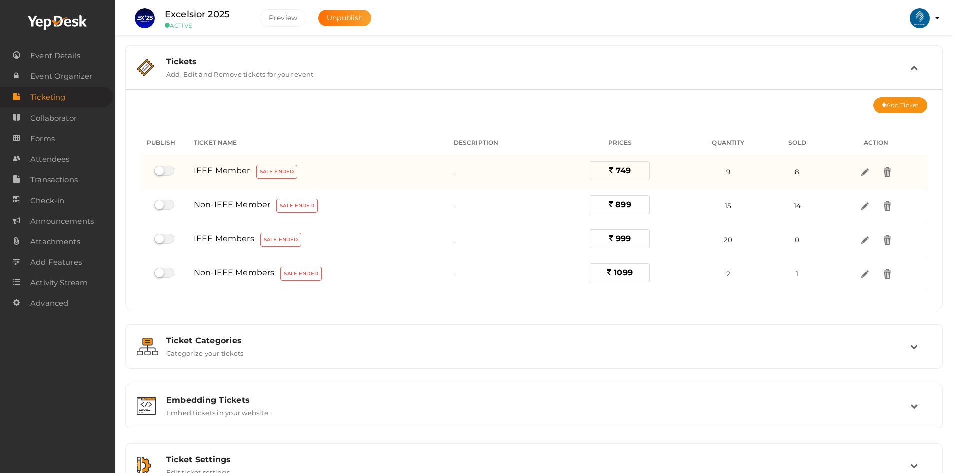
click at [168, 175] on label at bounding box center [164, 171] width 20 height 10
click at [161, 174] on input "checkbox" at bounding box center [157, 171] width 7 height 7
checkbox input "true"
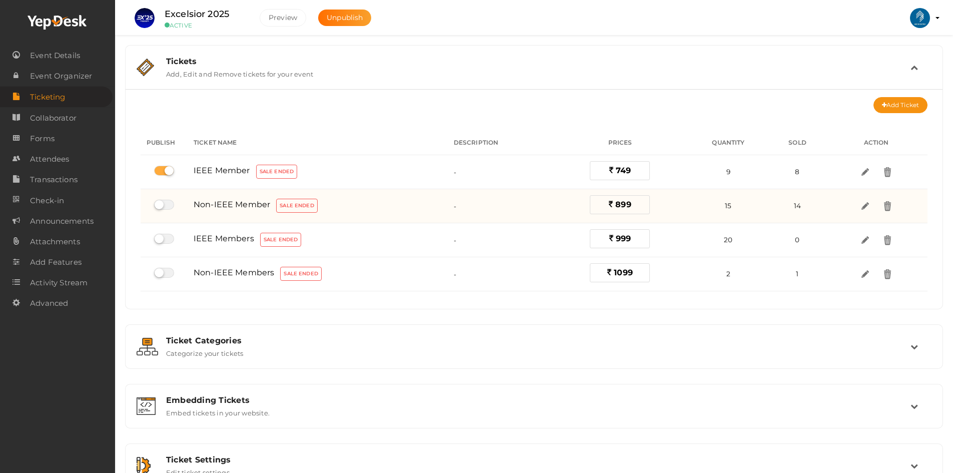
click at [166, 201] on label at bounding box center [164, 205] width 20 height 10
click at [161, 202] on input "checkbox" at bounding box center [157, 205] width 7 height 7
checkbox input "true"
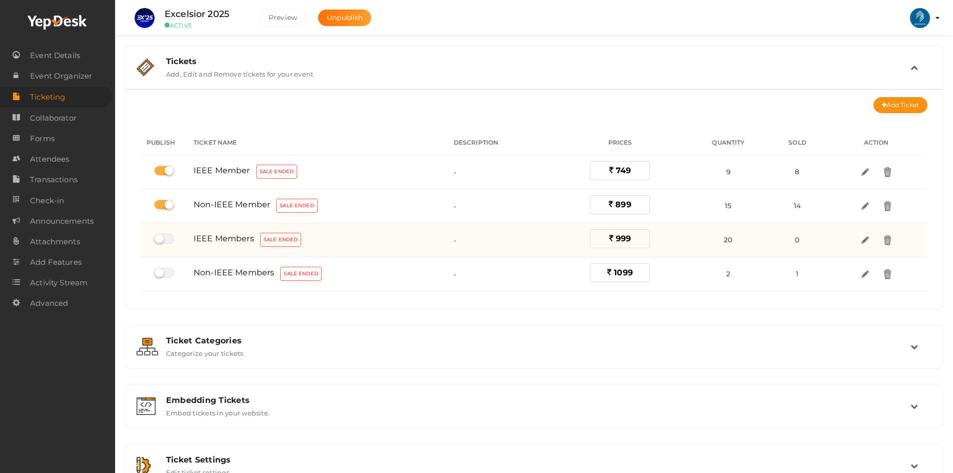
click at [167, 236] on label at bounding box center [164, 239] width 20 height 10
click at [161, 236] on input "checkbox" at bounding box center [157, 239] width 7 height 7
checkbox input "true"
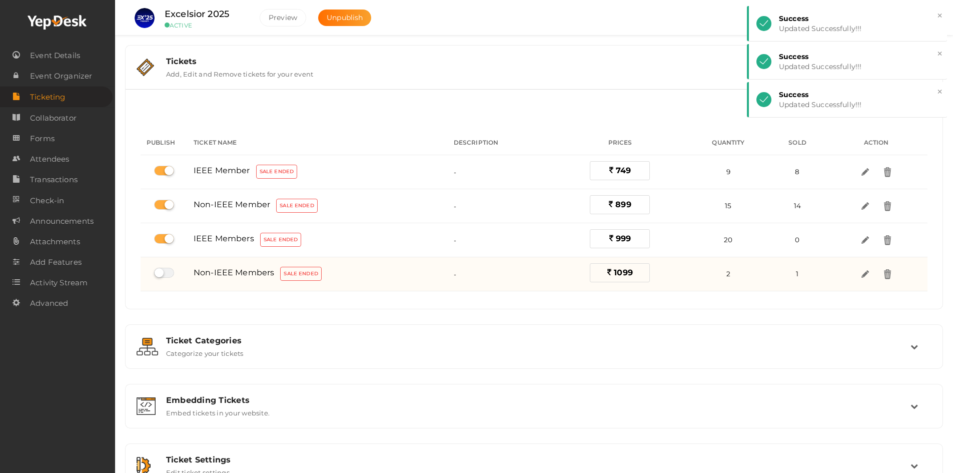
click at [169, 270] on label at bounding box center [164, 273] width 20 height 10
click at [161, 270] on input "checkbox" at bounding box center [157, 273] width 7 height 7
checkbox input "true"
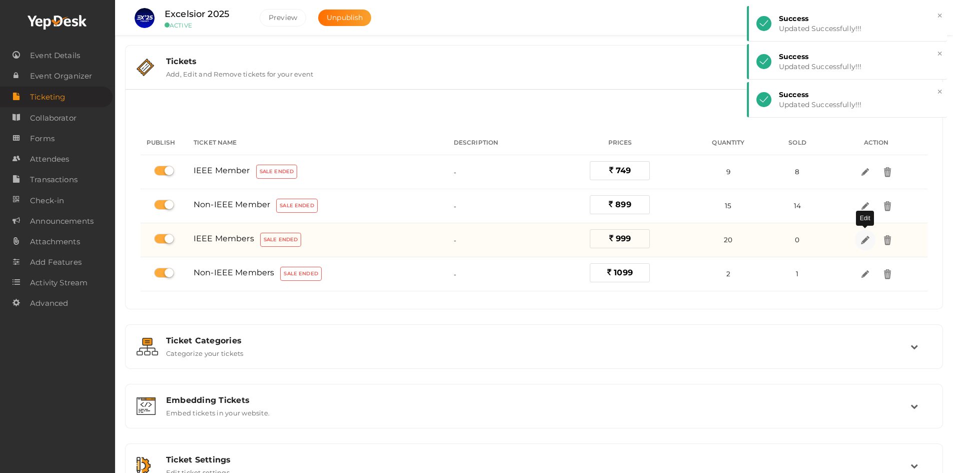
click at [862, 246] on link at bounding box center [865, 240] width 21 height 21
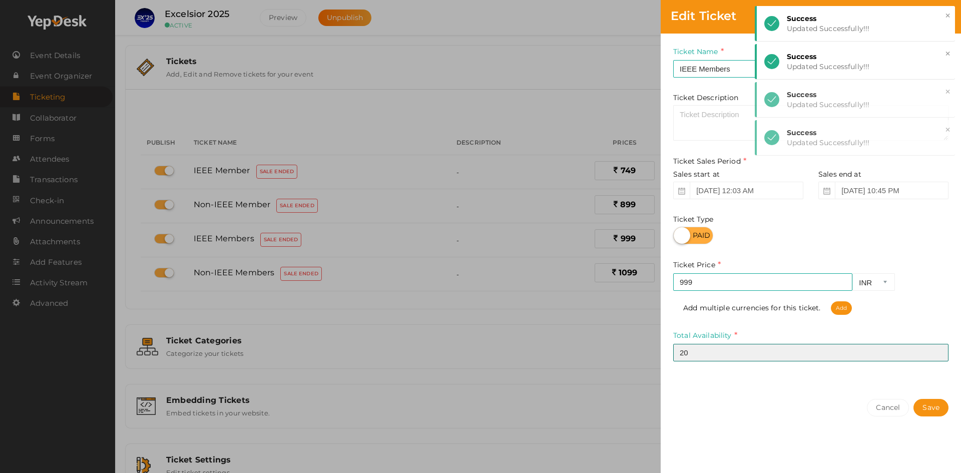
drag, startPoint x: 693, startPoint y: 352, endPoint x: 615, endPoint y: 353, distance: 78.1
click at [640, 353] on div "Edit Ticket Ticket Name IEEE Members Required. Ticket Name already used. Ticket…" at bounding box center [480, 236] width 961 height 473
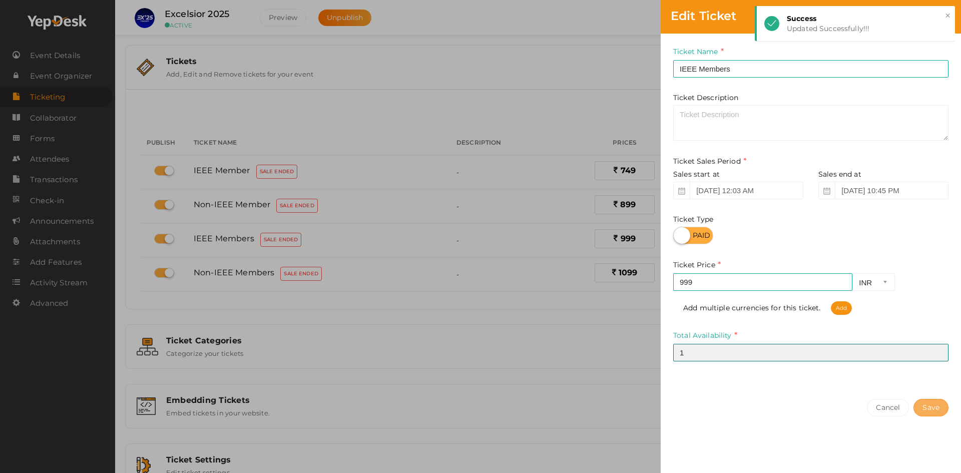
type input "1"
click at [933, 404] on button "Save" at bounding box center [930, 408] width 35 height 18
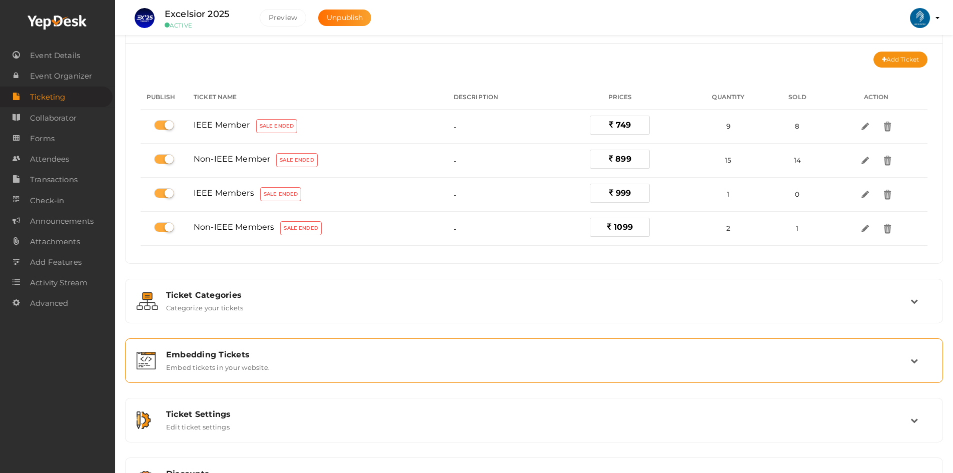
scroll to position [90, 0]
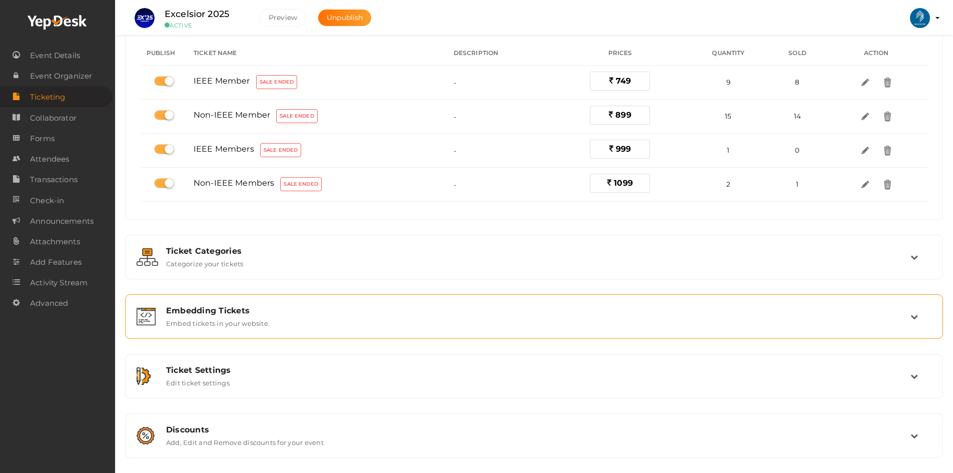
click at [209, 322] on label "Embed tickets in your website." at bounding box center [218, 321] width 104 height 12
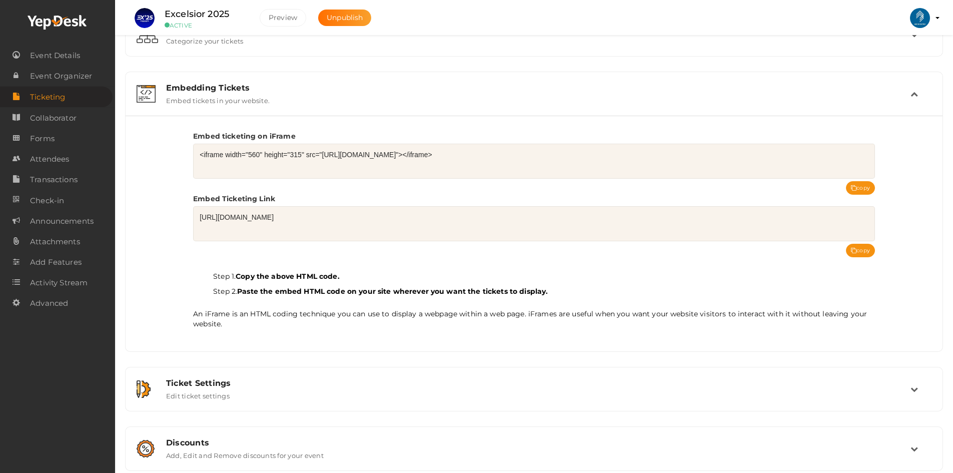
scroll to position [100, 0]
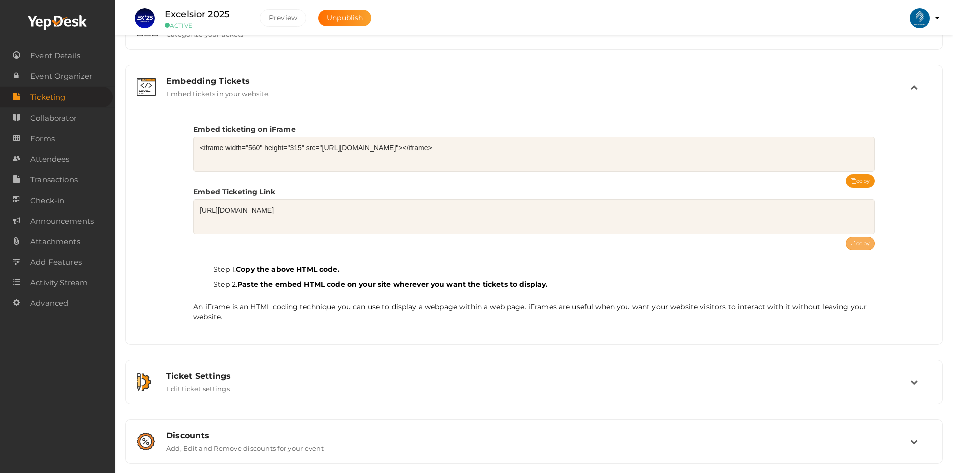
click at [861, 244] on button "copy" at bounding box center [860, 244] width 29 height 14
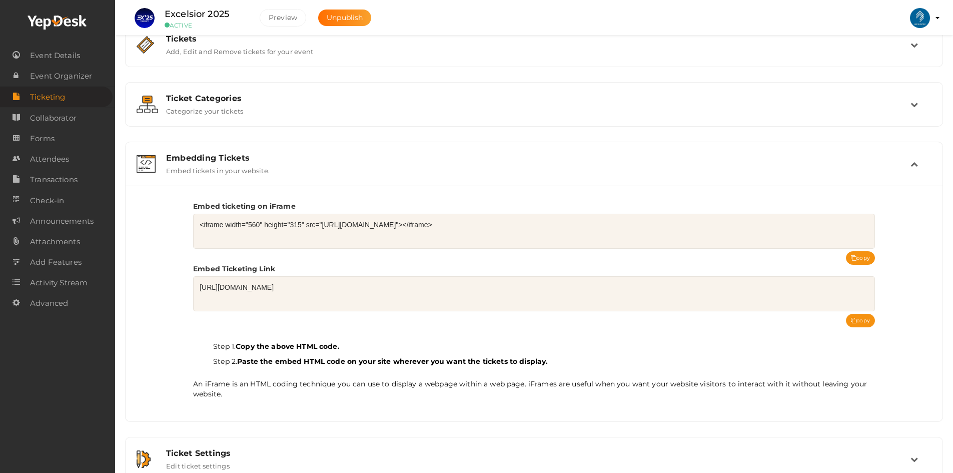
scroll to position [0, 0]
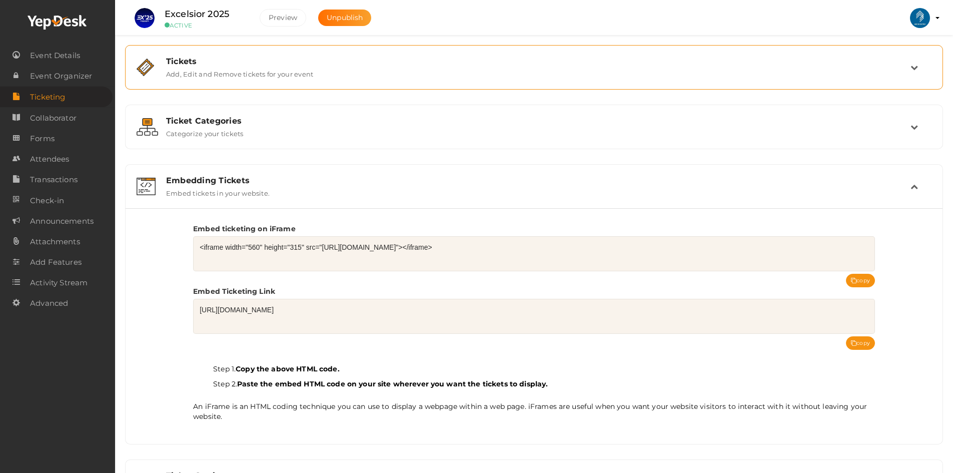
click at [715, 51] on div "Tickets Add, Edit and Remove tickets for your event" at bounding box center [534, 68] width 807 height 34
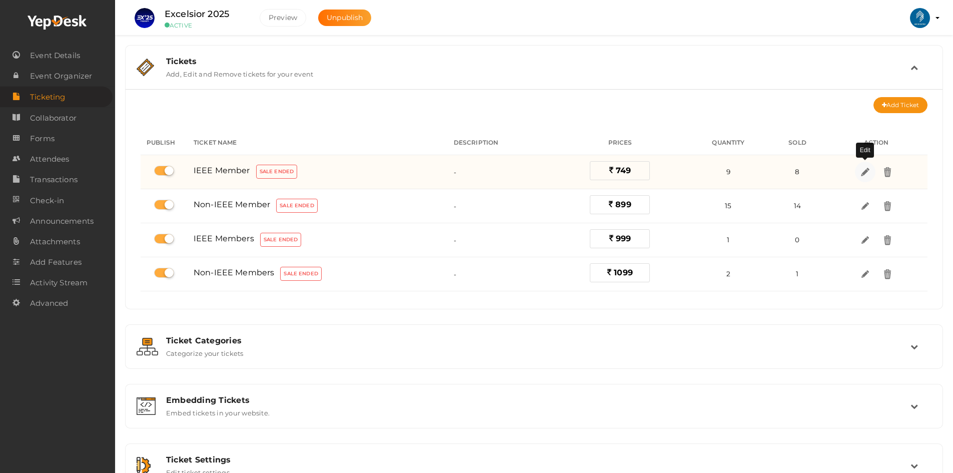
click at [865, 173] on img at bounding box center [866, 172] width 12 height 12
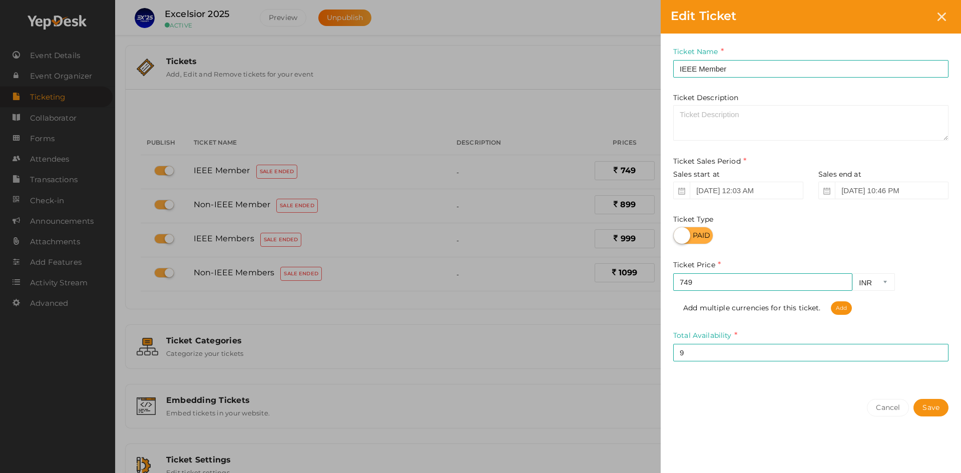
click at [751, 59] on div "Ticket Name IEEE Member Required. Ticket Name already used." at bounding box center [810, 62] width 275 height 32
click at [749, 65] on input "IEEE Member" at bounding box center [810, 69] width 275 height 18
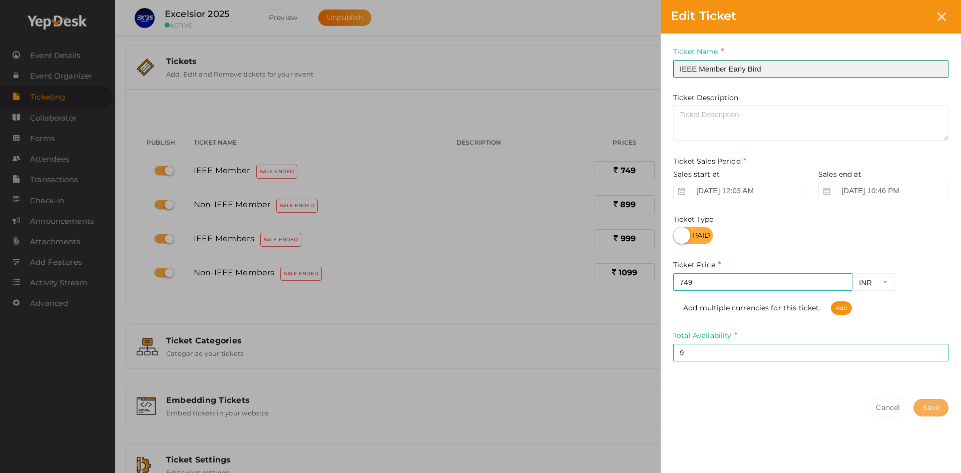
type input "IEEE Member Early Bird"
click at [936, 406] on button "Save" at bounding box center [930, 408] width 35 height 18
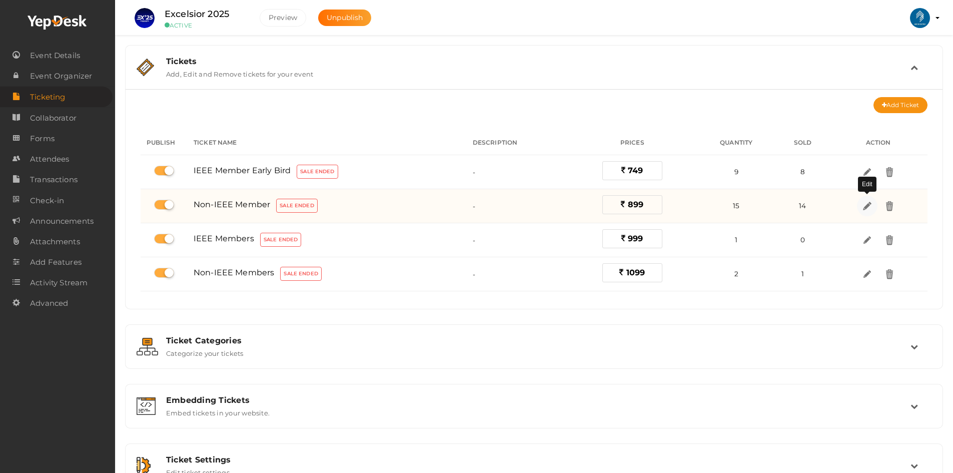
click at [867, 212] on link at bounding box center [867, 206] width 21 height 21
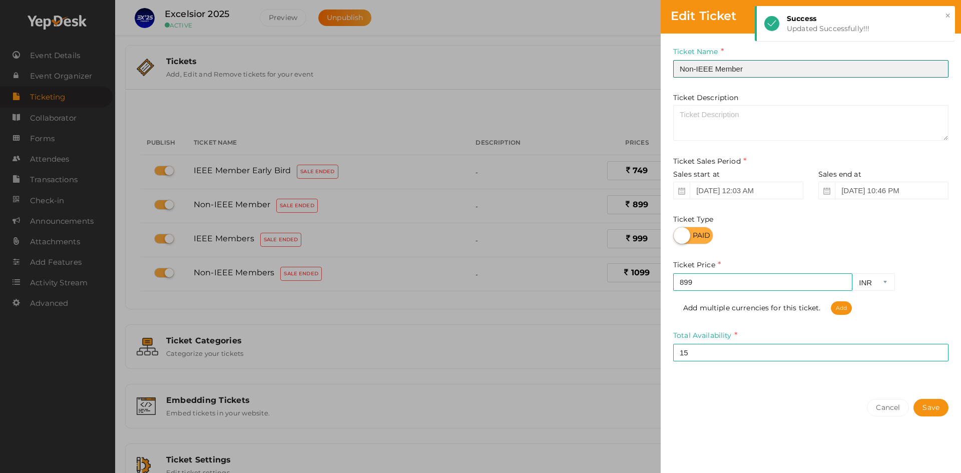
click at [748, 70] on input "Non-IEEE Member" at bounding box center [810, 69] width 275 height 18
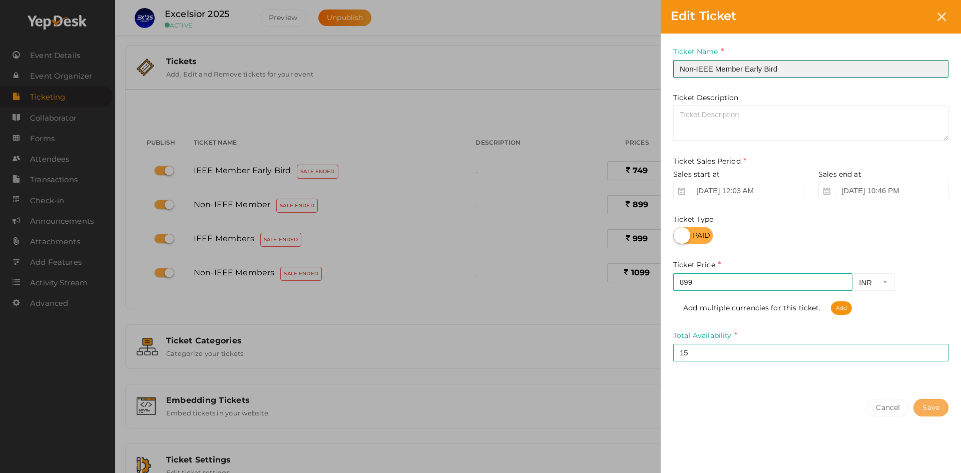
type input "Non-IEEE Member Early Bird"
click at [940, 407] on button "Save" at bounding box center [930, 408] width 35 height 18
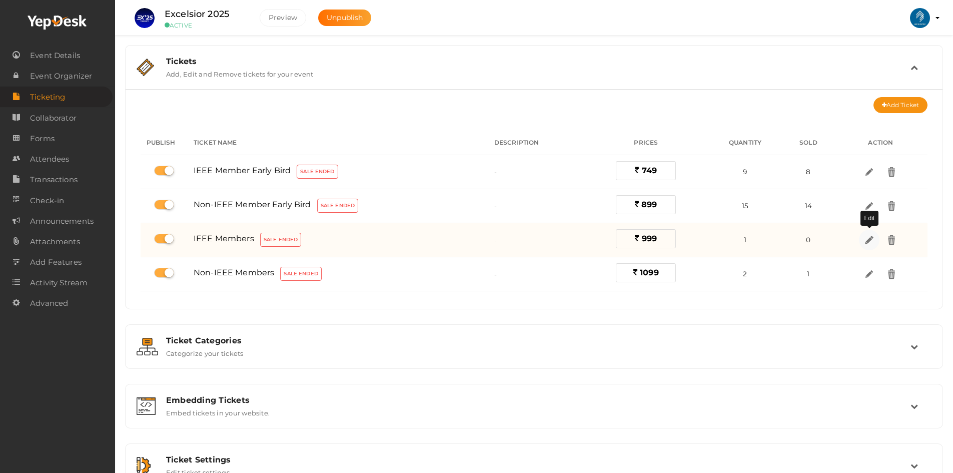
click at [870, 240] on img at bounding box center [870, 240] width 12 height 12
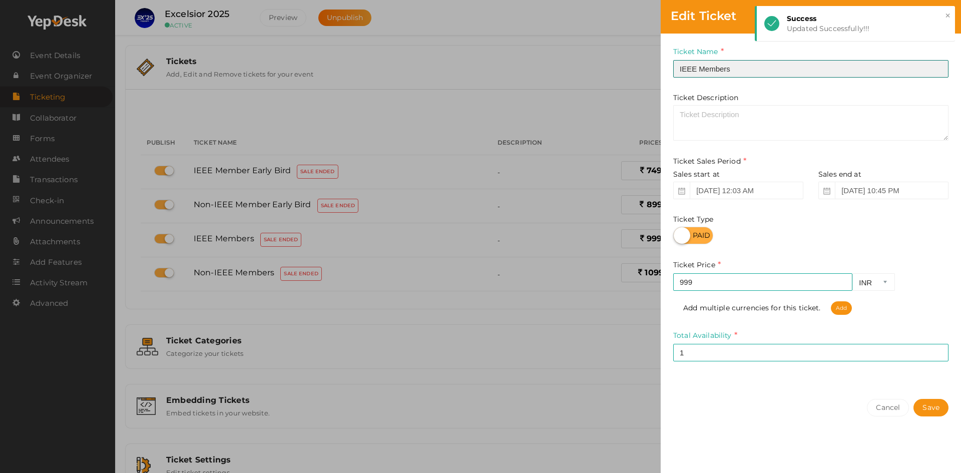
click at [735, 72] on input "IEEE Members" at bounding box center [810, 69] width 275 height 18
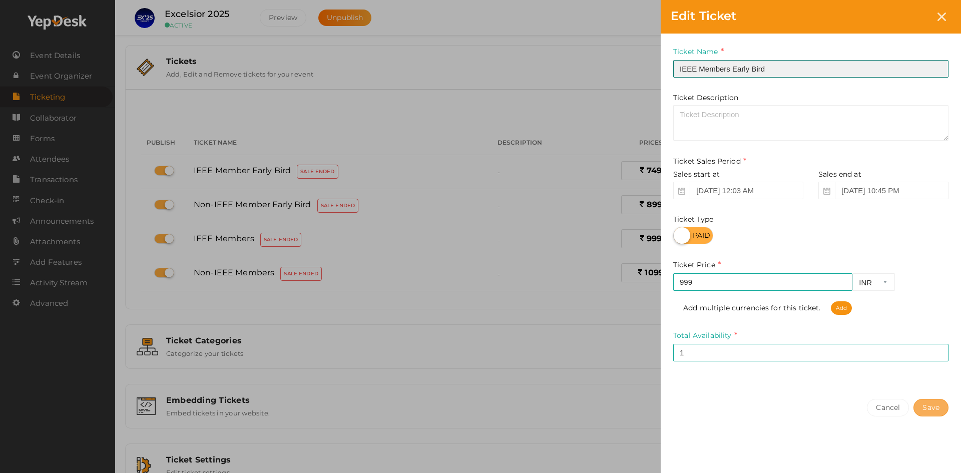
type input "IEEE Members Early Bird"
click at [928, 404] on button "Save" at bounding box center [930, 408] width 35 height 18
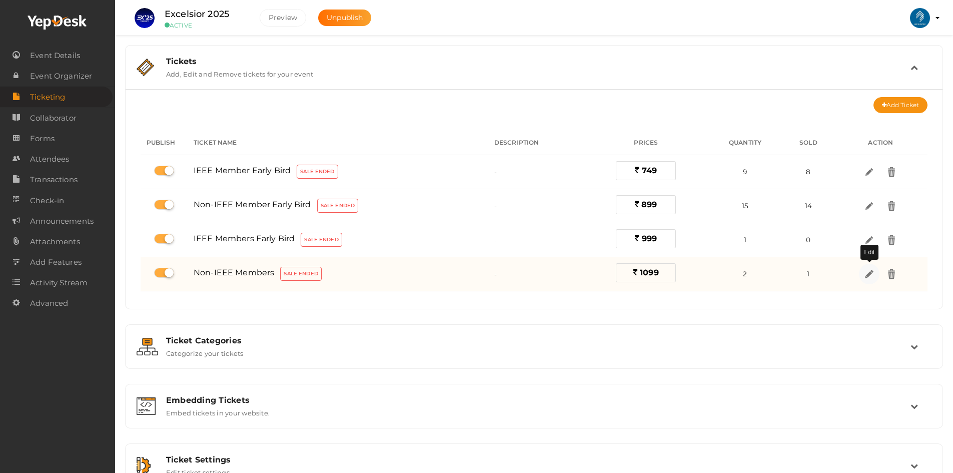
click at [875, 272] on img at bounding box center [870, 274] width 12 height 12
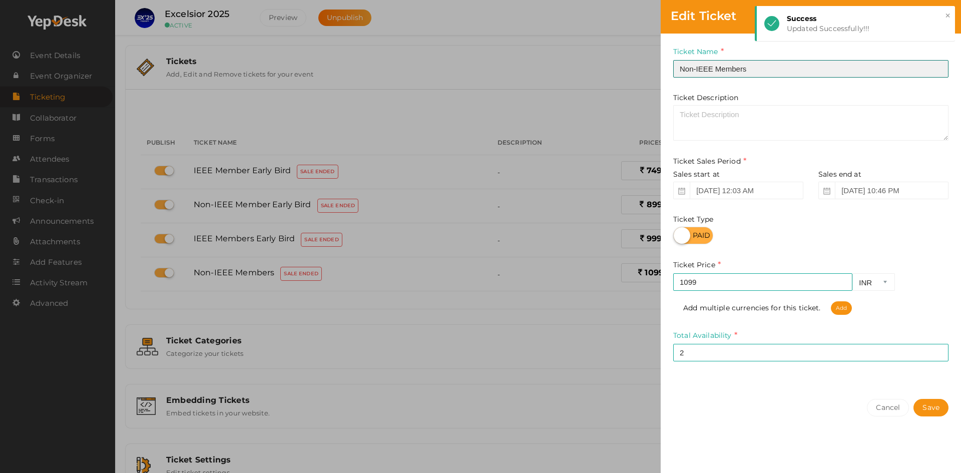
click at [766, 67] on input "Non-IEEE Members" at bounding box center [810, 69] width 275 height 18
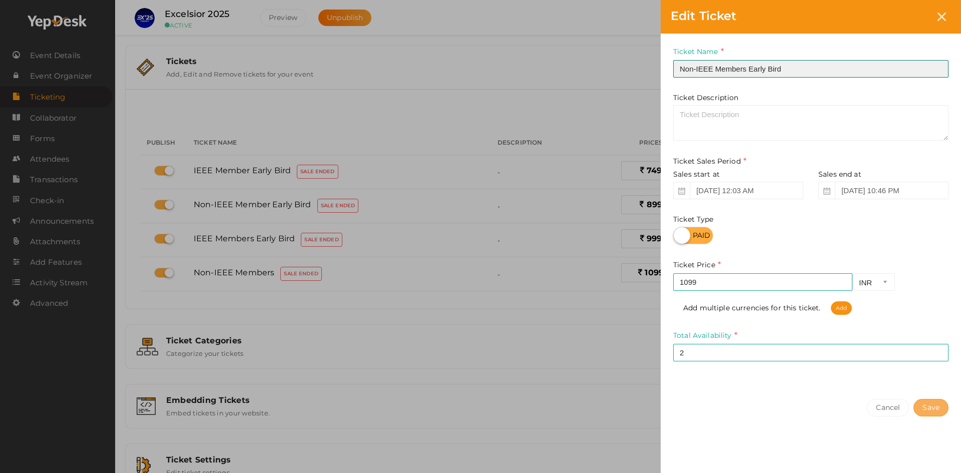
type input "Non-IEEE Members Early Bird"
click at [930, 412] on button "Save" at bounding box center [930, 408] width 35 height 18
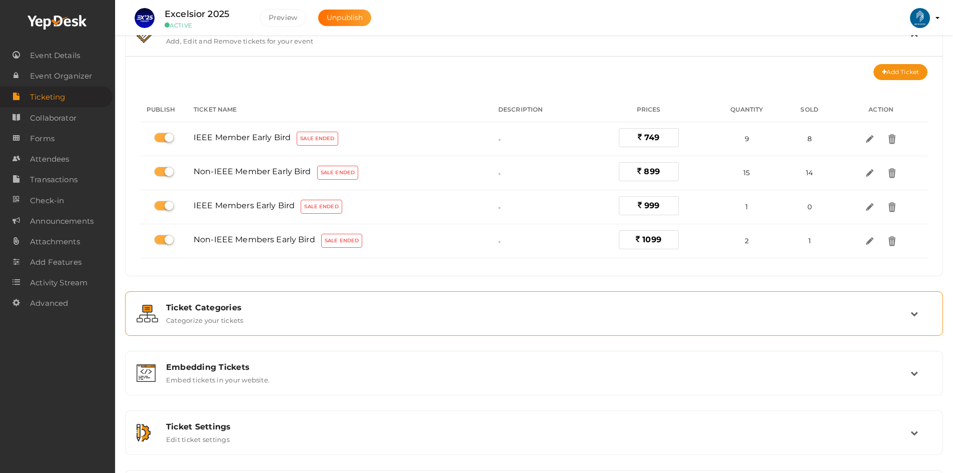
scroll to position [90, 0]
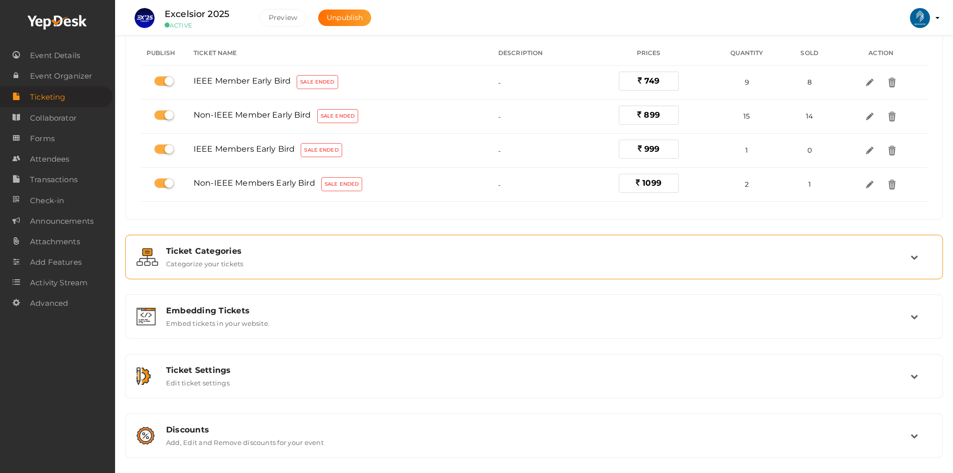
click at [233, 251] on div "Ticket Categories" at bounding box center [538, 251] width 744 height 10
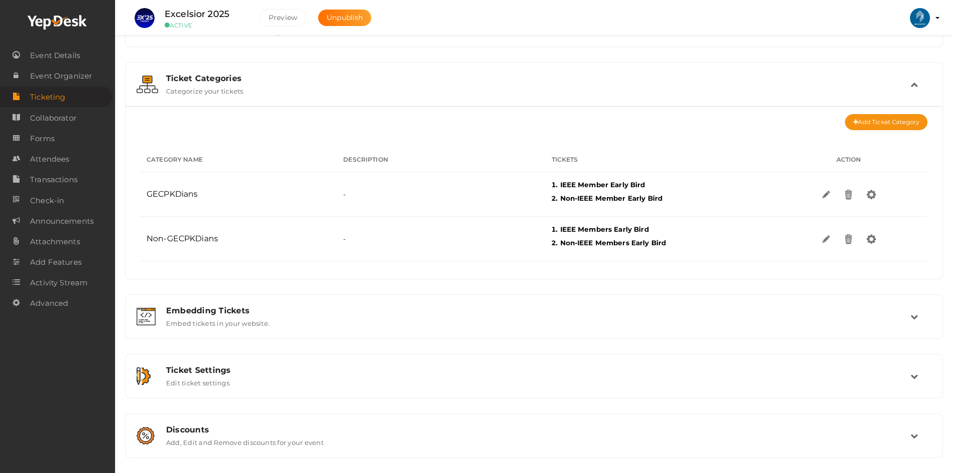
scroll to position [43, 0]
click at [331, 88] on div "Ticket Categories Categorize your tickets" at bounding box center [535, 85] width 752 height 22
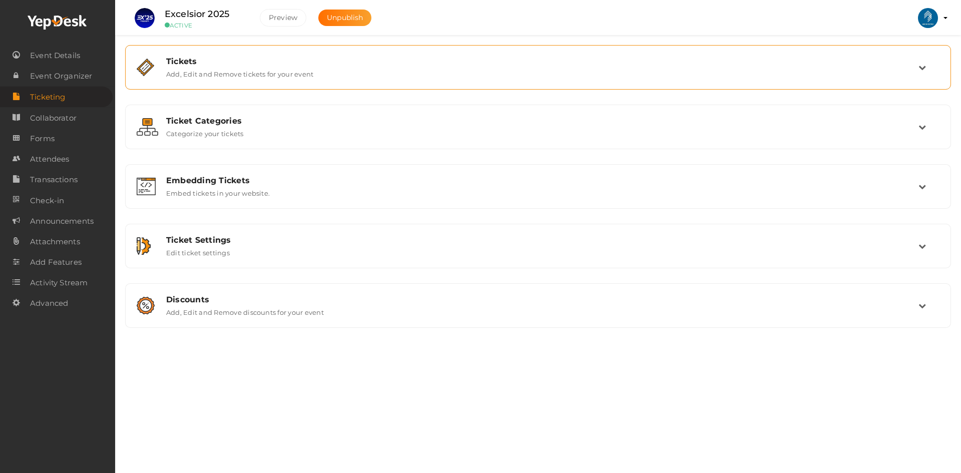
click at [259, 67] on label "Add, Edit and Remove tickets for your event" at bounding box center [239, 72] width 147 height 12
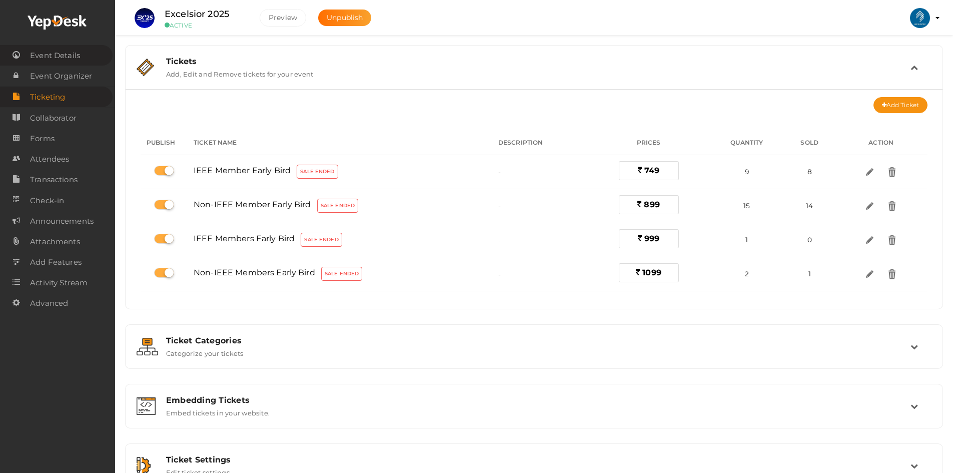
click at [56, 58] on span "Event Details" at bounding box center [55, 56] width 50 height 20
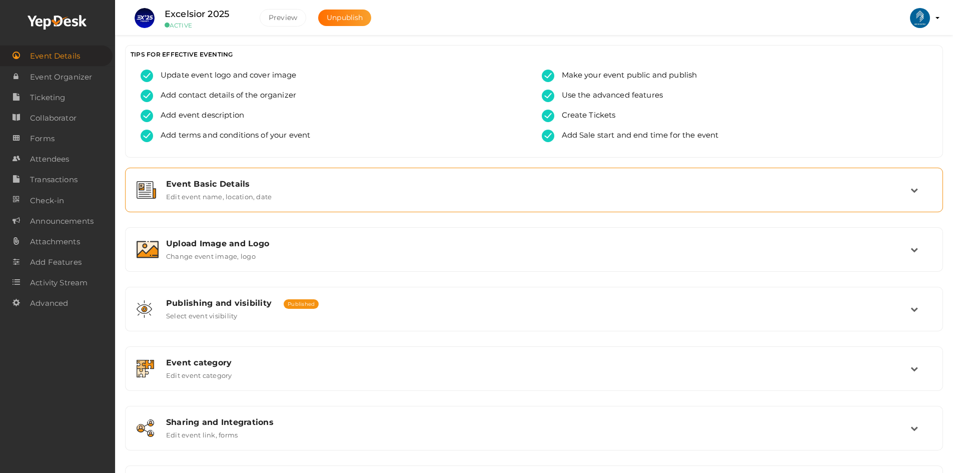
click at [211, 202] on div "Event Basic Details Edit event name, location, date" at bounding box center [534, 190] width 807 height 34
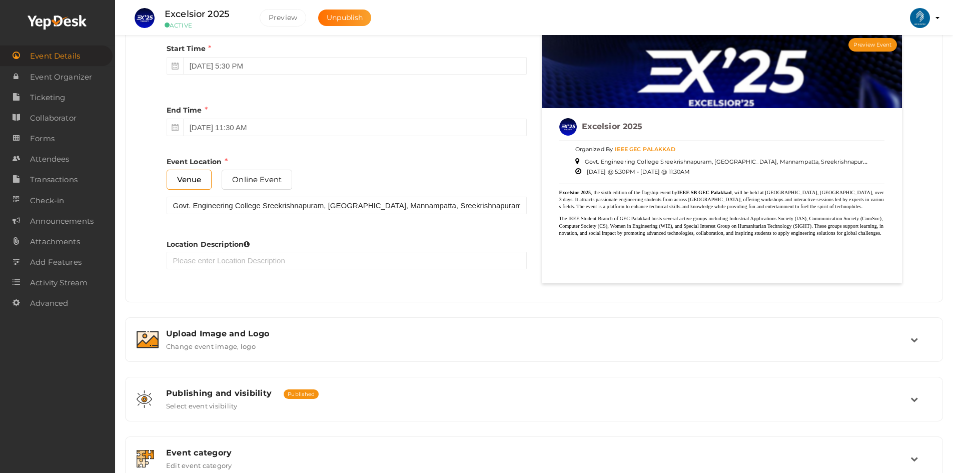
scroll to position [450, 0]
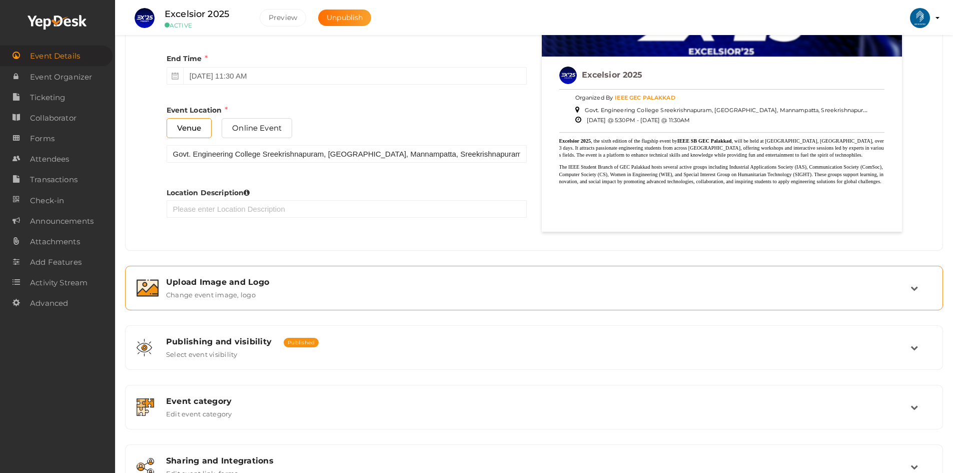
click at [246, 291] on label "Change event image, logo" at bounding box center [211, 293] width 90 height 12
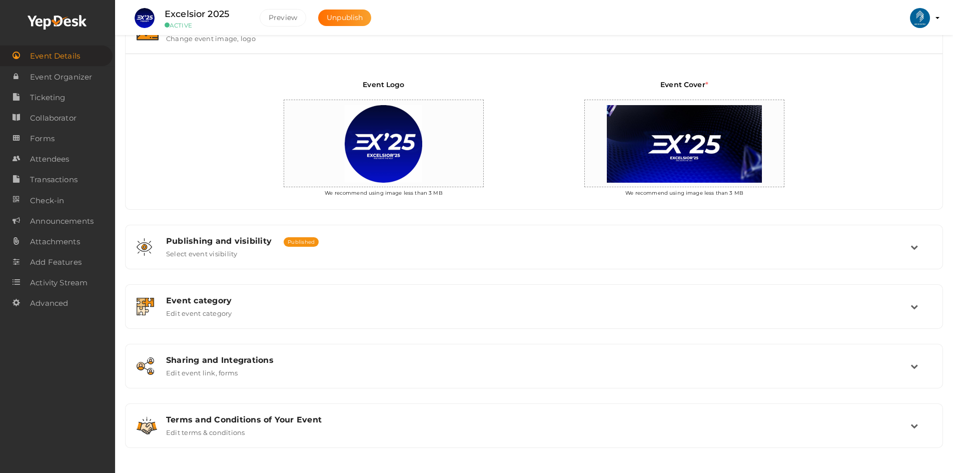
scroll to position [218, 0]
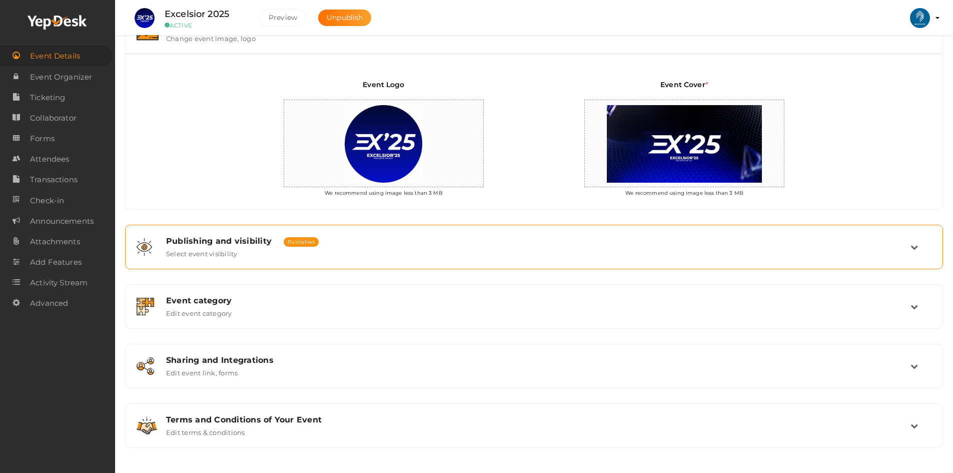
click at [252, 250] on div "Publishing and visibility Published UnPublished Select event visibility" at bounding box center [535, 247] width 752 height 22
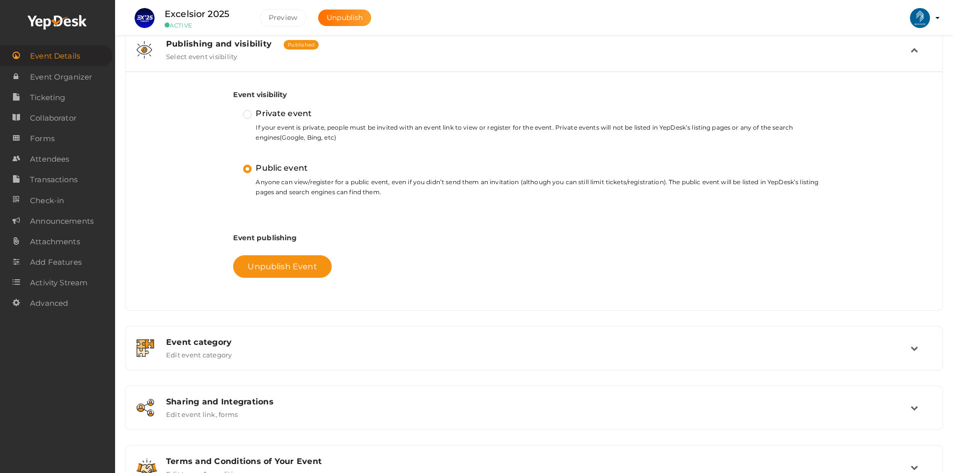
scroll to position [301, 0]
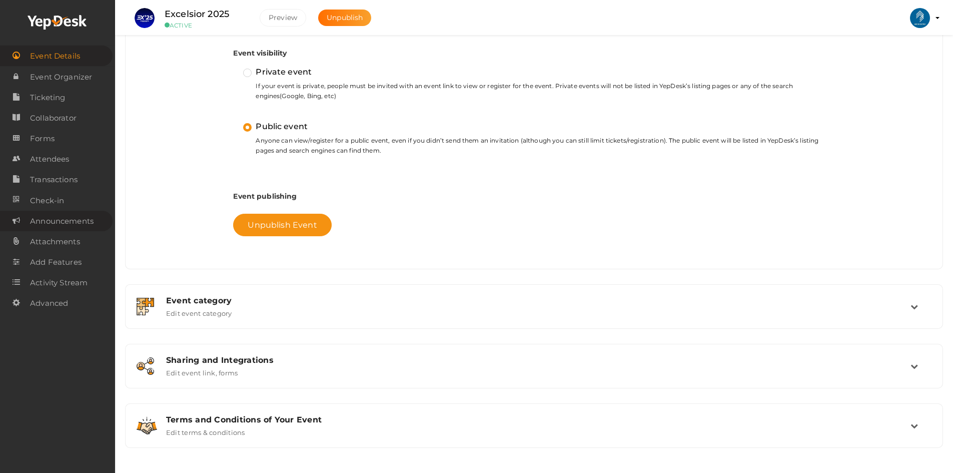
click at [41, 226] on span "Announcements" at bounding box center [62, 221] width 64 height 20
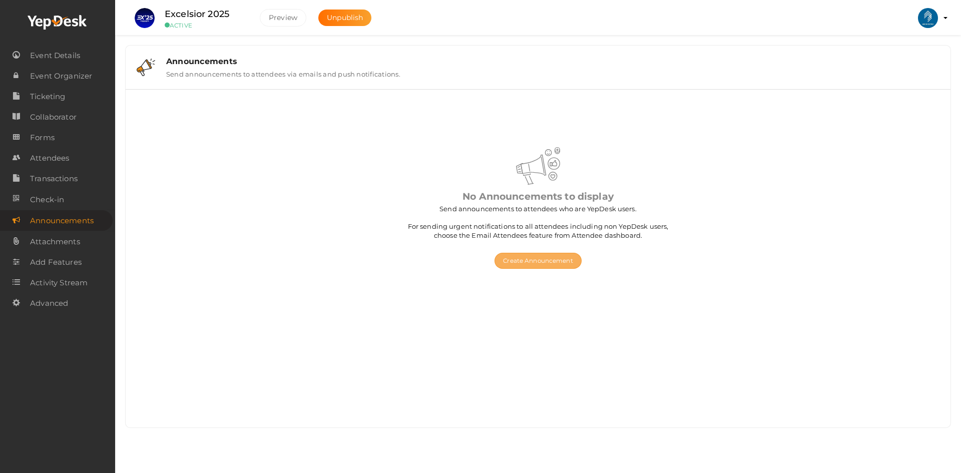
click at [520, 265] on button "Create Announcement" at bounding box center [537, 261] width 87 height 16
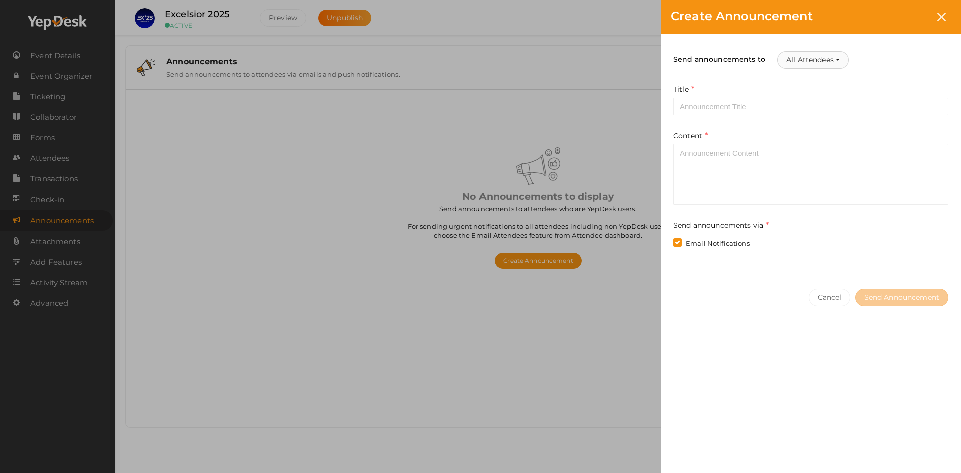
click at [838, 59] on button "All Attendees" at bounding box center [813, 60] width 72 height 18
click at [746, 96] on link "Particular attendee" at bounding box center [717, 103] width 89 height 23
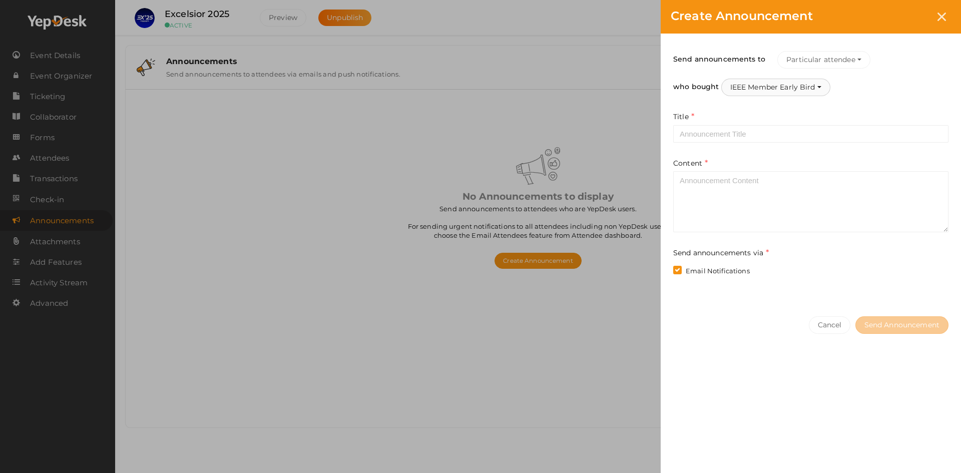
click at [782, 90] on button "IEEE Member Early Bird" at bounding box center [775, 88] width 109 height 18
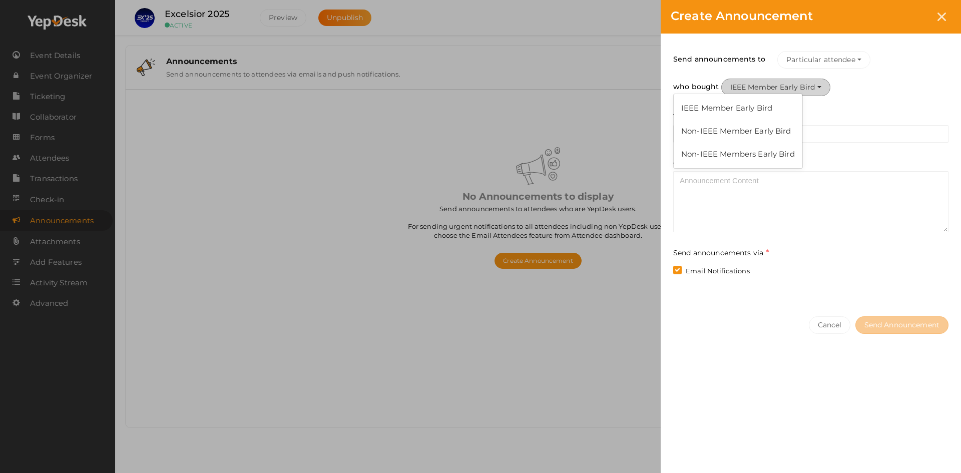
click at [782, 90] on button "IEEE Member Early Bird" at bounding box center [775, 88] width 109 height 18
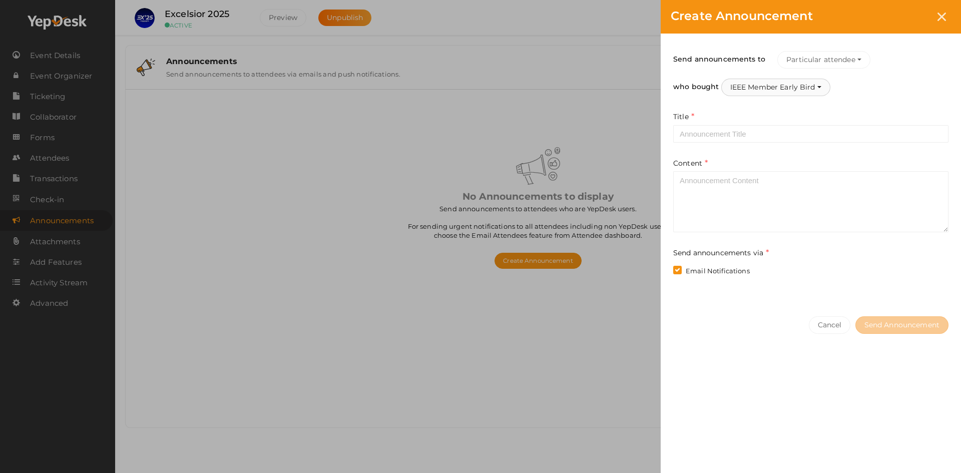
click at [782, 90] on button "IEEE Member Early Bird" at bounding box center [775, 88] width 109 height 18
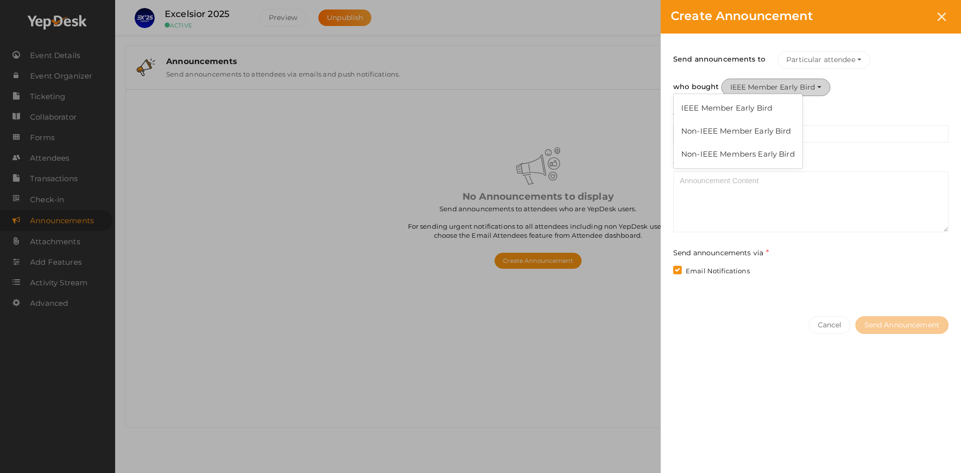
click at [783, 79] on button "IEEE Member Early Bird" at bounding box center [775, 88] width 109 height 18
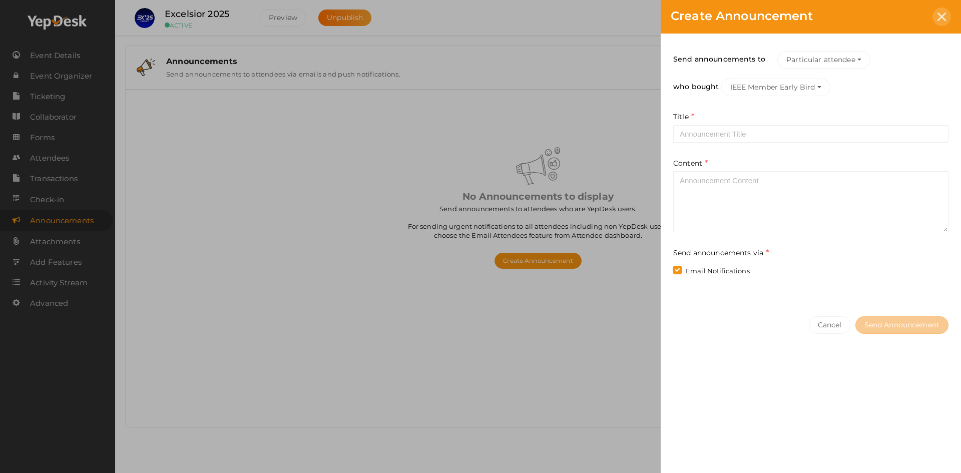
click at [943, 18] on icon at bounding box center [941, 17] width 9 height 9
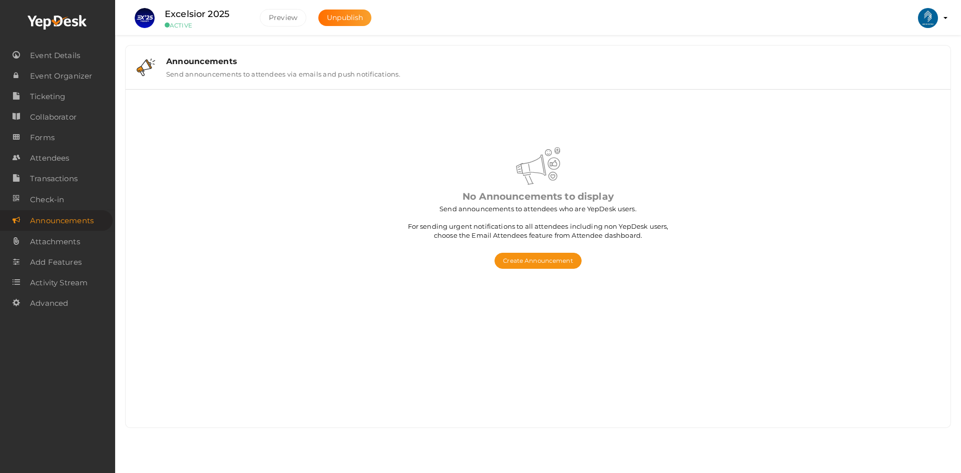
click at [569, 141] on div "No Announcements to display Send announcements to attendees who are YepDesk use…" at bounding box center [537, 183] width 397 height 172
click at [42, 100] on span "Ticketing" at bounding box center [47, 97] width 35 height 20
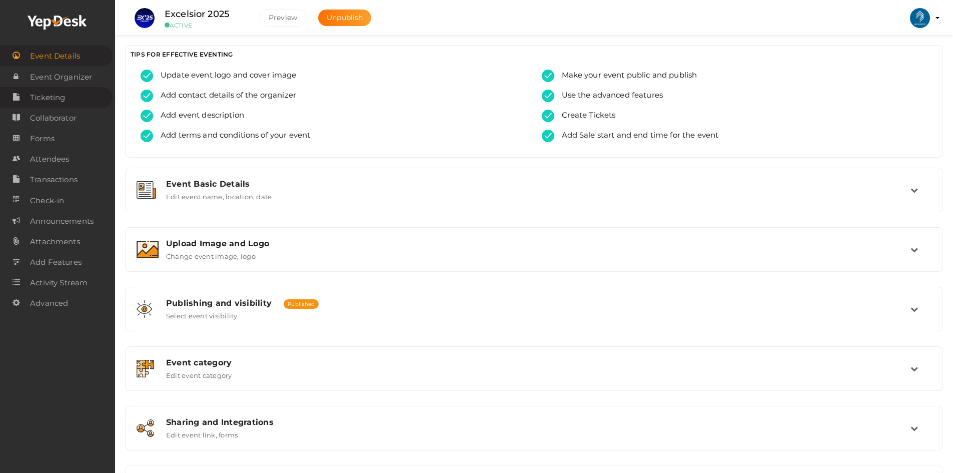
click at [76, 99] on link "Ticketing" at bounding box center [56, 97] width 113 height 21
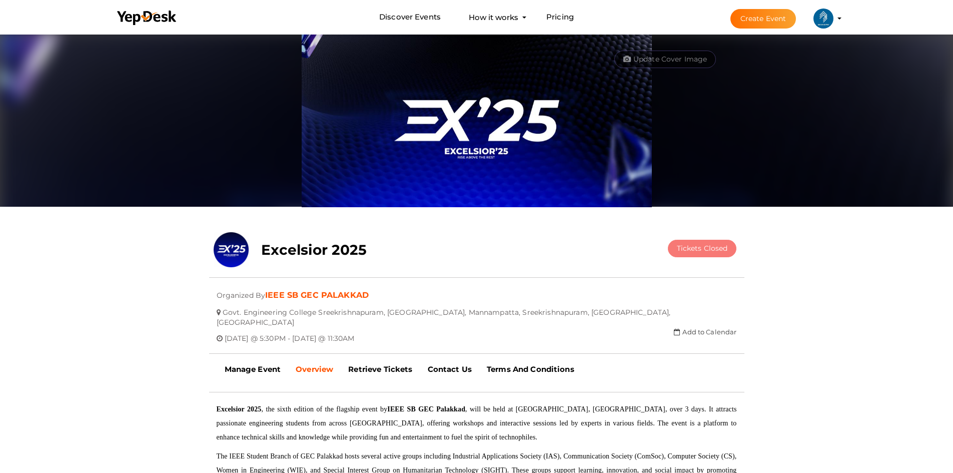
click at [687, 249] on span "Tickets Closed" at bounding box center [702, 248] width 51 height 9
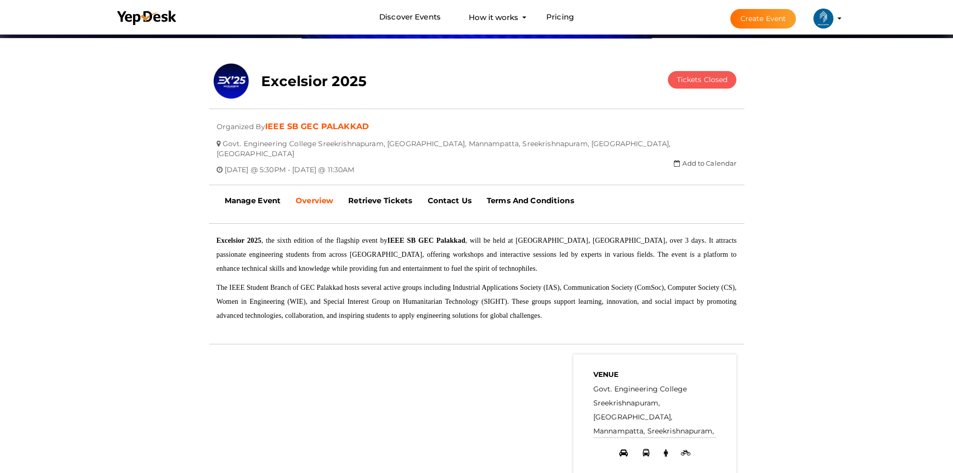
scroll to position [100, 0]
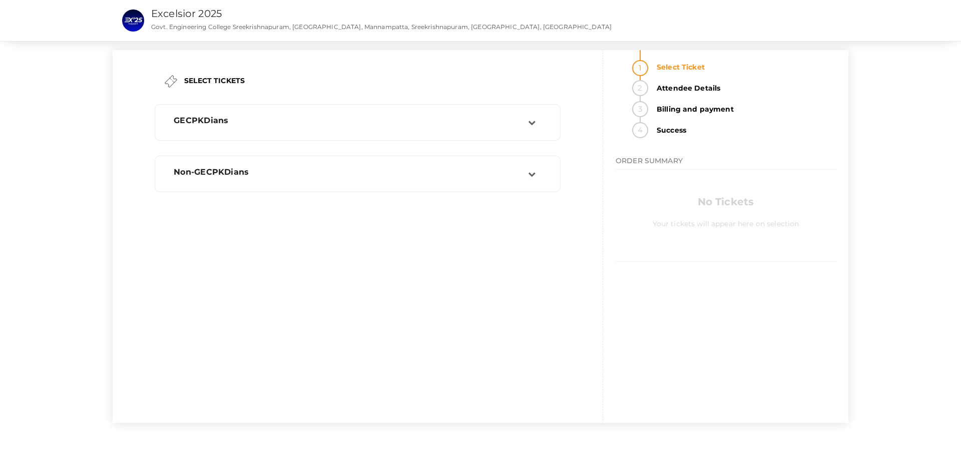
click at [364, 145] on div "GECPKDians IEEE Member 749.00 Sale ends on [DATE] 10:46 PM Sale Starts on [DATE…" at bounding box center [358, 148] width 406 height 88
click at [361, 132] on div "GECPKDians" at bounding box center [357, 123] width 395 height 26
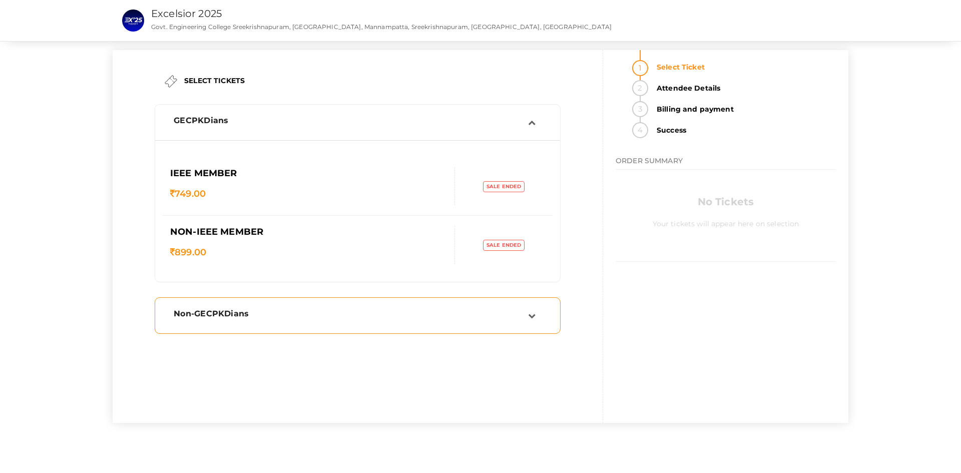
click at [342, 318] on div "Non-GECPKDians" at bounding box center [347, 316] width 362 height 14
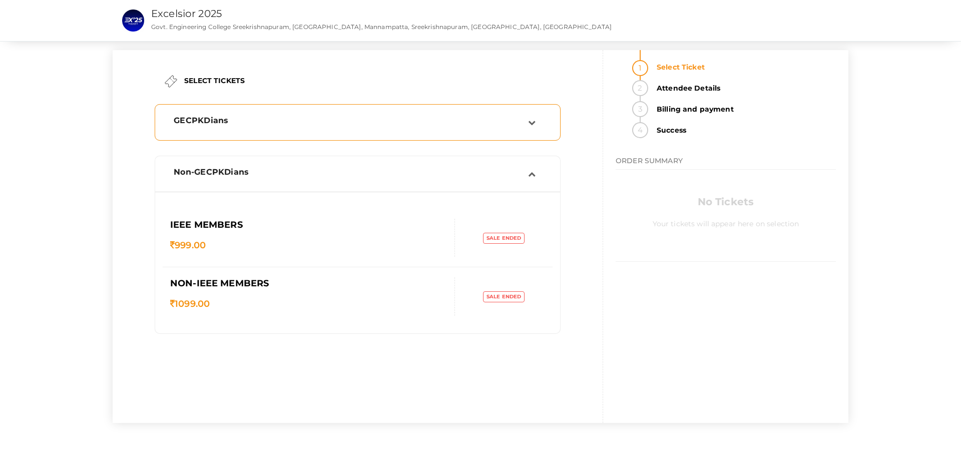
click at [416, 113] on div "GECPKDians" at bounding box center [357, 123] width 395 height 26
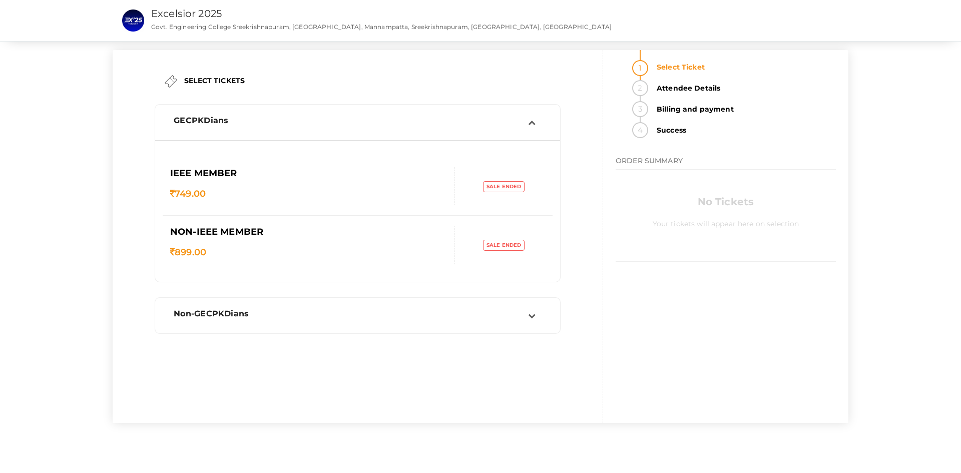
click at [353, 119] on div "GECPKDians" at bounding box center [351, 121] width 354 height 10
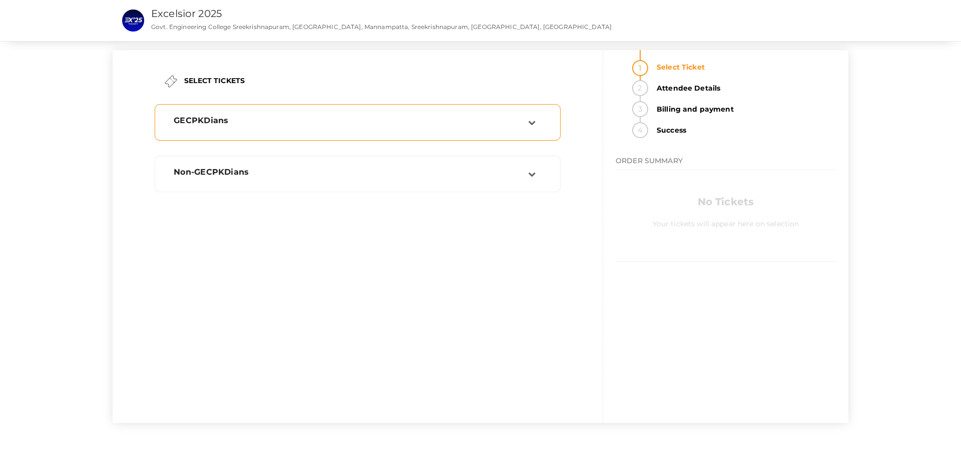
click at [367, 112] on div "GECPKDians" at bounding box center [357, 123] width 395 height 26
click at [517, 123] on div "GECPKDians" at bounding box center [351, 121] width 354 height 10
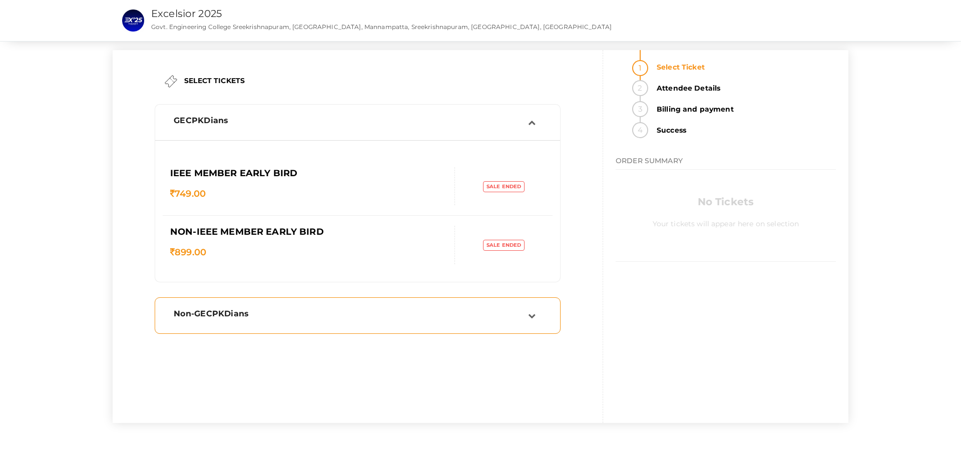
click at [395, 322] on div "Non-GECPKDians" at bounding box center [357, 316] width 395 height 26
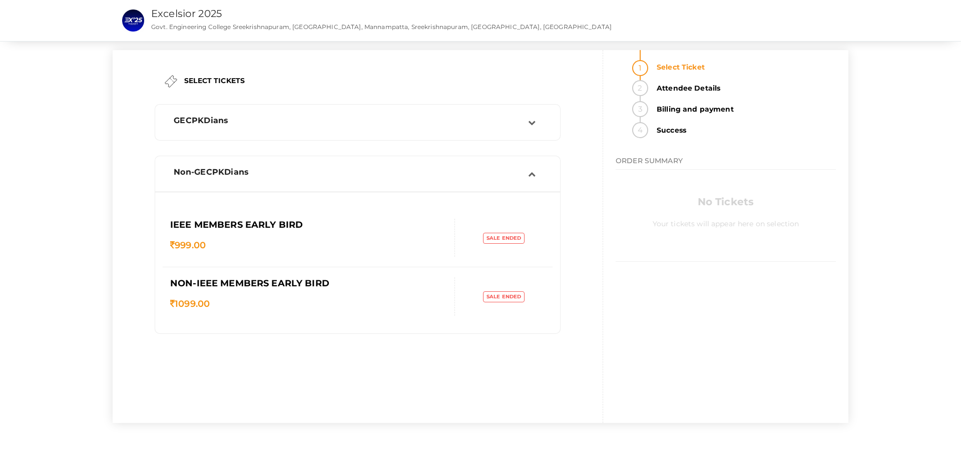
click at [425, 147] on div "GECPKDians IEEE Member Early Bird 749.00 Sale ends on [DATE] 10:46 PM Sale Star…" at bounding box center [358, 219] width 406 height 230
click at [421, 113] on div "GECPKDians" at bounding box center [357, 123] width 395 height 26
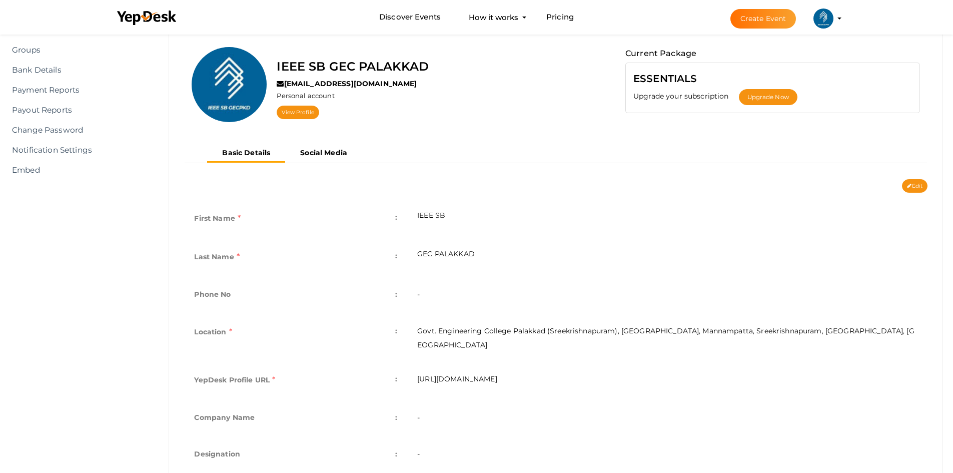
scroll to position [3, 0]
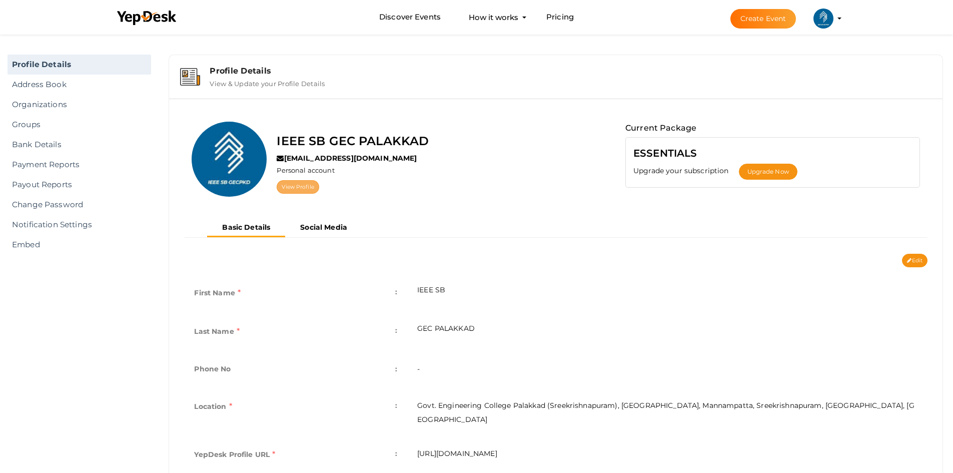
click at [301, 189] on link "View Profile" at bounding box center [298, 187] width 42 height 14
click at [908, 259] on icon at bounding box center [909, 261] width 5 height 6
type input "IEEE SB"
type input "GEC PALAKKAD"
type input "Govt. Engineering College Palakkad (Sreekrishnapuram), [GEOGRAPHIC_DATA], Manna…"
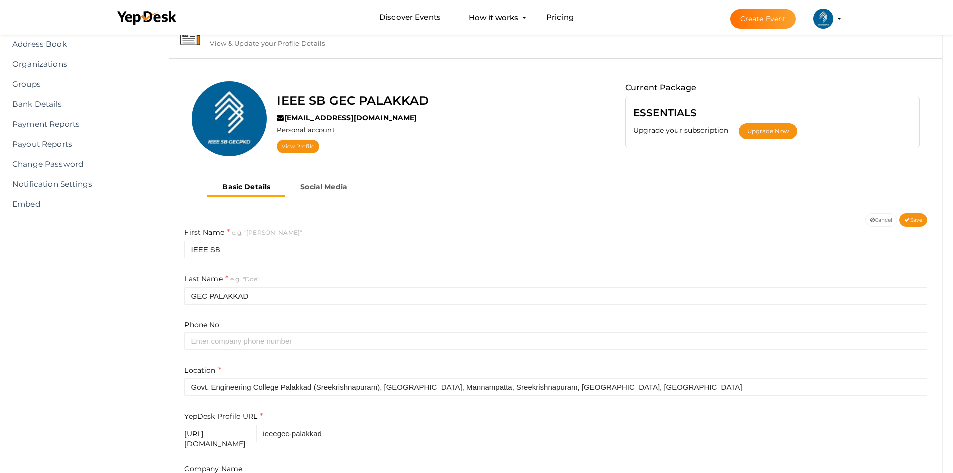
scroll to position [103, 0]
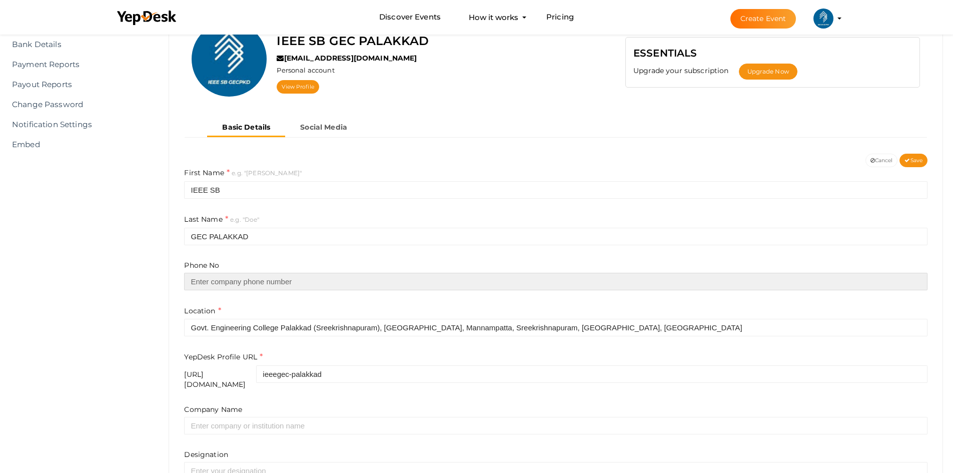
click at [219, 278] on input "text" at bounding box center [555, 282] width 743 height 18
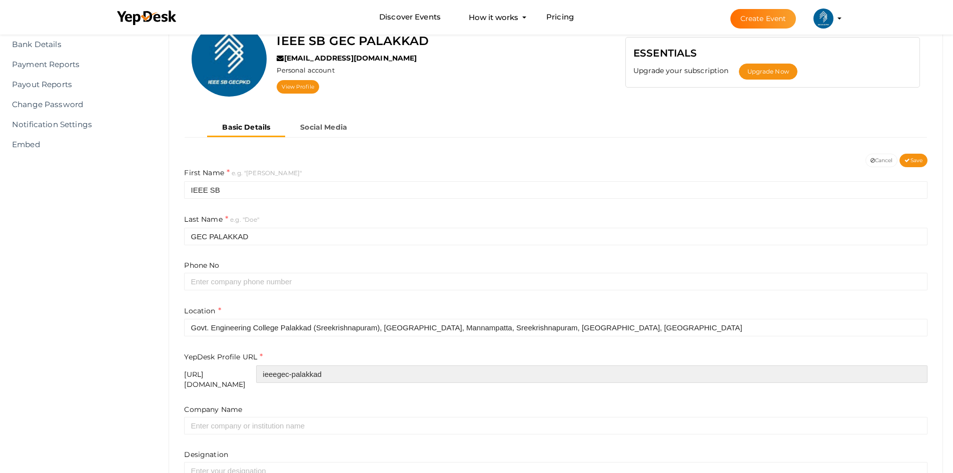
click at [324, 373] on input "ieeegec-palakkad" at bounding box center [591, 374] width 671 height 18
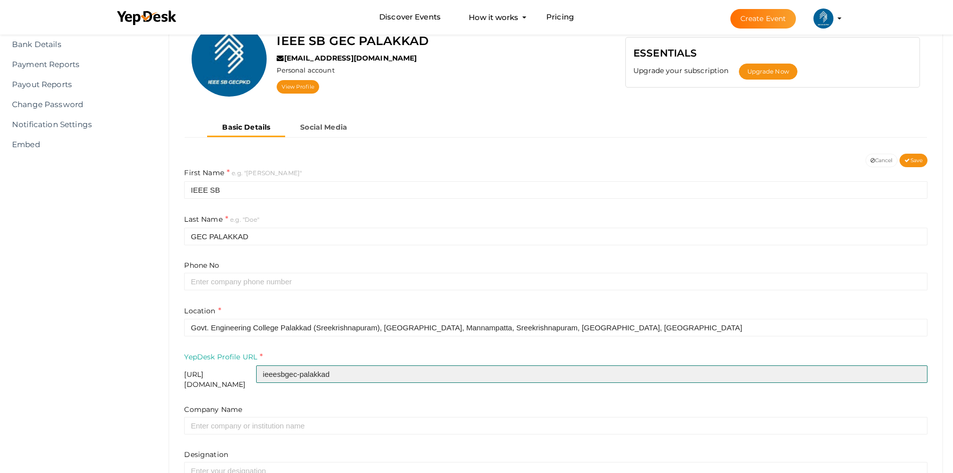
click at [346, 373] on input "ieeesbgec-palakkad" at bounding box center [591, 374] width 671 height 18
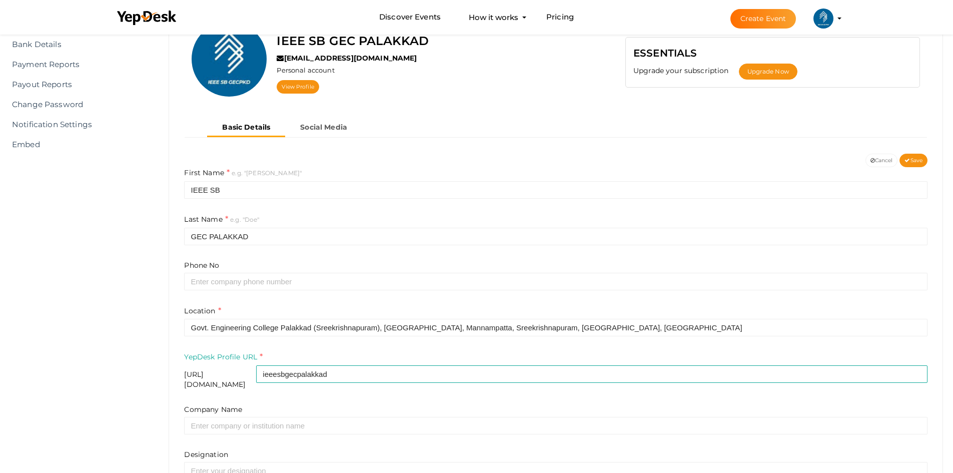
click at [359, 387] on form "First Name e.g. "John" IEEE SB Last Name e.g. "Doe" GEC PALAKKAD Phone No Locat…" at bounding box center [555, 352] width 743 height 370
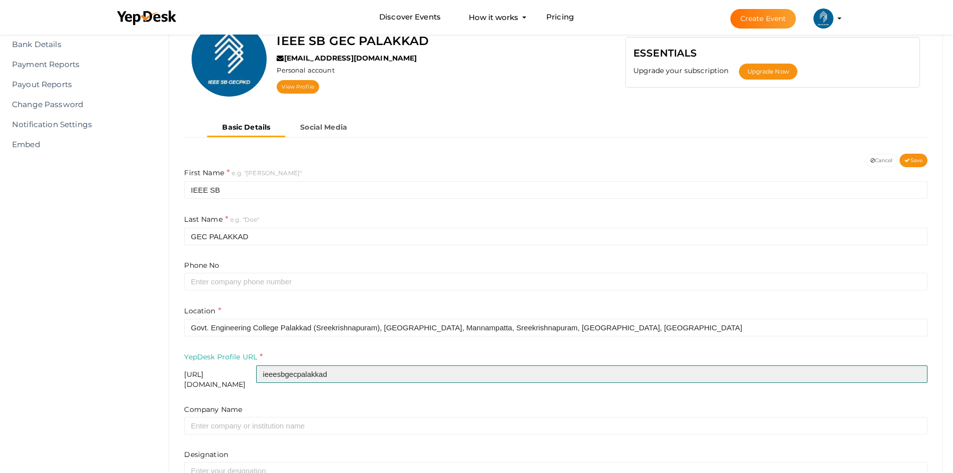
drag, startPoint x: 379, startPoint y: 373, endPoint x: 349, endPoint y: 378, distance: 30.9
click at [349, 378] on input "ieeesbgecpalakkad" at bounding box center [591, 374] width 671 height 18
type input "ieeesbgecpkd"
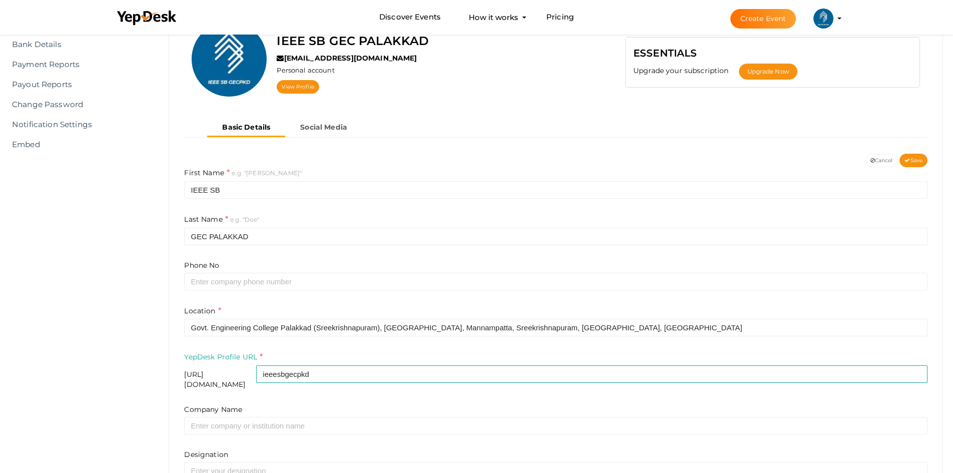
click at [353, 393] on form "First Name e.g. "John" IEEE SB Last Name e.g. "Doe" GEC PALAKKAD Phone No Locat…" at bounding box center [555, 352] width 743 height 370
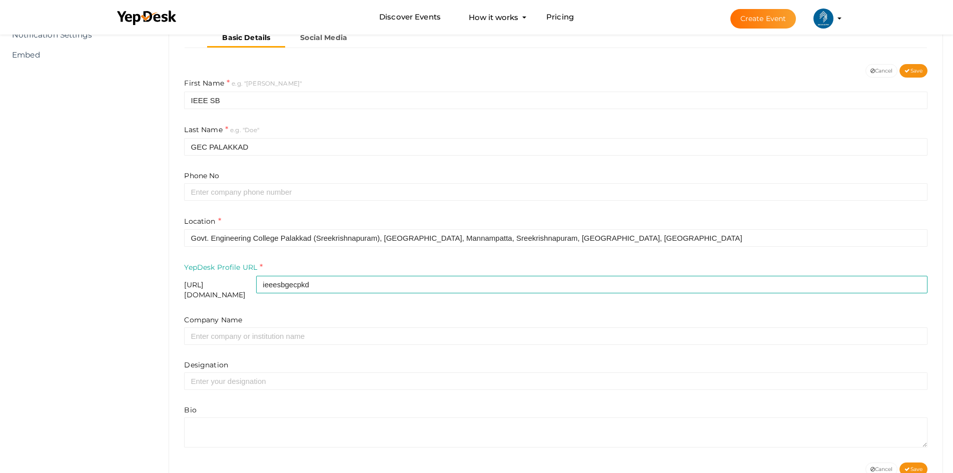
scroll to position [203, 0]
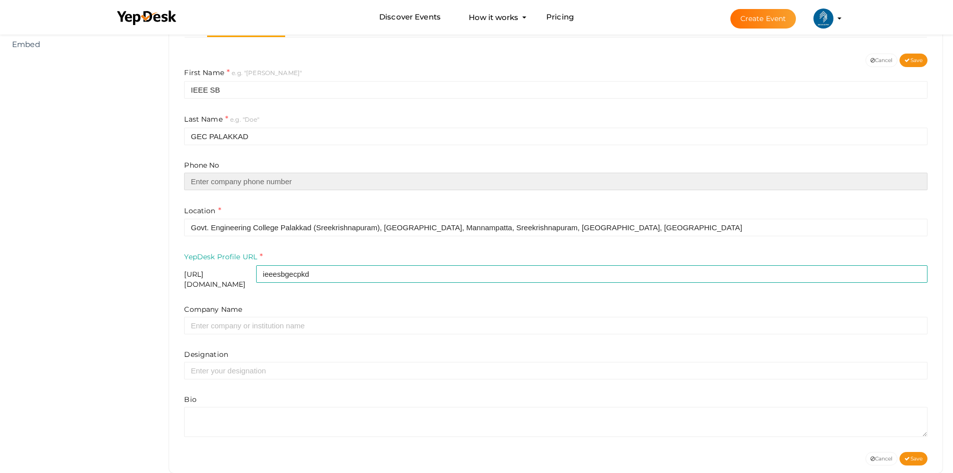
click at [218, 179] on input "text" at bounding box center [555, 182] width 743 height 18
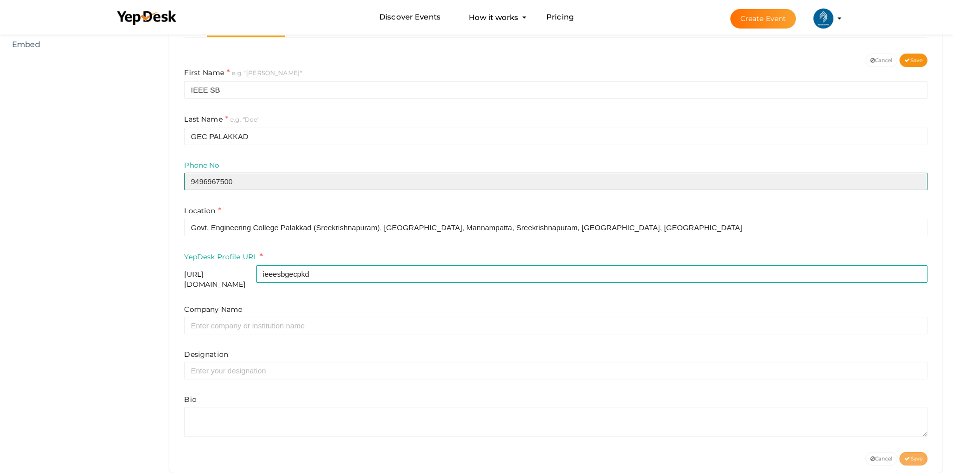
type input "9496967500"
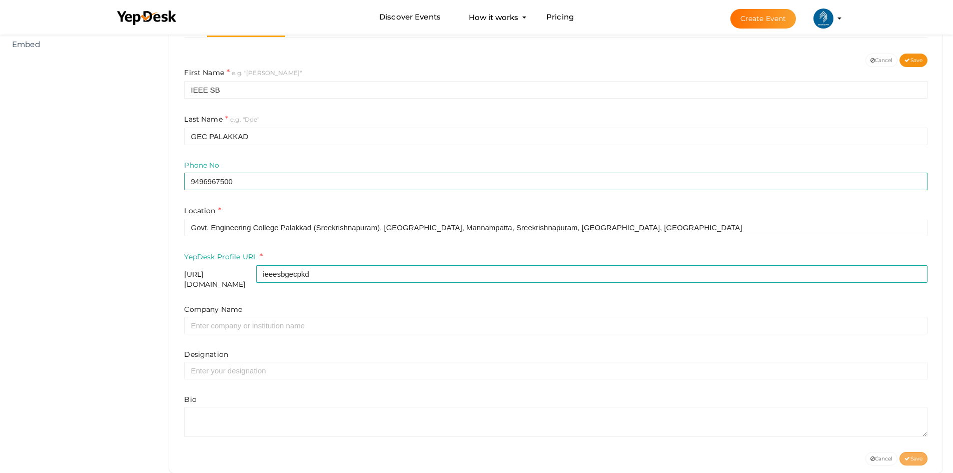
click at [915, 455] on span "Save" at bounding box center [914, 458] width 18 height 7
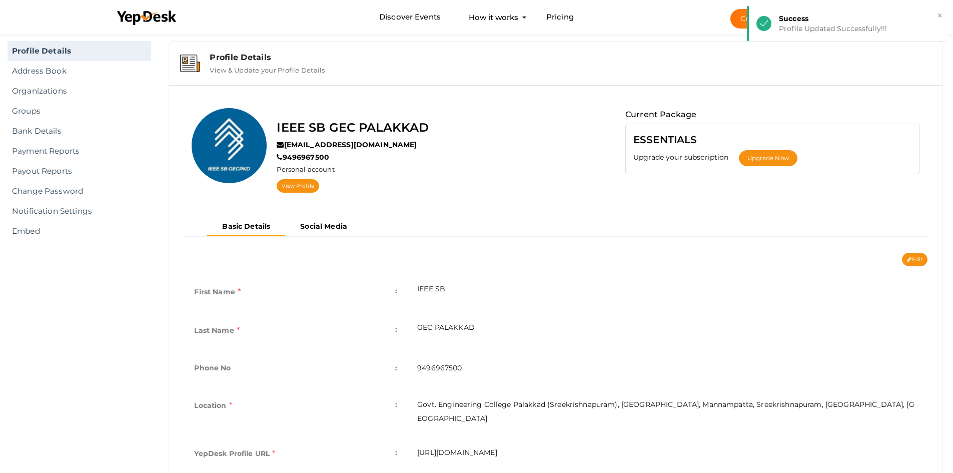
scroll to position [16, 0]
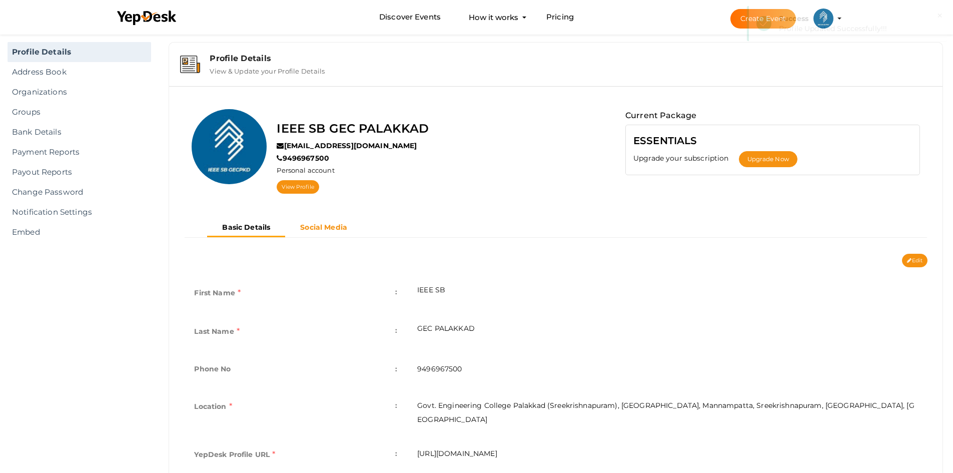
click at [326, 223] on b "Social Media" at bounding box center [323, 227] width 47 height 9
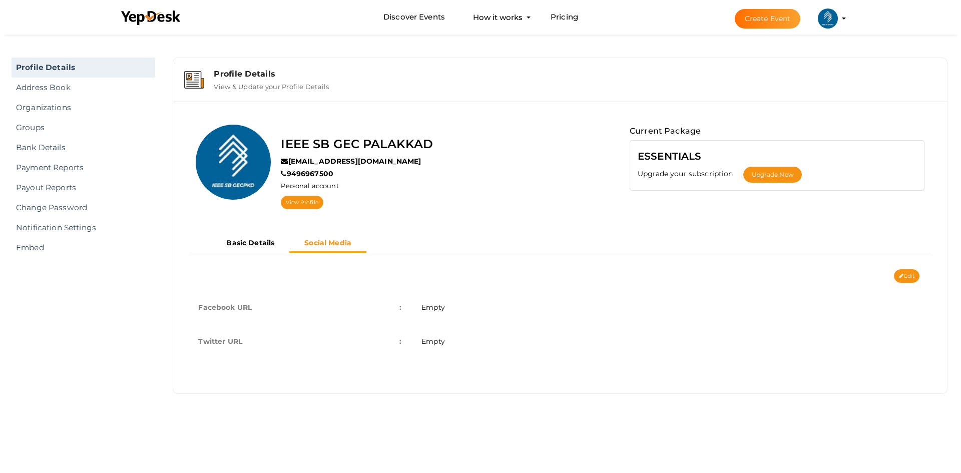
scroll to position [0, 0]
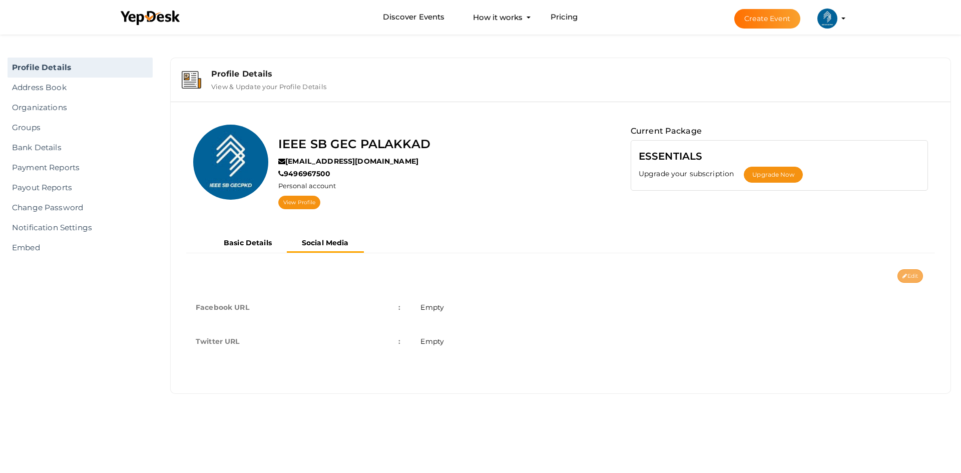
click at [910, 278] on button "Edit" at bounding box center [910, 276] width 26 height 14
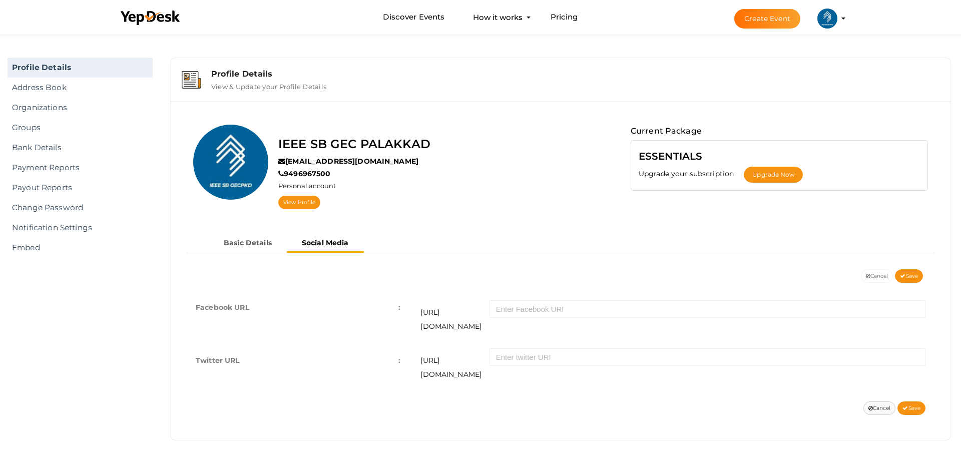
click at [876, 401] on button "Cancel" at bounding box center [879, 408] width 33 height 14
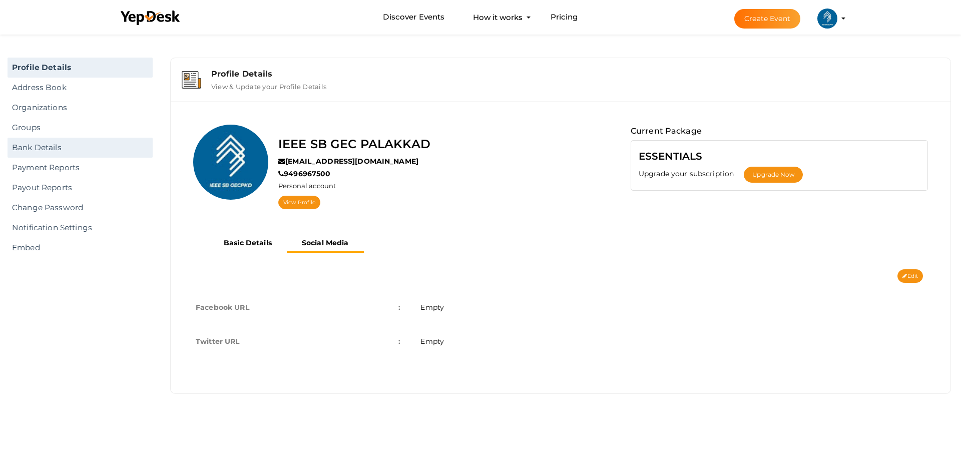
click at [28, 147] on link "Bank Details" at bounding box center [80, 148] width 145 height 20
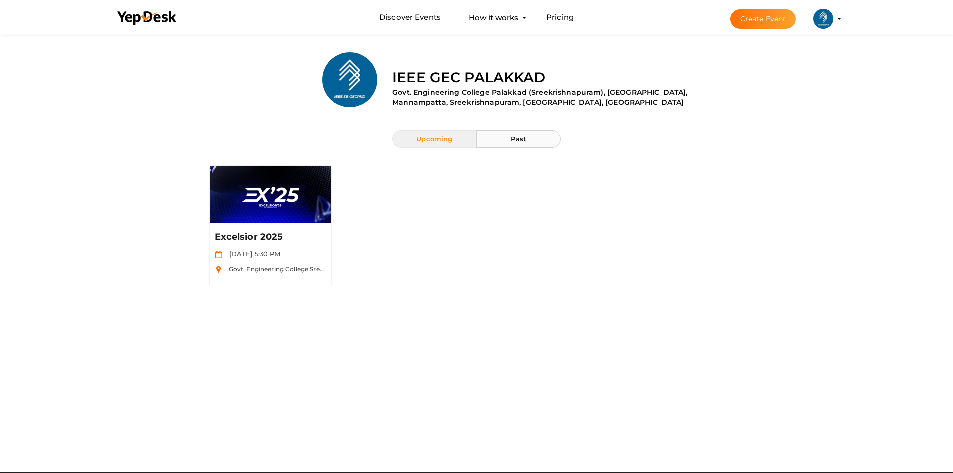
click at [509, 144] on button "Past" at bounding box center [518, 139] width 84 height 18
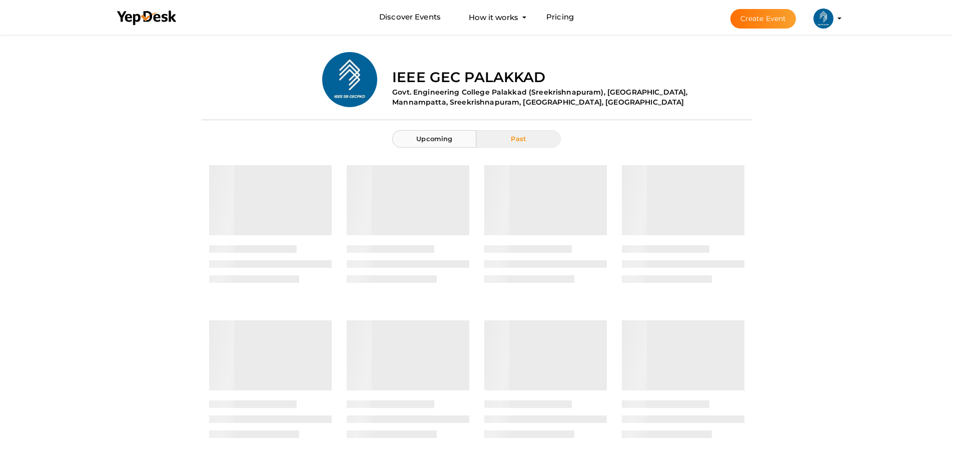
click at [444, 137] on span "Upcoming" at bounding box center [434, 139] width 36 height 8
